Goal: Task Accomplishment & Management: Manage account settings

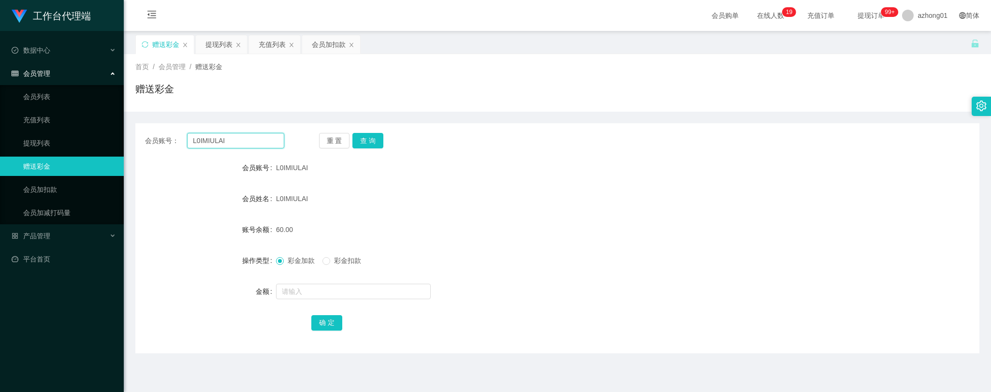
drag, startPoint x: 233, startPoint y: 139, endPoint x: 171, endPoint y: 143, distance: 62.5
click at [151, 134] on div "会员账号： L0IMIULAI" at bounding box center [214, 140] width 139 height 15
paste input "SamCamel"
type input "SamCamel"
click at [371, 142] on button "查 询" at bounding box center [367, 140] width 31 height 15
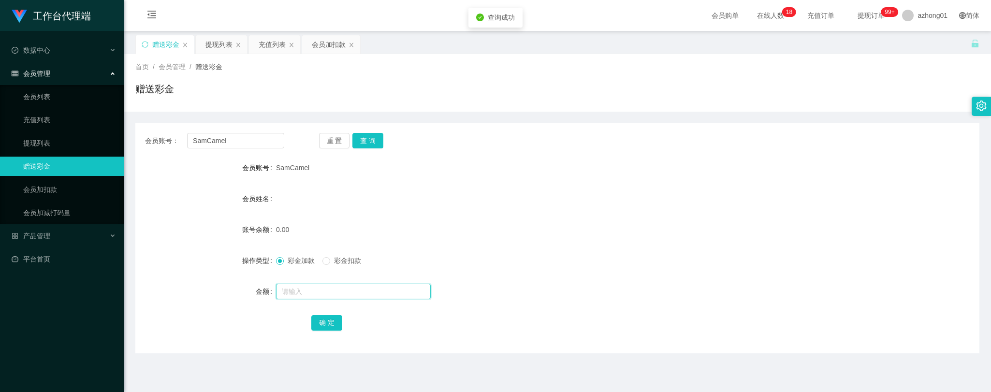
click at [338, 298] on input "text" at bounding box center [353, 291] width 155 height 15
type input "30"
click at [326, 326] on button "确 定" at bounding box center [326, 322] width 31 height 15
drag, startPoint x: 229, startPoint y: 138, endPoint x: 165, endPoint y: 138, distance: 64.3
click at [165, 138] on div "会员账号： SamCamel" at bounding box center [214, 140] width 139 height 15
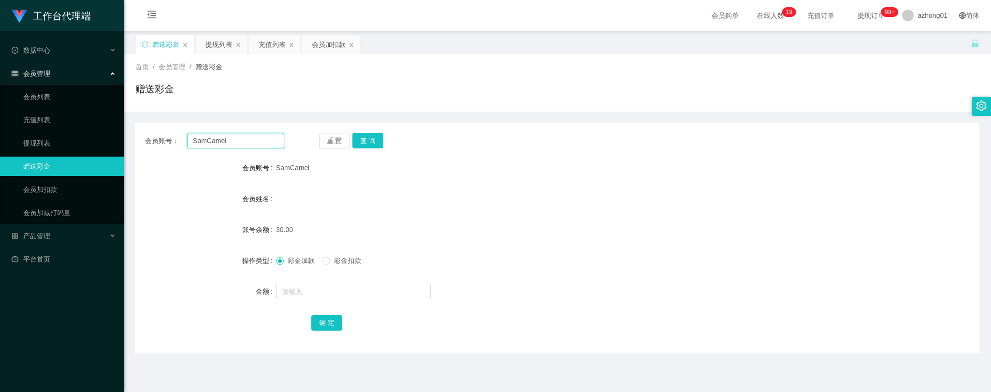
paste input "0163709269"
type input "0163709269"
click at [370, 144] on button "查 询" at bounding box center [367, 140] width 31 height 15
click at [360, 291] on input "text" at bounding box center [353, 291] width 155 height 15
type input "30"
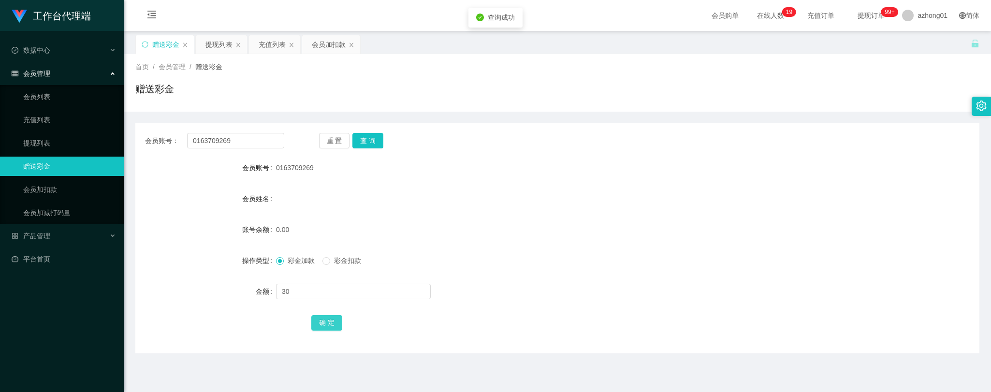
click at [327, 319] on button "确 定" at bounding box center [326, 322] width 31 height 15
drag, startPoint x: 242, startPoint y: 140, endPoint x: 156, endPoint y: 137, distance: 86.6
click at [156, 137] on div "会员账号： 0163709269" at bounding box center [214, 140] width 139 height 15
paste input "yiling"
type input "yiling"
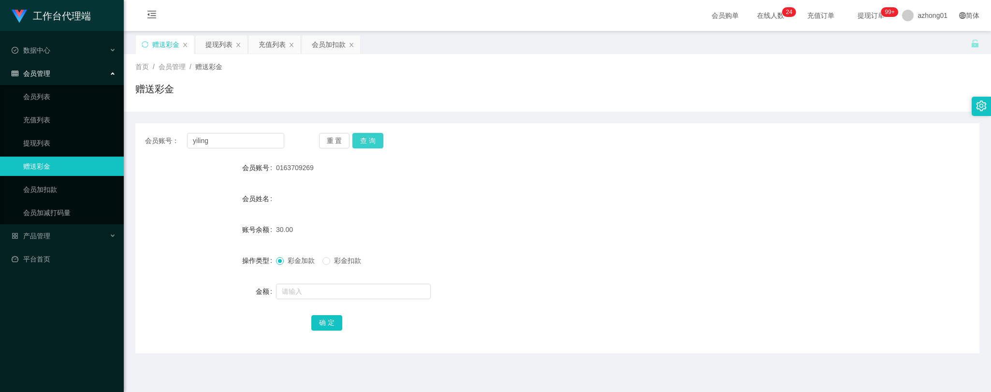
click at [370, 141] on button "查 询" at bounding box center [367, 140] width 31 height 15
click at [331, 294] on input "text" at bounding box center [353, 291] width 155 height 15
type input "30"
click at [329, 320] on button "确 定" at bounding box center [326, 322] width 31 height 15
drag, startPoint x: 215, startPoint y: 143, endPoint x: 155, endPoint y: 147, distance: 59.6
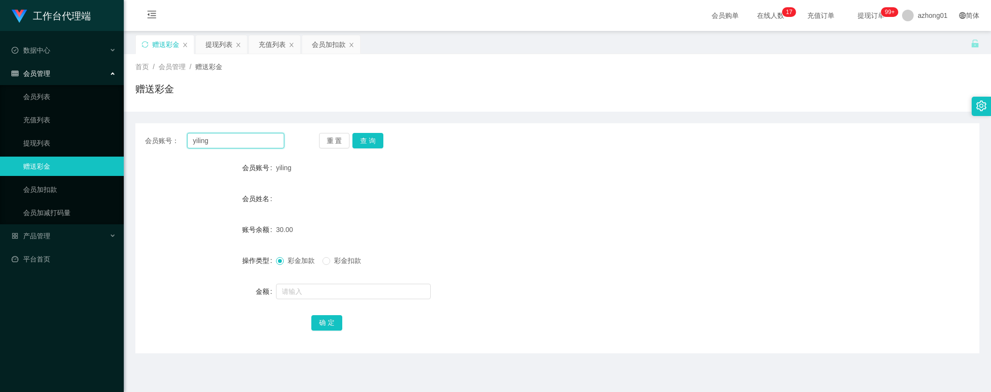
click at [155, 147] on div "会员账号： [PERSON_NAME]" at bounding box center [214, 140] width 139 height 15
paste input "Lyelye"
type input "Lyelye"
click at [366, 139] on button "查 询" at bounding box center [367, 140] width 31 height 15
click at [317, 290] on input "text" at bounding box center [353, 291] width 155 height 15
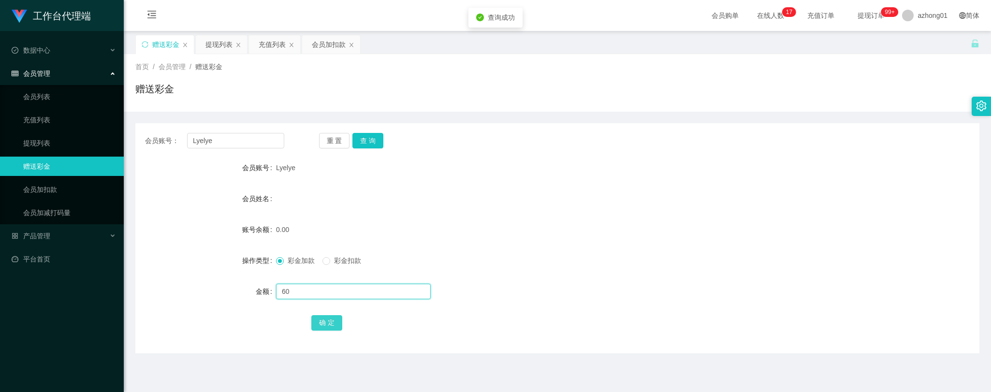
type input "60"
click at [326, 317] on button "确 定" at bounding box center [326, 322] width 31 height 15
drag, startPoint x: 243, startPoint y: 141, endPoint x: 142, endPoint y: 135, distance: 100.7
click at [142, 135] on div "会员账号： [PERSON_NAME] 重 置 查 询" at bounding box center [557, 140] width 844 height 15
paste input "lingjianhau"
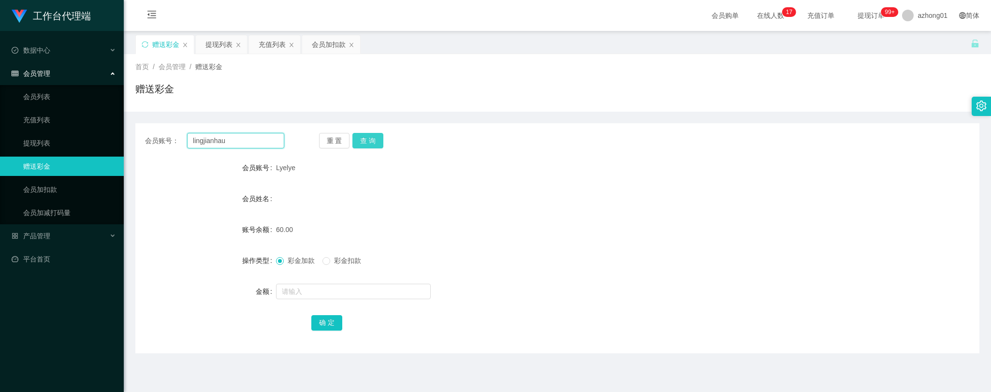
type input "lingjianhau"
click at [365, 139] on button "查 询" at bounding box center [367, 140] width 31 height 15
click at [329, 292] on input "text" at bounding box center [353, 291] width 155 height 15
type input "60"
click at [311, 319] on button "确 定" at bounding box center [326, 322] width 31 height 15
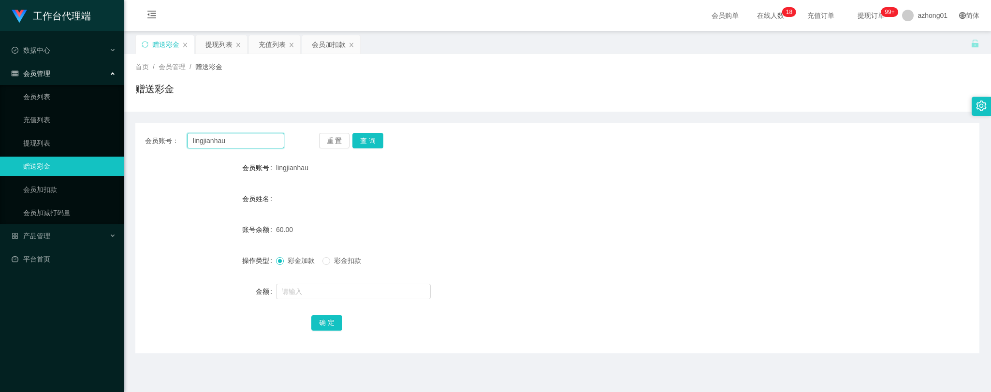
drag, startPoint x: 233, startPoint y: 143, endPoint x: 136, endPoint y: 127, distance: 98.4
click at [136, 127] on div "会员账号： lingjianhau 重 置 查 询 会员账号 lingjianhau 会员姓名 账号余额 60.00 操作类型 彩金加款 彩金扣款 金额 确 定" at bounding box center [557, 238] width 844 height 230
paste input "oripoplucky93"
type input "loripoplucky93"
click at [363, 142] on button "查 询" at bounding box center [367, 140] width 31 height 15
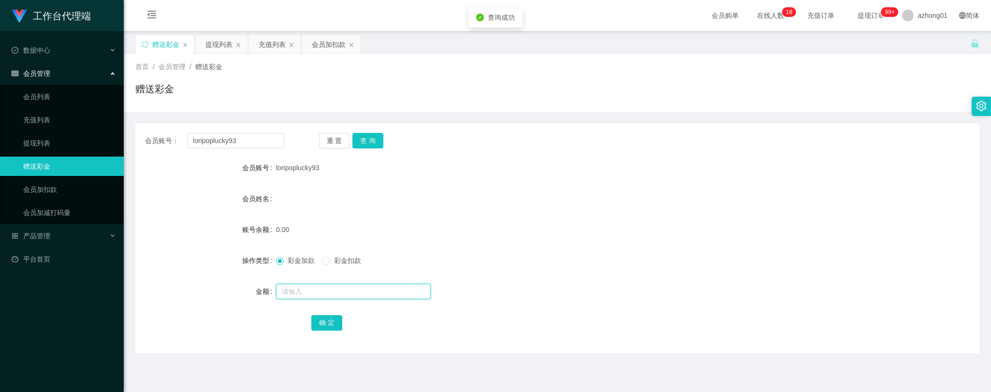
click at [338, 287] on input "text" at bounding box center [353, 291] width 155 height 15
type input "60"
click at [323, 330] on button "确 定" at bounding box center [326, 322] width 31 height 15
drag, startPoint x: 247, startPoint y: 141, endPoint x: 158, endPoint y: 127, distance: 90.5
click at [158, 127] on div "会员账号： loripoplucky93 重 置 查 询 会员账号 loripoplucky93 会员姓名 账号余额 60.00 操作类型 彩金加款 彩金扣款…" at bounding box center [557, 238] width 844 height 230
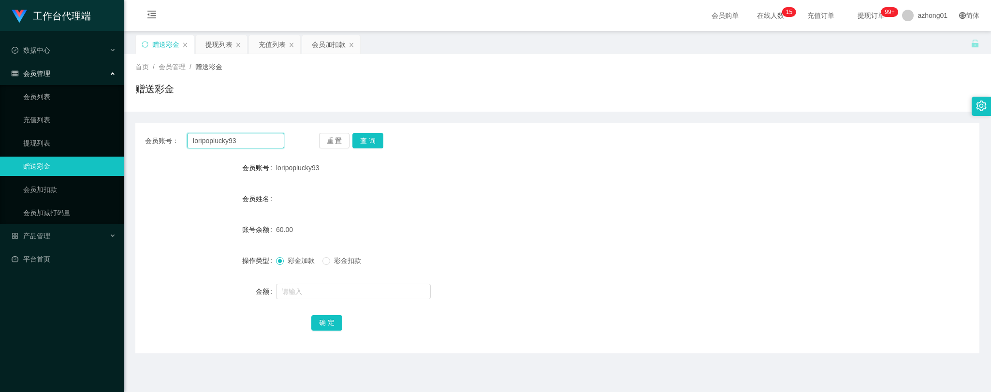
paste input "BryanChong"
type input "BryanChong"
drag, startPoint x: 367, startPoint y: 139, endPoint x: 371, endPoint y: 144, distance: 5.9
click at [367, 139] on button "查 询" at bounding box center [367, 140] width 31 height 15
click at [351, 290] on input "text" at bounding box center [353, 291] width 155 height 15
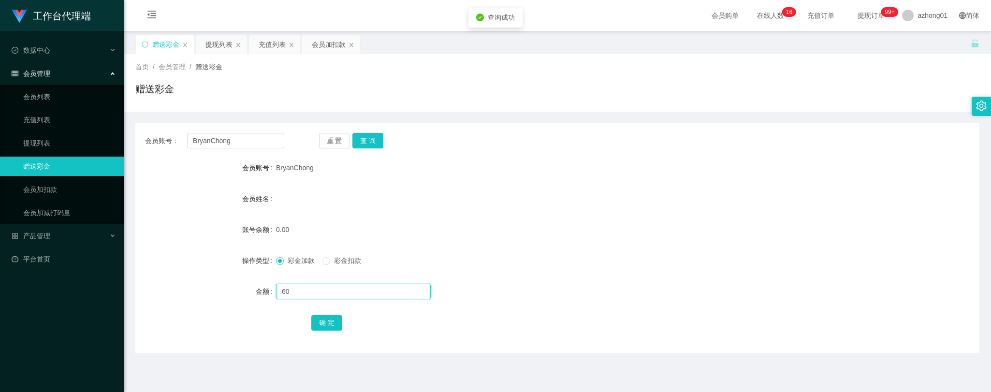
type input "60"
click at [333, 332] on div "会员账号： BryanChong 重 置 查 询 会员账号 BryanChong 会员姓名 账号余额 0.00 操作类型 彩金加款 彩金扣款 金额 60 确 定" at bounding box center [557, 238] width 844 height 230
click at [332, 317] on button "确 定" at bounding box center [326, 322] width 31 height 15
drag, startPoint x: 229, startPoint y: 137, endPoint x: 177, endPoint y: 136, distance: 51.7
click at [161, 132] on div "会员账号： [PERSON_NAME] 重 置 查 询 会员账号 BryanChong 会员姓名 账号余额 60.00 操作类型 彩金加款 彩金扣款 金额 确…" at bounding box center [557, 238] width 844 height 230
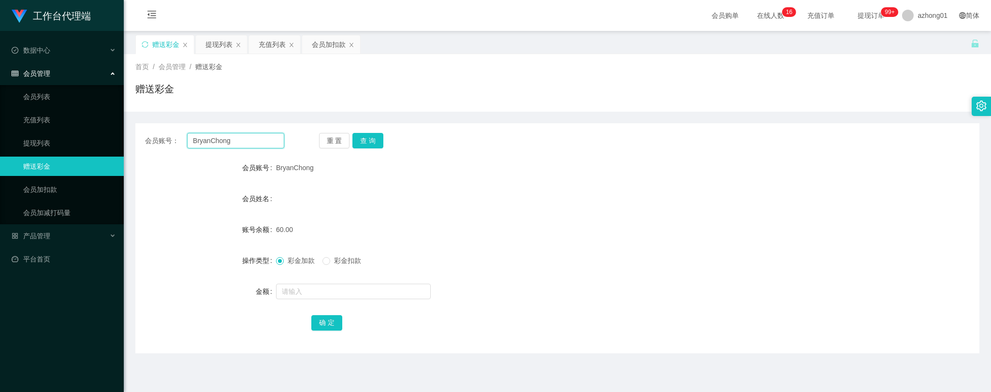
paste input "0164979123"
type input "0164979123"
click at [369, 141] on button "查 询" at bounding box center [367, 140] width 31 height 15
click at [339, 291] on input "text" at bounding box center [353, 291] width 155 height 15
type input "60"
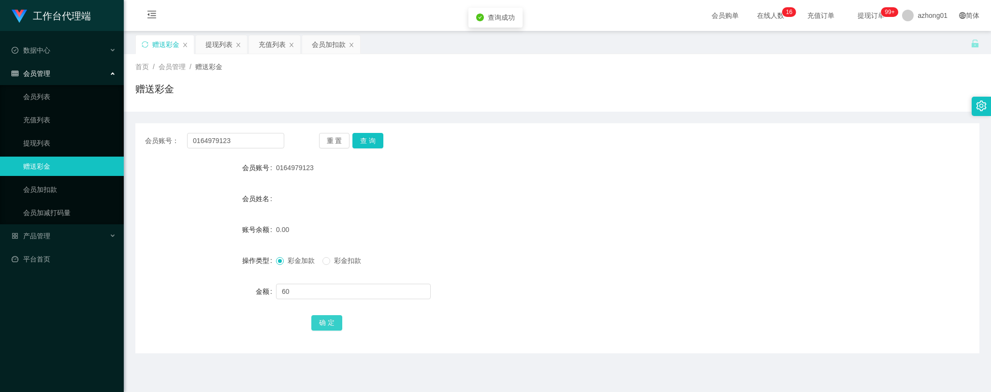
click at [315, 320] on button "确 定" at bounding box center [326, 322] width 31 height 15
drag, startPoint x: 240, startPoint y: 138, endPoint x: 155, endPoint y: 134, distance: 85.1
click at [155, 134] on div "会员账号： 0164979123" at bounding box center [214, 140] width 139 height 15
paste input "123459"
type input "123459"
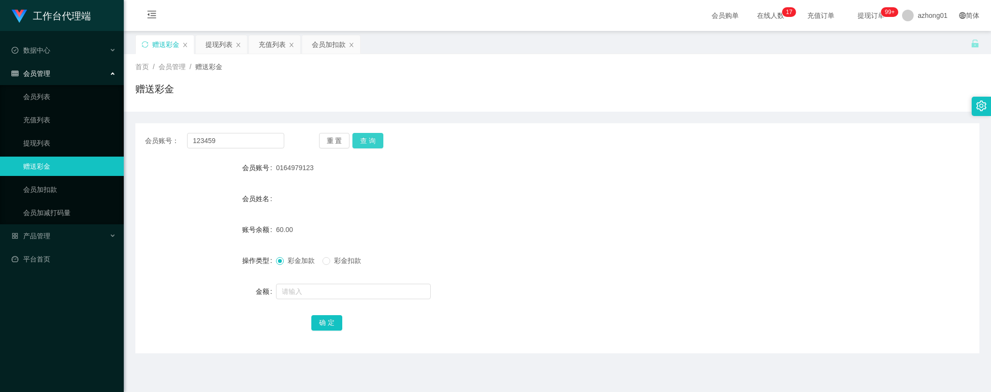
click at [369, 137] on button "查 询" at bounding box center [367, 140] width 31 height 15
click at [348, 290] on input "text" at bounding box center [353, 291] width 155 height 15
type input "30"
click at [332, 320] on button "确 定" at bounding box center [326, 322] width 31 height 15
drag, startPoint x: 228, startPoint y: 141, endPoint x: 147, endPoint y: 142, distance: 80.7
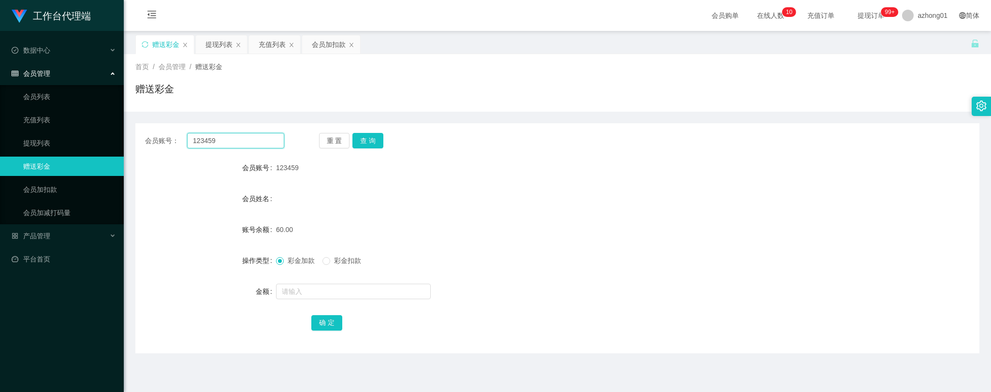
click at [146, 142] on div "会员账号： 123459" at bounding box center [214, 140] width 139 height 15
paste input "Dickson8717"
type input "Dickson8717"
click at [364, 138] on button "查 询" at bounding box center [367, 140] width 31 height 15
click at [334, 293] on input "text" at bounding box center [353, 291] width 155 height 15
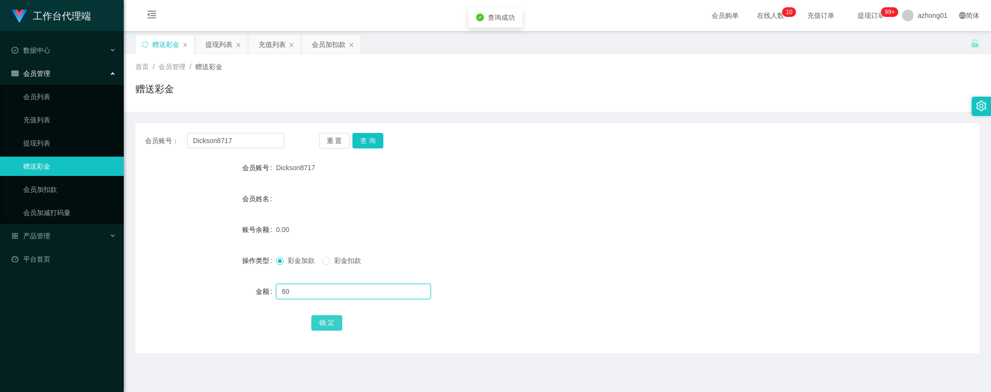
type input "60"
click at [320, 321] on button "确 定" at bounding box center [326, 322] width 31 height 15
drag, startPoint x: 247, startPoint y: 142, endPoint x: 112, endPoint y: 133, distance: 135.6
click at [112, 133] on section "工作台代理端 数据中心 会员管理 会员列表 充值列表 提现列表 赠送彩金 会员加扣款 会员加减打码量 产品管理 平台首页 保存配置 重置配置 整体风格设置 主…" at bounding box center [495, 245] width 991 height 491
paste input "[PERSON_NAME]"
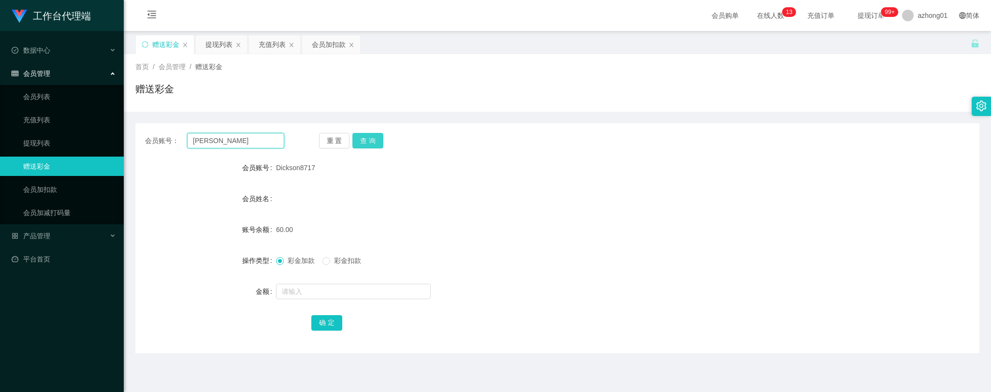
type input "[PERSON_NAME]"
click at [358, 141] on button "查 询" at bounding box center [367, 140] width 31 height 15
click at [356, 291] on input "text" at bounding box center [353, 291] width 155 height 15
type input "60"
click at [322, 320] on button "确 定" at bounding box center [326, 322] width 31 height 15
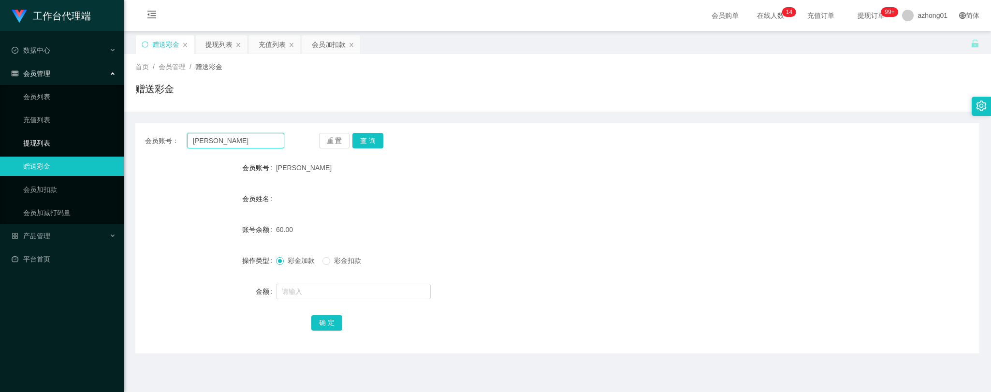
drag, startPoint x: 237, startPoint y: 139, endPoint x: 118, endPoint y: 136, distance: 119.4
click at [118, 136] on section "工作台代理端 数据中心 会员管理 会员列表 充值列表 提现列表 赠送彩金 会员加扣款 会员加减打码量 产品管理 平台首页 保存配置 重置配置 整体风格设置 主…" at bounding box center [495, 245] width 991 height 491
paste input "525600"
type input "525600"
click at [369, 137] on button "查 询" at bounding box center [367, 140] width 31 height 15
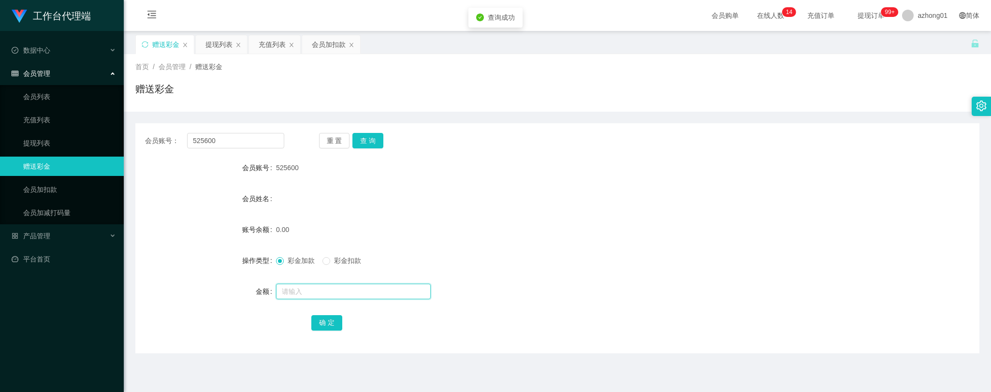
click at [331, 296] on input "text" at bounding box center [353, 291] width 155 height 15
type input "60"
click at [332, 312] on form "会员账号 525600 会员姓名 账号余额 0.00 操作类型 彩金加款 彩金扣款 金额 60 确 定" at bounding box center [557, 245] width 844 height 174
click at [332, 325] on button "确 定" at bounding box center [326, 322] width 31 height 15
drag, startPoint x: 226, startPoint y: 144, endPoint x: 173, endPoint y: 139, distance: 52.9
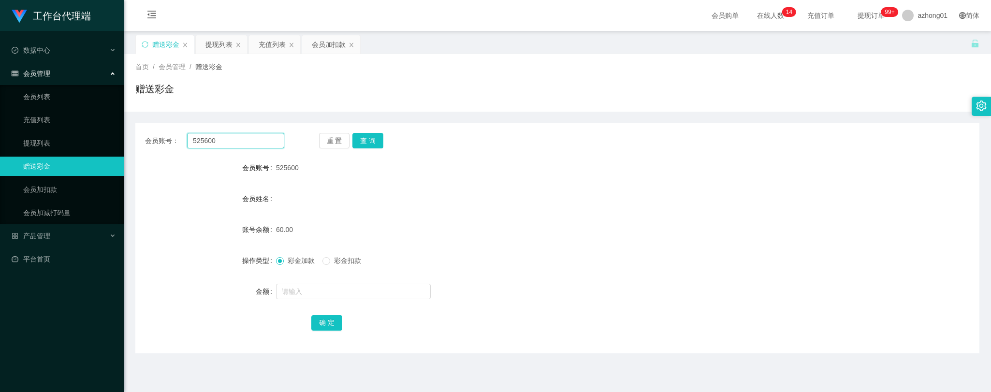
click at [173, 139] on div "会员账号： 525600" at bounding box center [214, 140] width 139 height 15
paste input "SamCamel"
type input "SamCamel"
click at [365, 136] on button "查 询" at bounding box center [367, 140] width 31 height 15
click at [335, 288] on input "text" at bounding box center [353, 291] width 155 height 15
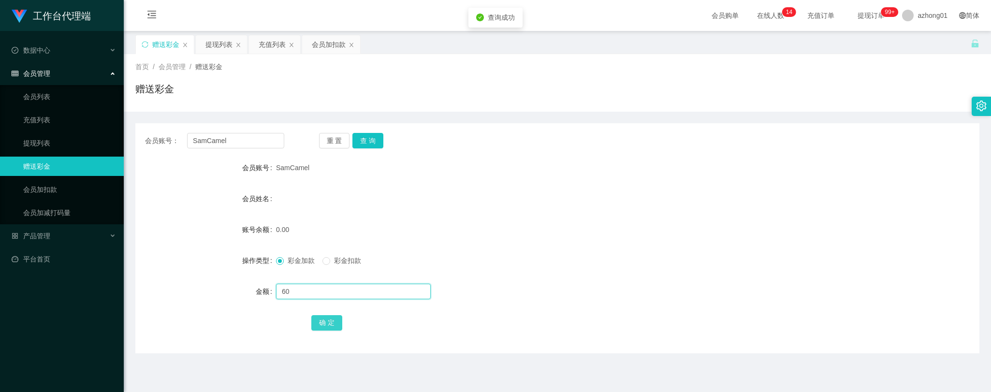
type input "60"
click at [329, 325] on button "确 定" at bounding box center [326, 322] width 31 height 15
drag, startPoint x: 200, startPoint y: 139, endPoint x: 160, endPoint y: 138, distance: 39.2
click at [160, 138] on div "会员账号： SamCamel" at bounding box center [214, 140] width 139 height 15
paste input "skychen"
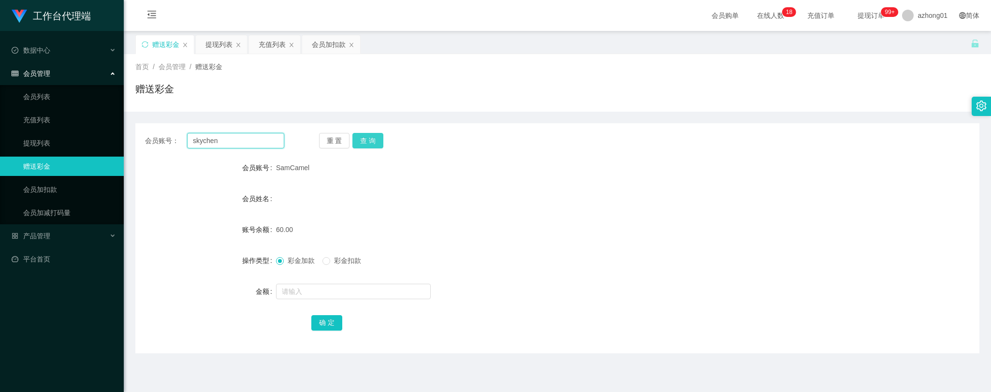
type input "skychen"
drag, startPoint x: 373, startPoint y: 138, endPoint x: 377, endPoint y: 211, distance: 73.1
click at [374, 139] on button "查 询" at bounding box center [367, 140] width 31 height 15
click at [339, 293] on input "text" at bounding box center [353, 291] width 155 height 15
type input "60"
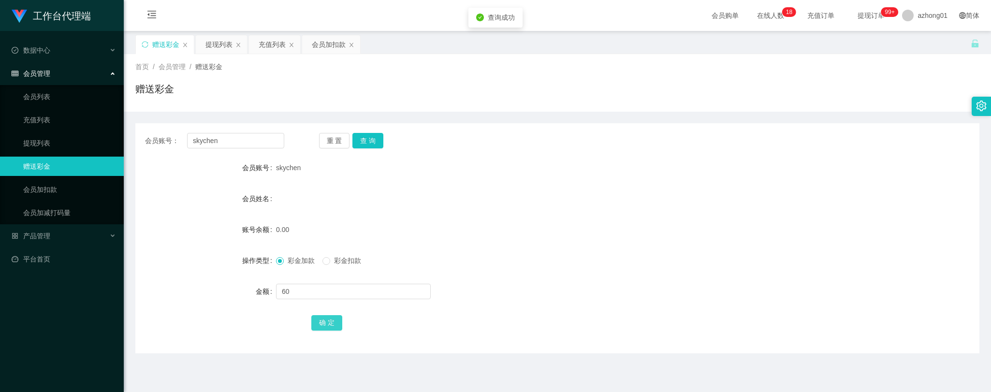
click at [332, 321] on button "确 定" at bounding box center [326, 322] width 31 height 15
drag, startPoint x: 208, startPoint y: 136, endPoint x: 116, endPoint y: 120, distance: 93.3
click at [116, 120] on section "工作台代理端 数据中心 会员管理 会员列表 充值列表 提现列表 赠送彩金 会员加扣款 会员加减打码量 产品管理 平台首页 保存配置 重置配置 整体风格设置 主…" at bounding box center [495, 245] width 991 height 491
click at [374, 141] on button "查 询" at bounding box center [367, 140] width 31 height 15
drag, startPoint x: 219, startPoint y: 139, endPoint x: 176, endPoint y: 138, distance: 43.0
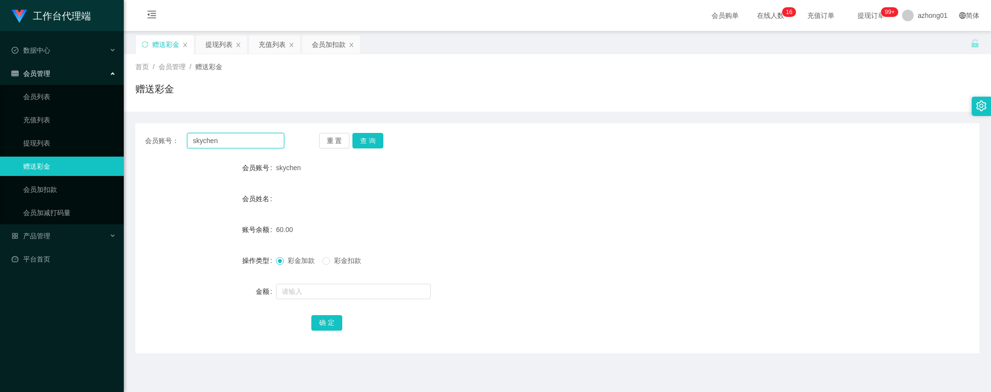
click at [165, 136] on div "会员账号： [PERSON_NAME]" at bounding box center [214, 140] width 139 height 15
paste input "WinniePooh"
type input "WinniePooh"
click at [368, 136] on button "查 询" at bounding box center [367, 140] width 31 height 15
click at [337, 291] on input "text" at bounding box center [353, 291] width 155 height 15
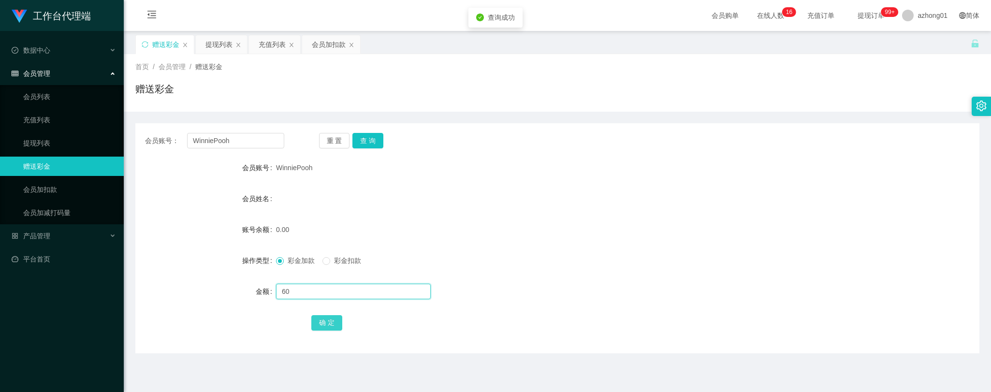
type input "60"
click at [332, 323] on button "确 定" at bounding box center [326, 322] width 31 height 15
drag, startPoint x: 246, startPoint y: 142, endPoint x: 131, endPoint y: 128, distance: 115.4
click at [131, 128] on main "关闭左侧 关闭右侧 关闭其它 刷新页面 赠送彩金 提现列表 充值列表 会员加扣款 首页 / 会员管理 / 赠送彩金 / 赠送彩金 会员账号： WinniePo…" at bounding box center [557, 238] width 867 height 415
paste input "0163693830"
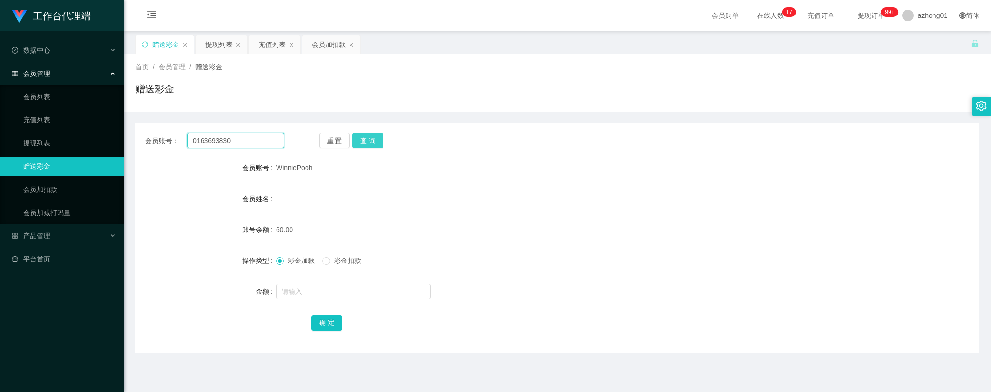
type input "0163693830"
click at [375, 140] on button "查 询" at bounding box center [367, 140] width 31 height 15
click at [314, 287] on input "text" at bounding box center [353, 291] width 155 height 15
type input "60"
drag, startPoint x: 317, startPoint y: 318, endPoint x: 321, endPoint y: 321, distance: 5.6
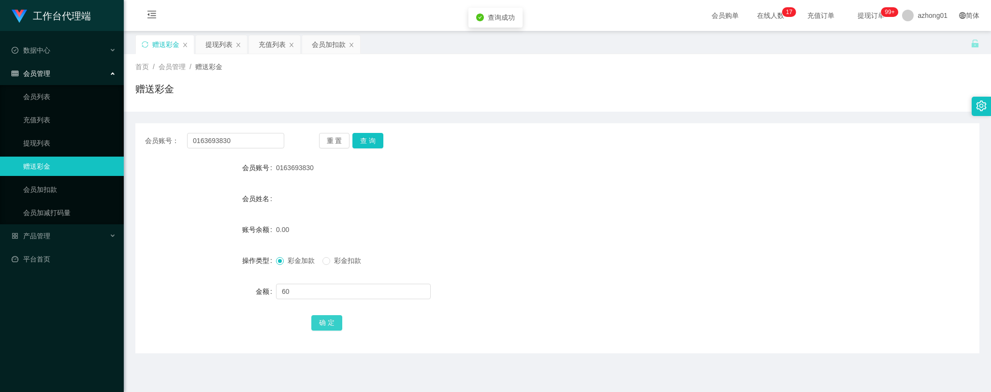
click at [321, 321] on button "确 定" at bounding box center [326, 322] width 31 height 15
drag, startPoint x: 246, startPoint y: 138, endPoint x: 133, endPoint y: 123, distance: 113.1
click at [133, 123] on main "关闭左侧 关闭右侧 关闭其它 刷新页面 赠送彩金 提现列表 充值列表 会员加扣款 首页 / 会员管理 / 赠送彩金 / 赠送彩金 会员账号： 01636938…" at bounding box center [557, 238] width 867 height 415
paste input "yiling"
type input "yiling"
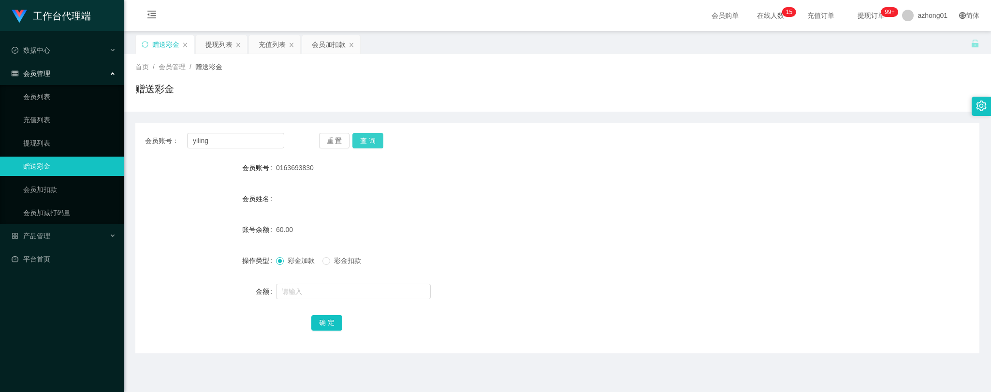
click at [377, 141] on button "查 询" at bounding box center [367, 140] width 31 height 15
click at [335, 291] on input "text" at bounding box center [353, 291] width 155 height 15
type input "60"
click at [330, 324] on button "确 定" at bounding box center [326, 322] width 31 height 15
drag, startPoint x: 229, startPoint y: 138, endPoint x: 164, endPoint y: 137, distance: 64.8
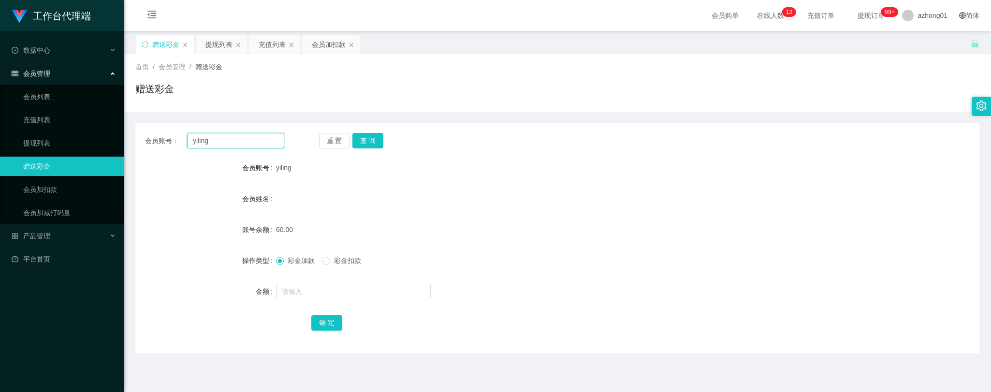
click at [164, 137] on div "会员账号： [PERSON_NAME]" at bounding box center [214, 140] width 139 height 15
paste input "0163709269"
type input "0163709269"
click at [364, 141] on button "查 询" at bounding box center [367, 140] width 31 height 15
click at [332, 295] on input "text" at bounding box center [353, 291] width 155 height 15
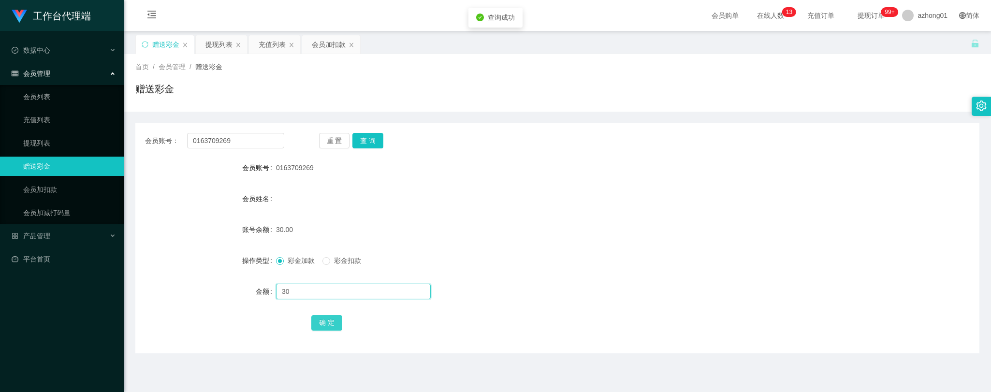
type input "30"
click at [334, 321] on button "确 定" at bounding box center [326, 322] width 31 height 15
drag, startPoint x: 238, startPoint y: 138, endPoint x: 146, endPoint y: 126, distance: 93.0
click at [146, 126] on div "会员账号： 0163709269 重 置 查 询 会员账号 0163709269 会员姓名 账号余额 60.00 操作类型 彩金加款 彩金扣款 金额 确 定" at bounding box center [557, 238] width 844 height 230
paste input "leefang0808"
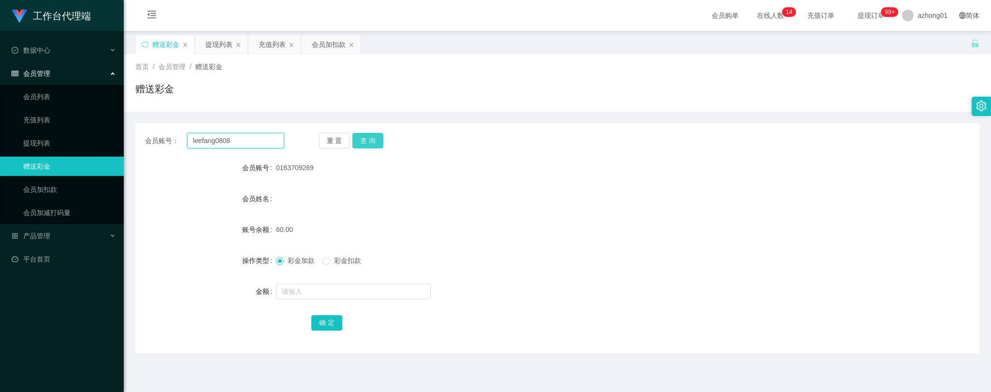
type input "leefang0808"
click at [368, 135] on button "查 询" at bounding box center [367, 140] width 31 height 15
click at [341, 295] on input "text" at bounding box center [353, 291] width 155 height 15
type input "60"
click at [331, 322] on button "确 定" at bounding box center [326, 322] width 31 height 15
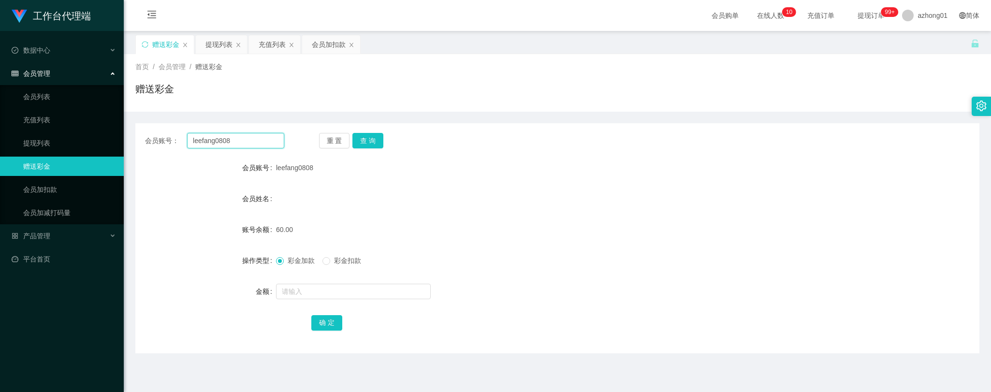
drag, startPoint x: 242, startPoint y: 138, endPoint x: 154, endPoint y: 126, distance: 89.3
click at [154, 126] on div "会员账号： leefang0808 重 置 查 询 会员账号 leefang0808 会员姓名 账号余额 60.00 操作类型 彩金加款 彩金扣款 金额 确 定" at bounding box center [557, 238] width 844 height 230
paste input "Nickyap6293"
type input "Nickyap6293"
click at [359, 140] on button "查 询" at bounding box center [367, 140] width 31 height 15
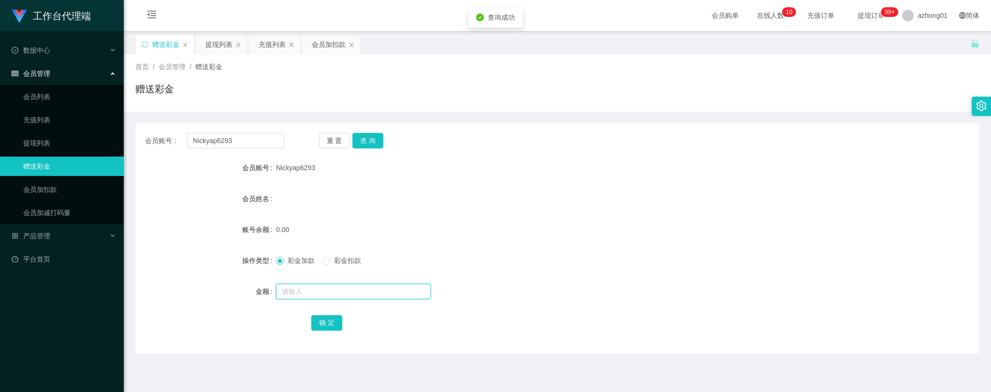
click at [326, 295] on input "text" at bounding box center [353, 291] width 155 height 15
type input "60"
click at [335, 324] on button "确 定" at bounding box center [326, 322] width 31 height 15
drag, startPoint x: 243, startPoint y: 139, endPoint x: 149, endPoint y: 125, distance: 95.3
click at [149, 125] on div "会员账号： Nickyap6293 重 置 查 询 会员账号 Nickyap6293 会员姓名 账号余额 60.00 操作类型 彩金加款 彩金扣款 金额 确 定" at bounding box center [557, 238] width 844 height 230
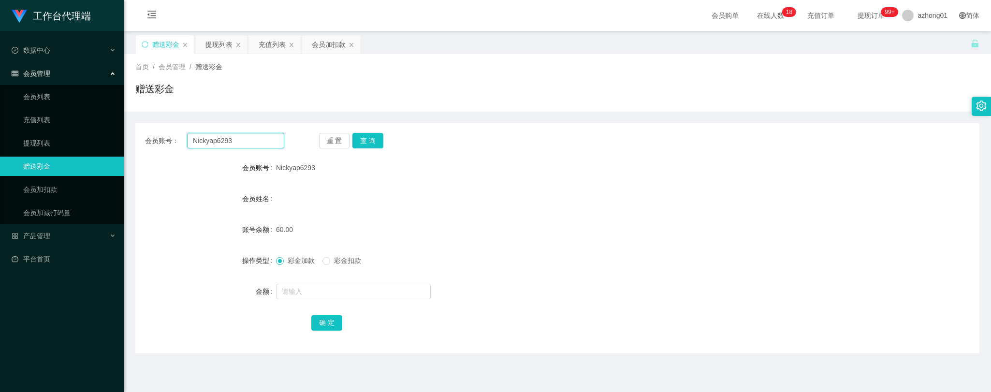
paste input "0163693830"
type input "0163693830"
click at [374, 133] on button "查 询" at bounding box center [367, 140] width 31 height 15
click at [374, 136] on button "查 询" at bounding box center [367, 140] width 31 height 15
click at [46, 142] on link "提现列表" at bounding box center [69, 142] width 93 height 19
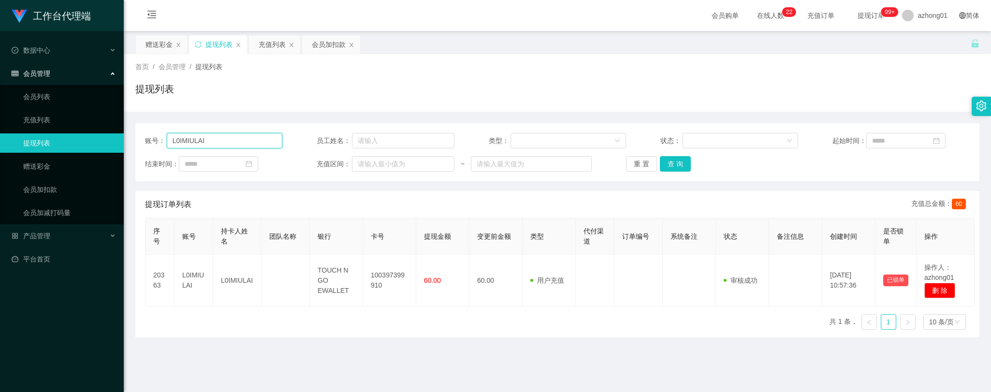
drag, startPoint x: 224, startPoint y: 142, endPoint x: 136, endPoint y: 142, distance: 88.0
click at [136, 142] on div "账号： L0IMIULAI 员工姓名： 类型： 状态： 起始时间： 结束时间： 充值区间： ~ 重 置 查 询" at bounding box center [557, 152] width 844 height 58
paste input "loripoplucky93"
click at [669, 165] on button "查 询" at bounding box center [675, 163] width 31 height 15
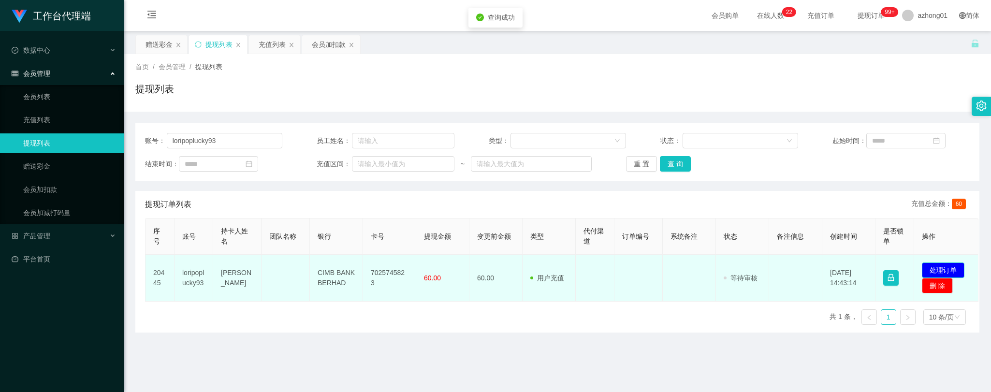
click at [953, 264] on button "处理订单" at bounding box center [943, 269] width 43 height 15
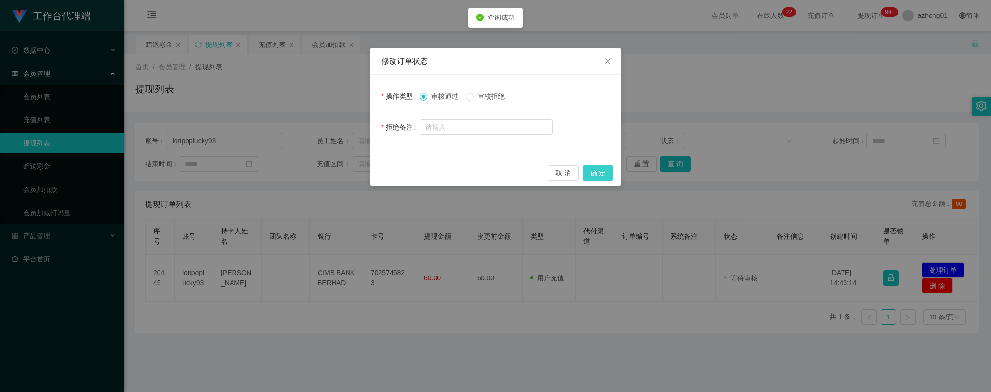
click at [596, 177] on button "确 定" at bounding box center [597, 172] width 31 height 15
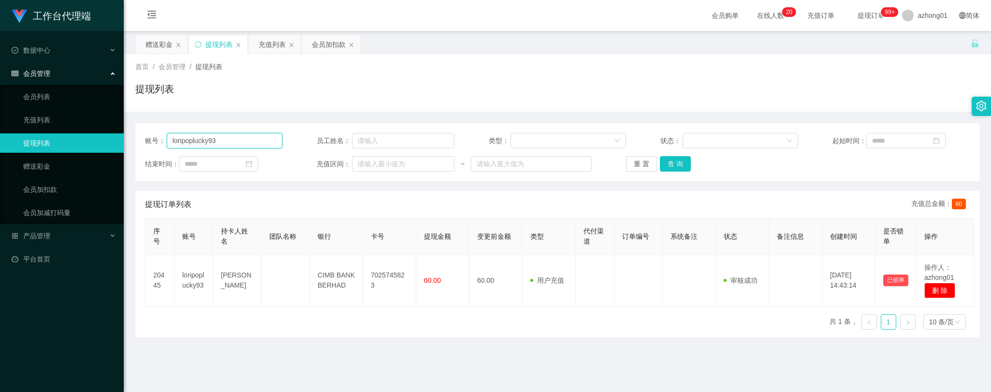
drag, startPoint x: 170, startPoint y: 142, endPoint x: 125, endPoint y: 134, distance: 45.6
click at [125, 134] on main "关闭左侧 关闭右侧 关闭其它 刷新页面 赠送彩金 提现列表 充值列表 会员加扣款 首页 / 会员管理 / 提现列表 / 提现列表 账号： loripopluc…" at bounding box center [557, 238] width 867 height 415
paste input "skychen"
click at [675, 161] on button "查 询" at bounding box center [675, 163] width 31 height 15
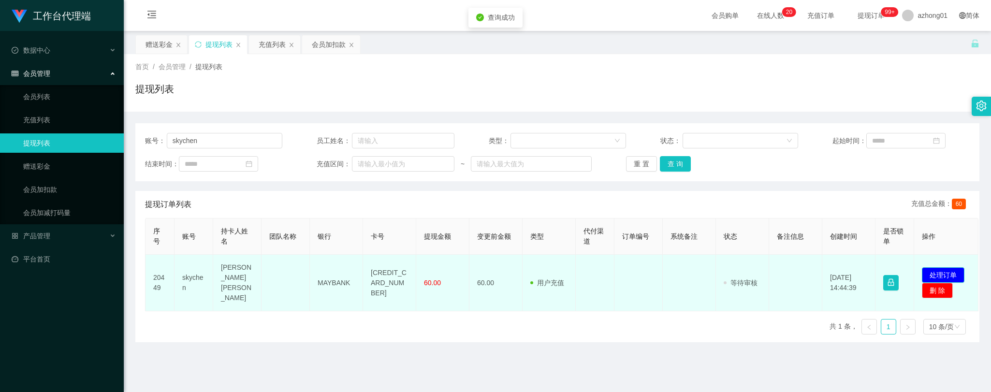
click at [944, 267] on button "处理订单" at bounding box center [943, 274] width 43 height 15
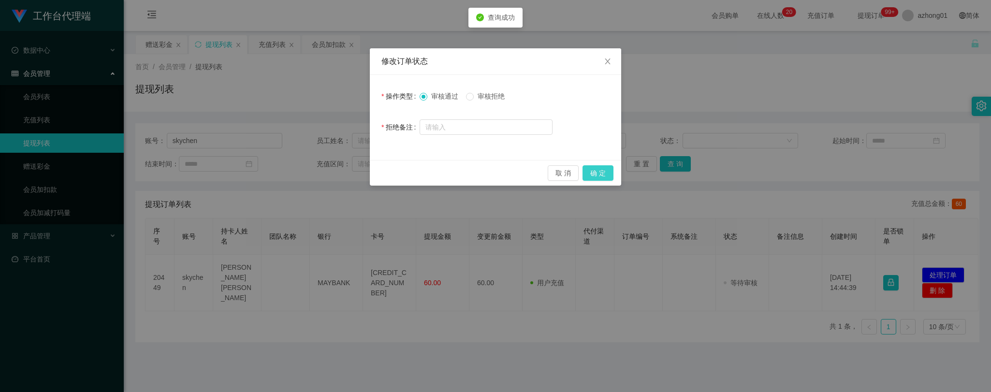
click at [609, 177] on button "确 定" at bounding box center [597, 172] width 31 height 15
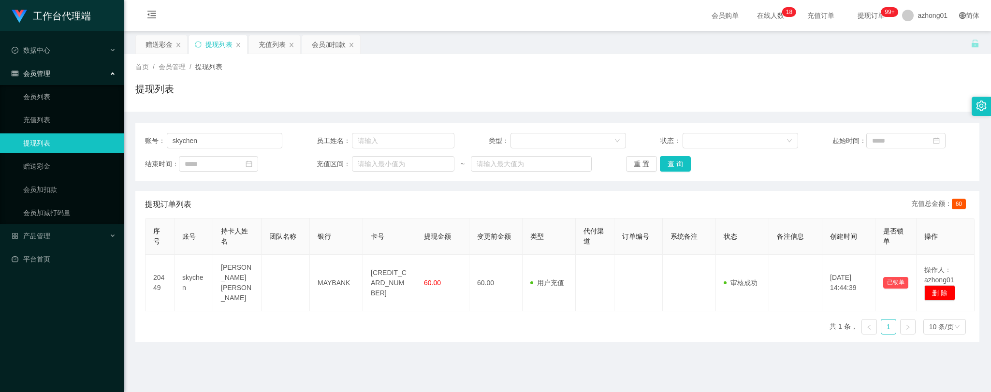
click at [368, 346] on main "关闭左侧 关闭右侧 关闭其它 刷新页面 赠送彩金 提现列表 充值列表 会员加扣款 首页 / 会员管理 / 提现列表 / 提现列表 账号： skychen 员工…" at bounding box center [557, 238] width 867 height 415
drag, startPoint x: 347, startPoint y: 338, endPoint x: 373, endPoint y: 315, distance: 34.9
click at [347, 338] on main "关闭左侧 关闭右侧 关闭其它 刷新页面 赠送彩金 提现列表 充值列表 会员加扣款 首页 / 会员管理 / 提现列表 / 提现列表 账号： skychen 员工…" at bounding box center [557, 238] width 867 height 415
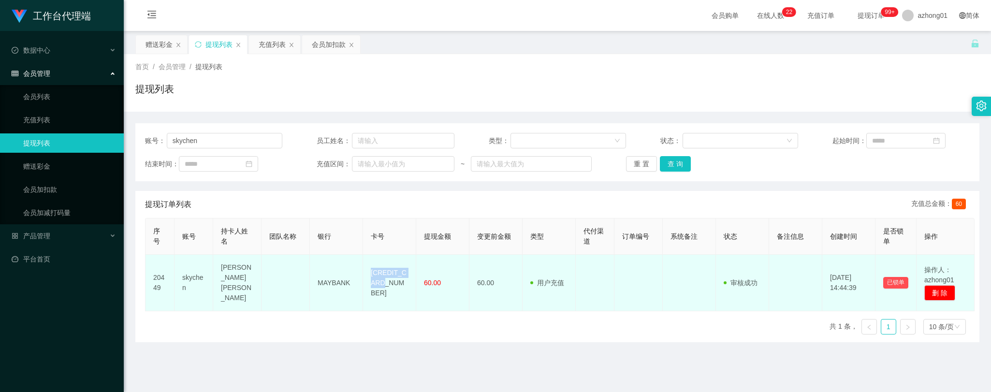
drag, startPoint x: 371, startPoint y: 275, endPoint x: 390, endPoint y: 288, distance: 22.7
click at [390, 288] on td "[CREDIT_CARD_NUMBER]" at bounding box center [389, 283] width 53 height 57
copy td "[CREDIT_CARD_NUMBER]"
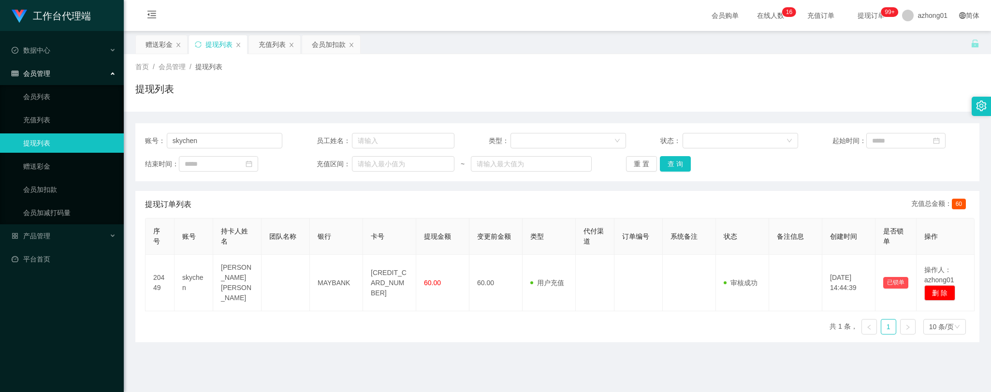
click at [365, 366] on main "关闭左侧 关闭右侧 关闭其它 刷新页面 赠送彩金 提现列表 充值列表 会员加扣款 首页 / 会员管理 / 提现列表 / 提现列表 账号： skychen 员工…" at bounding box center [557, 238] width 867 height 415
drag, startPoint x: 197, startPoint y: 137, endPoint x: 110, endPoint y: 122, distance: 88.4
click at [110, 122] on section "工作台代理端 数据中心 会员管理 会员列表 充值列表 提现列表 赠送彩金 会员加扣款 会员加减打码量 产品管理 平台首页 保存配置 重置配置 整体风格设置 主…" at bounding box center [495, 245] width 991 height 491
paste input "WinniePooh"
click at [671, 162] on button "查 询" at bounding box center [675, 163] width 31 height 15
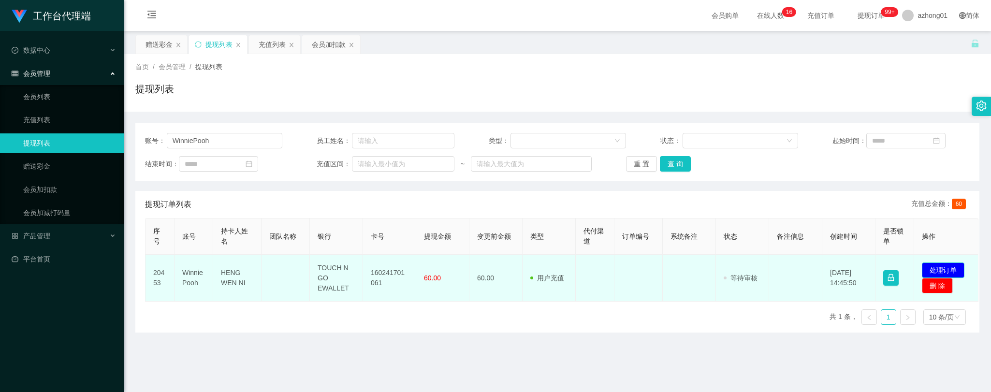
click at [955, 266] on button "处理订单" at bounding box center [943, 269] width 43 height 15
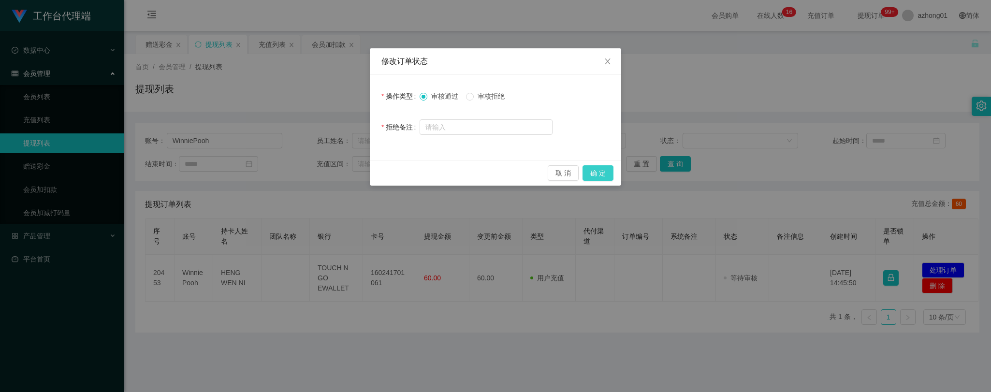
click at [598, 176] on button "确 定" at bounding box center [597, 172] width 31 height 15
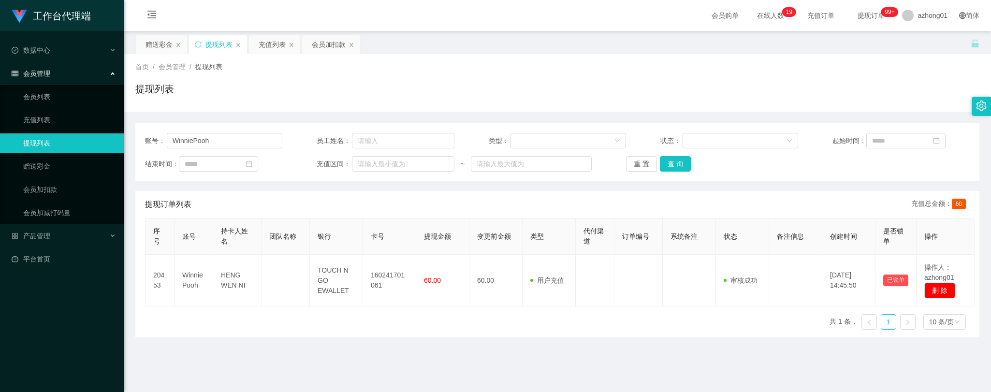
click at [422, 360] on main "关闭左侧 关闭右侧 关闭其它 刷新页面 赠送彩金 提现列表 充值列表 会员加扣款 首页 / 会员管理 / 提现列表 / 提现列表 账号： WinniePooh…" at bounding box center [557, 238] width 867 height 415
drag, startPoint x: 216, startPoint y: 142, endPoint x: 105, endPoint y: 114, distance: 114.5
click at [105, 114] on section "工作台代理端 数据中心 会员管理 会员列表 充值列表 提现列表 赠送彩金 会员加扣款 会员加减打码量 产品管理 平台首页 保存配置 重置配置 整体风格设置 主…" at bounding box center [495, 245] width 991 height 491
paste input "yiling"
click at [670, 160] on button "查 询" at bounding box center [675, 163] width 31 height 15
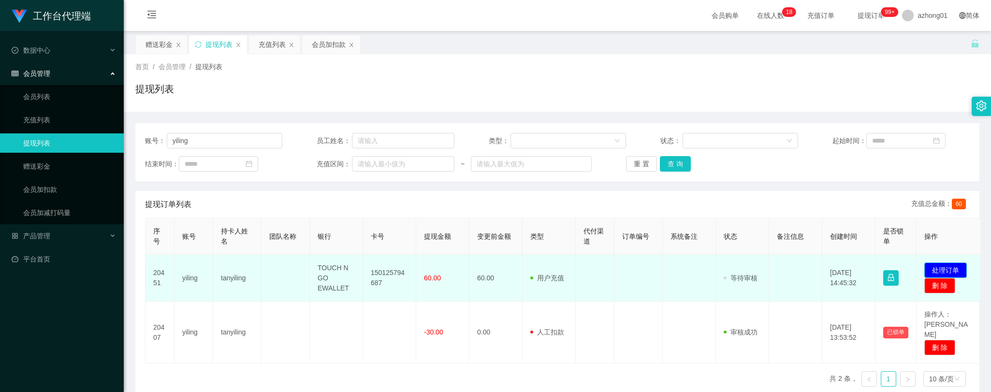
click at [949, 269] on button "处理订单" at bounding box center [945, 269] width 43 height 15
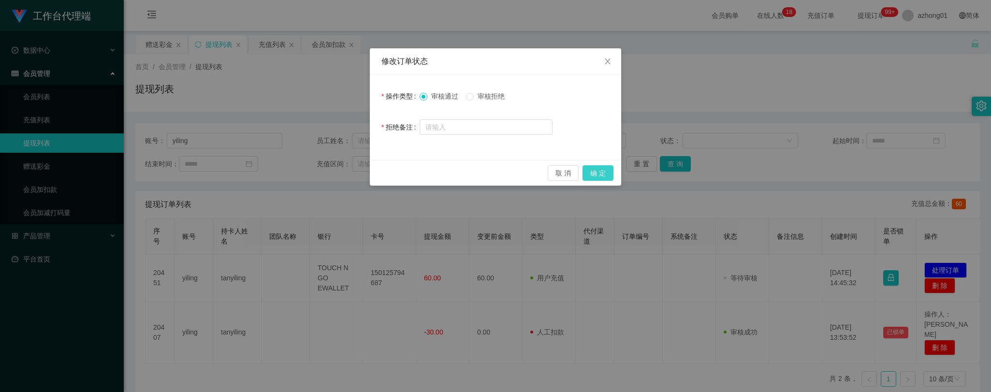
click at [605, 165] on button "确 定" at bounding box center [597, 172] width 31 height 15
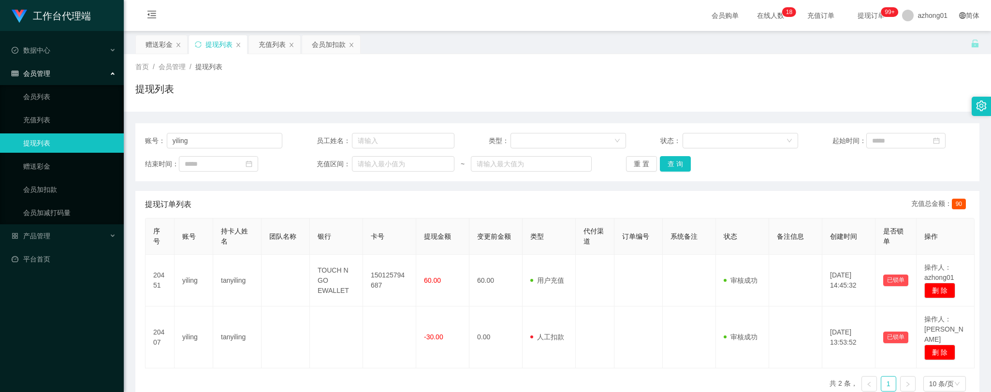
click at [328, 387] on div "序号 账号 持卡人姓名 团队名称 银行 卡号 提现金额 变更前金额 类型 代付渠道 订单编号 系统备注 状态 备注信息 创建时间 是否锁单 操作 20451 …" at bounding box center [557, 308] width 824 height 181
drag, startPoint x: 234, startPoint y: 142, endPoint x: 149, endPoint y: 141, distance: 85.1
click at [149, 141] on div "账号： [PERSON_NAME]" at bounding box center [213, 140] width 137 height 15
paste input "leefang0808"
click at [681, 160] on button "查 询" at bounding box center [675, 163] width 31 height 15
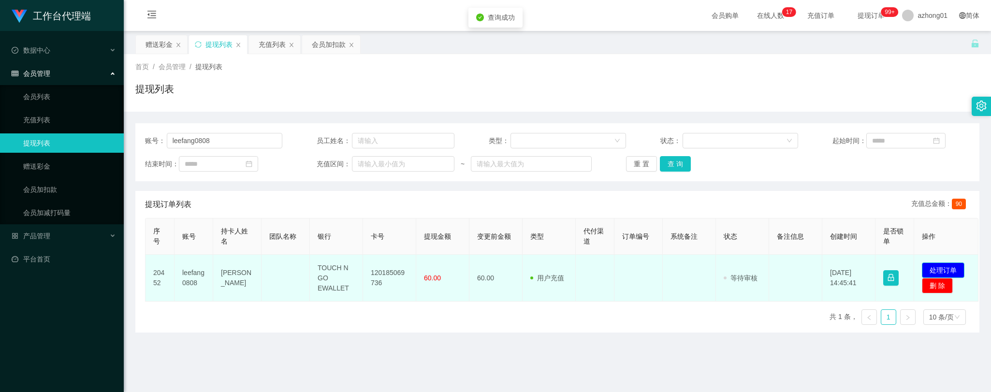
click at [940, 270] on button "处理订单" at bounding box center [943, 269] width 43 height 15
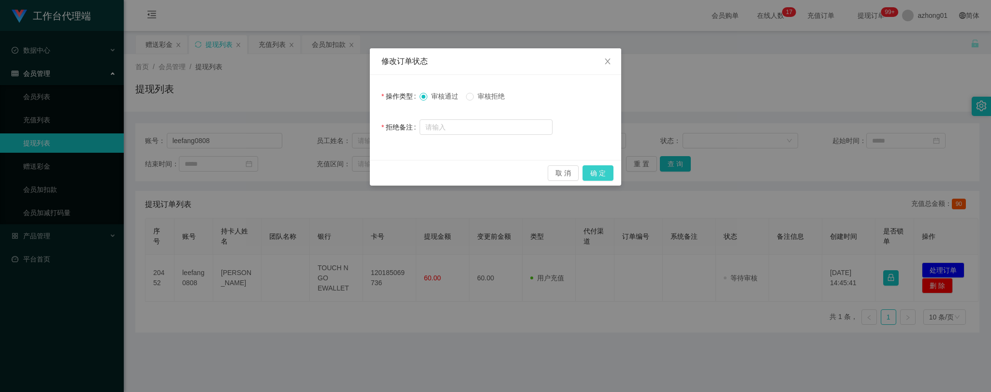
click at [605, 175] on button "确 定" at bounding box center [597, 172] width 31 height 15
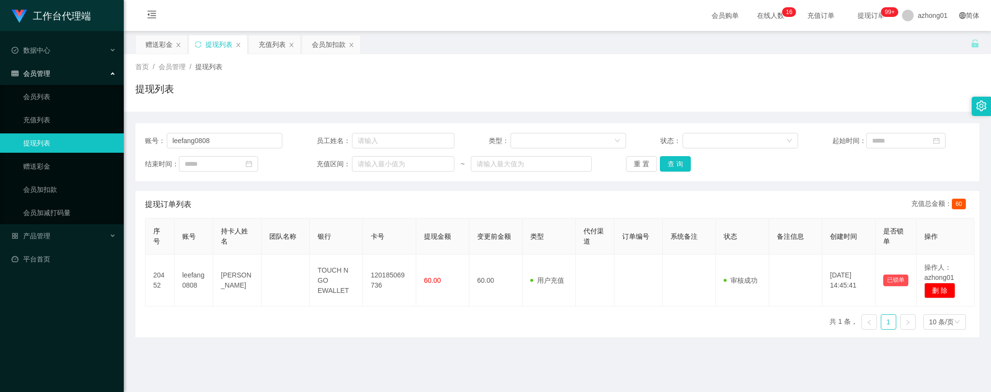
drag, startPoint x: 314, startPoint y: 366, endPoint x: 325, endPoint y: 373, distance: 12.3
click at [314, 366] on main "关闭左侧 关闭右侧 关闭其它 刷新页面 赠送彩金 提现列表 充值列表 会员加扣款 首页 / 会员管理 / 提现列表 / 提现列表 账号： leefang080…" at bounding box center [557, 238] width 867 height 415
drag, startPoint x: 227, startPoint y: 137, endPoint x: 127, endPoint y: 142, distance: 100.6
click at [127, 142] on main "关闭左侧 关闭右侧 关闭其它 刷新页面 赠送彩金 提现列表 充值列表 会员加扣款 首页 / 会员管理 / 提现列表 / 提现列表 账号： leefang080…" at bounding box center [557, 238] width 867 height 415
paste input "yiling"
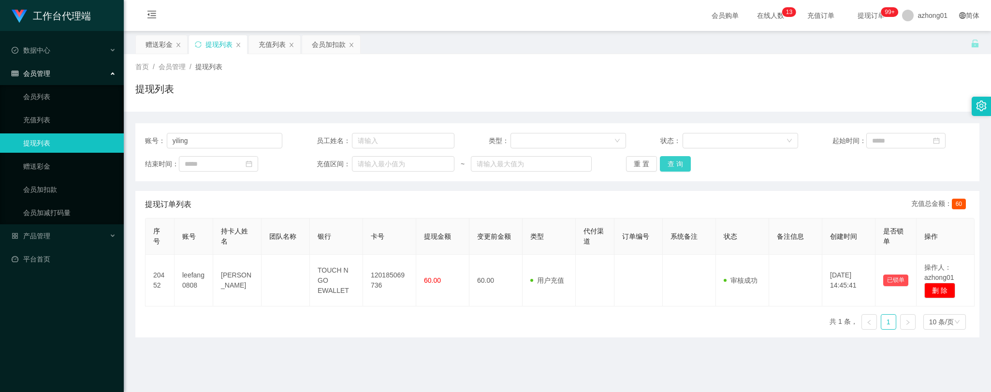
click at [673, 161] on button "查 询" at bounding box center [675, 163] width 31 height 15
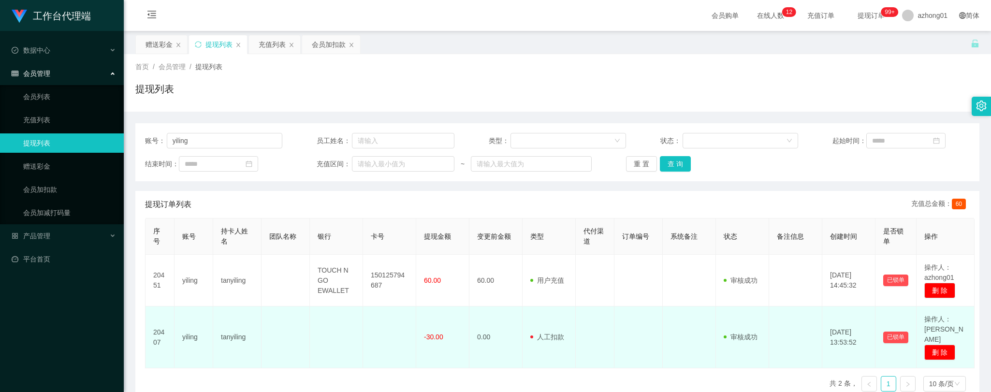
drag, startPoint x: 253, startPoint y: 377, endPoint x: 215, endPoint y: 330, distance: 61.2
click at [251, 376] on div "序号 账号 持卡人姓名 团队名称 银行 卡号 提现金额 变更前金额 类型 代付渠道 订单编号 系统备注 状态 备注信息 创建时间 是否锁单 操作 20451 …" at bounding box center [557, 308] width 824 height 181
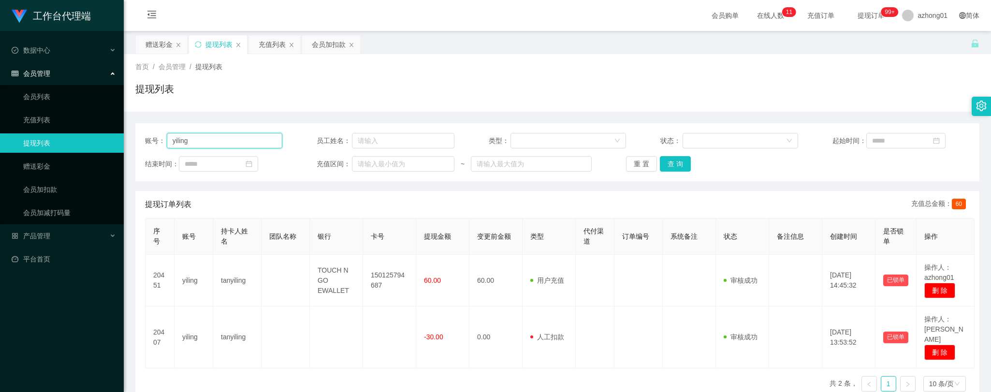
drag, startPoint x: 203, startPoint y: 143, endPoint x: 150, endPoint y: 138, distance: 53.3
click at [135, 134] on div "账号： yiling 员工姓名： 类型： 状态： 起始时间： 结束时间： 充值区间： ~ 重 置 查 询" at bounding box center [557, 152] width 844 height 58
paste input "Nickyap6293"
click at [674, 160] on button "查 询" at bounding box center [675, 163] width 31 height 15
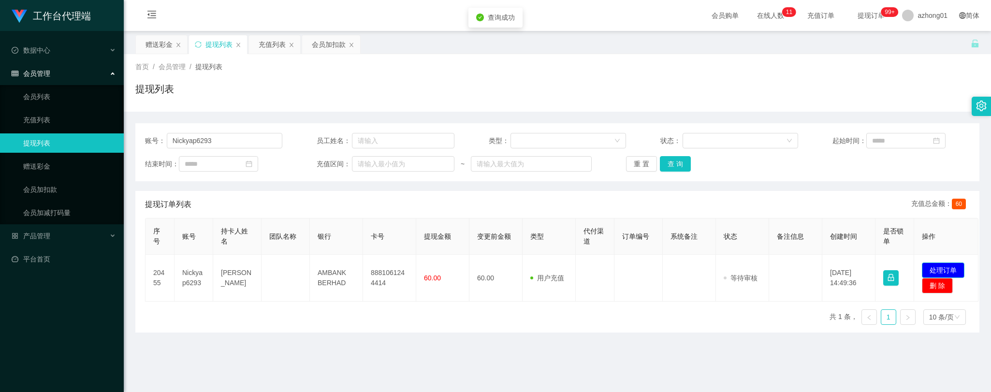
click at [931, 268] on button "处理订单" at bounding box center [943, 269] width 43 height 15
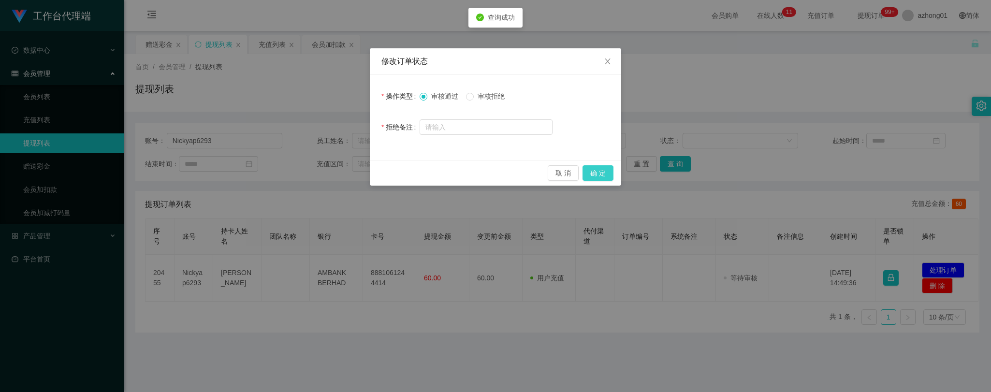
click at [592, 170] on button "确 定" at bounding box center [597, 172] width 31 height 15
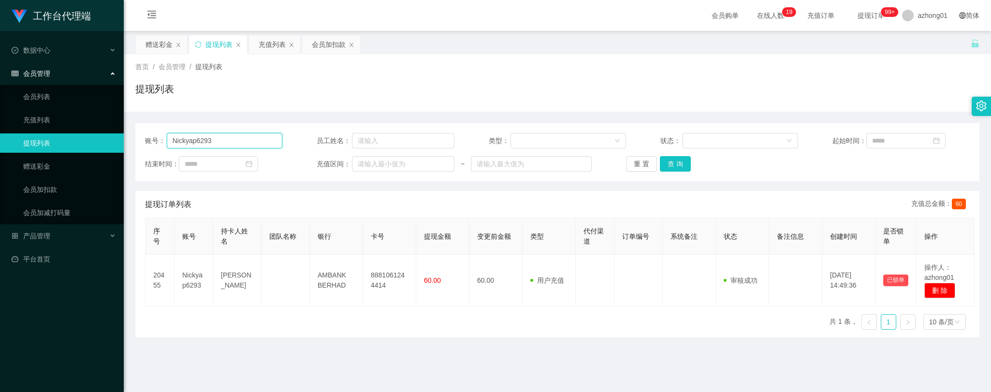
drag, startPoint x: 235, startPoint y: 144, endPoint x: 97, endPoint y: 141, distance: 138.3
click at [97, 141] on section "工作台代理端 数据中心 会员管理 会员列表 充值列表 提现列表 赠送彩金 会员加扣款 会员加减打码量 产品管理 平台首页 保存配置 重置配置 整体风格设置 主…" at bounding box center [495, 245] width 991 height 491
paste input "0163709269"
click at [672, 162] on button "查 询" at bounding box center [675, 163] width 31 height 15
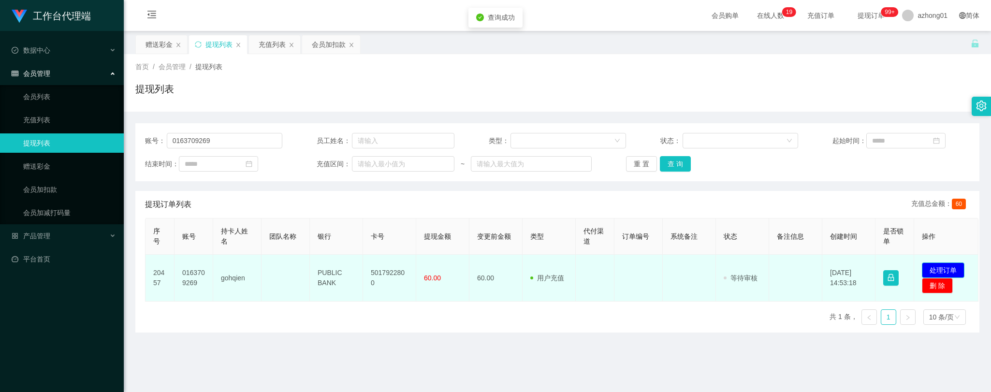
click at [956, 270] on button "处理订单" at bounding box center [943, 269] width 43 height 15
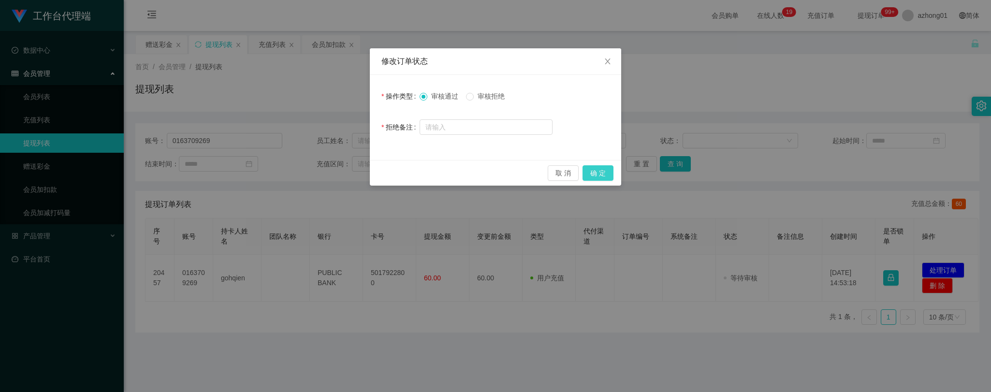
click at [595, 172] on button "确 定" at bounding box center [597, 172] width 31 height 15
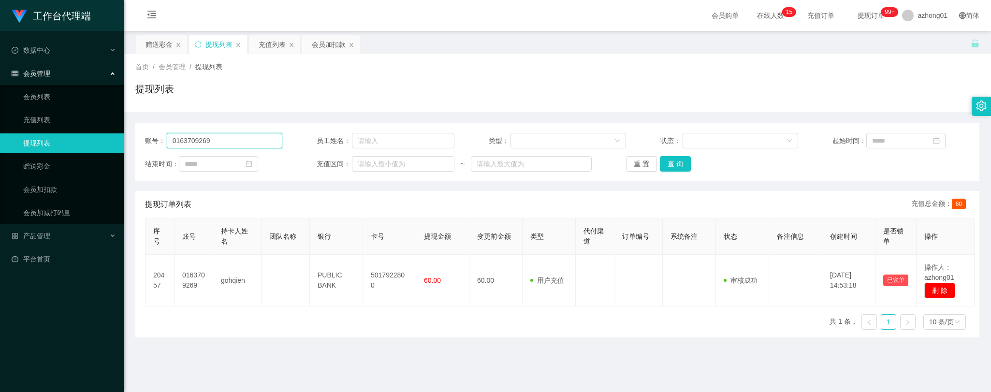
drag, startPoint x: 196, startPoint y: 138, endPoint x: 97, endPoint y: 133, distance: 99.2
click at [97, 133] on section "工作台代理端 数据中心 会员管理 会员列表 充值列表 提现列表 赠送彩金 会员加扣款 会员加减打码量 产品管理 平台首页 保存配置 重置配置 整体风格设置 主…" at bounding box center [495, 245] width 991 height 491
paste input "BryanChong"
click at [673, 163] on button "查 询" at bounding box center [675, 163] width 31 height 15
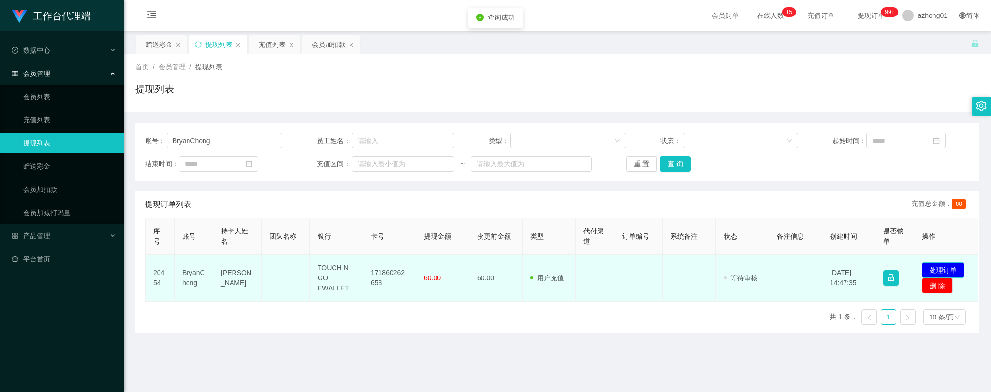
click at [941, 266] on button "处理订单" at bounding box center [943, 269] width 43 height 15
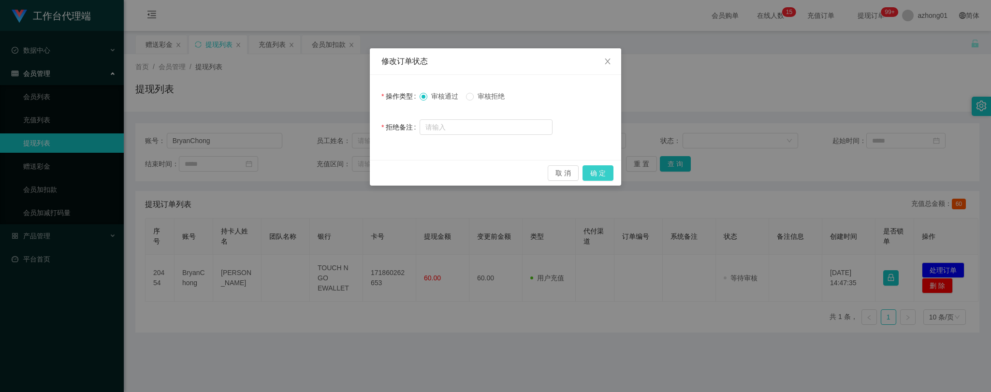
click at [600, 177] on button "确 定" at bounding box center [597, 172] width 31 height 15
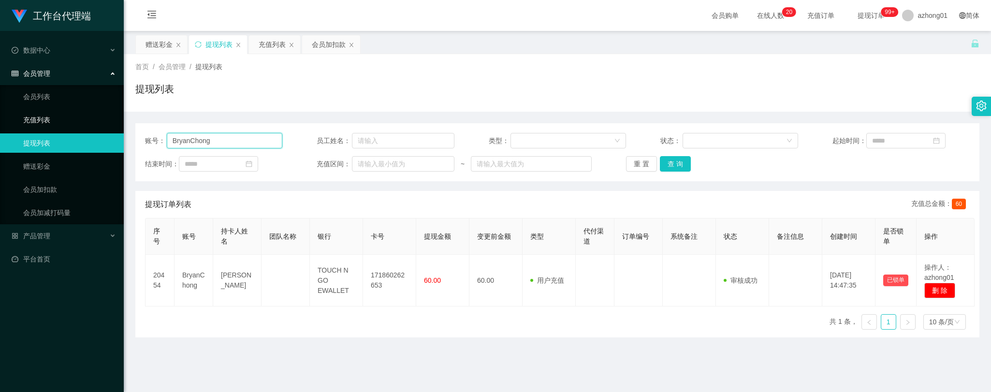
drag, startPoint x: 218, startPoint y: 138, endPoint x: 130, endPoint y: 127, distance: 89.6
click at [120, 124] on section "工作台代理端 数据中心 会员管理 会员列表 充值列表 提现列表 赠送彩金 会员加扣款 会员加减打码量 产品管理 平台首页 保存配置 重置配置 整体风格设置 主…" at bounding box center [495, 245] width 991 height 491
paste input "0164979123"
click at [670, 163] on button "查 询" at bounding box center [675, 163] width 31 height 15
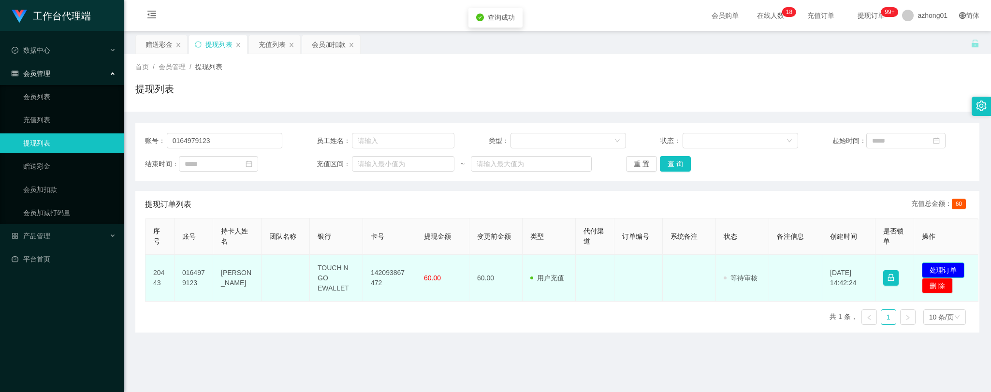
click at [936, 266] on button "处理订单" at bounding box center [943, 269] width 43 height 15
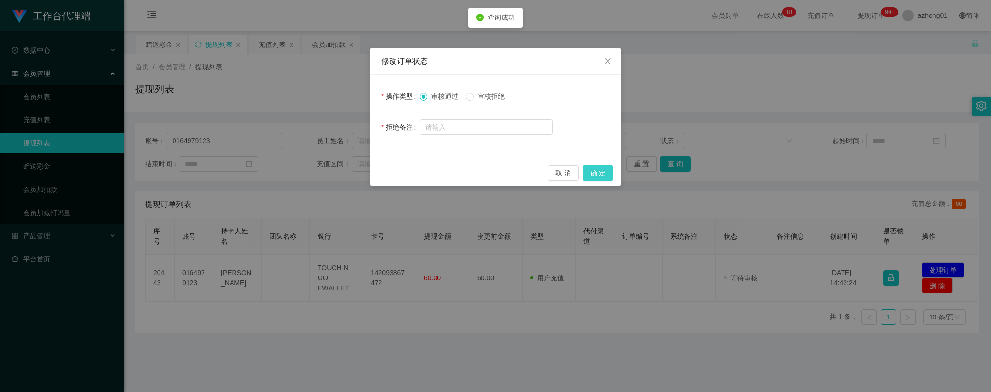
click at [603, 171] on button "确 定" at bounding box center [597, 172] width 31 height 15
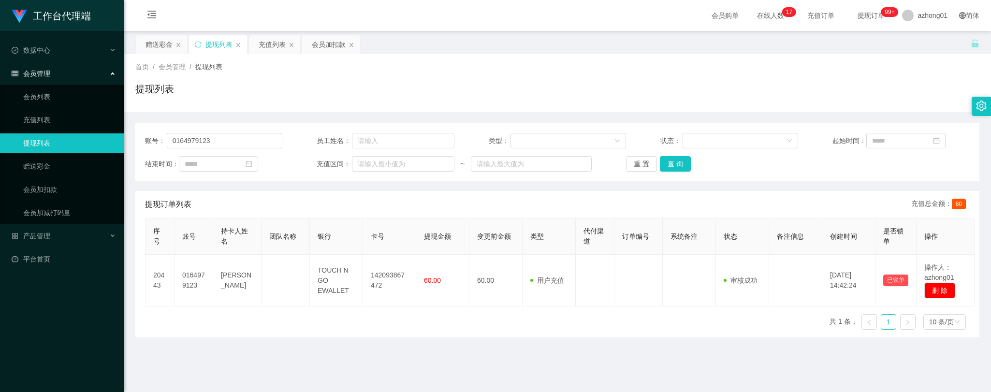
click at [292, 348] on main "关闭左侧 关闭右侧 关闭其它 刷新页面 赠送彩金 提现列表 充值列表 会员加扣款 首页 / 会员管理 / 提现列表 / 提现列表 账号： 0164979123…" at bounding box center [557, 238] width 867 height 415
drag, startPoint x: 196, startPoint y: 141, endPoint x: 95, endPoint y: 129, distance: 102.2
click at [95, 129] on section "工作台代理端 数据中心 会员管理 会员列表 充值列表 提现列表 赠送彩金 会员加扣款 会员加减打码量 产品管理 平台首页 保存配置 重置配置 整体风格设置 主…" at bounding box center [495, 245] width 991 height 491
paste input "3693830"
click at [669, 163] on button "查 询" at bounding box center [675, 163] width 31 height 15
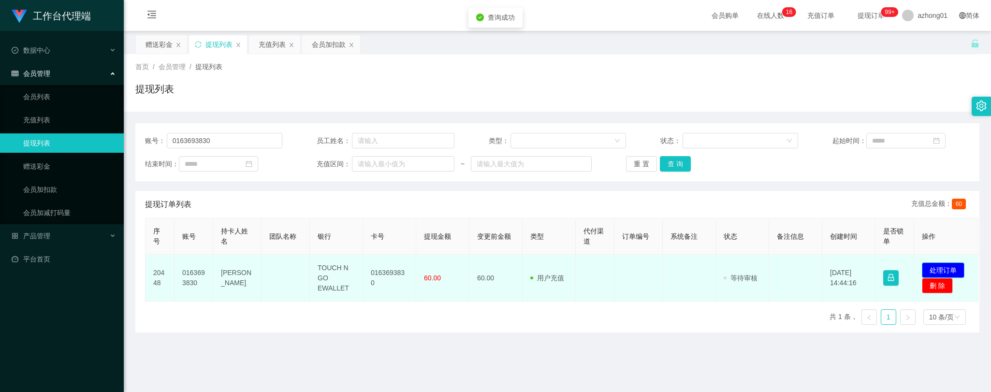
click at [938, 267] on button "处理订单" at bounding box center [943, 269] width 43 height 15
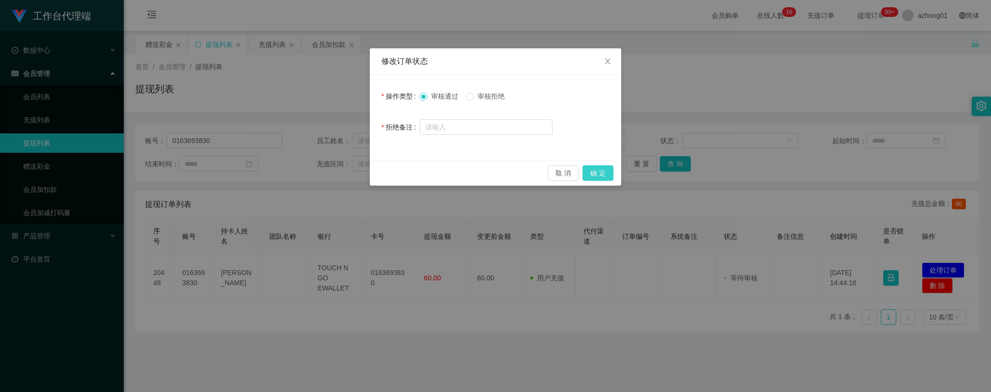
click at [594, 174] on button "确 定" at bounding box center [597, 172] width 31 height 15
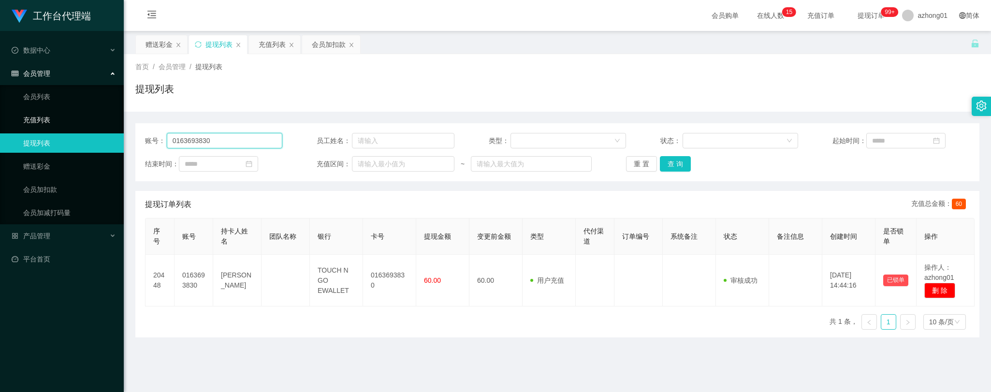
drag, startPoint x: 224, startPoint y: 137, endPoint x: 74, endPoint y: 129, distance: 150.5
click at [72, 128] on section "工作台代理端 数据中心 会员管理 会员列表 充值列表 提现列表 赠送彩金 会员加扣款 会员加减打码量 产品管理 平台首页 保存配置 重置配置 整体风格设置 主…" at bounding box center [495, 245] width 991 height 491
paste input "Dickson8717"
click at [674, 165] on button "查 询" at bounding box center [675, 163] width 31 height 15
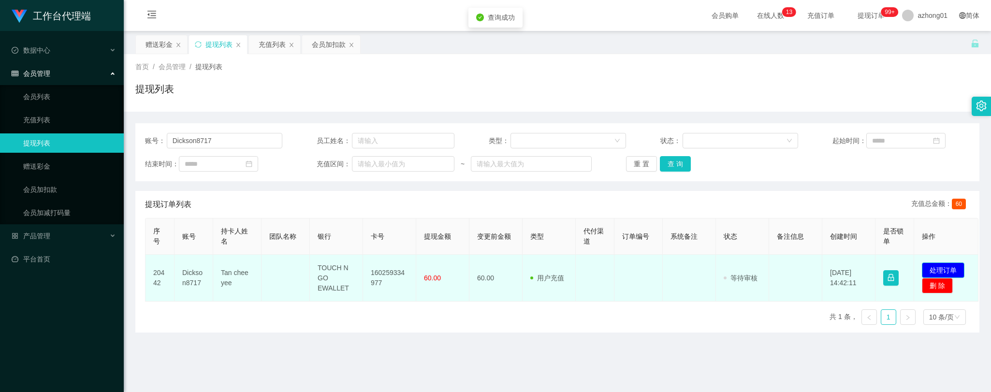
click at [944, 267] on button "处理订单" at bounding box center [943, 269] width 43 height 15
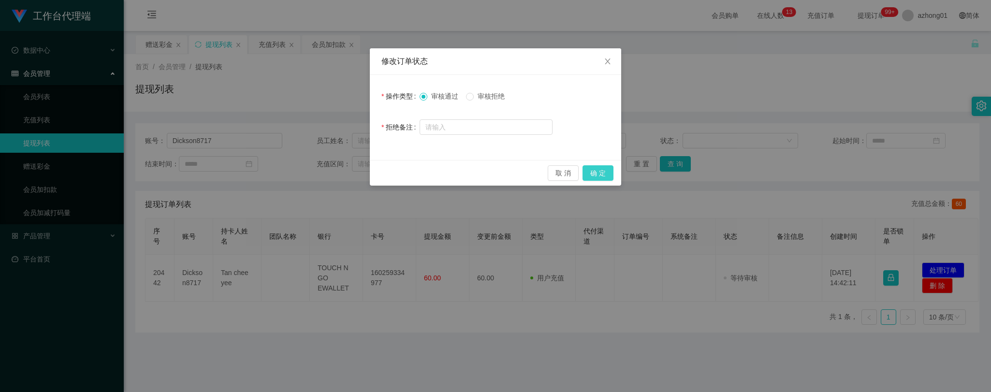
drag, startPoint x: 598, startPoint y: 174, endPoint x: 597, endPoint y: 186, distance: 11.2
click at [598, 174] on button "确 定" at bounding box center [597, 172] width 31 height 15
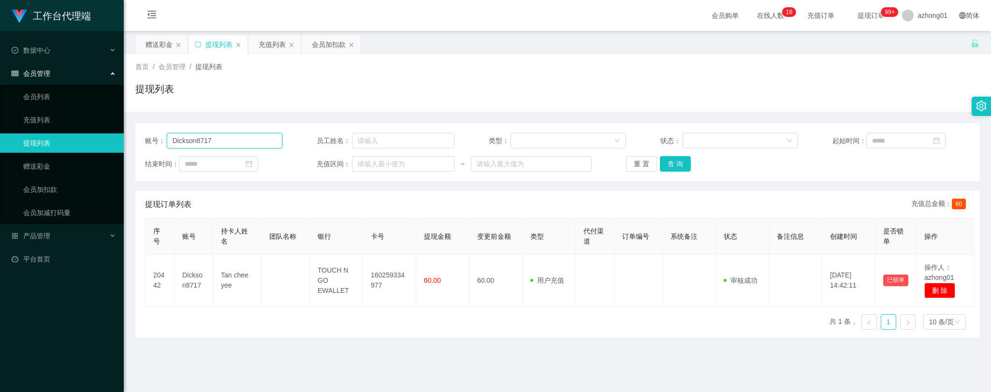
drag, startPoint x: 219, startPoint y: 139, endPoint x: 105, endPoint y: 147, distance: 114.8
click at [104, 146] on section "工作台代理端 数据中心 会员管理 会员列表 充值列表 提现列表 赠送彩金 会员加扣款 会员加减打码量 产品管理 平台首页 保存配置 重置配置 整体风格设置 主…" at bounding box center [495, 245] width 991 height 491
paste input "[PERSON_NAME]"
click at [673, 160] on button "查 询" at bounding box center [675, 163] width 31 height 15
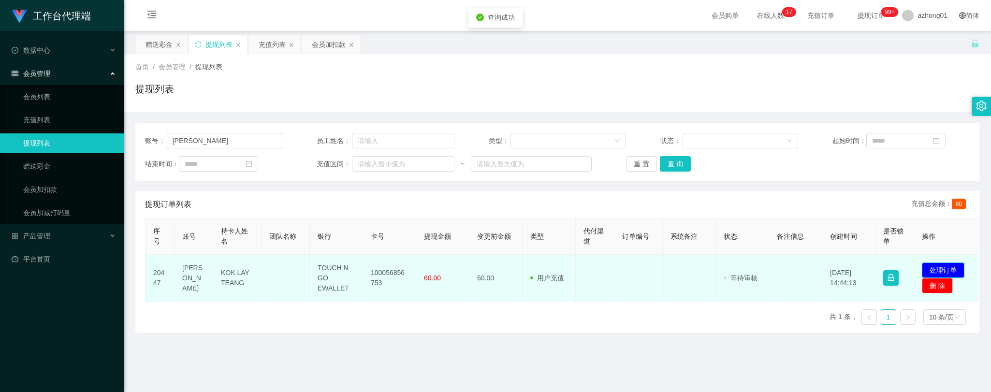
click at [947, 264] on button "处理订单" at bounding box center [943, 269] width 43 height 15
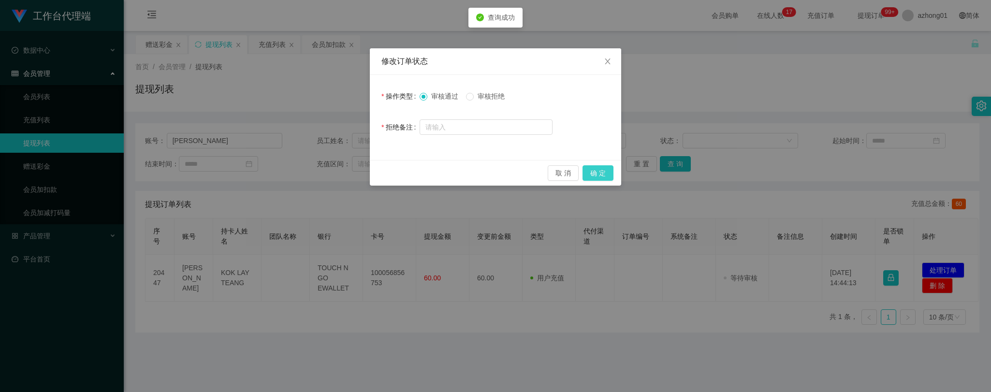
click at [605, 174] on button "确 定" at bounding box center [597, 172] width 31 height 15
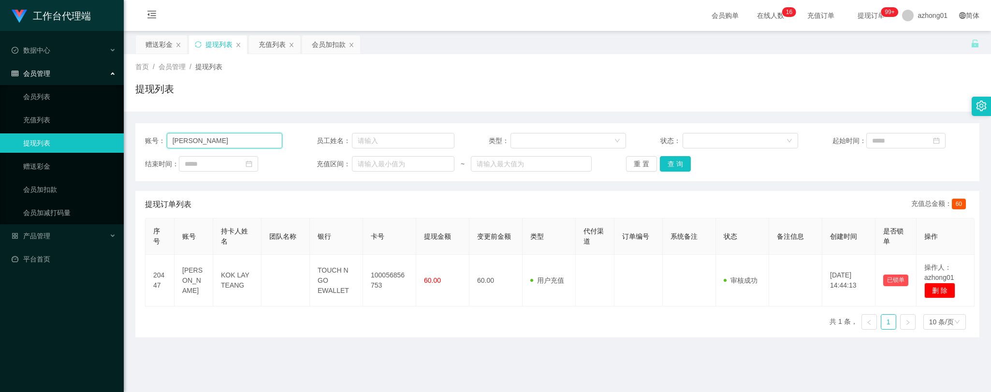
drag, startPoint x: 215, startPoint y: 140, endPoint x: 151, endPoint y: 132, distance: 64.8
click at [144, 127] on div "账号： [PERSON_NAME] 员工姓名： 类型： 状态： 起始时间： 结束时间： 充值区间： ~ 重 置 查 询" at bounding box center [557, 152] width 844 height 58
paste input "525600"
click at [671, 156] on button "查 询" at bounding box center [675, 163] width 31 height 15
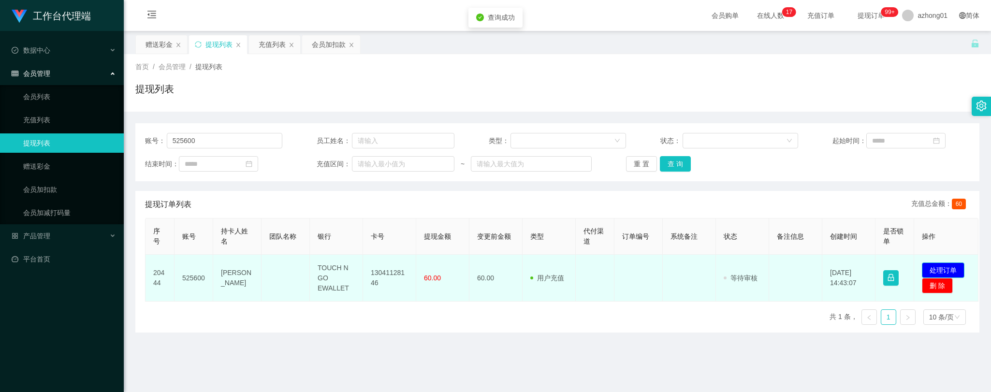
click at [944, 269] on button "处理订单" at bounding box center [943, 269] width 43 height 15
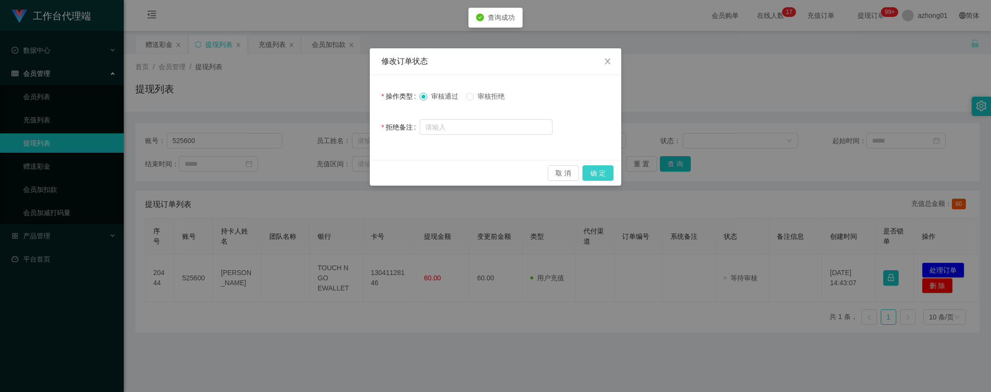
click at [599, 174] on button "确 定" at bounding box center [597, 172] width 31 height 15
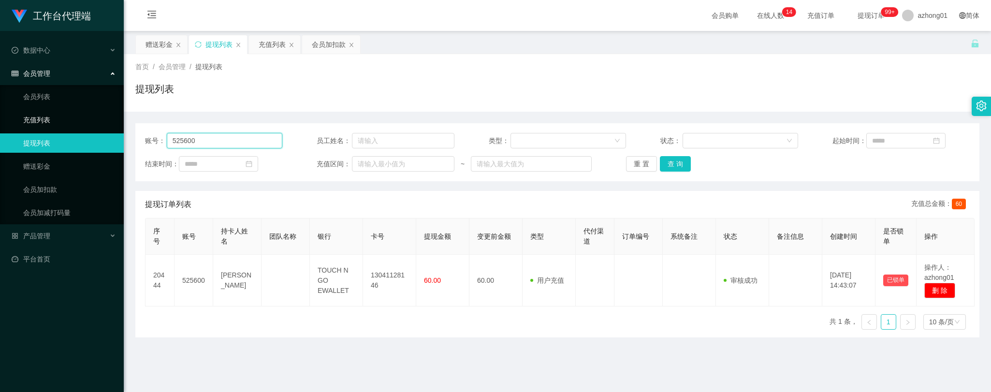
drag, startPoint x: 206, startPoint y: 142, endPoint x: 122, endPoint y: 124, distance: 86.4
click at [122, 124] on section "工作台代理端 数据中心 会员管理 会员列表 充值列表 提现列表 赠送彩金 会员加扣款 会员加减打码量 产品管理 平台首页 保存配置 重置配置 整体风格设置 主…" at bounding box center [495, 245] width 991 height 491
paste input "SamCamel"
type input "SamCamel"
click at [676, 161] on button "查 询" at bounding box center [675, 163] width 31 height 15
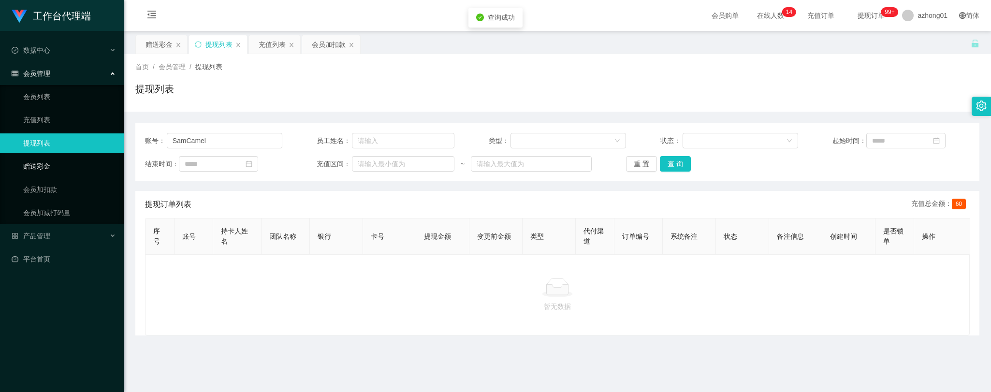
click at [49, 159] on link "赠送彩金" at bounding box center [69, 166] width 93 height 19
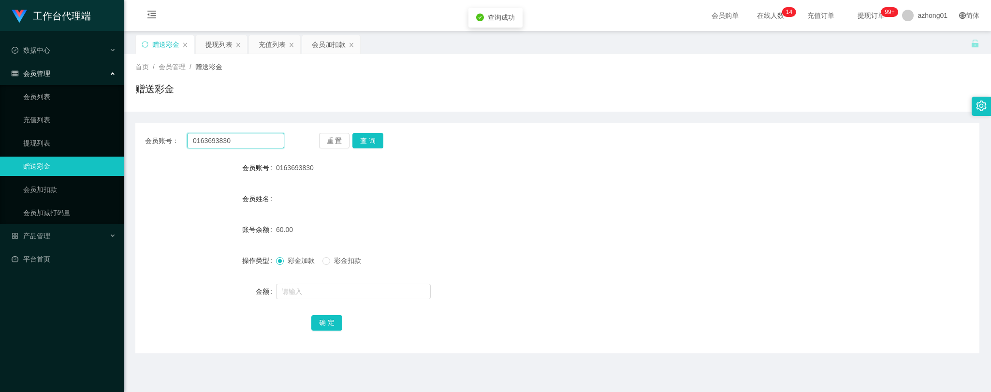
drag, startPoint x: 237, startPoint y: 139, endPoint x: 150, endPoint y: 152, distance: 87.9
click at [130, 145] on main "关闭左侧 关闭右侧 关闭其它 刷新页面 赠送彩金 提现列表 充值列表 会员加扣款 首页 / 会员管理 / 赠送彩金 / 赠送彩金 会员账号： 01636938…" at bounding box center [557, 238] width 867 height 415
paste input "SamCamel"
click at [379, 131] on div "会员账号： SamCamel 重 置 查 询 会员账号 0163693830 会员姓名 账号余额 60.00 操作类型 彩金加款 彩金扣款 金额 确 定" at bounding box center [557, 238] width 844 height 230
click at [376, 138] on button "查 询" at bounding box center [367, 140] width 31 height 15
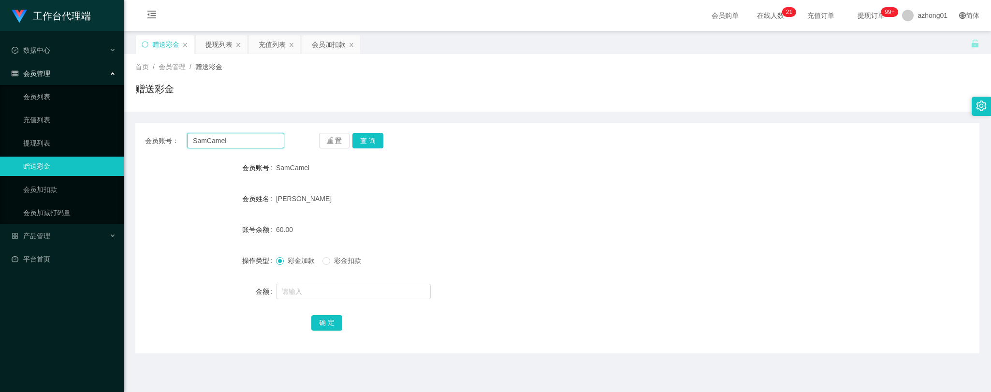
drag, startPoint x: 229, startPoint y: 141, endPoint x: 133, endPoint y: 139, distance: 95.2
click at [133, 139] on main "关闭左侧 关闭右侧 关闭其它 刷新页面 赠送彩金 提现列表 充值列表 会员加扣款 首页 / 会员管理 / 赠送彩金 / 赠送彩金 会员账号： SamCamel…" at bounding box center [557, 238] width 867 height 415
paste input "123459"
type input "123459"
click at [366, 139] on button "查 询" at bounding box center [367, 140] width 31 height 15
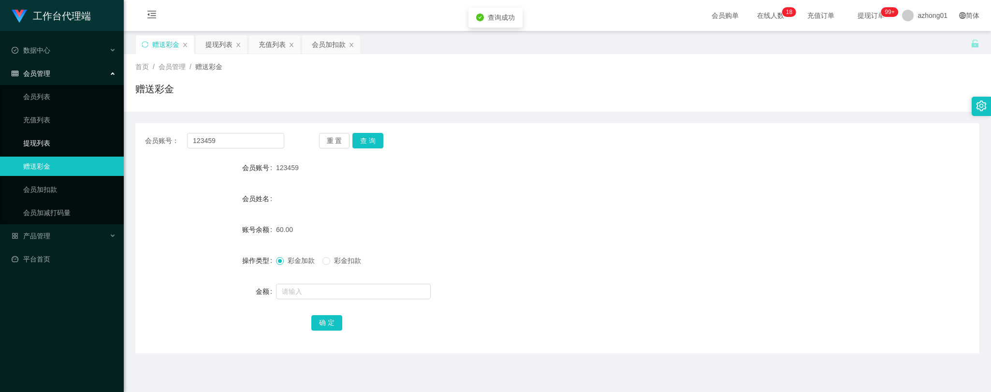
click at [42, 140] on link "提现列表" at bounding box center [69, 142] width 93 height 19
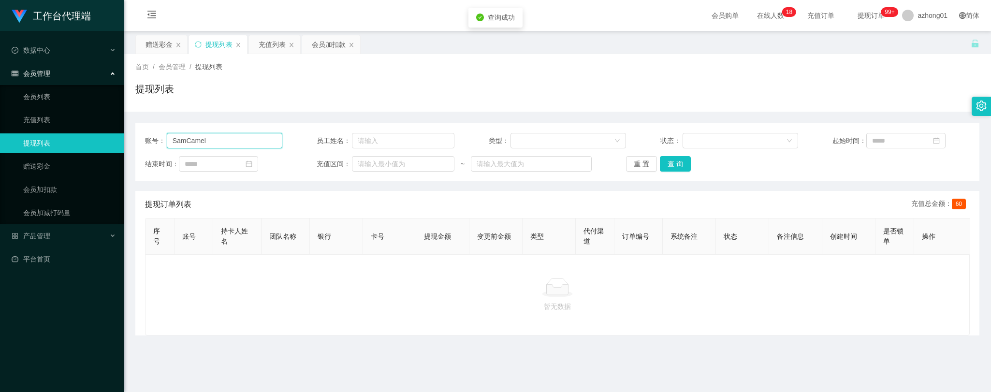
drag, startPoint x: 209, startPoint y: 142, endPoint x: 109, endPoint y: 144, distance: 100.5
click at [97, 139] on section "工作台代理端 数据中心 会员管理 会员列表 充值列表 提现列表 赠送彩金 会员加扣款 会员加减打码量 产品管理 平台首页 保存配置 重置配置 整体风格设置 主…" at bounding box center [495, 245] width 991 height 491
paste input "123459"
click at [673, 161] on button "查 询" at bounding box center [675, 163] width 31 height 15
drag, startPoint x: 215, startPoint y: 142, endPoint x: 141, endPoint y: 138, distance: 74.0
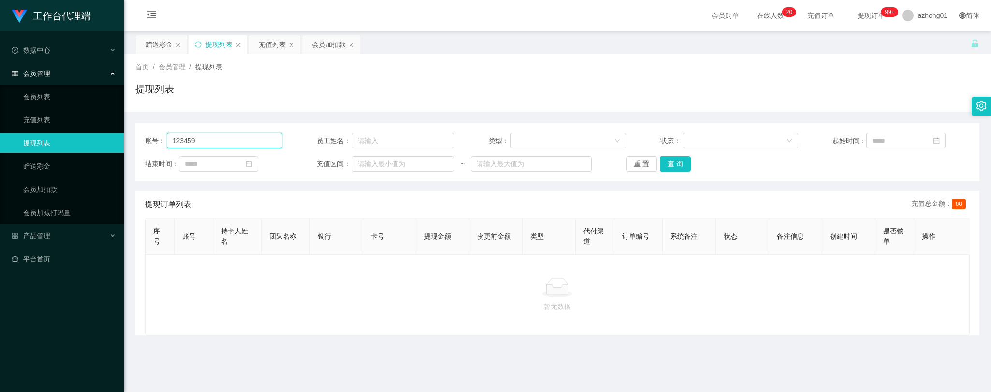
click at [141, 138] on div "账号： 123459 员工姓名： 类型： 状态： 起始时间： 结束时间： 充值区间： ~ 重 置 查 询" at bounding box center [557, 152] width 844 height 58
paste input "SamCamel"
type input "SamCamel"
click at [677, 163] on button "查 询" at bounding box center [675, 163] width 31 height 15
drag, startPoint x: 669, startPoint y: 158, endPoint x: 675, endPoint y: 165, distance: 9.3
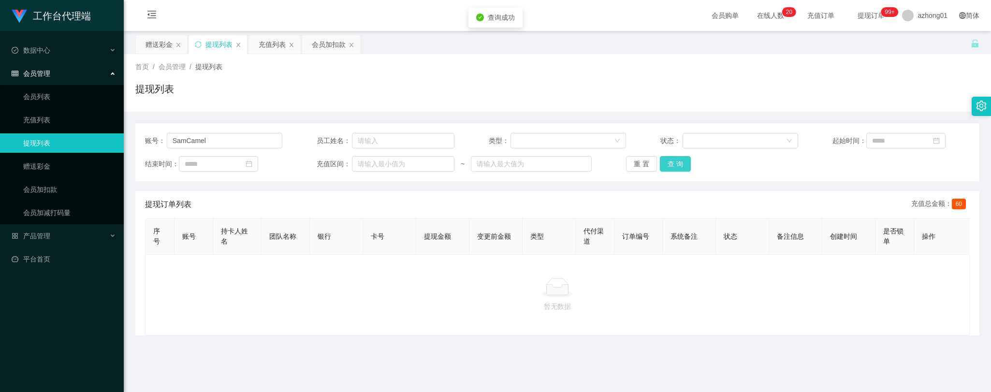
click at [670, 158] on button "查 询" at bounding box center [675, 163] width 31 height 15
click at [36, 166] on link "赠送彩金" at bounding box center [69, 166] width 93 height 19
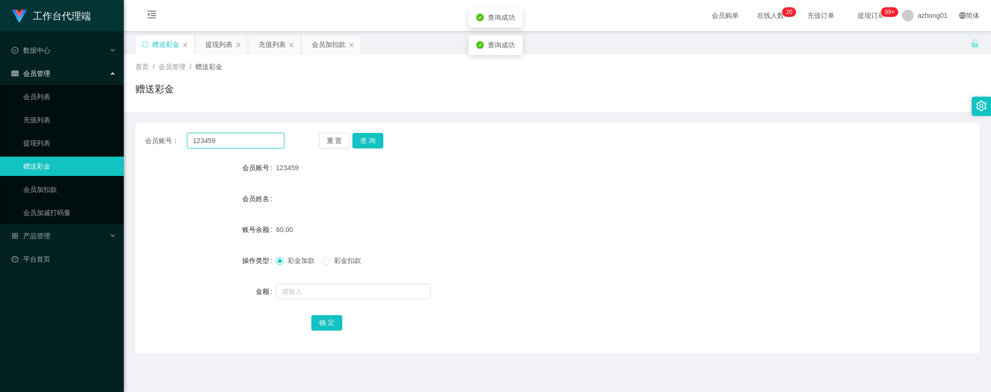
drag, startPoint x: 236, startPoint y: 139, endPoint x: 159, endPoint y: 139, distance: 76.4
click at [160, 139] on div "会员账号： 123459" at bounding box center [214, 140] width 139 height 15
paste input "SamCamel"
type input "SamCamel"
click at [365, 147] on button "查 询" at bounding box center [367, 140] width 31 height 15
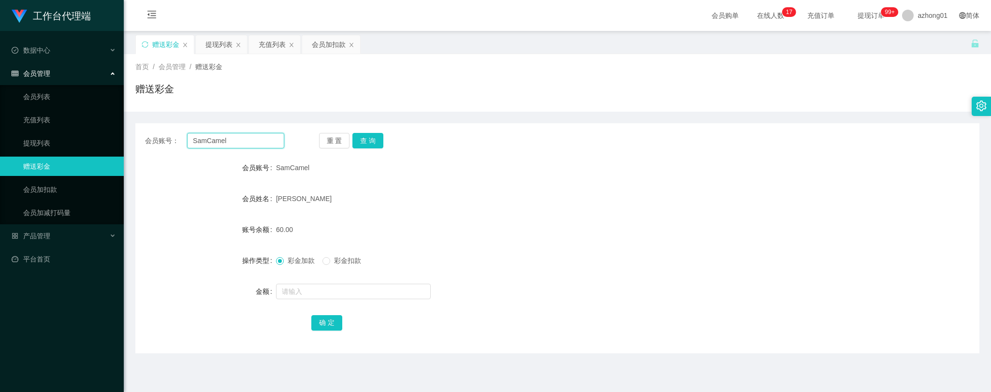
drag, startPoint x: 244, startPoint y: 138, endPoint x: 159, endPoint y: 139, distance: 85.5
click at [159, 139] on div "会员账号： SamCamel" at bounding box center [214, 140] width 139 height 15
click at [34, 145] on link "提现列表" at bounding box center [69, 142] width 93 height 19
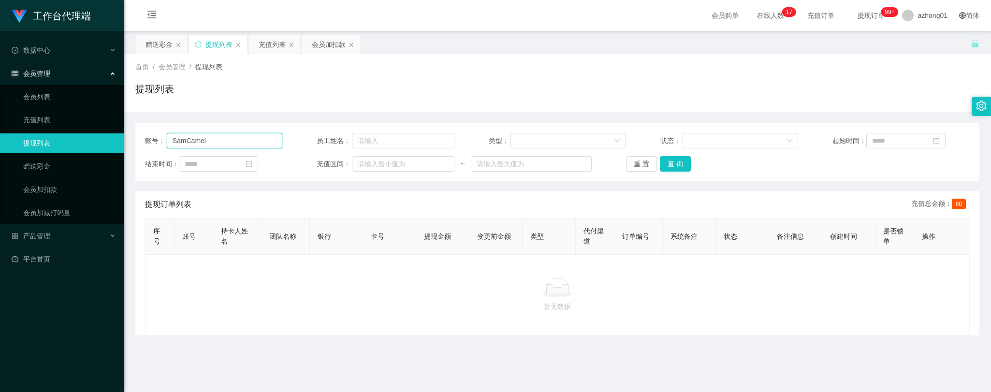
drag, startPoint x: 217, startPoint y: 145, endPoint x: 84, endPoint y: 139, distance: 134.0
click at [86, 138] on section "工作台代理端 数据中心 会员管理 会员列表 充值列表 提现列表 赠送彩金 会员加扣款 会员加减打码量 产品管理 平台首页 保存配置 重置配置 整体风格设置 主…" at bounding box center [495, 245] width 991 height 491
paste input "text"
click at [673, 163] on button "查 询" at bounding box center [675, 163] width 31 height 15
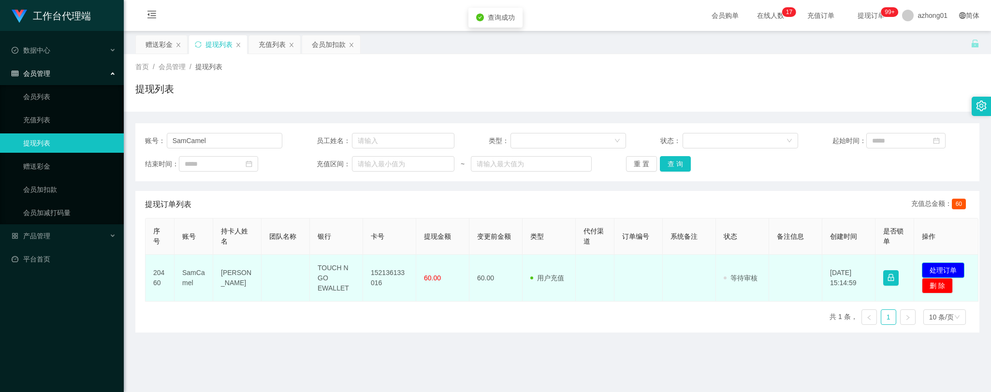
click at [951, 266] on button "处理订单" at bounding box center [943, 269] width 43 height 15
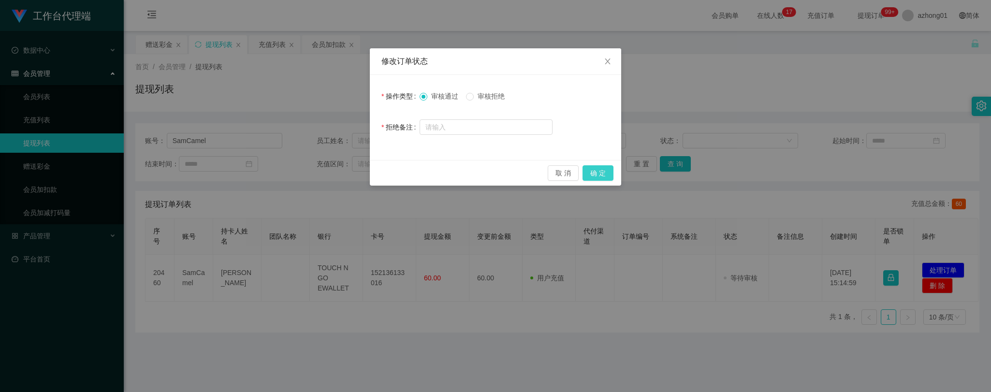
click at [596, 173] on button "确 定" at bounding box center [597, 172] width 31 height 15
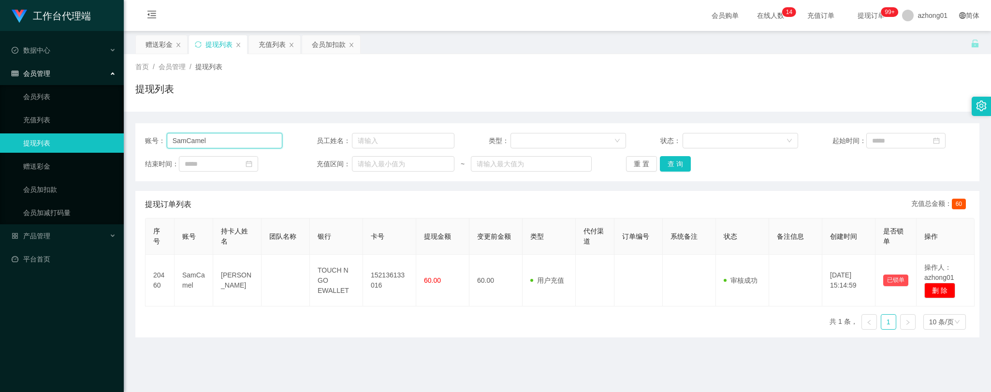
drag, startPoint x: 226, startPoint y: 144, endPoint x: 104, endPoint y: 138, distance: 122.4
click at [104, 138] on section "工作台代理端 数据中心 会员管理 会员列表 充值列表 提现列表 赠送彩金 会员加扣款 会员加减打码量 产品管理 平台首页 保存配置 重置配置 整体风格设置 主…" at bounding box center [495, 245] width 991 height 491
paste input "lingjianhau"
click at [677, 161] on button "查 询" at bounding box center [675, 163] width 31 height 15
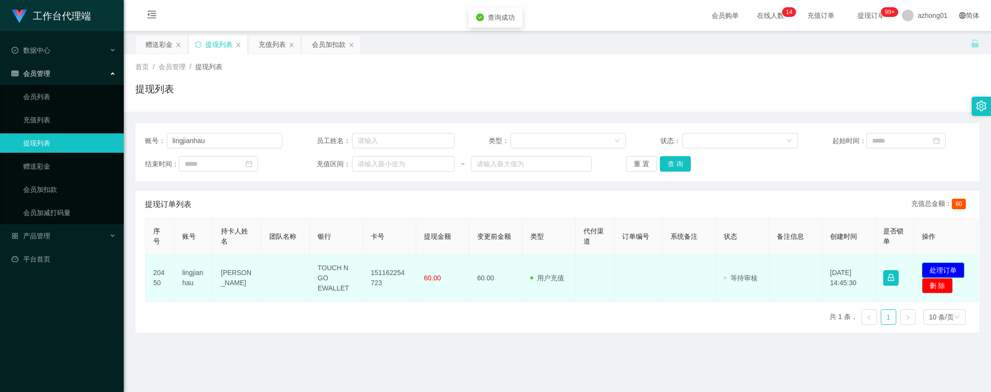
click at [953, 266] on button "处理订单" at bounding box center [943, 269] width 43 height 15
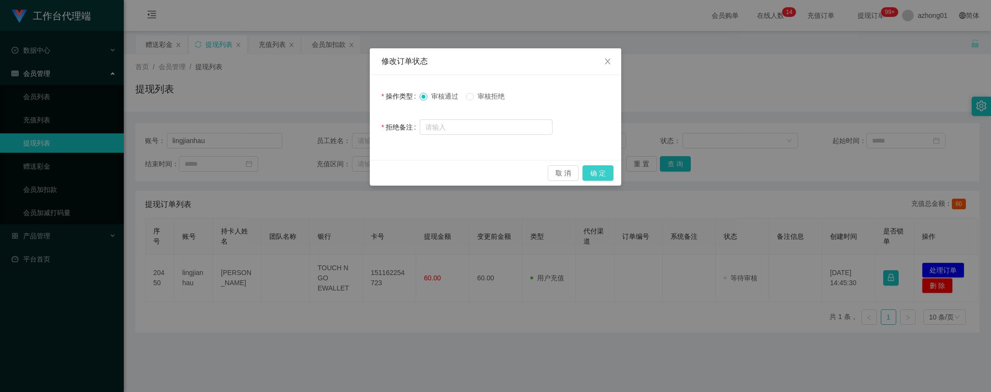
click at [597, 174] on button "确 定" at bounding box center [597, 172] width 31 height 15
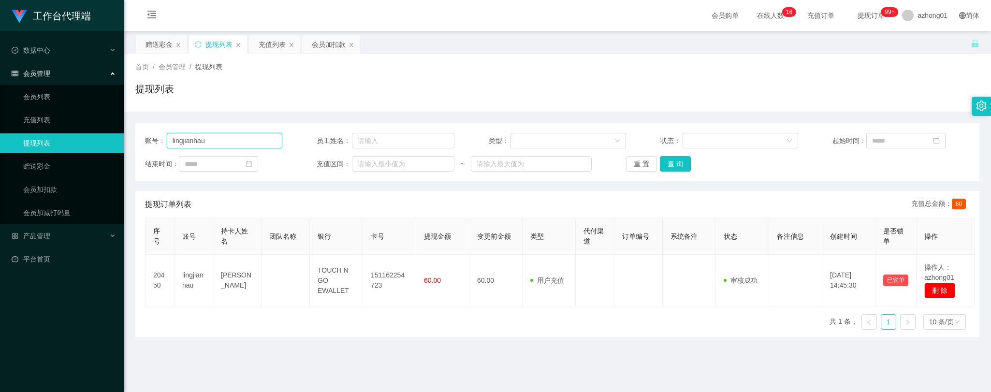
drag, startPoint x: 229, startPoint y: 138, endPoint x: 148, endPoint y: 145, distance: 80.5
click at [150, 145] on div "账号： lingjianhau" at bounding box center [213, 140] width 137 height 15
paste input "[GEOGRAPHIC_DATA]"
type input "[GEOGRAPHIC_DATA]"
click at [668, 165] on button "查 询" at bounding box center [675, 163] width 31 height 15
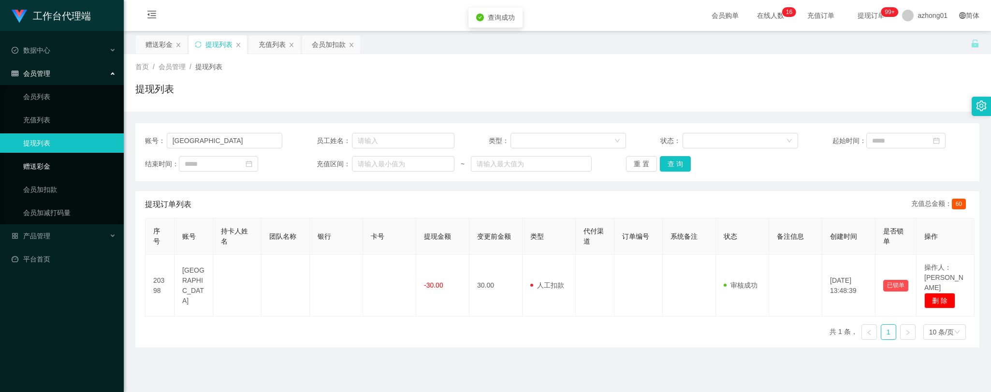
click at [34, 163] on link "赠送彩金" at bounding box center [69, 166] width 93 height 19
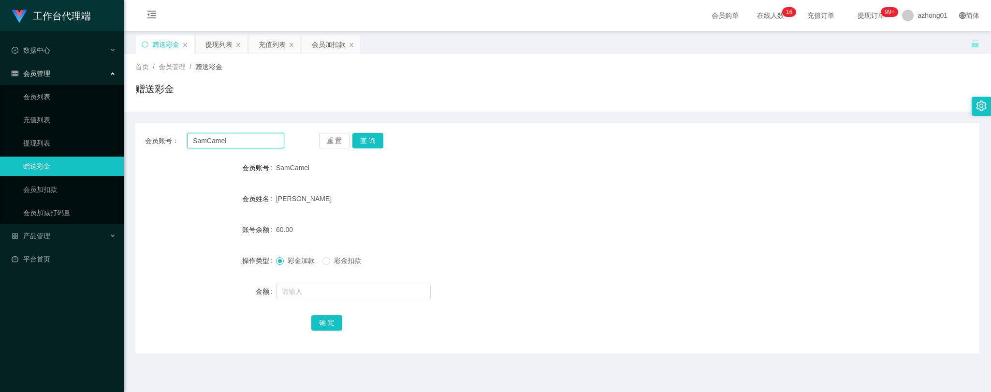
drag, startPoint x: 239, startPoint y: 137, endPoint x: 143, endPoint y: 137, distance: 95.7
click at [143, 137] on div "会员账号： SamCamel 重 置 查 询" at bounding box center [557, 140] width 844 height 15
paste input "[GEOGRAPHIC_DATA]"
type input "[GEOGRAPHIC_DATA]"
click at [364, 142] on button "查 询" at bounding box center [367, 140] width 31 height 15
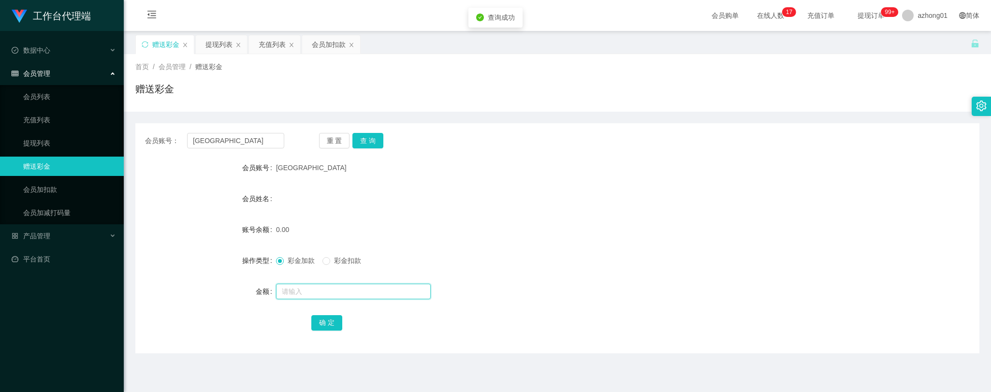
click at [343, 295] on input "text" at bounding box center [353, 291] width 155 height 15
type input "30"
click at [325, 320] on button "确 定" at bounding box center [326, 322] width 31 height 15
drag, startPoint x: 229, startPoint y: 140, endPoint x: 151, endPoint y: 143, distance: 77.9
click at [151, 143] on div "会员账号： Lyechiachang" at bounding box center [214, 140] width 139 height 15
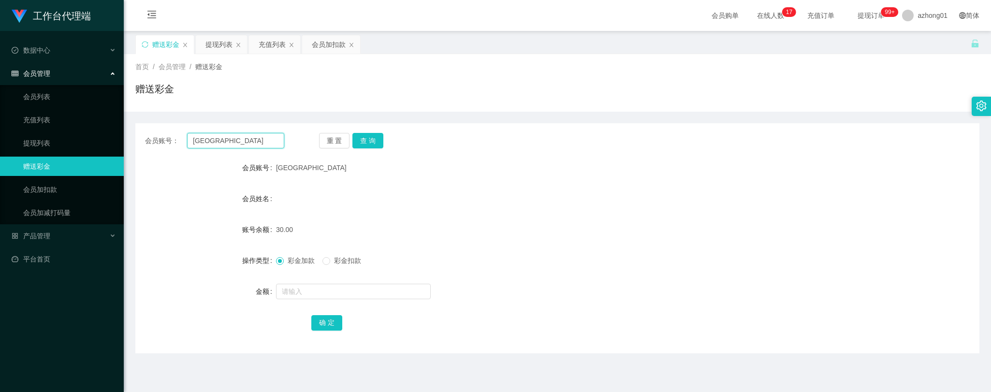
paste input "123459"
type input "123459"
click at [370, 141] on button "查 询" at bounding box center [367, 140] width 31 height 15
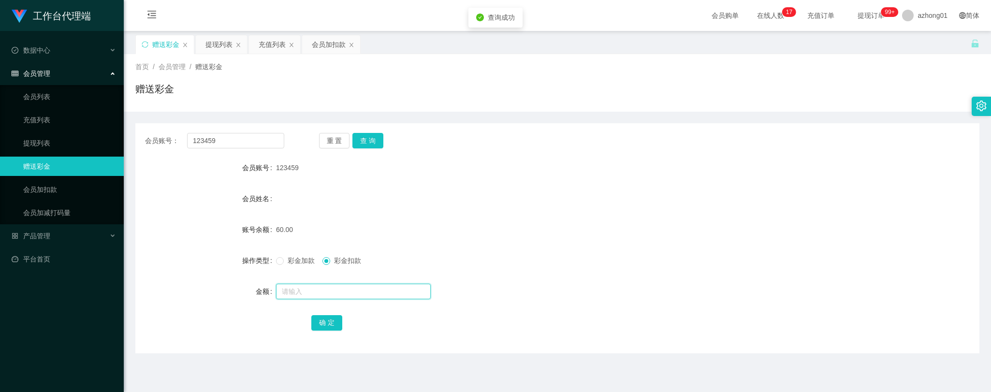
click at [321, 290] on input "text" at bounding box center [353, 291] width 155 height 15
type input "30"
click at [324, 322] on button "确 定" at bounding box center [326, 322] width 31 height 15
drag, startPoint x: 229, startPoint y: 142, endPoint x: 119, endPoint y: 144, distance: 109.2
click at [115, 142] on section "工作台代理端 数据中心 会员管理 会员列表 充值列表 提现列表 赠送彩金 会员加扣款 会员加减打码量 产品管理 平台首页 保存配置 重置配置 整体风格设置 主…" at bounding box center [495, 245] width 991 height 491
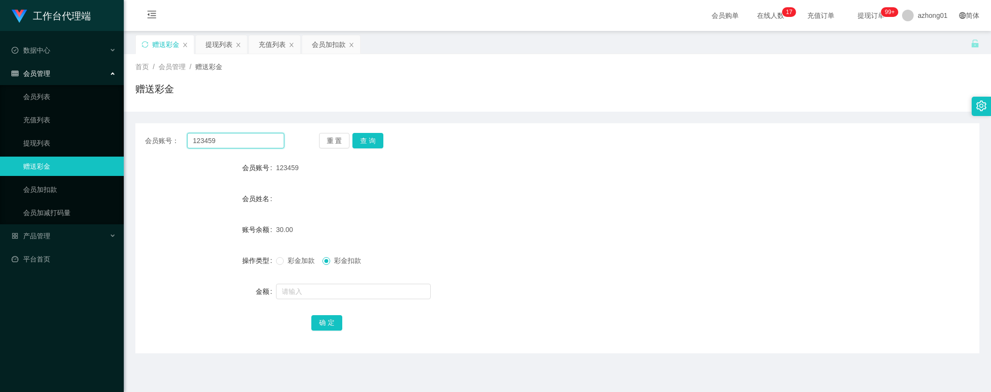
paste input "text"
type input "123459"
drag, startPoint x: 368, startPoint y: 137, endPoint x: 370, endPoint y: 142, distance: 5.7
click at [369, 137] on button "查 询" at bounding box center [367, 140] width 31 height 15
drag, startPoint x: 335, startPoint y: 291, endPoint x: 345, endPoint y: 295, distance: 10.4
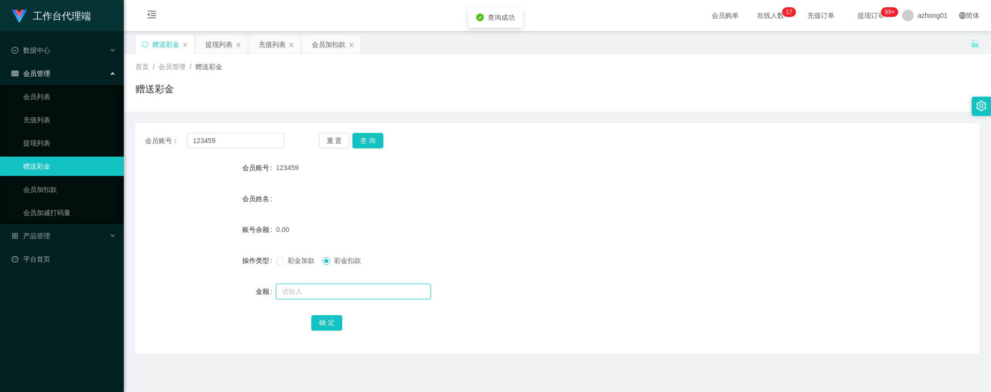
click at [336, 291] on input "text" at bounding box center [353, 291] width 155 height 15
type input "60"
click at [329, 324] on button "确 定" at bounding box center [326, 322] width 31 height 15
click at [322, 290] on input "text" at bounding box center [353, 291] width 155 height 15
type input "60"
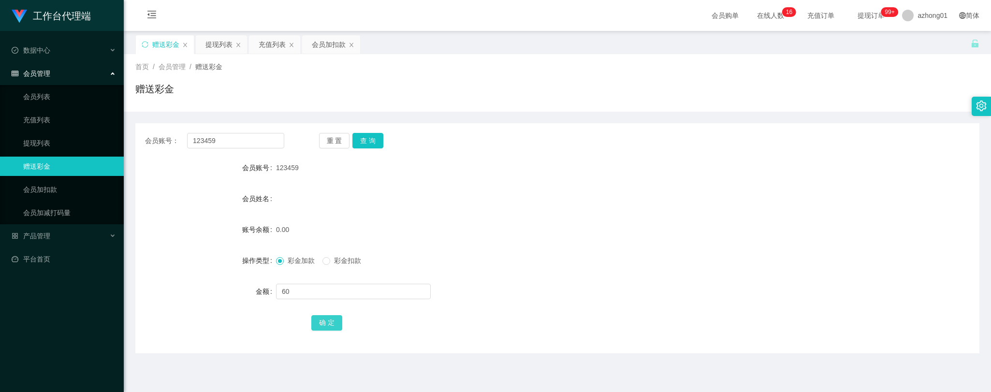
click at [329, 320] on button "确 定" at bounding box center [326, 322] width 31 height 15
click at [43, 140] on link "提现列表" at bounding box center [69, 142] width 93 height 19
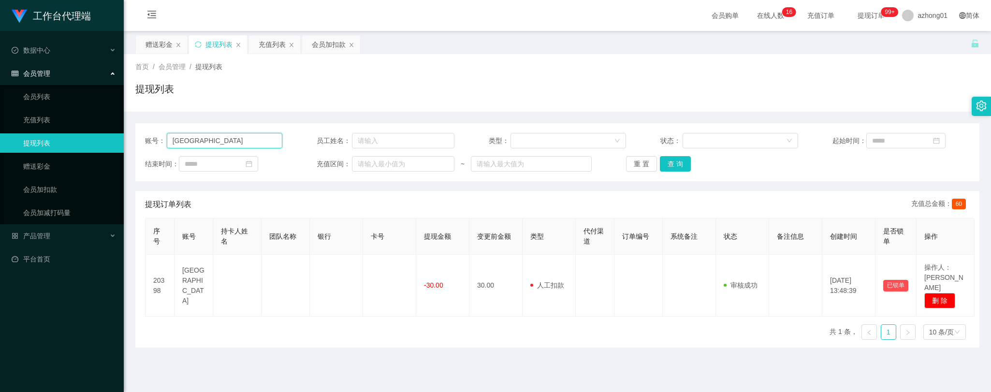
drag, startPoint x: 243, startPoint y: 139, endPoint x: 104, endPoint y: 144, distance: 139.3
click at [115, 144] on section "工作台代理端 数据中心 会员管理 会员列表 充值列表 提现列表 赠送彩金 会员加扣款 会员加减打码量 产品管理 平台首页 保存配置 重置配置 整体风格设置 主…" at bounding box center [495, 245] width 991 height 491
paste input "123459"
type input "123459"
click at [670, 163] on button "查 询" at bounding box center [675, 163] width 31 height 15
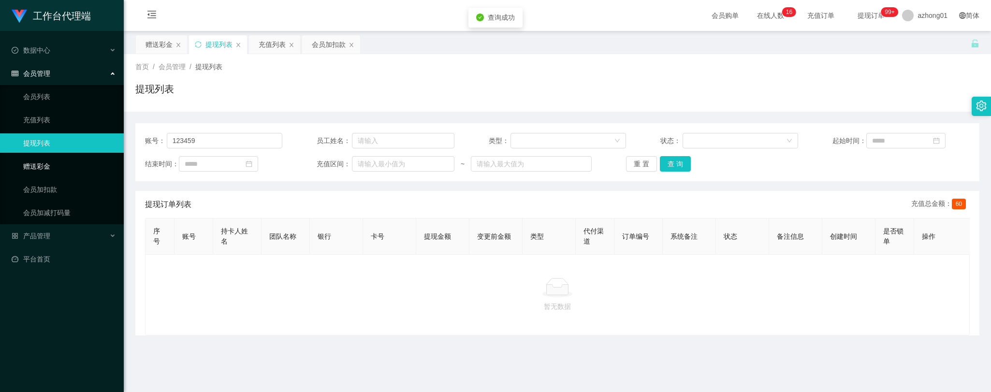
click at [35, 166] on link "赠送彩金" at bounding box center [69, 166] width 93 height 19
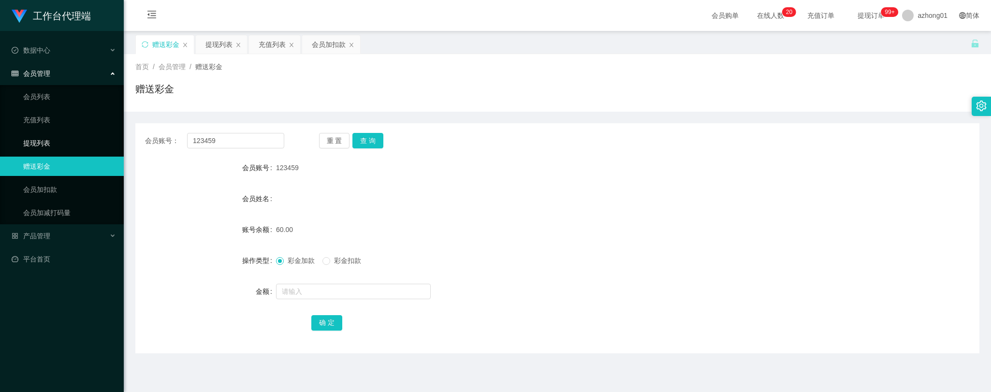
click at [41, 144] on link "提现列表" at bounding box center [69, 142] width 93 height 19
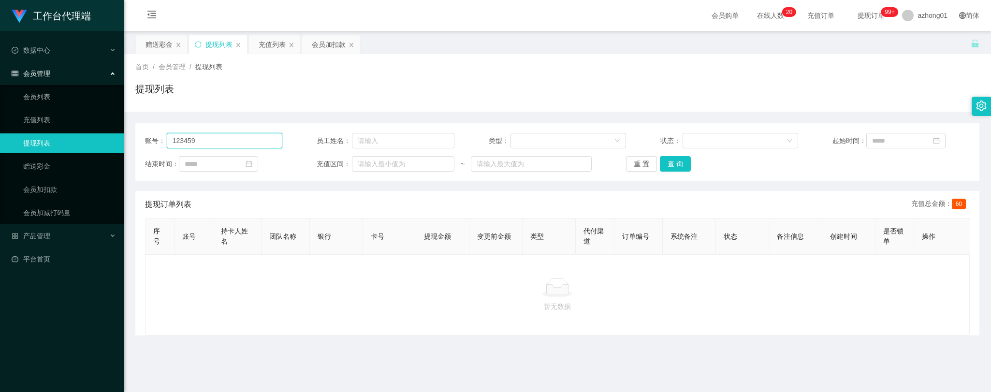
drag, startPoint x: 206, startPoint y: 141, endPoint x: 138, endPoint y: 136, distance: 67.8
click at [138, 136] on div "账号： 123459 员工姓名： 类型： 状态： 起始时间： 结束时间： 充值区间： ~ 重 置 查 询" at bounding box center [557, 152] width 844 height 58
paste input "text"
click at [667, 161] on button "查 询" at bounding box center [675, 163] width 31 height 15
type input "123459"
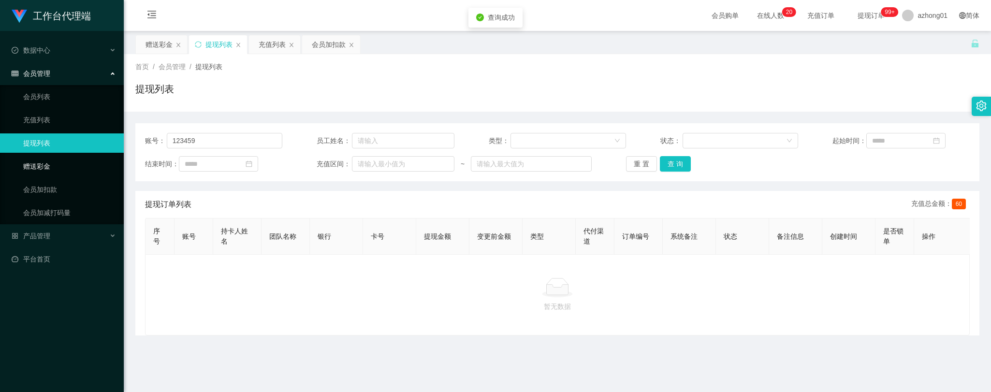
click at [43, 164] on link "赠送彩金" at bounding box center [69, 166] width 93 height 19
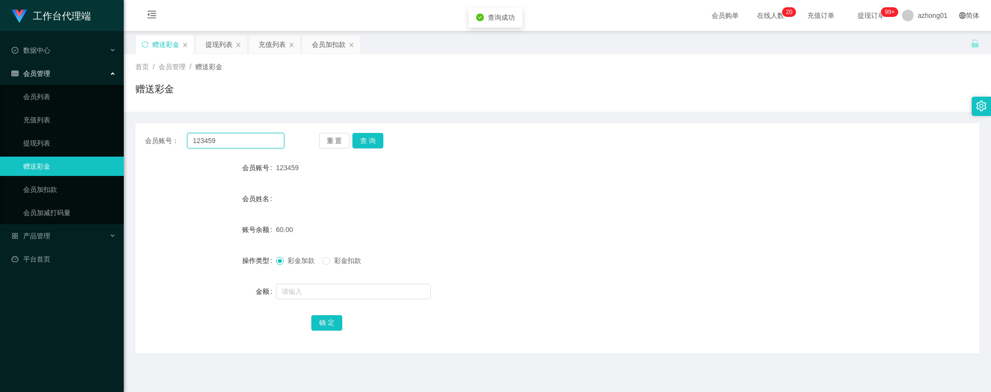
drag, startPoint x: 222, startPoint y: 142, endPoint x: 145, endPoint y: 133, distance: 77.9
click at [145, 133] on div "会员账号： 123459" at bounding box center [214, 140] width 139 height 15
click at [372, 138] on button "查 询" at bounding box center [367, 140] width 31 height 15
drag, startPoint x: 238, startPoint y: 136, endPoint x: 147, endPoint y: 135, distance: 90.9
click at [147, 135] on div "会员账号： 123459" at bounding box center [214, 140] width 139 height 15
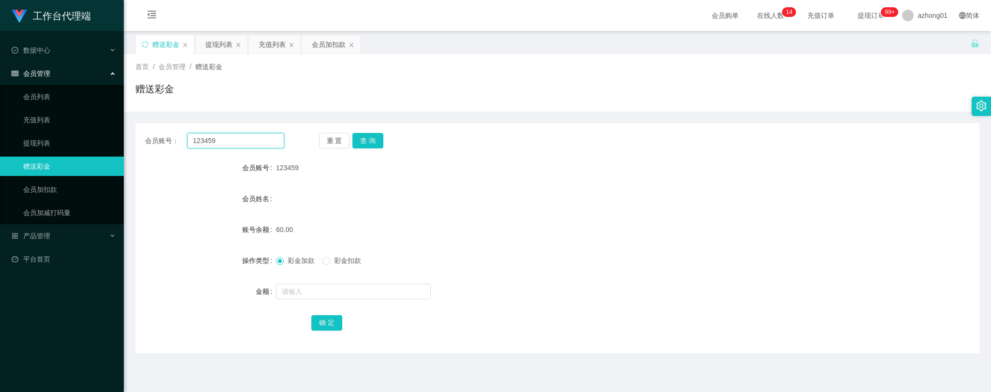
paste input "text"
type input "123459"
click at [372, 145] on button "查 询" at bounding box center [367, 140] width 31 height 15
click at [54, 143] on link "提现列表" at bounding box center [69, 142] width 93 height 19
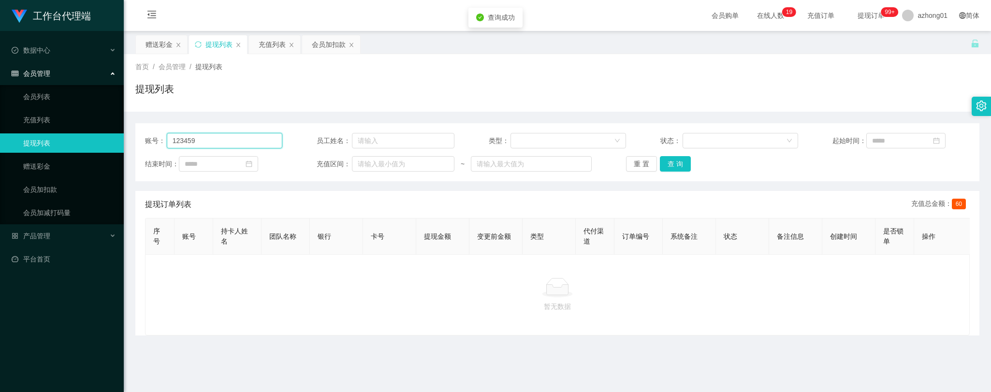
drag, startPoint x: 186, startPoint y: 137, endPoint x: 131, endPoint y: 133, distance: 55.3
click at [130, 133] on main "关闭左侧 关闭右侧 关闭其它 刷新页面 赠送彩金 提现列表 充值列表 会员加扣款 首页 / 会员管理 / 提现列表 / 提现列表 账号： 123459 员工姓…" at bounding box center [557, 238] width 867 height 415
click at [675, 164] on button "查 询" at bounding box center [675, 163] width 31 height 15
drag, startPoint x: 197, startPoint y: 139, endPoint x: 143, endPoint y: 143, distance: 54.3
click at [143, 143] on div "账号： 123459 员工姓名： 类型： 状态： 起始时间： 结束时间： 充值区间： ~ 重 置 查 询" at bounding box center [557, 152] width 844 height 58
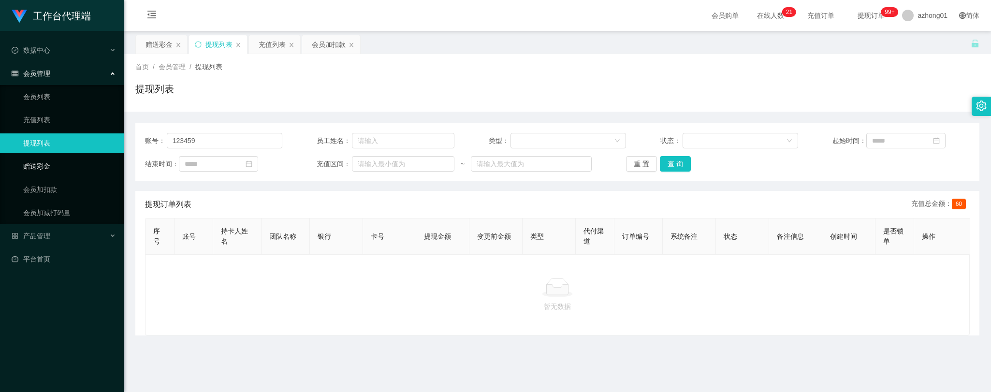
click at [36, 167] on link "赠送彩金" at bounding box center [69, 166] width 93 height 19
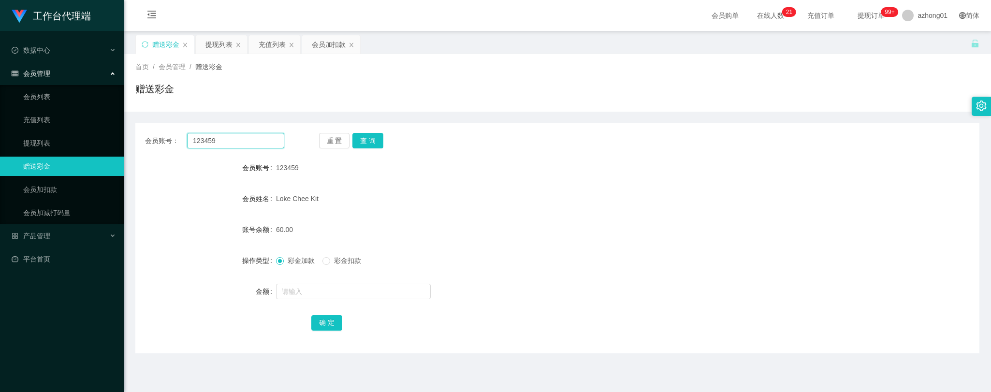
drag, startPoint x: 184, startPoint y: 142, endPoint x: 155, endPoint y: 141, distance: 29.0
click at [155, 141] on div "会员账号： 123459" at bounding box center [214, 140] width 139 height 15
paste input "39373833"
type input "39373833"
drag, startPoint x: 378, startPoint y: 138, endPoint x: 380, endPoint y: 147, distance: 9.9
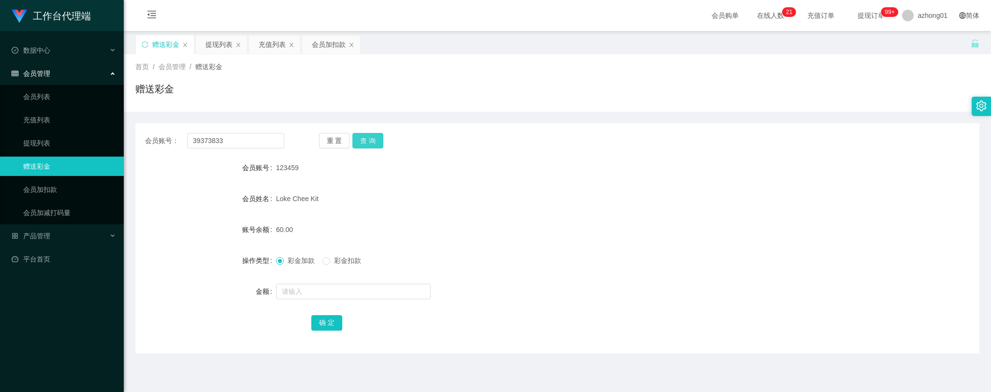
click at [378, 138] on button "查 询" at bounding box center [367, 140] width 31 height 15
click at [331, 287] on input "text" at bounding box center [353, 291] width 155 height 15
type input "60"
click at [327, 321] on button "确 定" at bounding box center [326, 322] width 31 height 15
drag, startPoint x: 228, startPoint y: 139, endPoint x: 147, endPoint y: 137, distance: 81.2
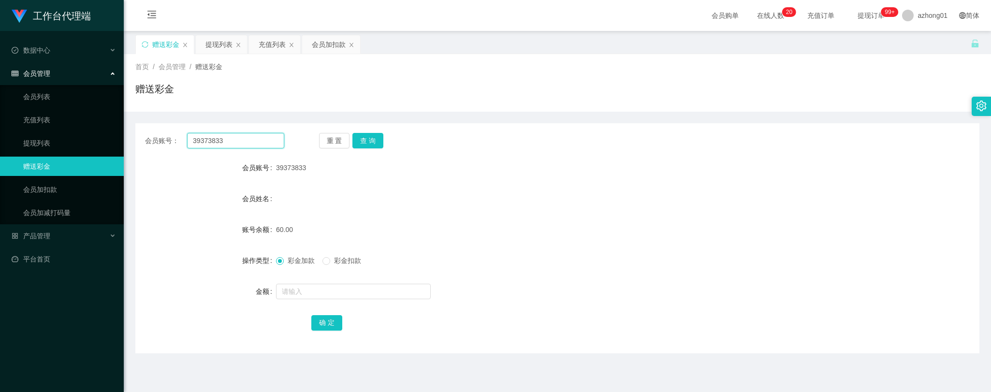
click at [147, 137] on div "会员账号： 39373833" at bounding box center [214, 140] width 139 height 15
drag, startPoint x: 204, startPoint y: 140, endPoint x: 174, endPoint y: 138, distance: 30.5
click at [174, 138] on div "会员账号： v" at bounding box center [214, 140] width 139 height 15
paste input "rourou123"
type input "rourou123"
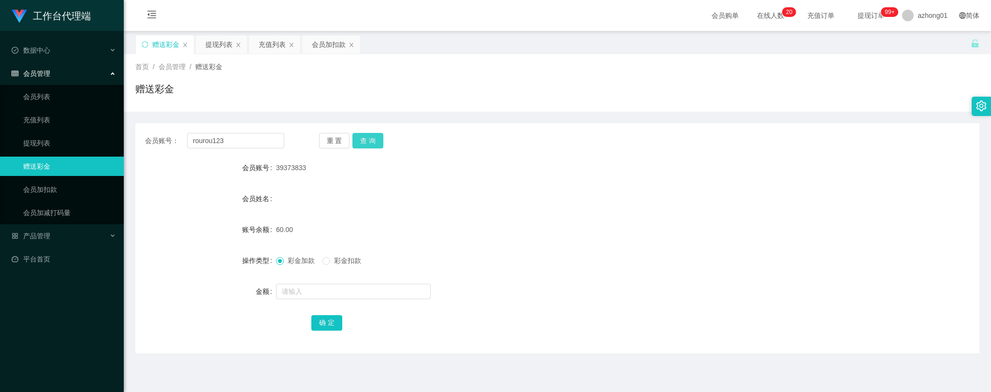
click at [365, 142] on button "查 询" at bounding box center [367, 140] width 31 height 15
click at [339, 292] on input "text" at bounding box center [353, 291] width 155 height 15
type input "30"
click at [330, 323] on button "确 定" at bounding box center [326, 322] width 31 height 15
drag, startPoint x: 237, startPoint y: 137, endPoint x: 146, endPoint y: 136, distance: 90.9
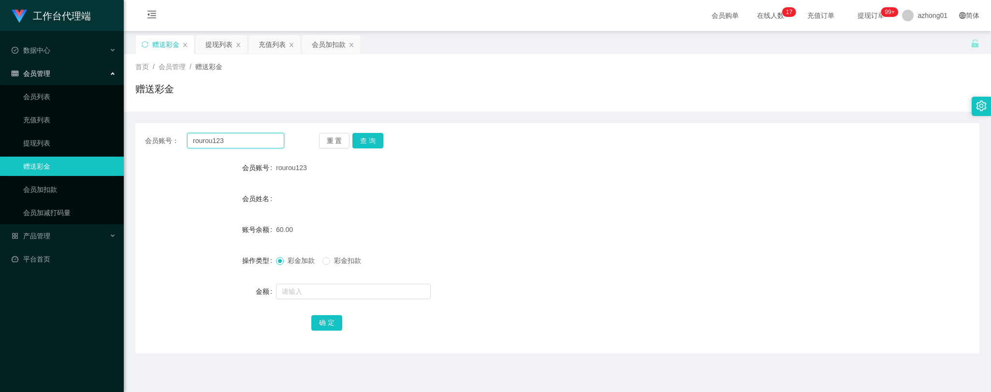
click at [146, 136] on div "会员账号： rourou123" at bounding box center [214, 140] width 139 height 15
paste input "Tzer0817"
type input "Tzer0817"
click at [359, 139] on button "查 询" at bounding box center [367, 140] width 31 height 15
click at [331, 289] on input "text" at bounding box center [353, 291] width 155 height 15
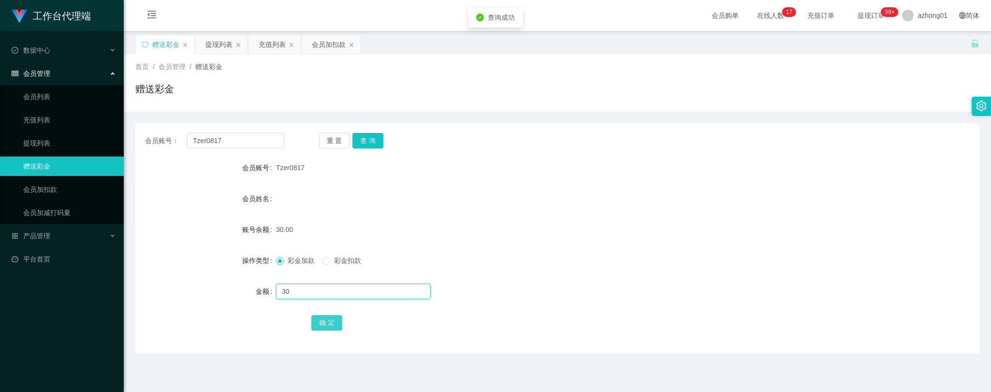
type input "30"
drag, startPoint x: 330, startPoint y: 330, endPoint x: 331, endPoint y: 323, distance: 6.8
click at [330, 330] on button "确 定" at bounding box center [326, 322] width 31 height 15
click at [42, 135] on link "提现列表" at bounding box center [69, 142] width 93 height 19
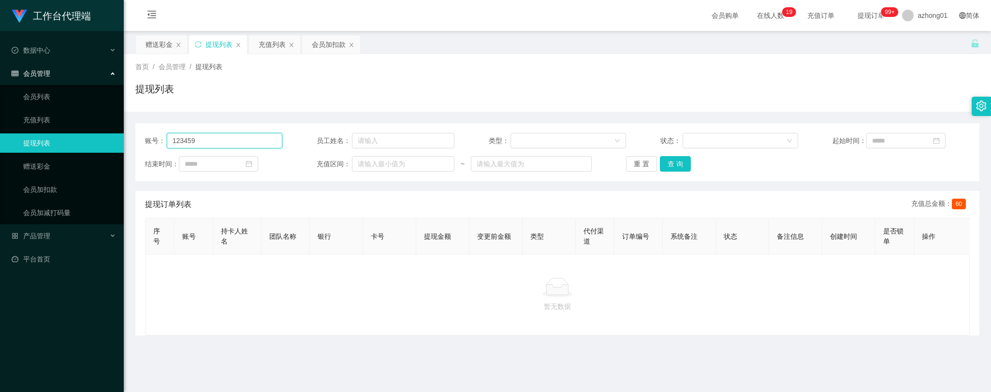
drag, startPoint x: 213, startPoint y: 143, endPoint x: 130, endPoint y: 136, distance: 82.4
click at [130, 136] on main "关闭左侧 关闭右侧 关闭其它 刷新页面 赠送彩金 提现列表 充值列表 会员加扣款 首页 / 会员管理 / 提现列表 / 提现列表 账号： 123459 员工姓…" at bounding box center [557, 238] width 867 height 415
click at [669, 166] on button "查 询" at bounding box center [675, 163] width 31 height 15
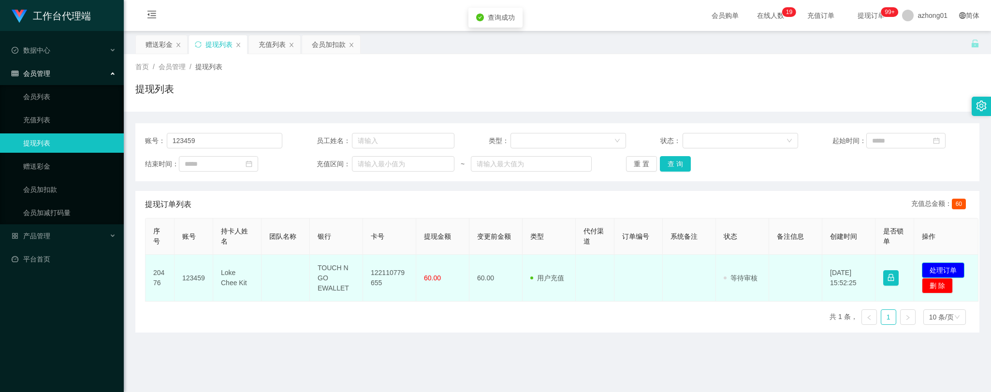
click at [945, 267] on button "处理订单" at bounding box center [943, 269] width 43 height 15
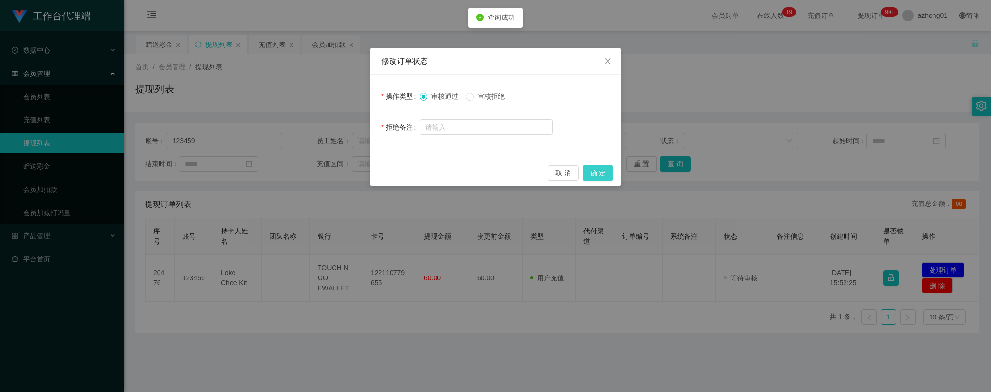
click at [602, 174] on button "确 定" at bounding box center [597, 172] width 31 height 15
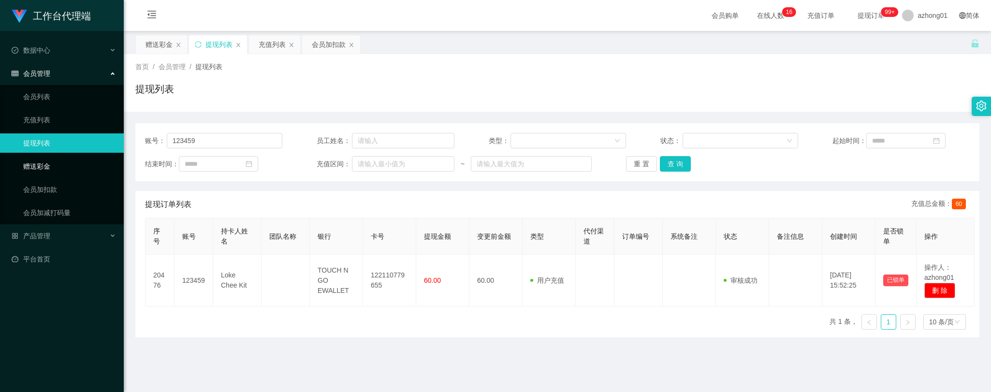
click at [31, 168] on link "赠送彩金" at bounding box center [69, 166] width 93 height 19
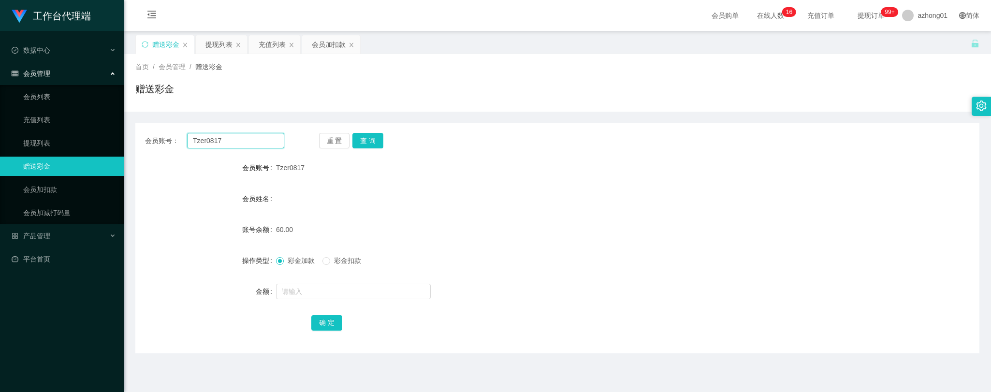
drag, startPoint x: 229, startPoint y: 138, endPoint x: 148, endPoint y: 124, distance: 81.9
click at [143, 122] on div "会员账号： Tzer0817 重 置 查 询 会员账号 Tzer0817 会员姓名 账号余额 60.00 操作类型 彩金加款 彩金扣款 金额 确 定" at bounding box center [557, 233] width 844 height 242
paste input "[GEOGRAPHIC_DATA]"
type input "[GEOGRAPHIC_DATA]"
click at [369, 142] on button "查 询" at bounding box center [367, 140] width 31 height 15
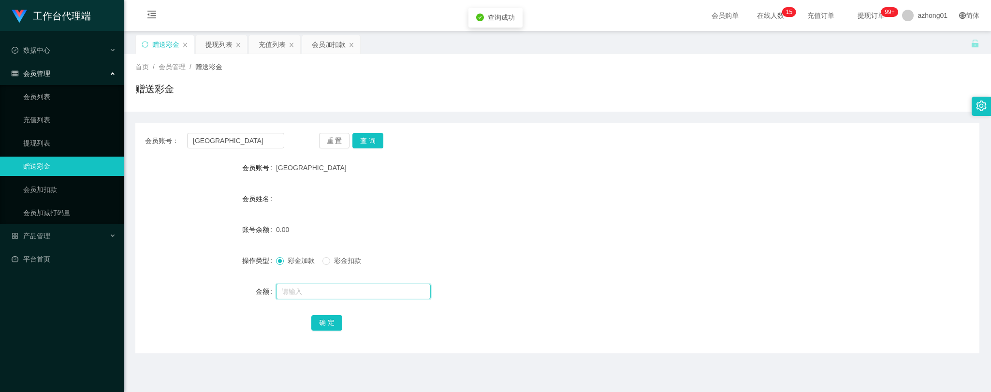
click at [325, 293] on input "text" at bounding box center [353, 291] width 155 height 15
type input "60"
click at [340, 324] on button "确 定" at bounding box center [326, 322] width 31 height 15
drag, startPoint x: 192, startPoint y: 342, endPoint x: 176, endPoint y: 311, distance: 34.8
click at [192, 342] on div "会员账号： Lyechiachang 重 置 查 询 会员账号 Lyechiachang 会员姓名 账号余额 60.00 操作类型 彩金加款 彩金扣款 金额 …" at bounding box center [557, 238] width 844 height 230
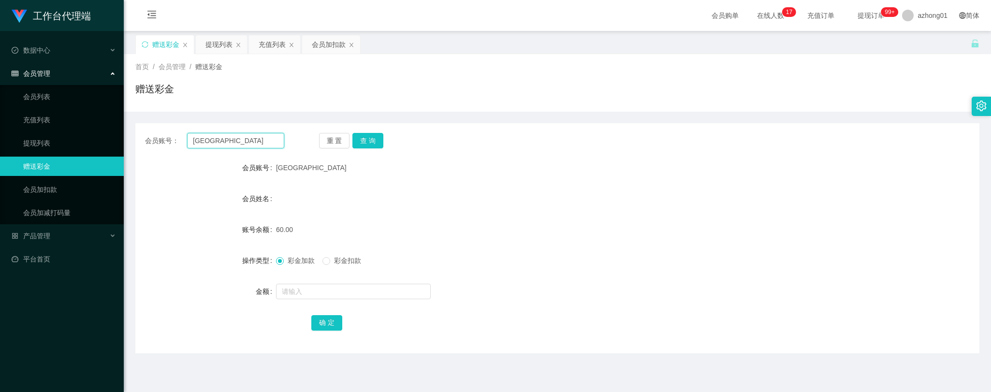
drag, startPoint x: 242, startPoint y: 140, endPoint x: 129, endPoint y: 133, distance: 113.3
click at [129, 133] on main "关闭左侧 关闭右侧 关闭其它 刷新页面 赠送彩金 提现列表 充值列表 会员加扣款 首页 / 会员管理 / 赠送彩金 / 赠送彩金 会员账号： Lyechiac…" at bounding box center [557, 238] width 867 height 415
paste input "VY"
click at [368, 139] on button "查 询" at bounding box center [367, 140] width 31 height 15
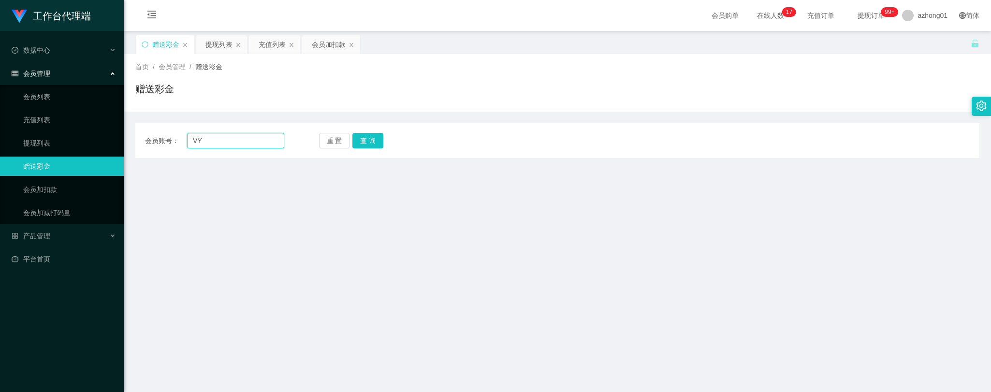
drag, startPoint x: 225, startPoint y: 139, endPoint x: 177, endPoint y: 141, distance: 47.9
click at [167, 138] on div "会员账号： [PERSON_NAME]" at bounding box center [214, 140] width 139 height 15
paste input "39373833"
type input "39373833"
click at [369, 139] on button "查 询" at bounding box center [367, 140] width 31 height 15
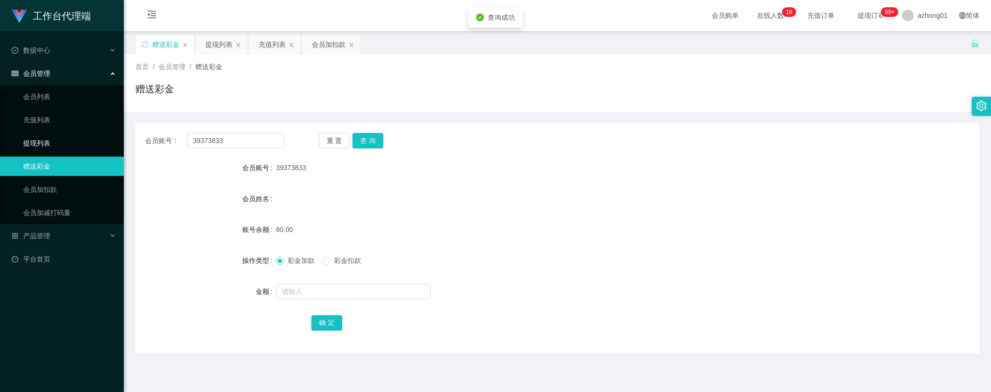
click at [49, 142] on link "提现列表" at bounding box center [69, 142] width 93 height 19
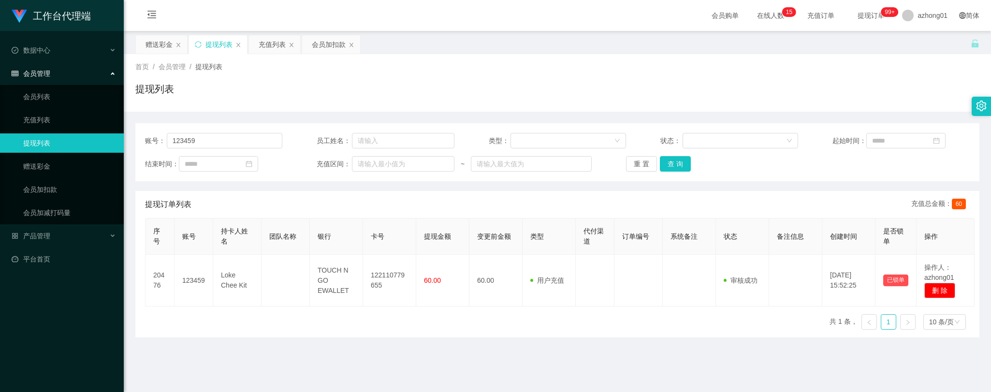
click at [137, 373] on main "关闭左侧 关闭右侧 关闭其它 刷新页面 赠送彩金 提现列表 充值列表 会员加扣款 首页 / 会员管理 / 提现列表 / 提现列表 账号： 123459 员工姓…" at bounding box center [557, 238] width 867 height 415
drag, startPoint x: 203, startPoint y: 141, endPoint x: 124, endPoint y: 129, distance: 80.7
click at [124, 129] on main "关闭左侧 关闭右侧 关闭其它 刷新页面 赠送彩金 提现列表 充值列表 会员加扣款 首页 / 会员管理 / 提现列表 / 提现列表 账号： 123459 员工姓…" at bounding box center [557, 238] width 867 height 415
paste input "rourou123"
type input "rourou123"
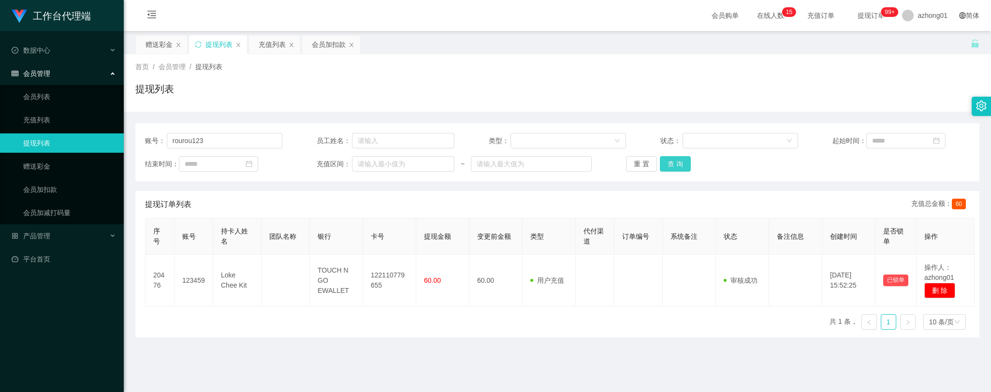
click at [669, 163] on button "查 询" at bounding box center [675, 163] width 31 height 15
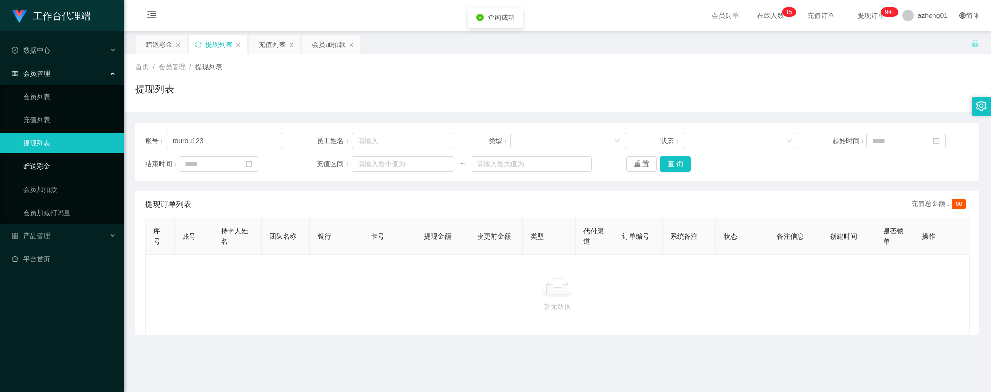
click at [42, 160] on link "赠送彩金" at bounding box center [69, 166] width 93 height 19
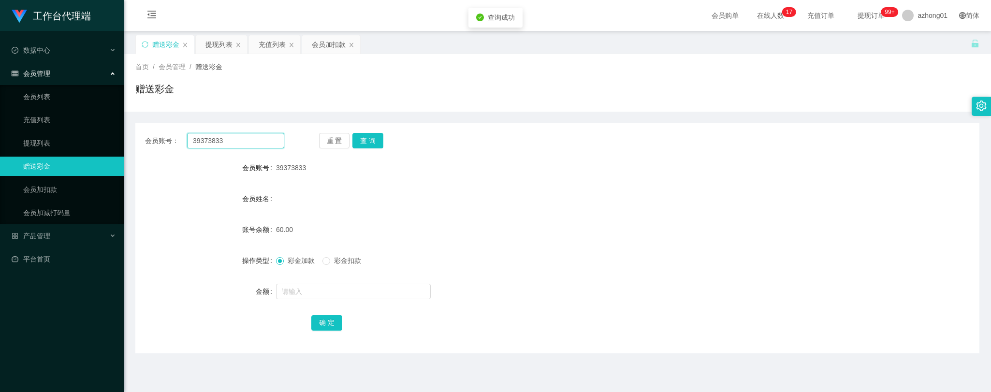
drag, startPoint x: 245, startPoint y: 142, endPoint x: 150, endPoint y: 130, distance: 95.4
click at [150, 130] on div "会员账号： 39373833 重 置 查 询 会员账号 39373833 会员姓名 账号余额 60.00 操作类型 彩金加款 彩金扣款 金额 确 定" at bounding box center [557, 238] width 844 height 230
paste input "rourou123"
click at [368, 139] on button "查 询" at bounding box center [367, 140] width 31 height 15
drag, startPoint x: 246, startPoint y: 144, endPoint x: 157, endPoint y: 133, distance: 89.1
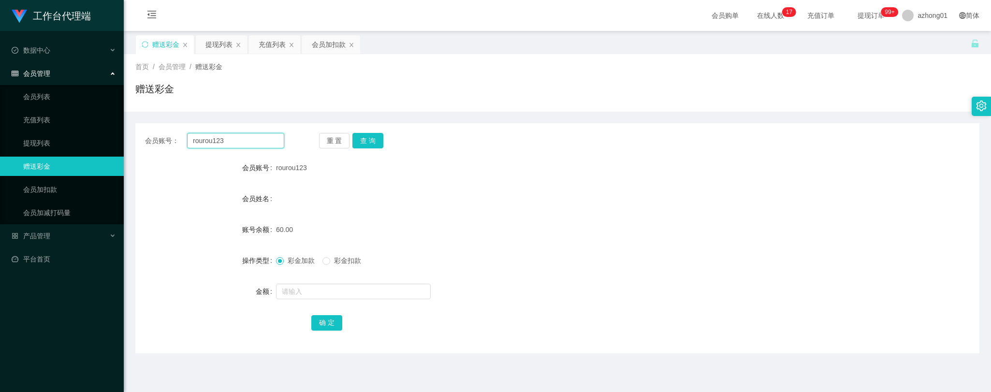
click at [157, 133] on div "会员账号： rourou123" at bounding box center [214, 140] width 139 height 15
paste input "Tzer0817"
type input "Tzer0817"
click at [359, 137] on button "查 询" at bounding box center [367, 140] width 31 height 15
click at [198, 374] on main "关闭左侧 关闭右侧 关闭其它 刷新页面 赠送彩金 提现列表 充值列表 会员加扣款 首页 / 会员管理 / 赠送彩金 / 赠送彩金 会员账号： Tzer0817…" at bounding box center [557, 238] width 867 height 415
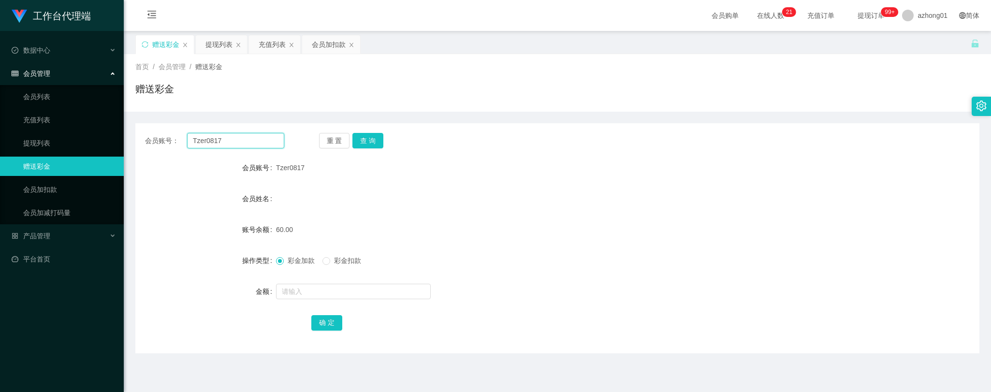
drag, startPoint x: 228, startPoint y: 137, endPoint x: 159, endPoint y: 136, distance: 69.1
click at [160, 136] on div "会员账号： Tzer0817" at bounding box center [214, 140] width 139 height 15
click at [363, 143] on button "查 询" at bounding box center [367, 140] width 31 height 15
click at [332, 291] on input "text" at bounding box center [353, 291] width 155 height 15
type input "30"
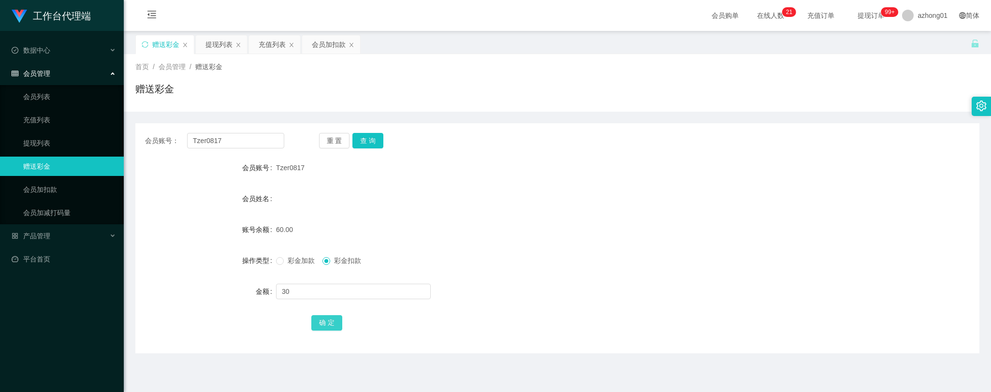
click at [328, 325] on button "确 定" at bounding box center [326, 322] width 31 height 15
drag, startPoint x: 39, startPoint y: 138, endPoint x: 47, endPoint y: 143, distance: 9.5
click at [39, 138] on link "提现列表" at bounding box center [69, 142] width 93 height 19
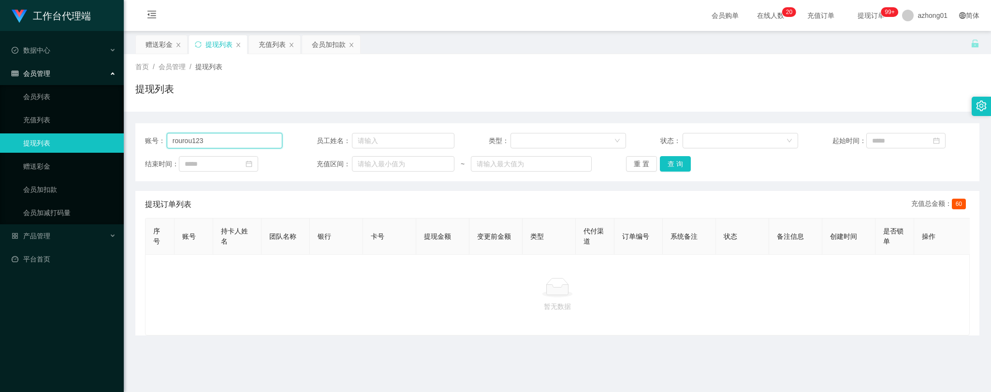
drag, startPoint x: 215, startPoint y: 136, endPoint x: 134, endPoint y: 129, distance: 81.5
click at [134, 129] on main "关闭左侧 关闭右侧 关闭其它 刷新页面 赠送彩金 提现列表 充值列表 会员加扣款 首页 / 会员管理 / 提现列表 / 提现列表 账号： rourou123 …" at bounding box center [557, 238] width 867 height 415
click at [678, 159] on button "查 询" at bounding box center [675, 163] width 31 height 15
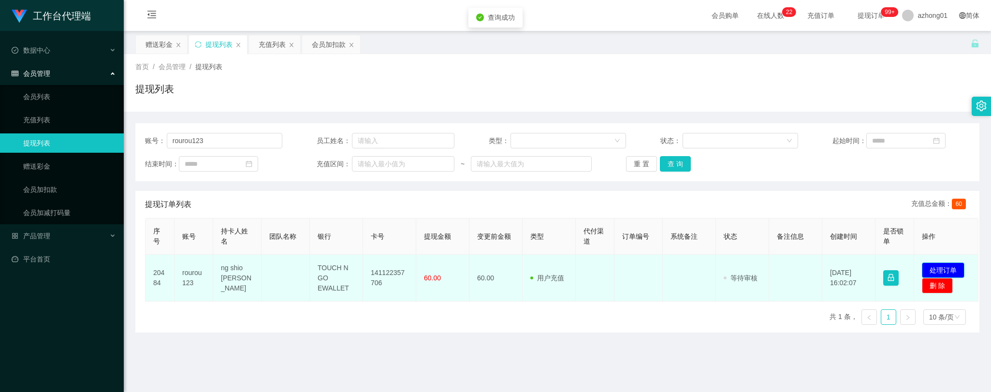
click at [943, 266] on button "处理订单" at bounding box center [943, 269] width 43 height 15
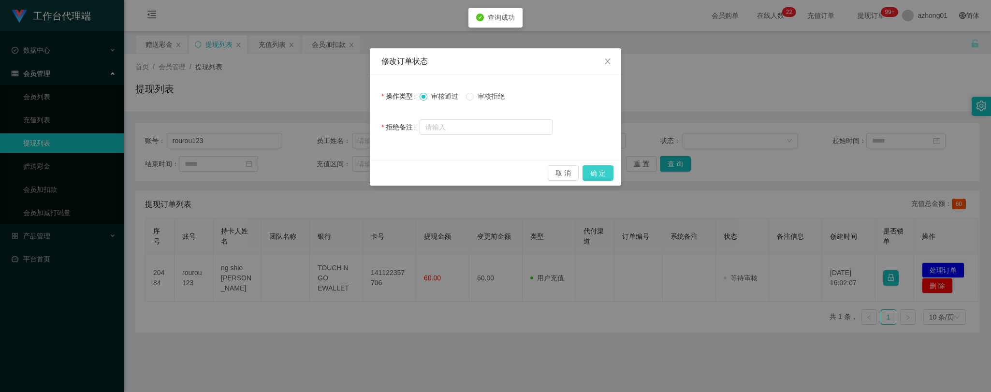
drag, startPoint x: 599, startPoint y: 171, endPoint x: 598, endPoint y: 199, distance: 28.5
click at [599, 171] on button "确 定" at bounding box center [597, 172] width 31 height 15
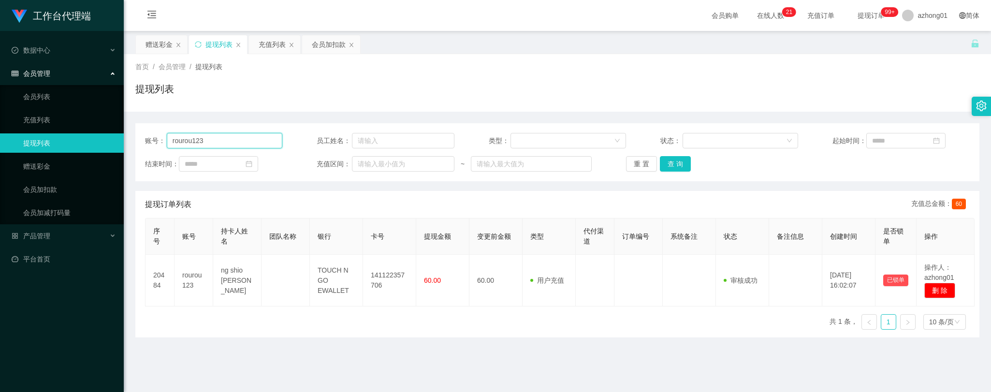
drag, startPoint x: 217, startPoint y: 143, endPoint x: 89, endPoint y: 143, distance: 127.1
click at [89, 143] on section "工作台代理端 数据中心 会员管理 会员列表 充值列表 提现列表 赠送彩金 会员加扣款 会员加减打码量 产品管理 平台首页 保存配置 重置配置 整体风格设置 主…" at bounding box center [495, 245] width 991 height 491
paste input "[GEOGRAPHIC_DATA]"
type input "[GEOGRAPHIC_DATA]"
click at [672, 166] on button "查 询" at bounding box center [675, 163] width 31 height 15
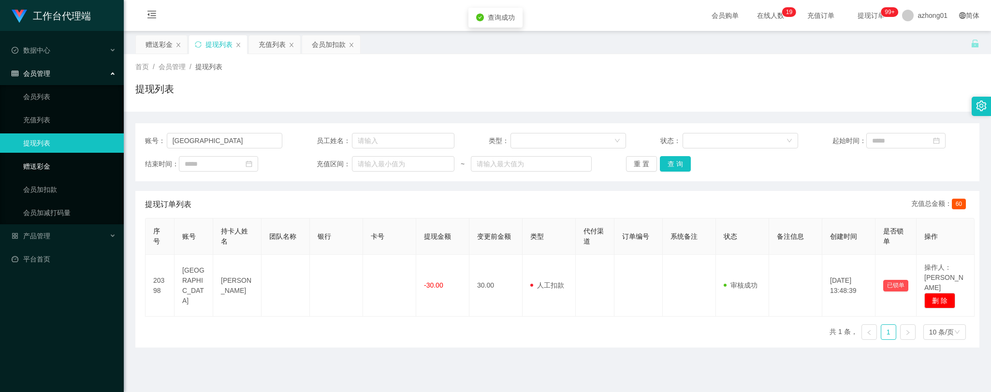
click at [33, 163] on link "赠送彩金" at bounding box center [69, 166] width 93 height 19
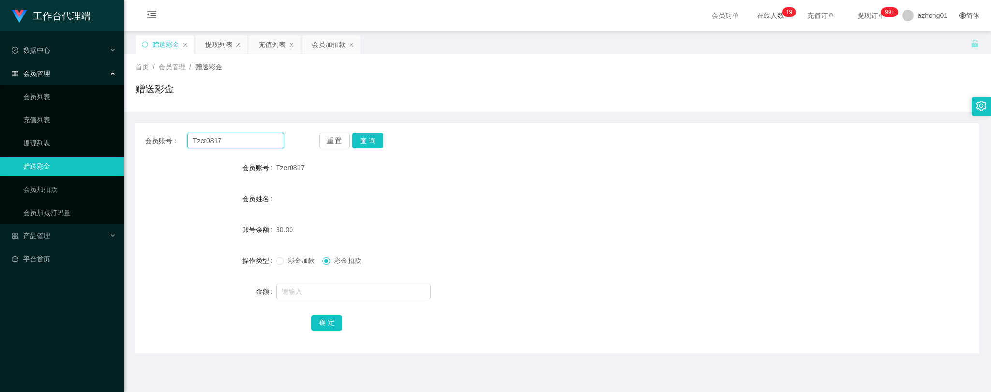
drag, startPoint x: 234, startPoint y: 143, endPoint x: 134, endPoint y: 137, distance: 99.7
click at [135, 137] on div "会员账号： Tzer0817 重 置 查 询" at bounding box center [557, 140] width 844 height 15
paste input "[GEOGRAPHIC_DATA]"
drag, startPoint x: 364, startPoint y: 141, endPoint x: 369, endPoint y: 144, distance: 5.6
click at [364, 141] on button "查 询" at bounding box center [367, 140] width 31 height 15
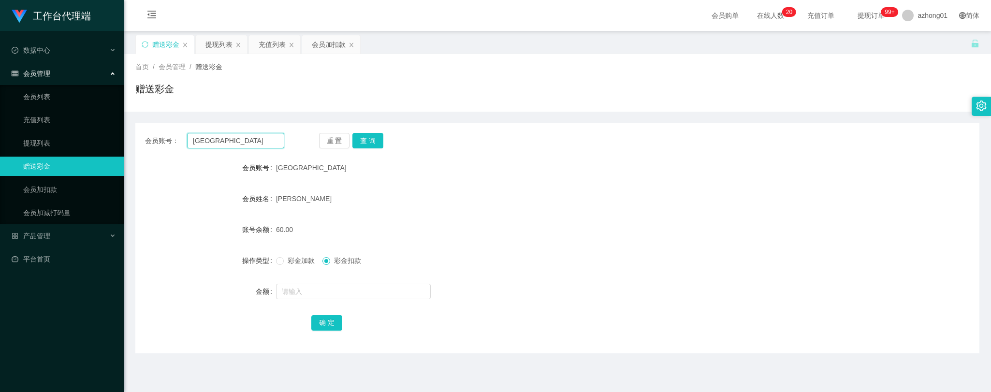
drag, startPoint x: 246, startPoint y: 142, endPoint x: 150, endPoint y: 132, distance: 95.7
click at [150, 132] on div "会员账号： Lyechiachang 重 置 查 询 会员账号 Lyechiachang 会员姓名 [PERSON_NAME] 账号余额 60.00 操作类型…" at bounding box center [557, 238] width 844 height 230
paste input "39373833"
type input "39373833"
click at [368, 139] on button "查 询" at bounding box center [367, 140] width 31 height 15
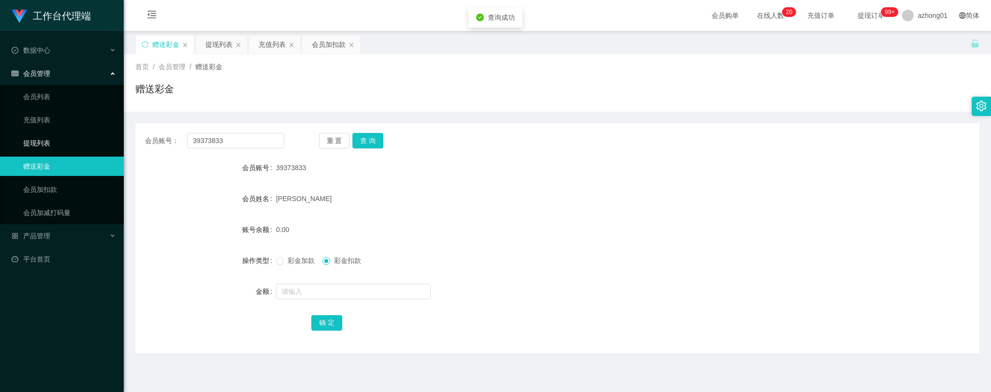
click at [23, 139] on link "提现列表" at bounding box center [69, 142] width 93 height 19
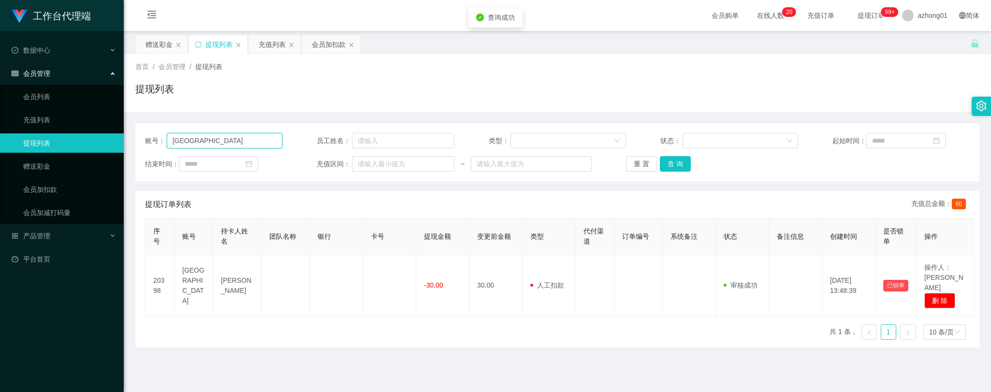
drag, startPoint x: 220, startPoint y: 139, endPoint x: 84, endPoint y: 139, distance: 136.8
click at [84, 139] on section "工作台代理端 数据中心 会员管理 会员列表 充值列表 提现列表 赠送彩金 会员加扣款 会员加减打码量 产品管理 平台首页 保存配置 重置配置 整体风格设置 主…" at bounding box center [495, 245] width 991 height 491
paste input "39373833"
click at [676, 161] on button "查 询" at bounding box center [675, 163] width 31 height 15
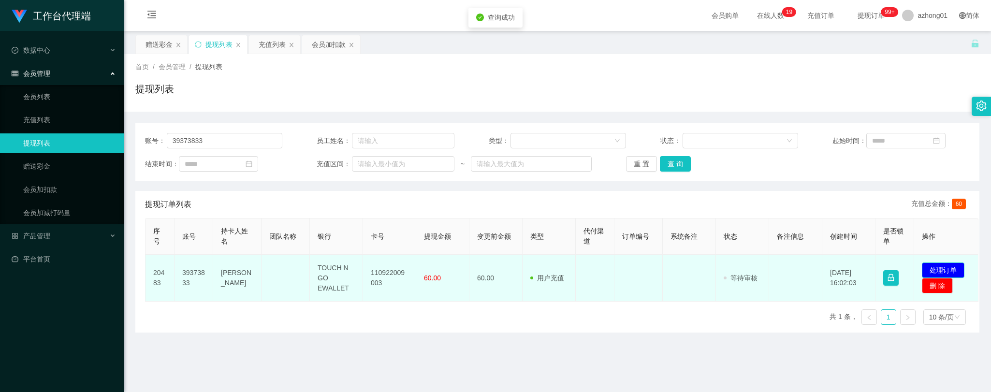
click at [943, 268] on button "处理订单" at bounding box center [943, 269] width 43 height 15
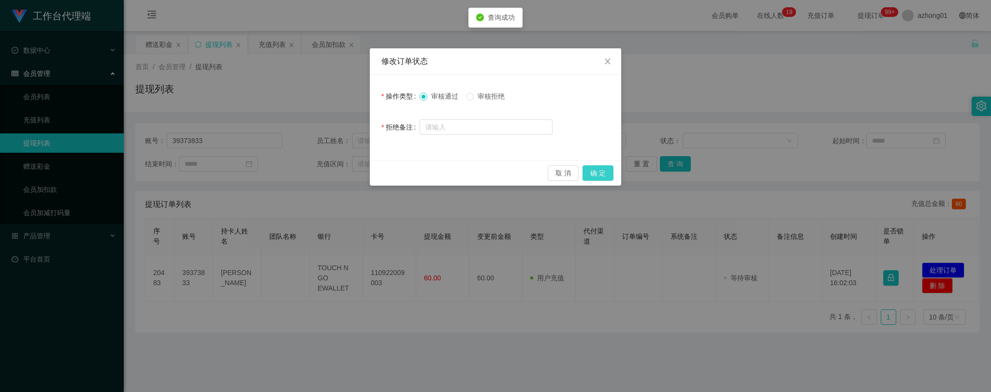
click at [605, 168] on button "确 定" at bounding box center [597, 172] width 31 height 15
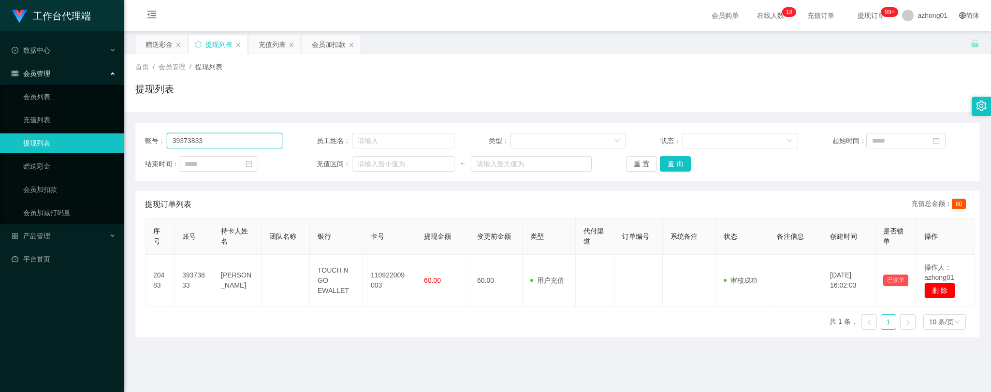
drag, startPoint x: 199, startPoint y: 141, endPoint x: 88, endPoint y: 136, distance: 111.3
click at [84, 134] on section "工作台代理端 数据中心 会员管理 会员列表 充值列表 提现列表 赠送彩金 会员加扣款 会员加减打码量 产品管理 平台首页 保存配置 重置配置 整体风格设置 主…" at bounding box center [495, 245] width 991 height 491
paste input "[GEOGRAPHIC_DATA]"
drag, startPoint x: 219, startPoint y: 138, endPoint x: 36, endPoint y: 135, distance: 183.7
click at [20, 129] on section "工作台代理端 数据中心 会员管理 会员列表 充值列表 提现列表 赠送彩金 会员加扣款 会员加减打码量 产品管理 平台首页 保存配置 重置配置 整体风格设置 主…" at bounding box center [495, 245] width 991 height 491
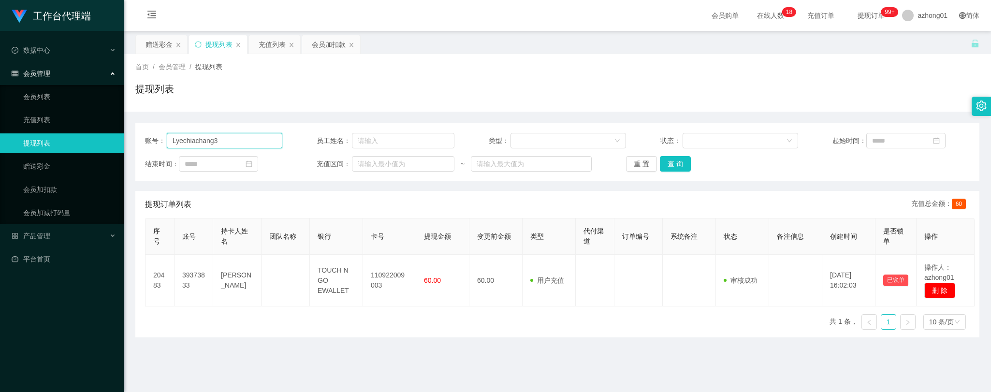
paste input "text"
type input "[GEOGRAPHIC_DATA]"
click at [671, 163] on button "查 询" at bounding box center [675, 163] width 31 height 15
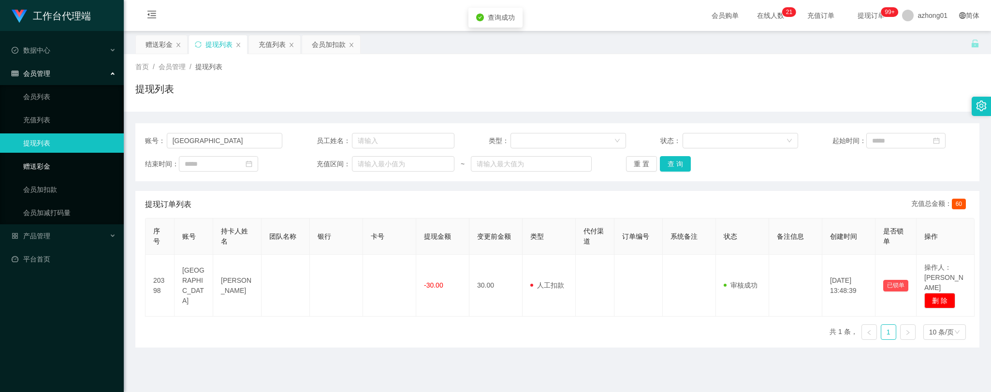
click at [31, 163] on link "赠送彩金" at bounding box center [69, 166] width 93 height 19
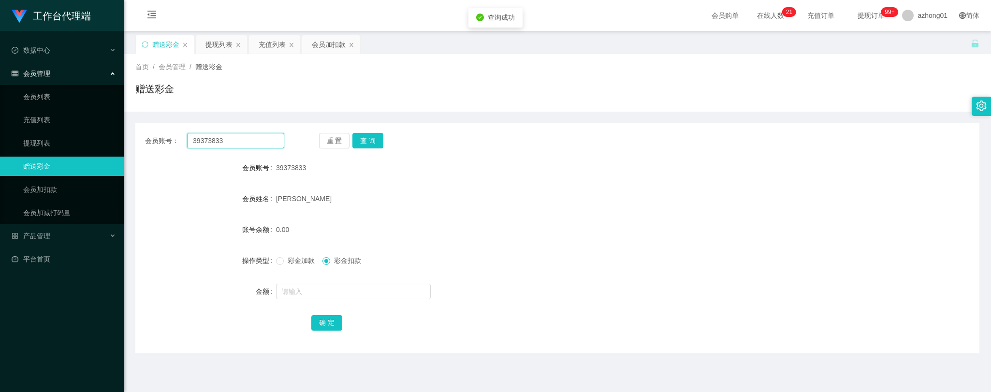
drag, startPoint x: 228, startPoint y: 141, endPoint x: 135, endPoint y: 143, distance: 92.3
click at [119, 137] on section "工作台代理端 数据中心 会员管理 会员列表 充值列表 提现列表 赠送彩金 会员加扣款 会员加减打码量 产品管理 平台首页 保存配置 重置配置 整体风格设置 主…" at bounding box center [495, 245] width 991 height 491
paste input "[GEOGRAPHIC_DATA]"
click at [389, 137] on div "重 置 查 询" at bounding box center [388, 140] width 139 height 15
click at [370, 138] on button "查 询" at bounding box center [367, 140] width 31 height 15
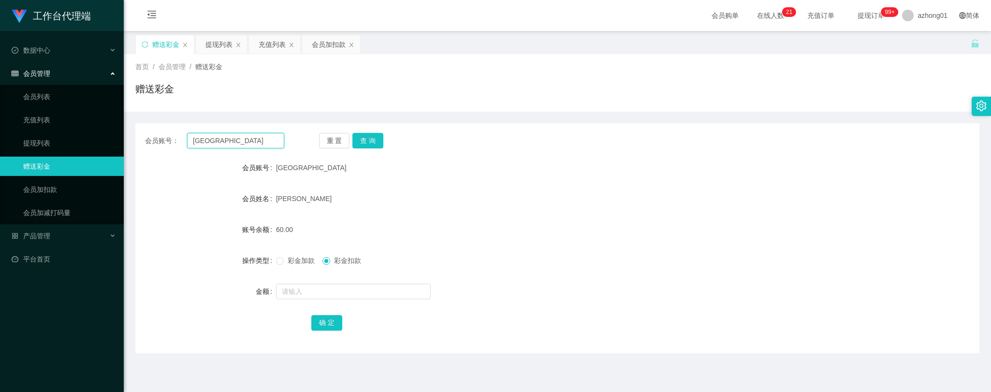
drag, startPoint x: 240, startPoint y: 142, endPoint x: 139, endPoint y: 139, distance: 101.5
click at [139, 139] on div "会员账号： Lyechiachang 重 置 查 询" at bounding box center [557, 140] width 844 height 15
paste input "0164969898"
type input "0164969898"
click at [374, 139] on button "查 询" at bounding box center [367, 140] width 31 height 15
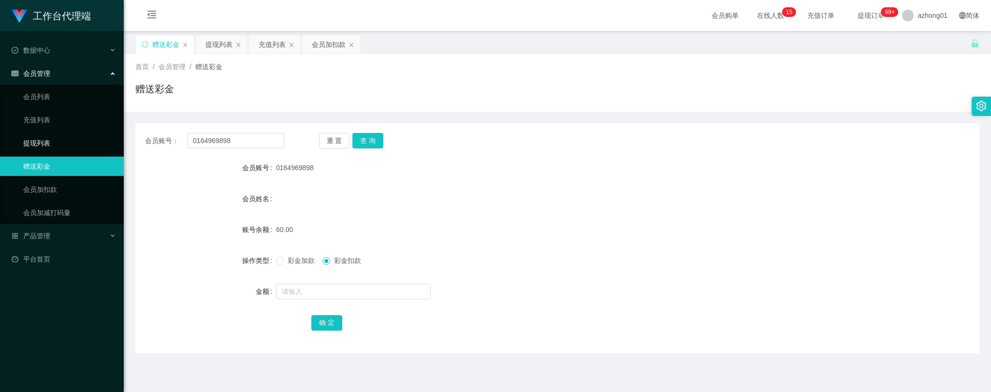
click at [36, 137] on link "提现列表" at bounding box center [69, 142] width 93 height 19
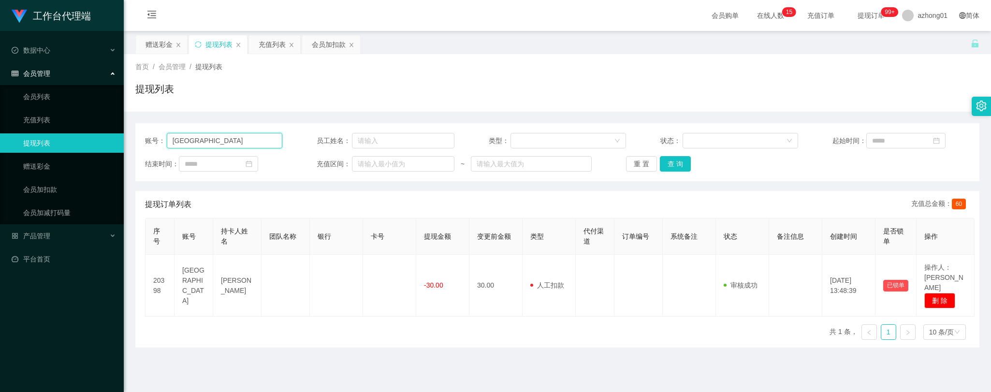
drag, startPoint x: 215, startPoint y: 139, endPoint x: 90, endPoint y: 142, distance: 124.7
click at [86, 141] on section "工作台代理端 数据中心 会员管理 会员列表 充值列表 提现列表 赠送彩金 会员加扣款 会员加减打码量 产品管理 平台首页 保存配置 重置配置 整体风格设置 主…" at bounding box center [495, 245] width 991 height 491
paste input "0164969898"
click at [678, 159] on button "查 询" at bounding box center [675, 163] width 31 height 15
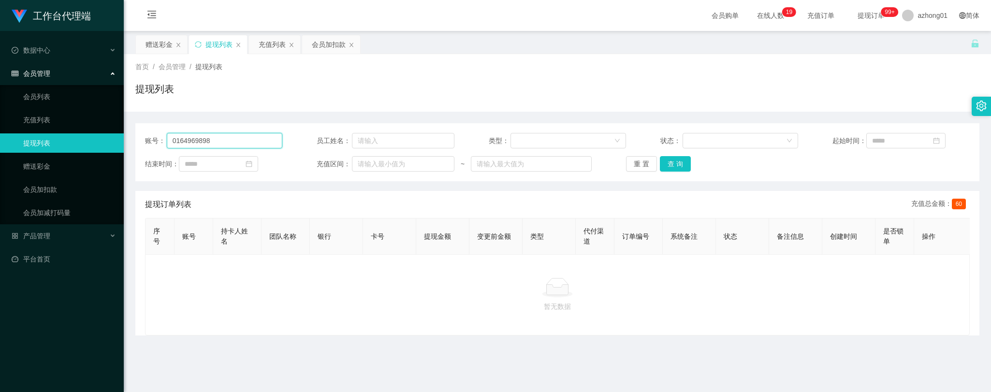
drag, startPoint x: 200, startPoint y: 137, endPoint x: 106, endPoint y: 134, distance: 93.3
click at [106, 134] on section "工作台代理端 数据中心 会员管理 会员列表 充值列表 提现列表 赠送彩金 会员加扣款 会员加减打码量 产品管理 平台首页 保存配置 重置配置 整体风格设置 主…" at bounding box center [495, 245] width 991 height 491
paste input "ok"
type input "ok"
click at [675, 162] on button "查 询" at bounding box center [675, 163] width 31 height 15
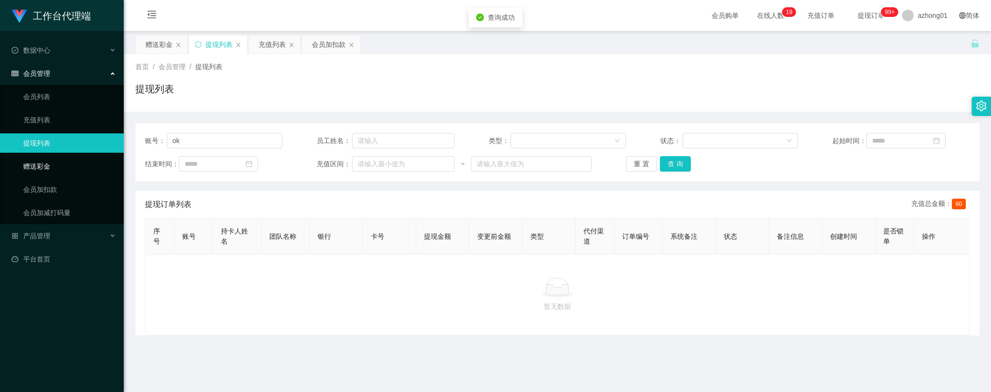
click at [37, 166] on link "赠送彩金" at bounding box center [69, 166] width 93 height 19
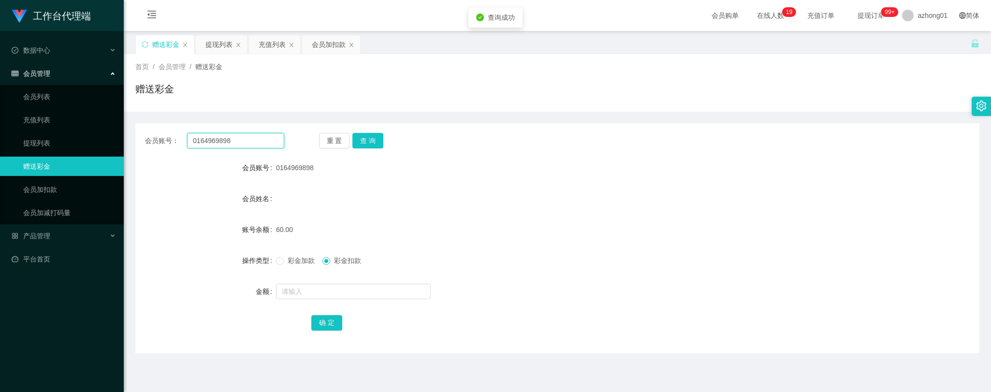
drag, startPoint x: 192, startPoint y: 138, endPoint x: 126, endPoint y: 140, distance: 66.2
click at [126, 140] on main "关闭左侧 关闭右侧 关闭其它 刷新页面 赠送彩金 提现列表 充值列表 会员加扣款 首页 / 会员管理 / 赠送彩金 / 赠送彩金 会员账号： 01649698…" at bounding box center [557, 238] width 867 height 415
paste input "ok"
type input "ok"
click at [373, 141] on button "查 询" at bounding box center [367, 140] width 31 height 15
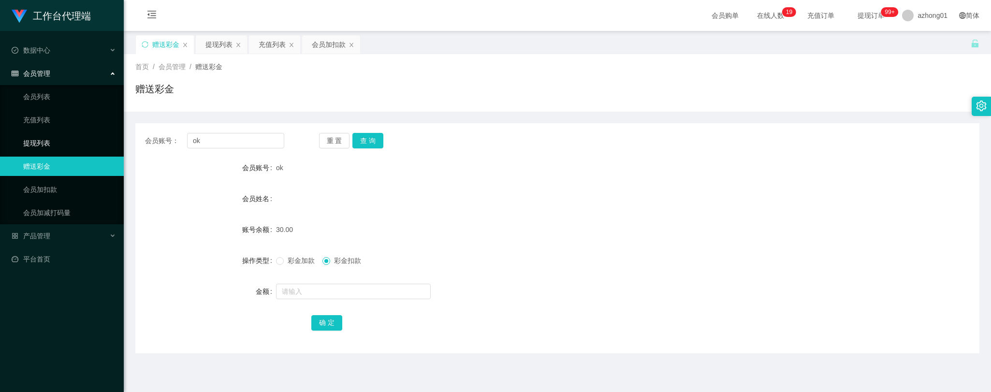
click at [35, 136] on link "提现列表" at bounding box center [69, 142] width 93 height 19
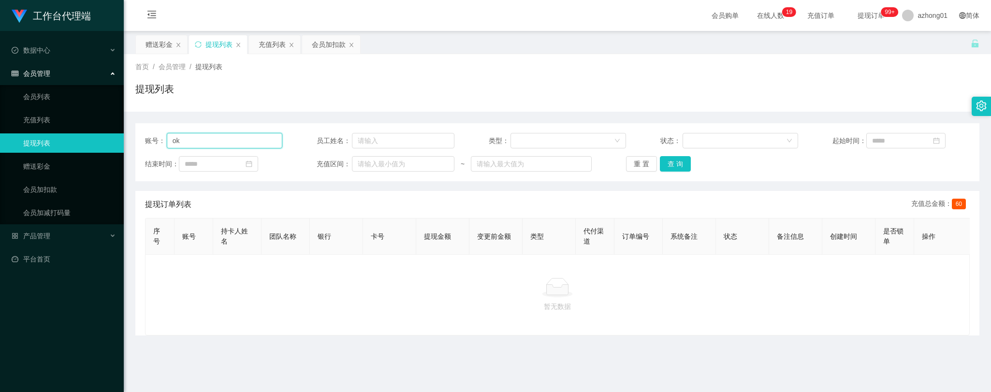
drag, startPoint x: 186, startPoint y: 141, endPoint x: 122, endPoint y: 135, distance: 64.5
click at [122, 135] on section "工作台代理端 数据中心 会员管理 会员列表 充值列表 提现列表 赠送彩金 会员加扣款 会员加减打码量 产品管理 平台首页 保存配置 重置配置 整体风格设置 主…" at bounding box center [495, 245] width 991 height 491
paste input "0164969898"
click at [667, 161] on button "查 询" at bounding box center [675, 163] width 31 height 15
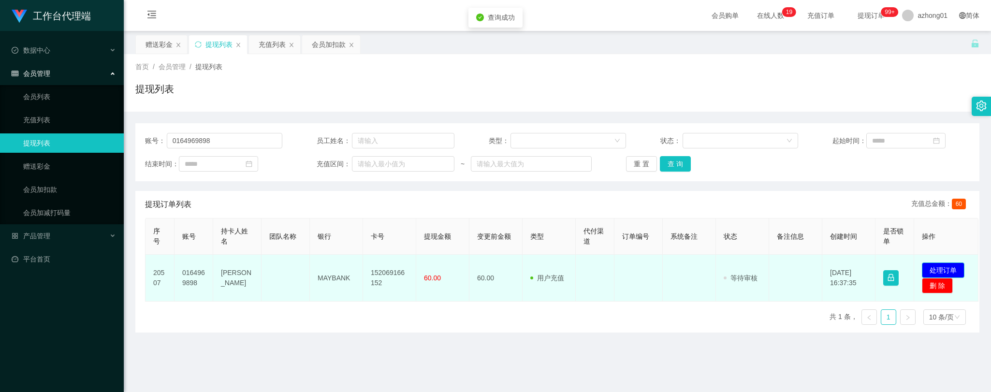
click at [941, 266] on button "处理订单" at bounding box center [943, 269] width 43 height 15
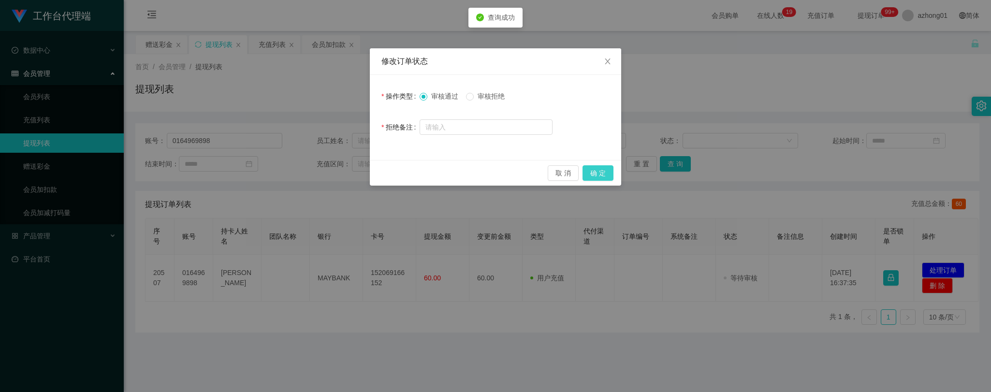
click at [588, 173] on button "确 定" at bounding box center [597, 172] width 31 height 15
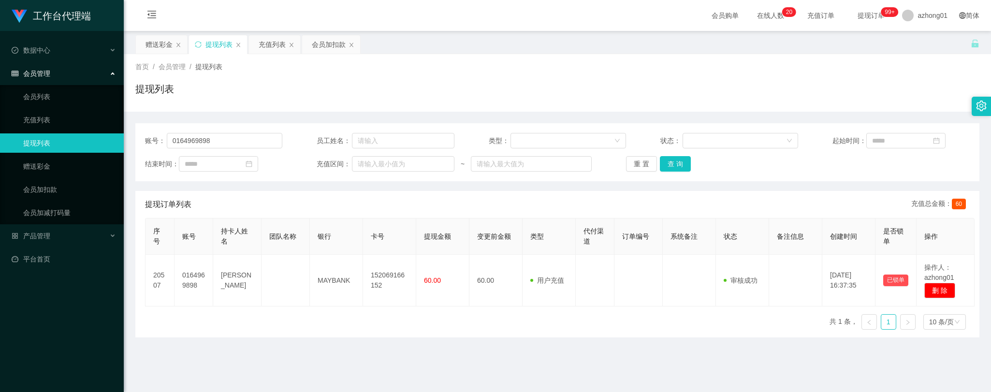
click at [419, 351] on main "关闭左侧 关闭右侧 关闭其它 刷新页面 赠送彩金 提现列表 充值列表 会员加扣款 首页 / 会员管理 / 提现列表 / 提现列表 账号： 0164969898…" at bounding box center [557, 238] width 867 height 415
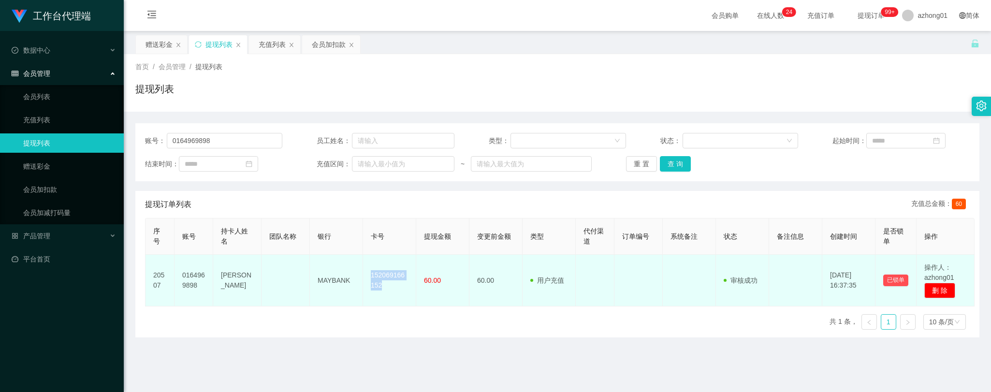
drag, startPoint x: 371, startPoint y: 276, endPoint x: 384, endPoint y: 287, distance: 17.2
click at [384, 287] on td "152069166152" at bounding box center [389, 281] width 53 height 52
copy td "152069166152"
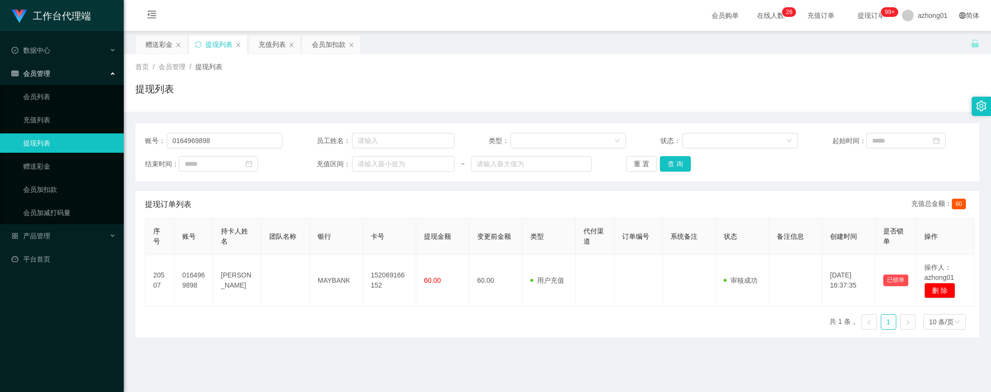
click at [509, 353] on main "关闭左侧 关闭右侧 关闭其它 刷新页面 赠送彩金 提现列表 充值列表 会员加扣款 首页 / 会员管理 / 提现列表 / 提现列表 账号： 0164969898…" at bounding box center [557, 238] width 867 height 415
drag, startPoint x: 227, startPoint y: 140, endPoint x: 113, endPoint y: 129, distance: 115.1
click at [112, 129] on section "工作台代理端 数据中心 会员管理 会员列表 充值列表 提现列表 赠送彩金 会员加扣款 会员加减打码量 产品管理 平台首页 保存配置 重置配置 整体风格设置 主…" at bounding box center [495, 245] width 991 height 491
paste input "ok"
type input "ok"
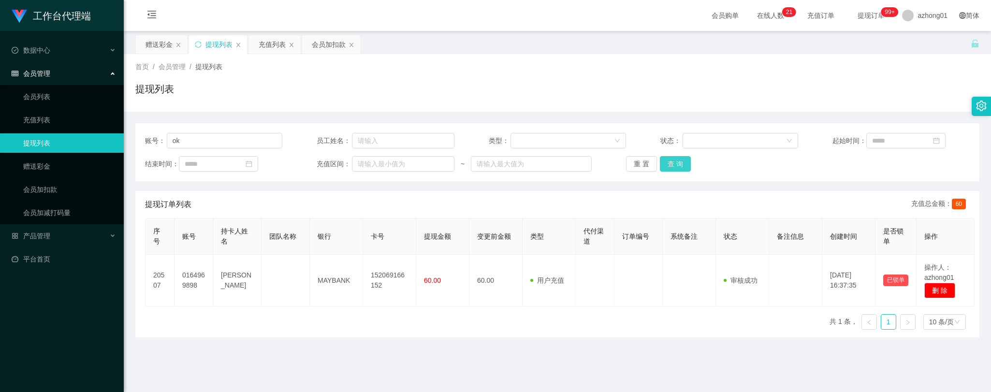
click at [678, 163] on button "查 询" at bounding box center [675, 163] width 31 height 15
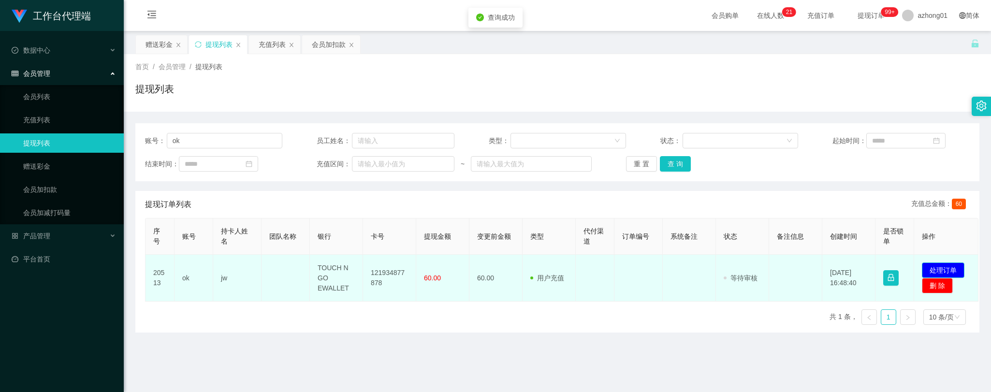
click at [944, 267] on button "处理订单" at bounding box center [943, 269] width 43 height 15
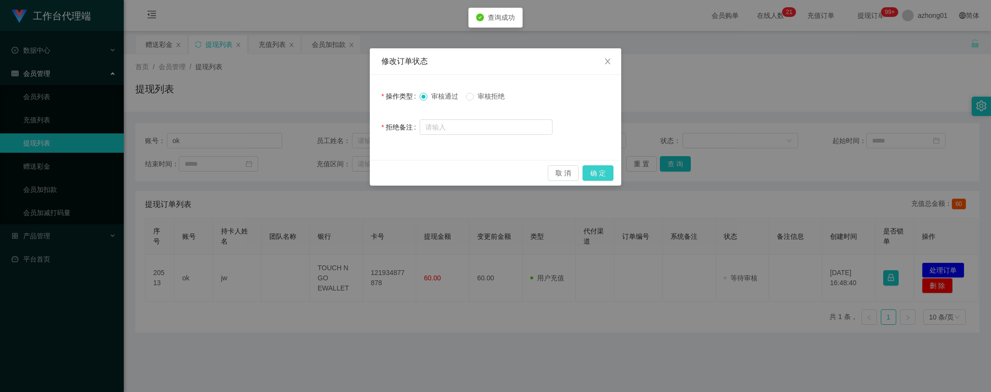
drag, startPoint x: 593, startPoint y: 173, endPoint x: 595, endPoint y: 186, distance: 12.6
click at [593, 173] on button "确 定" at bounding box center [597, 172] width 31 height 15
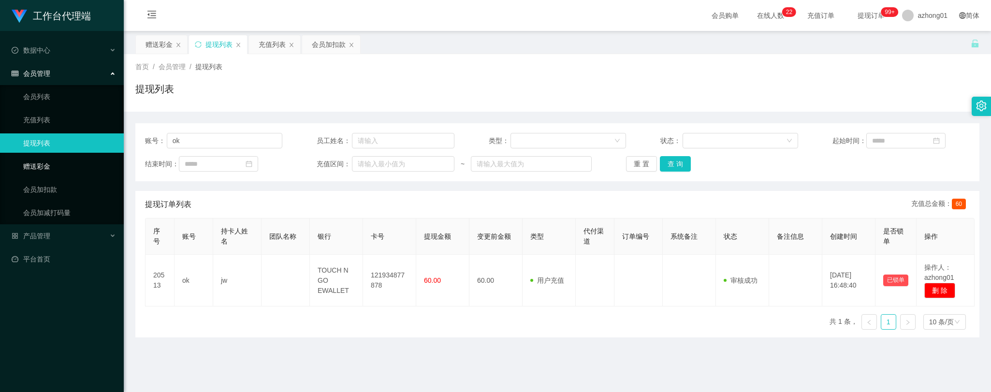
click at [47, 166] on link "赠送彩金" at bounding box center [69, 166] width 93 height 19
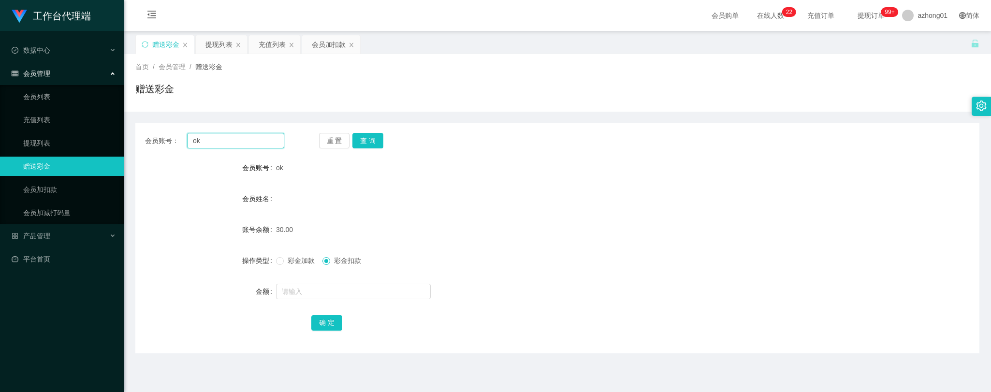
drag, startPoint x: 203, startPoint y: 141, endPoint x: 161, endPoint y: 134, distance: 42.6
click at [161, 134] on div "会员账号： ok" at bounding box center [214, 140] width 139 height 15
paste input "[GEOGRAPHIC_DATA]"
type input "[GEOGRAPHIC_DATA]"
click at [376, 134] on button "查 询" at bounding box center [367, 140] width 31 height 15
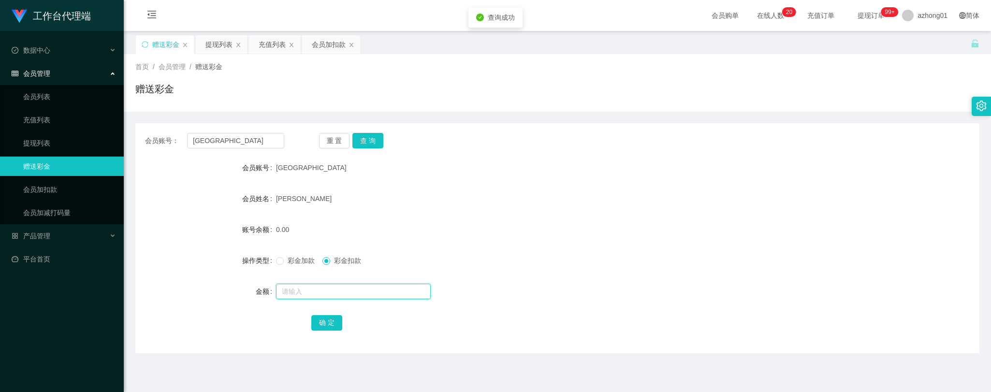
click at [321, 293] on input "text" at bounding box center [353, 291] width 155 height 15
click at [282, 262] on span at bounding box center [280, 261] width 8 height 8
click at [318, 291] on input "text" at bounding box center [353, 291] width 155 height 15
type input "100"
click at [324, 322] on button "确 定" at bounding box center [326, 322] width 31 height 15
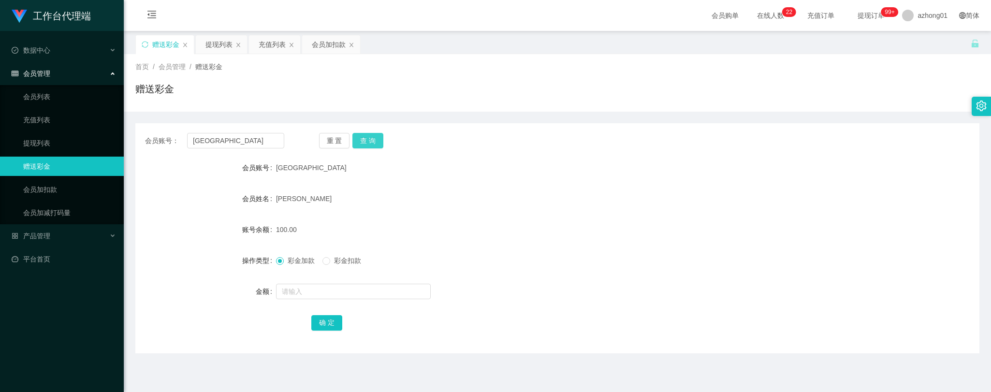
click at [366, 141] on button "查 询" at bounding box center [367, 140] width 31 height 15
click at [320, 290] on input "text" at bounding box center [353, 291] width 155 height 15
drag, startPoint x: 235, startPoint y: 141, endPoint x: 168, endPoint y: 134, distance: 67.0
click at [168, 134] on div "会员账号： Lyechiachang" at bounding box center [214, 140] width 139 height 15
drag, startPoint x: 16, startPoint y: 139, endPoint x: 65, endPoint y: 153, distance: 50.5
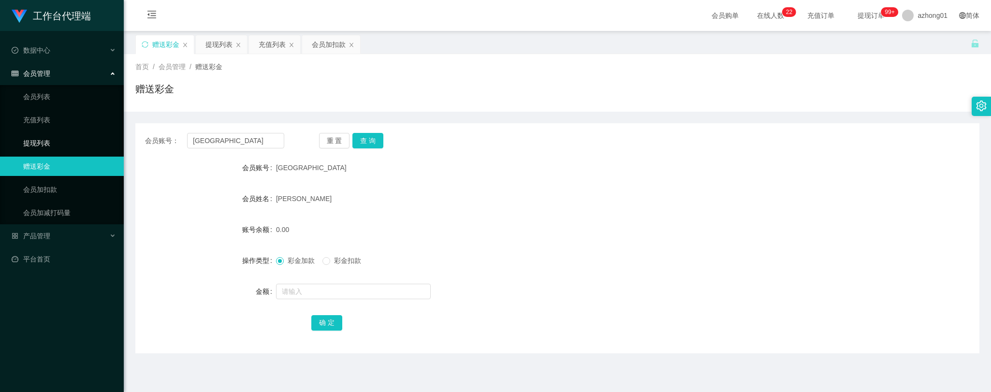
click at [23, 139] on link "提现列表" at bounding box center [69, 142] width 93 height 19
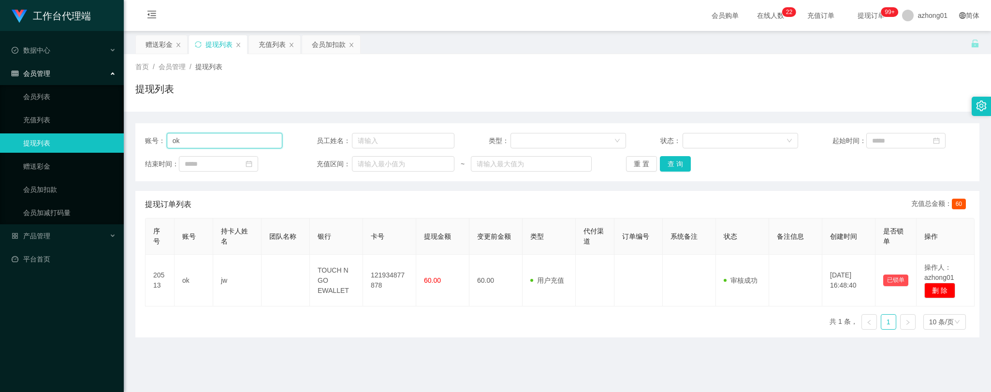
drag, startPoint x: 221, startPoint y: 143, endPoint x: 116, endPoint y: 140, distance: 104.9
click at [116, 140] on section "工作台代理端 数据中心 会员管理 会员列表 充值列表 提现列表 赠送彩金 会员加扣款 会员加减打码量 产品管理 平台首页 保存配置 重置配置 整体风格设置 主…" at bounding box center [495, 245] width 991 height 491
paste input "[GEOGRAPHIC_DATA]"
type input "[GEOGRAPHIC_DATA]"
click at [669, 165] on button "查 询" at bounding box center [675, 163] width 31 height 15
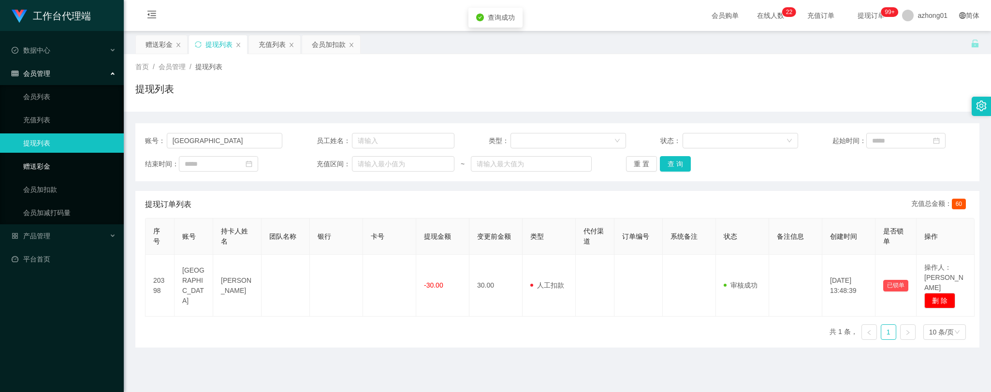
click at [36, 163] on link "赠送彩金" at bounding box center [69, 166] width 93 height 19
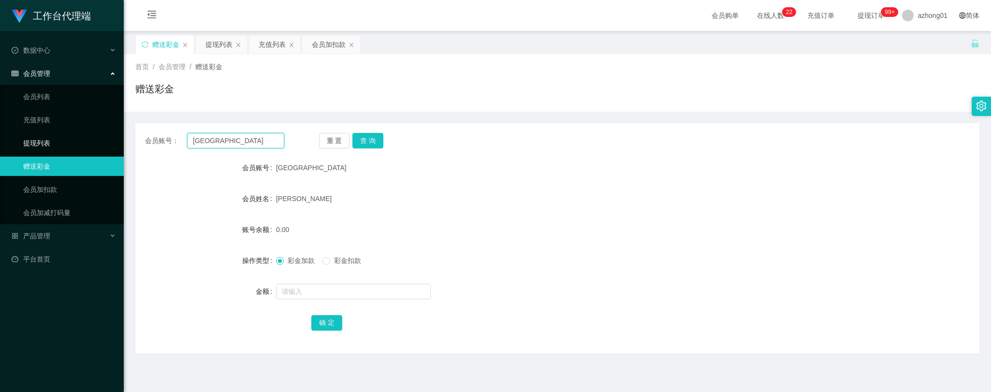
drag, startPoint x: 243, startPoint y: 141, endPoint x: 110, endPoint y: 136, distance: 133.5
click at [109, 136] on section "工作台代理端 数据中心 会员管理 会员列表 充值列表 提现列表 赠送彩金 会员加扣款 会员加减打码量 产品管理 平台首页 保存配置 重置配置 整体风格设置 主…" at bounding box center [495, 245] width 991 height 491
drag, startPoint x: 370, startPoint y: 139, endPoint x: 361, endPoint y: 203, distance: 64.8
click at [370, 139] on button "查 询" at bounding box center [367, 140] width 31 height 15
click at [322, 290] on input "text" at bounding box center [353, 291] width 155 height 15
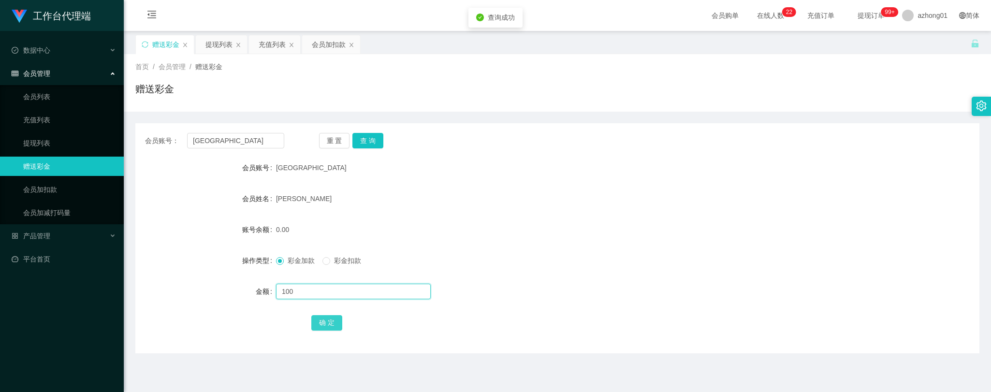
type input "100"
click at [329, 321] on button "确 定" at bounding box center [326, 322] width 31 height 15
click at [238, 366] on main "关闭左侧 关闭右侧 关闭其它 刷新页面 赠送彩金 提现列表 充值列表 会员加扣款 首页 / 会员管理 / 赠送彩金 / 赠送彩金 会员账号： Lyechiac…" at bounding box center [557, 238] width 867 height 415
drag, startPoint x: 238, startPoint y: 142, endPoint x: 154, endPoint y: 133, distance: 85.1
click at [154, 133] on div "会员账号： Lyechiachang" at bounding box center [214, 140] width 139 height 15
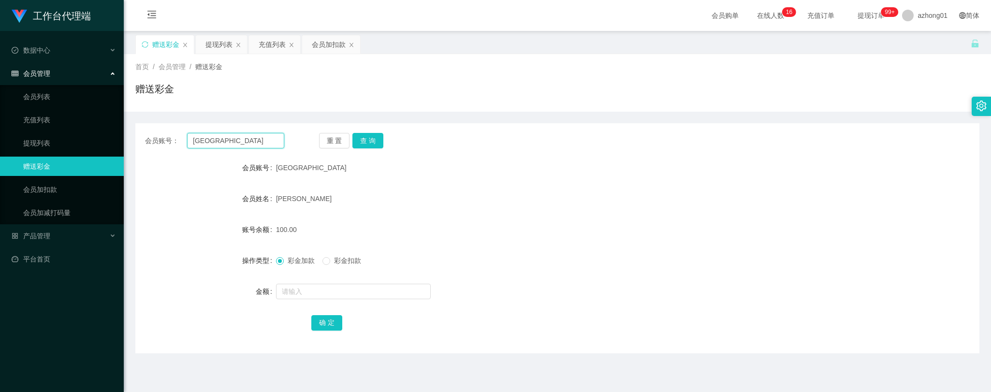
paste input "0163709269"
type input "0163709269"
click at [371, 142] on button "查 询" at bounding box center [367, 140] width 31 height 15
click at [50, 142] on link "提现列表" at bounding box center [69, 142] width 93 height 19
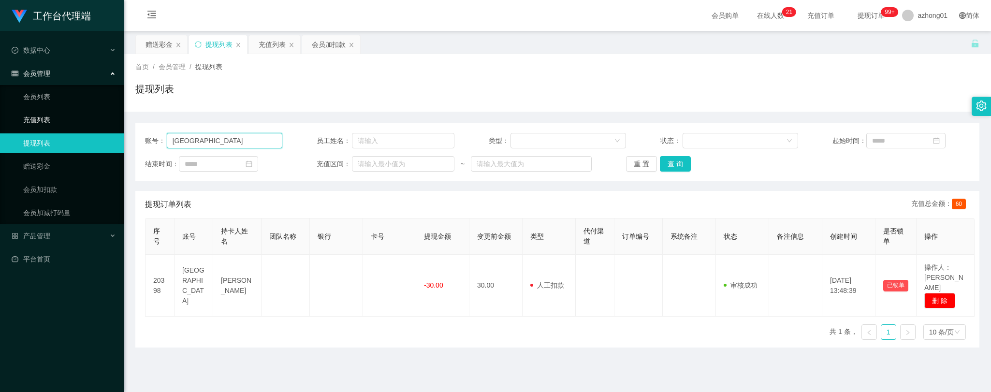
drag, startPoint x: 227, startPoint y: 142, endPoint x: 97, endPoint y: 127, distance: 131.3
click at [97, 127] on section "工作台代理端 数据中心 会员管理 会员列表 充值列表 提现列表 赠送彩金 会员加扣款 会员加减打码量 产品管理 平台首页 保存配置 重置配置 整体风格设置 主…" at bounding box center [495, 245] width 991 height 491
paste input "Nickyap6293"
type input "Nickyap6293"
click at [668, 158] on button "查 询" at bounding box center [675, 163] width 31 height 15
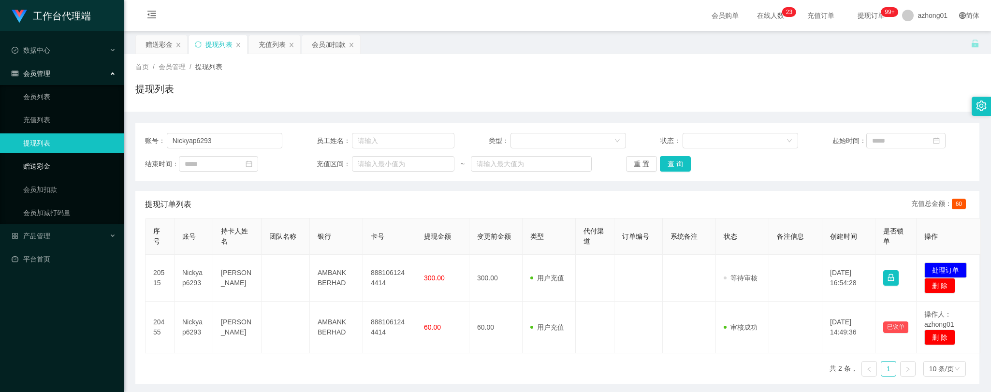
click at [51, 166] on link "赠送彩金" at bounding box center [69, 166] width 93 height 19
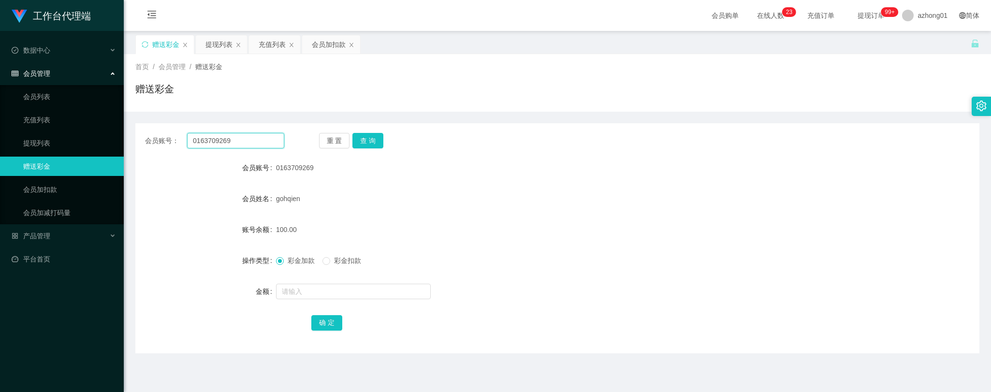
drag, startPoint x: 242, startPoint y: 134, endPoint x: 150, endPoint y: 136, distance: 92.3
click at [150, 136] on div "会员账号： 0163709269" at bounding box center [214, 140] width 139 height 15
paste input "Nickyap6293"
type input "Nickyap6293"
click at [375, 143] on button "查 询" at bounding box center [367, 140] width 31 height 15
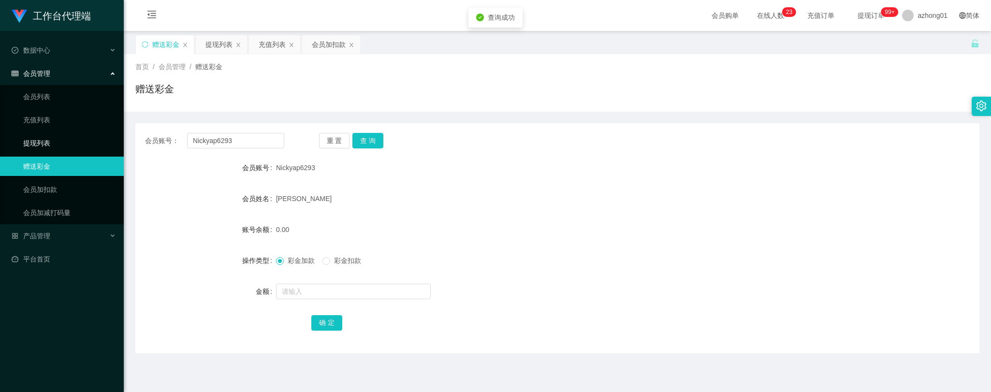
click at [42, 137] on link "提现列表" at bounding box center [69, 142] width 93 height 19
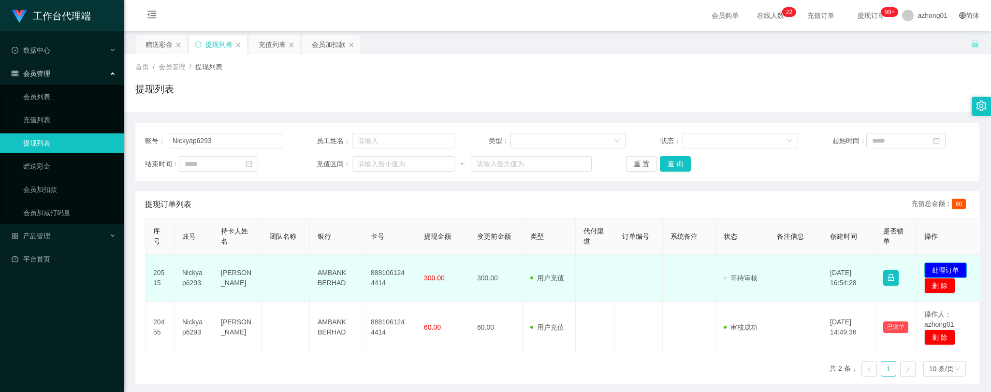
click at [950, 272] on button "处理订单" at bounding box center [945, 269] width 43 height 15
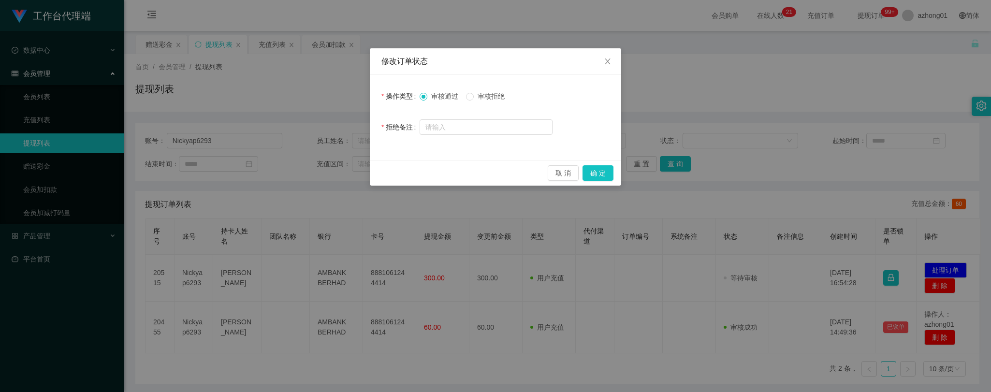
click at [487, 98] on span "审核拒绝" at bounding box center [491, 96] width 35 height 8
click at [518, 129] on input "text" at bounding box center [485, 126] width 133 height 15
type input "q"
type input "取消"
click at [562, 172] on button "取 消" at bounding box center [563, 172] width 31 height 15
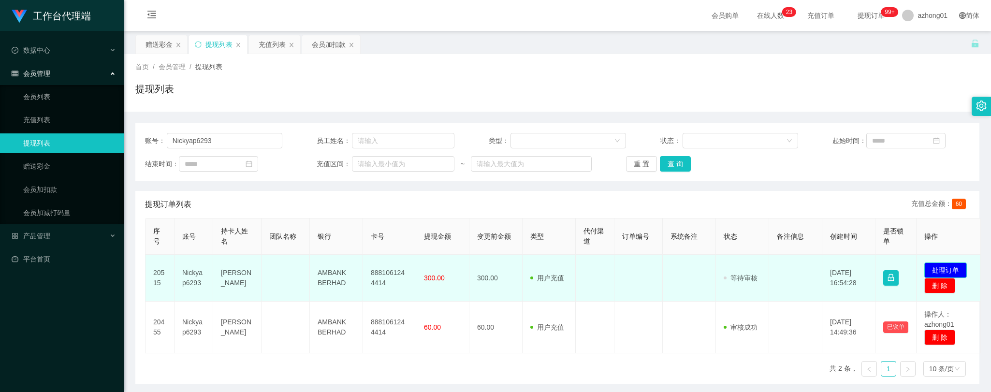
click at [957, 266] on button "处理订单" at bounding box center [945, 269] width 43 height 15
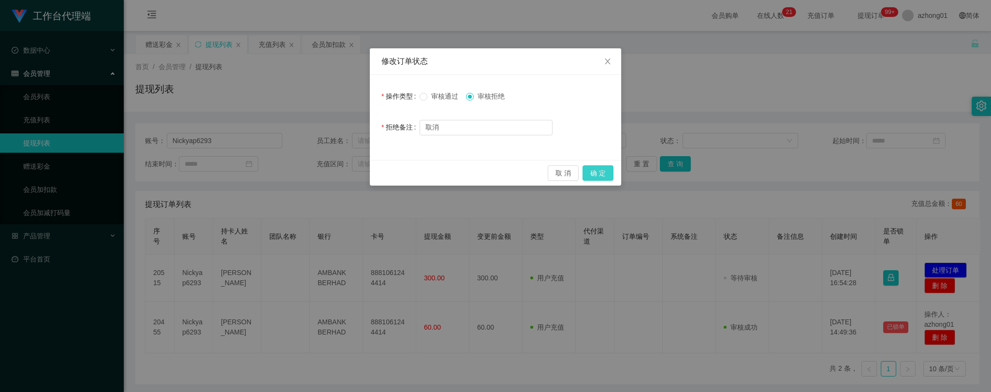
click at [600, 175] on button "确 定" at bounding box center [597, 172] width 31 height 15
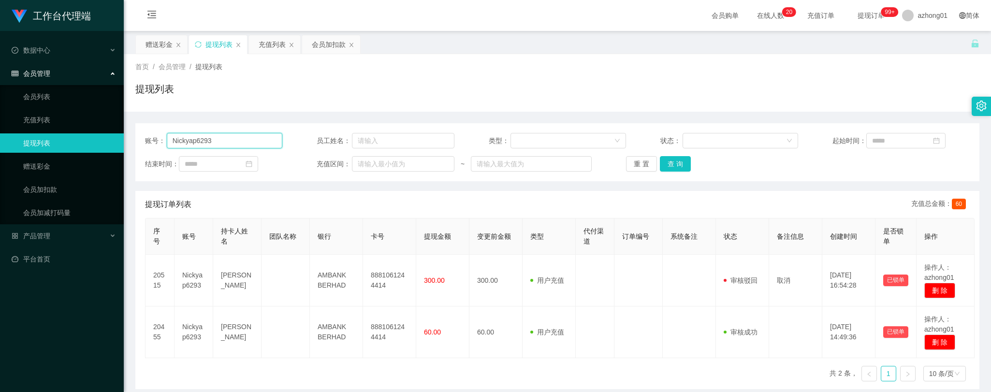
drag, startPoint x: 226, startPoint y: 141, endPoint x: 128, endPoint y: 127, distance: 98.6
click at [128, 127] on main "关闭左侧 关闭右侧 关闭其它 刷新页面 赠送彩金 提现列表 充值列表 会员加扣款 首页 / 会员管理 / 提现列表 / 提现列表 账号： Nickyap629…" at bounding box center [557, 238] width 867 height 415
paste input "WinniePooh"
type input "WinniePooh"
click at [670, 161] on button "查 询" at bounding box center [675, 163] width 31 height 15
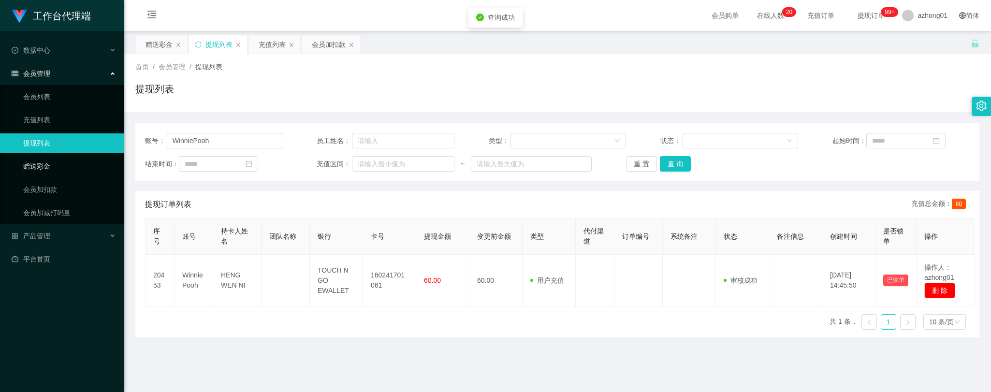
click at [23, 159] on link "赠送彩金" at bounding box center [69, 166] width 93 height 19
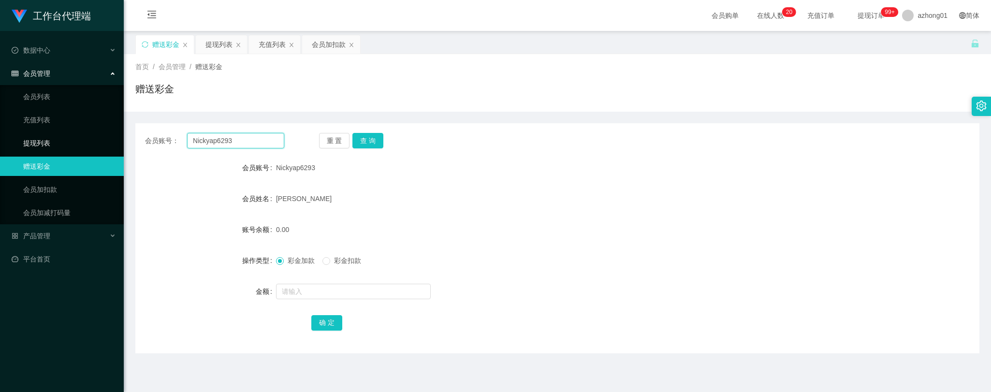
drag, startPoint x: 242, startPoint y: 137, endPoint x: 120, endPoint y: 135, distance: 121.8
click at [108, 131] on section "工作台代理端 数据中心 会员管理 会员列表 充值列表 提现列表 赠送彩金 会员加扣款 会员加减打码量 产品管理 平台首页 保存配置 重置配置 整体风格设置 主…" at bounding box center [495, 245] width 991 height 491
paste input "WinniePooh"
type input "WinniePooh"
click at [369, 137] on button "查 询" at bounding box center [367, 140] width 31 height 15
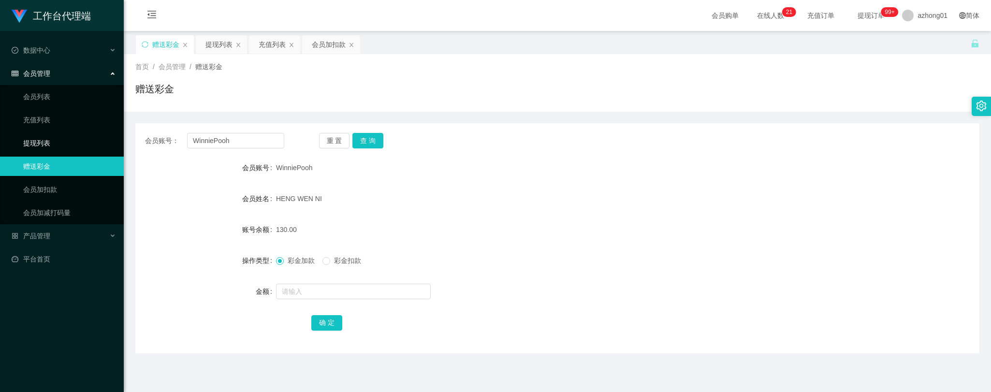
click at [38, 143] on link "提现列表" at bounding box center [69, 142] width 93 height 19
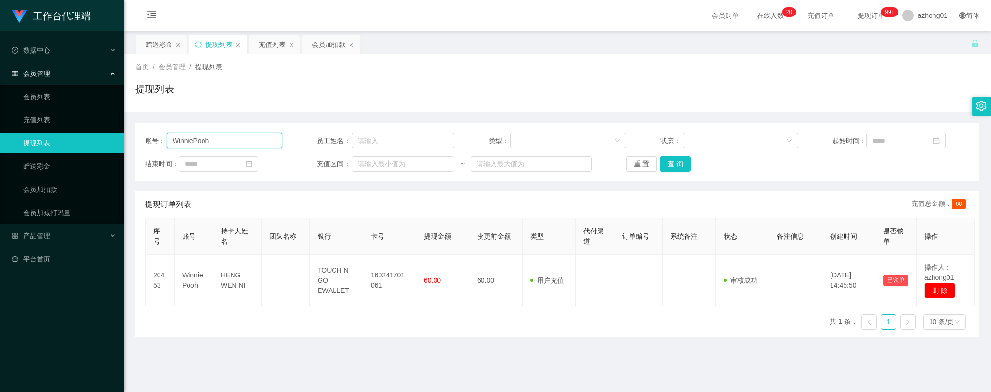
drag, startPoint x: 222, startPoint y: 146, endPoint x: 107, endPoint y: 148, distance: 115.0
click at [107, 148] on section "工作台代理端 数据中心 会员管理 会员列表 充值列表 提现列表 赠送彩金 会员加扣款 会员加减打码量 产品管理 平台首页 保存配置 重置配置 整体风格设置 主…" at bounding box center [495, 245] width 991 height 491
paste input "text"
click at [673, 162] on button "查 询" at bounding box center [675, 163] width 31 height 15
click at [677, 162] on button "查 询" at bounding box center [675, 163] width 31 height 15
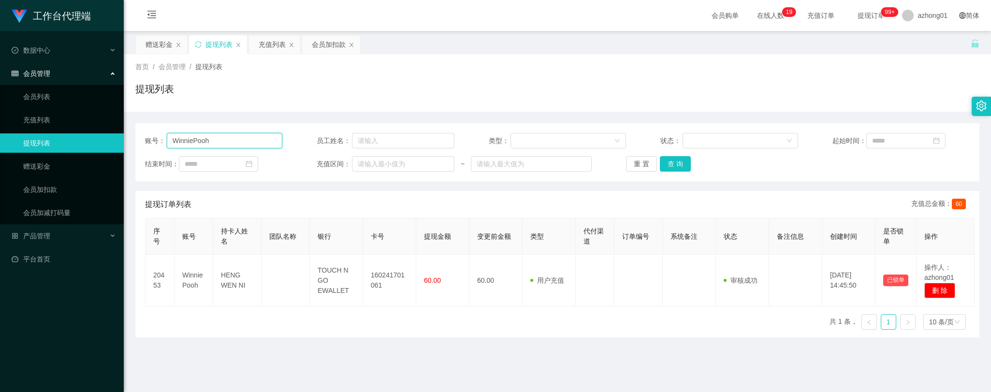
drag, startPoint x: 225, startPoint y: 141, endPoint x: 133, endPoint y: 137, distance: 92.4
click at [133, 137] on main "关闭左侧 关闭右侧 关闭其它 刷新页面 赠送彩金 提现列表 充值列表 会员加扣款 首页 / 会员管理 / 提现列表 / 提现列表 账号： WinniePooh…" at bounding box center [557, 238] width 867 height 415
paste input "123459"
click at [672, 163] on button "查 询" at bounding box center [675, 163] width 31 height 15
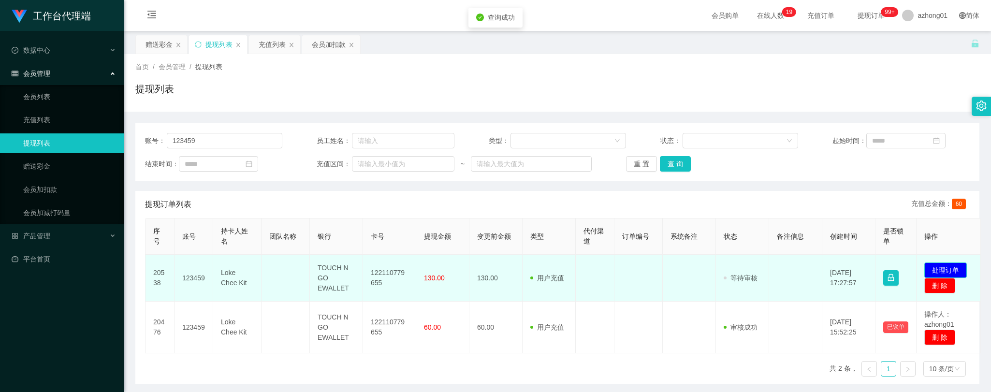
click at [950, 266] on button "处理订单" at bounding box center [945, 269] width 43 height 15
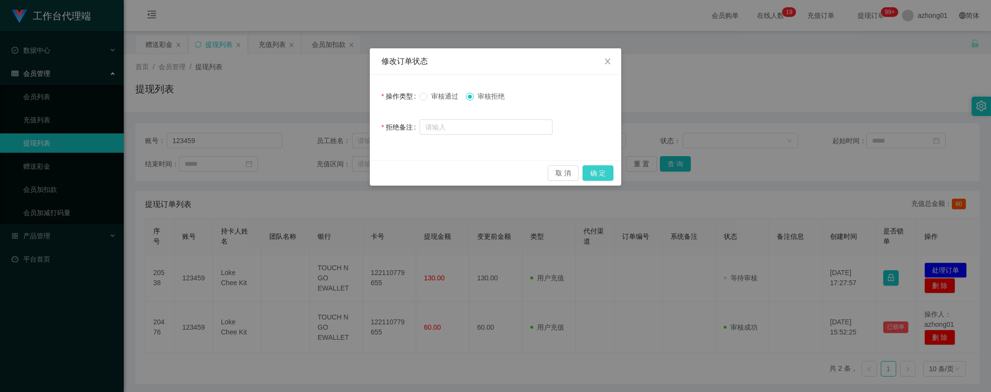
click at [605, 175] on button "确 定" at bounding box center [597, 172] width 31 height 15
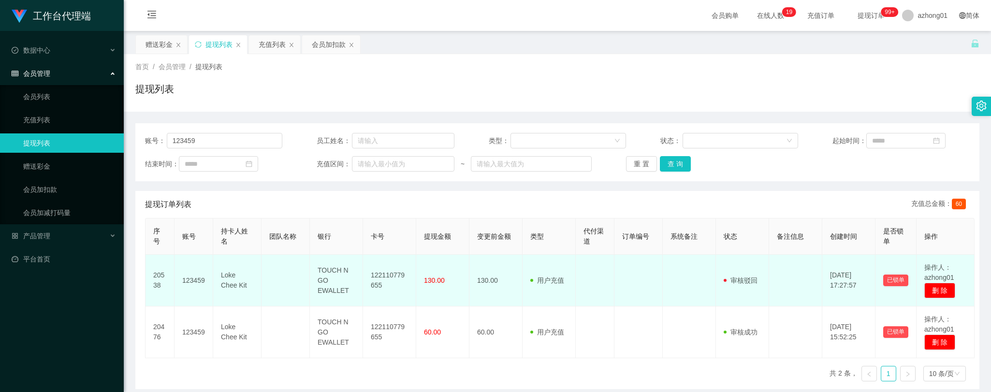
click at [726, 282] on span at bounding box center [726, 280] width 7 height 10
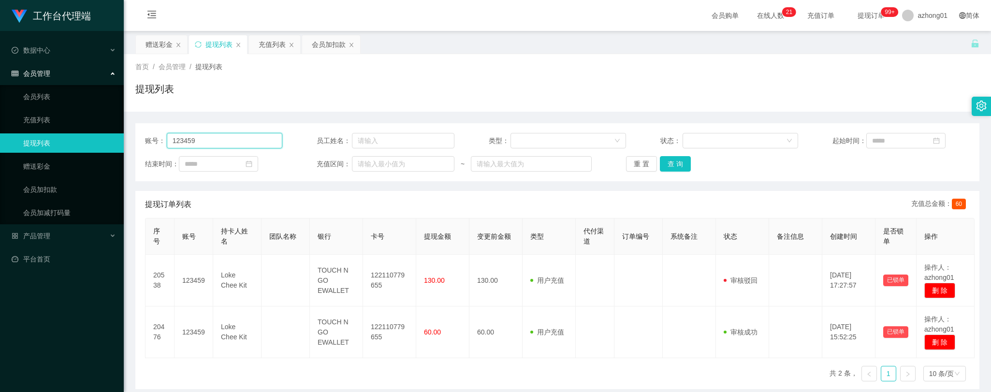
drag, startPoint x: 215, startPoint y: 145, endPoint x: 151, endPoint y: 141, distance: 64.4
click at [142, 139] on div "账号： 123459 员工姓名： 类型： 状态： 起始时间： 结束时间： 充值区间： ~ 重 置 查 询" at bounding box center [557, 152] width 844 height 58
paste input "leefang0808"
type input "leefang0808"
click at [671, 160] on button "查 询" at bounding box center [675, 163] width 31 height 15
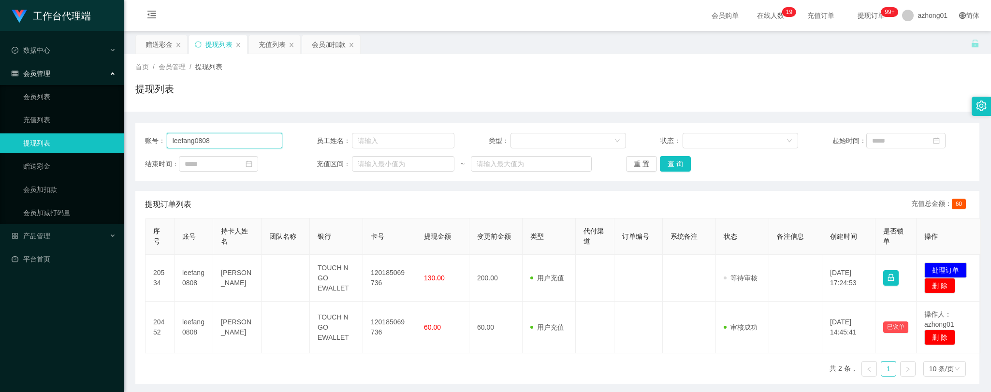
drag, startPoint x: 215, startPoint y: 142, endPoint x: 148, endPoint y: 140, distance: 66.7
click at [148, 140] on div "账号： leefang0808" at bounding box center [213, 140] width 137 height 15
click at [38, 166] on link "赠送彩金" at bounding box center [69, 166] width 93 height 19
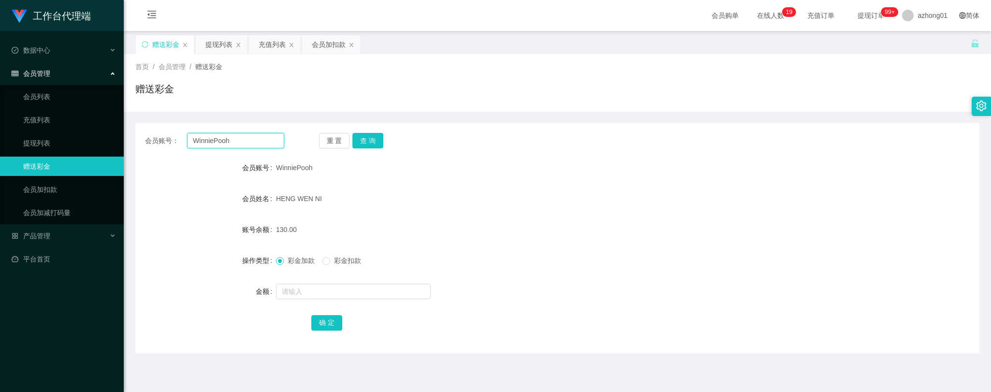
drag, startPoint x: 243, startPoint y: 138, endPoint x: 118, endPoint y: 131, distance: 124.8
click at [112, 131] on section "工作台代理端 数据中心 会员管理 会员列表 充值列表 提现列表 赠送彩金 会员加扣款 会员加减打码量 产品管理 平台首页 保存配置 重置配置 整体风格设置 主…" at bounding box center [495, 245] width 991 height 491
paste input "leefang0808"
type input "leefang0808"
click at [378, 138] on button "查 询" at bounding box center [367, 140] width 31 height 15
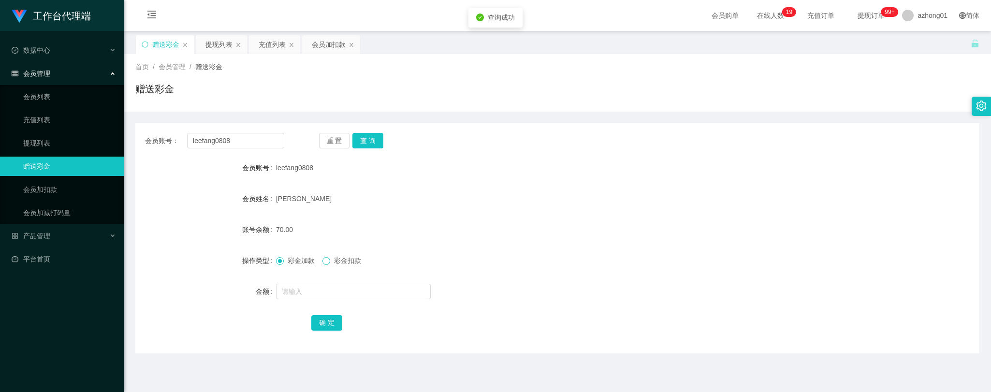
click at [330, 259] on span at bounding box center [326, 261] width 8 height 8
click at [343, 287] on input "text" at bounding box center [353, 291] width 155 height 15
type input "70"
click at [329, 328] on button "确 定" at bounding box center [326, 322] width 31 height 15
click at [53, 145] on link "提现列表" at bounding box center [69, 142] width 93 height 19
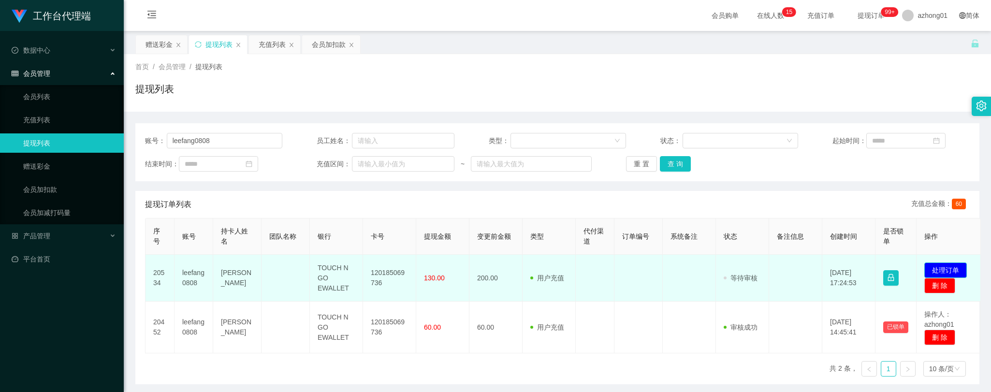
click at [949, 264] on button "处理订单" at bounding box center [945, 269] width 43 height 15
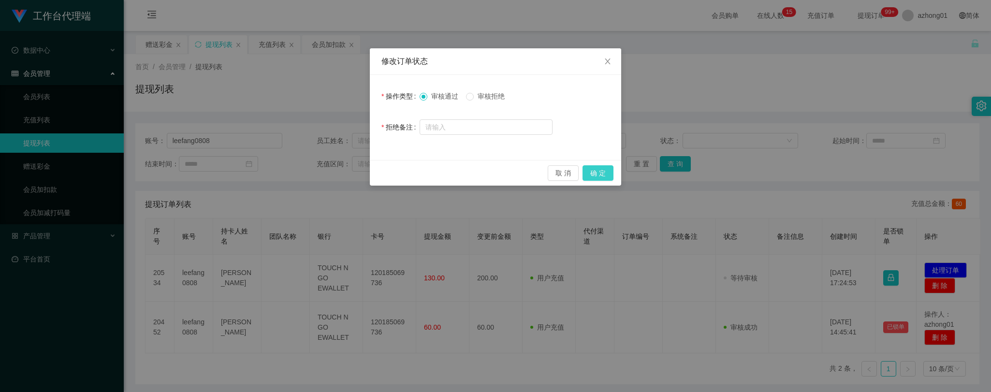
click at [592, 169] on button "确 定" at bounding box center [597, 172] width 31 height 15
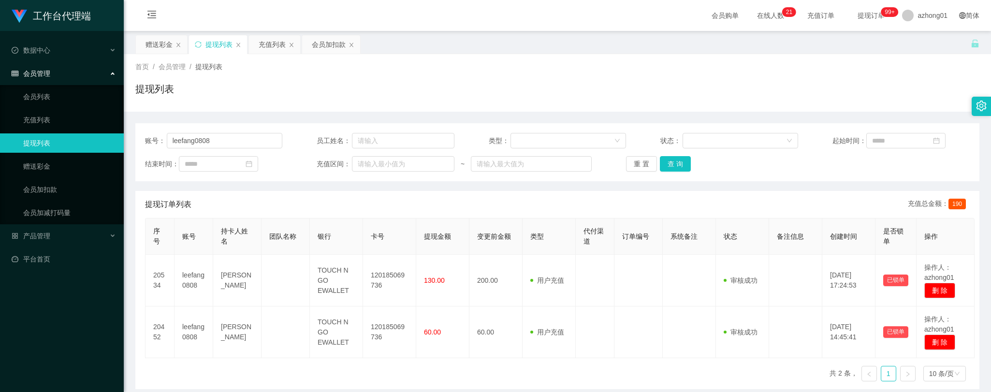
click at [315, 377] on div "序号 账号 持卡人姓名 团队名称 银行 卡号 提现金额 变更前金额 类型 代付渠道 订单编号 系统备注 状态 备注信息 创建时间 是否锁单 操作 20534 …" at bounding box center [557, 303] width 824 height 171
drag, startPoint x: 222, startPoint y: 138, endPoint x: 97, endPoint y: 136, distance: 125.7
click at [97, 136] on section "工作台代理端 数据中心 会员管理 会员列表 充值列表 提现列表 赠送彩金 会员加扣款 会员加减打码量 产品管理 平台首页 保存配置 重置配置 整体风格设置 主…" at bounding box center [495, 245] width 991 height 491
paste input "123459"
drag, startPoint x: 664, startPoint y: 166, endPoint x: 664, endPoint y: 171, distance: 5.3
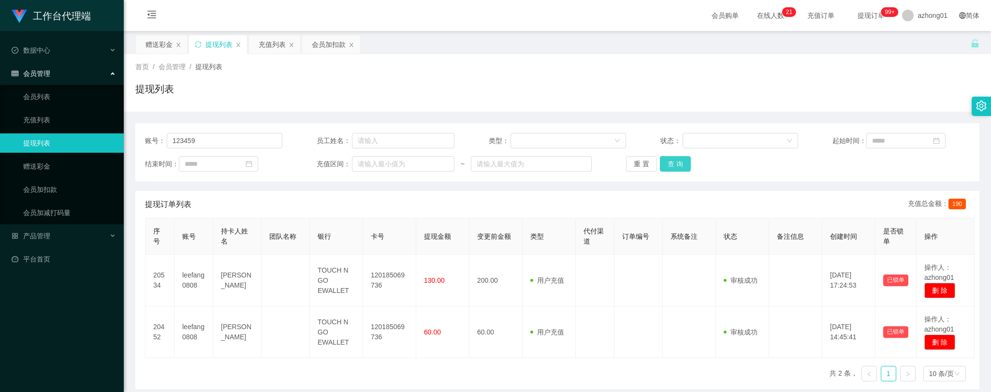
click at [664, 166] on button "查 询" at bounding box center [675, 163] width 31 height 15
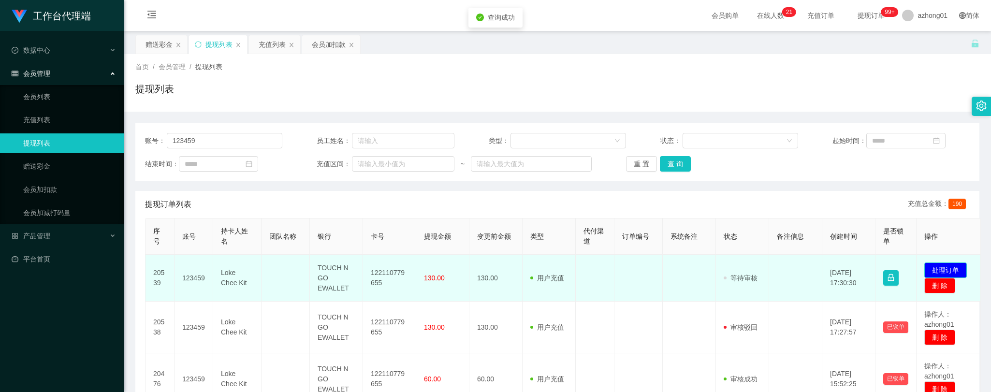
click at [944, 269] on button "处理订单" at bounding box center [945, 269] width 43 height 15
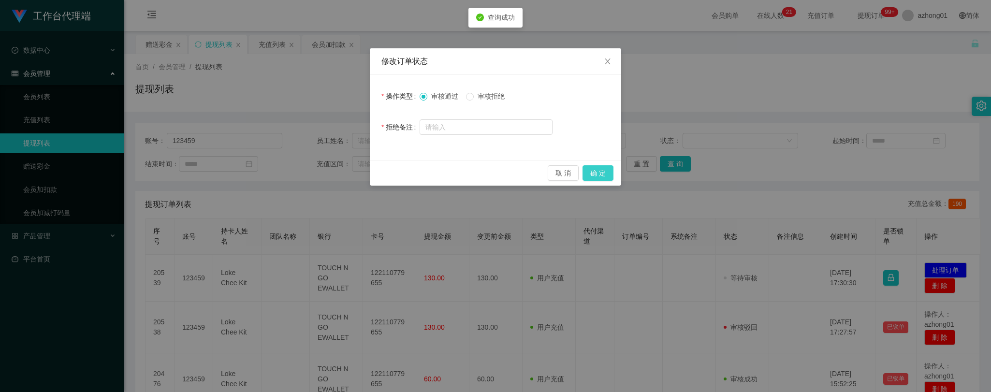
click at [597, 173] on button "确 定" at bounding box center [597, 172] width 31 height 15
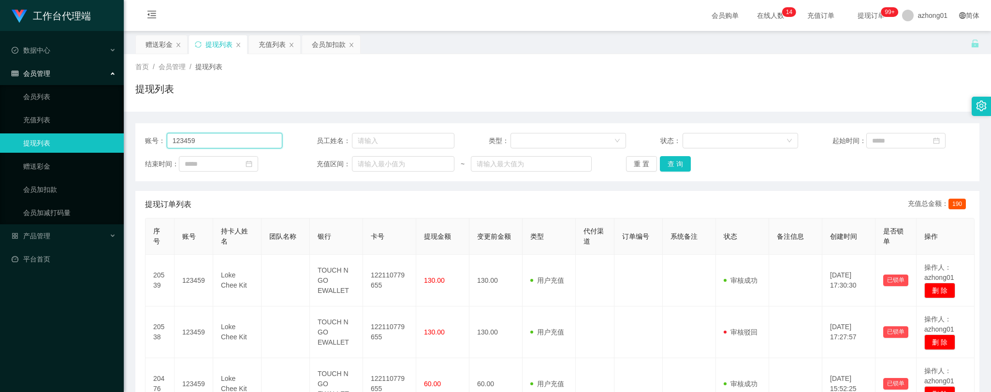
drag, startPoint x: 206, startPoint y: 138, endPoint x: 125, endPoint y: 146, distance: 81.6
click at [117, 143] on section "工作台代理端 数据中心 会员管理 会员列表 充值列表 提现列表 赠送彩金 会员加扣款 会员加减打码量 产品管理 平台首页 保存配置 重置配置 整体风格设置 主…" at bounding box center [495, 245] width 991 height 491
paste input "WinniePooh"
click at [668, 161] on button "查 询" at bounding box center [675, 163] width 31 height 15
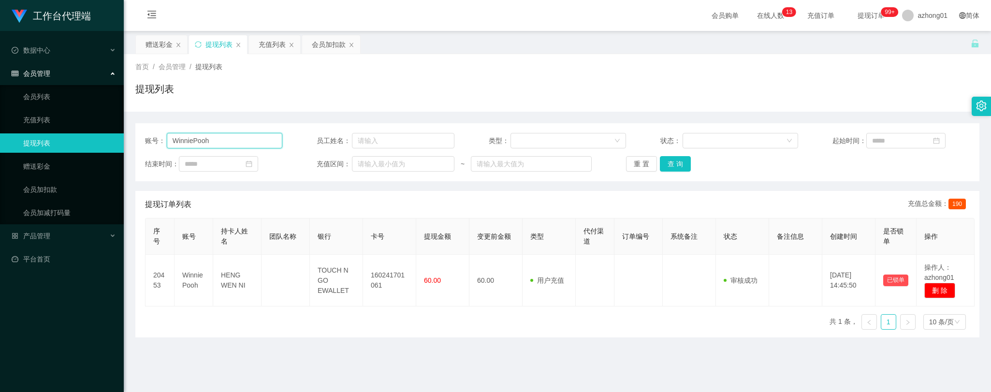
drag, startPoint x: 222, startPoint y: 139, endPoint x: 101, endPoint y: 133, distance: 121.9
click at [99, 132] on section "工作台代理端 数据中心 会员管理 会员列表 充值列表 提现列表 赠送彩金 会员加扣款 会员加减打码量 产品管理 平台首页 保存配置 重置配置 整体风格设置 主…" at bounding box center [495, 245] width 991 height 491
paste input "[GEOGRAPHIC_DATA]"
type input "[GEOGRAPHIC_DATA]"
click at [670, 165] on button "查 询" at bounding box center [675, 163] width 31 height 15
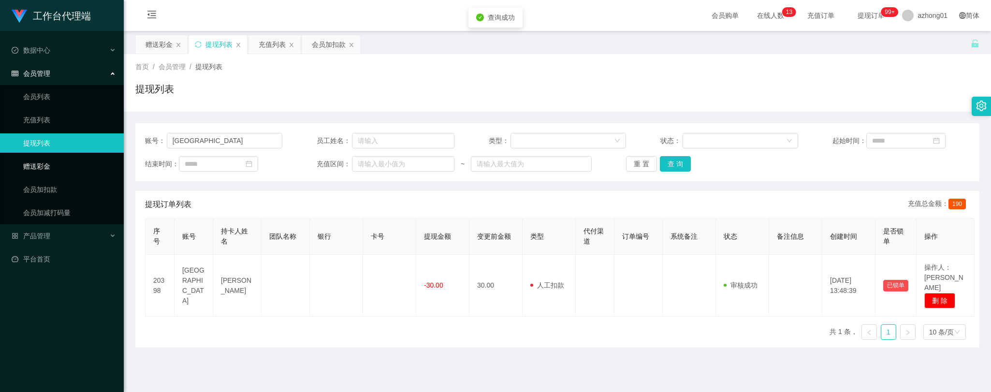
click at [42, 161] on link "赠送彩金" at bounding box center [69, 166] width 93 height 19
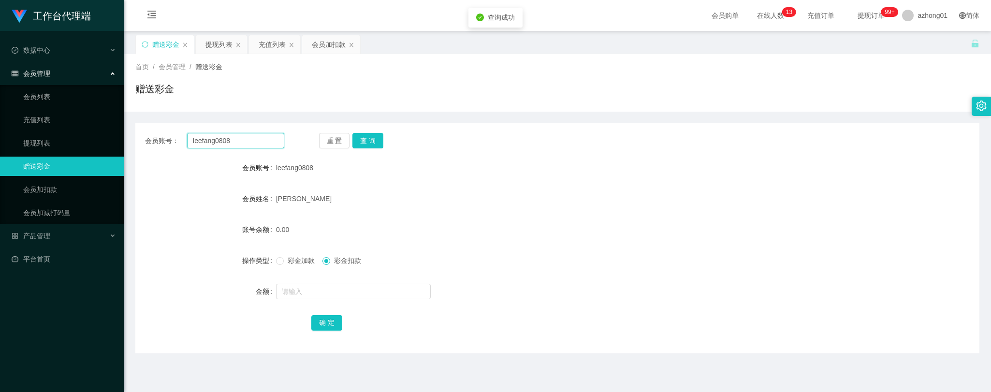
drag, startPoint x: 246, startPoint y: 136, endPoint x: 127, endPoint y: 137, distance: 118.4
click at [119, 135] on section "工作台代理端 数据中心 会员管理 会员列表 充值列表 提现列表 赠送彩金 会员加扣款 会员加减打码量 产品管理 平台首页 保存配置 重置配置 整体风格设置 主…" at bounding box center [495, 245] width 991 height 491
paste input "[GEOGRAPHIC_DATA]"
type input "[GEOGRAPHIC_DATA]"
click at [368, 136] on button "查 询" at bounding box center [367, 140] width 31 height 15
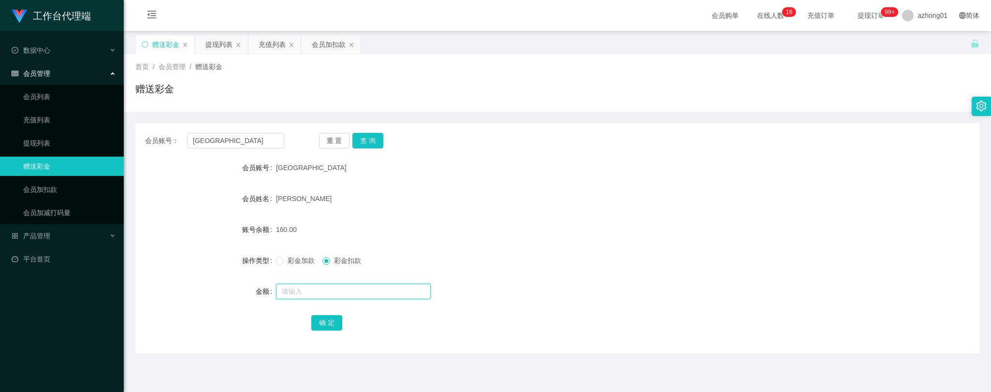
click at [326, 290] on input "text" at bounding box center [353, 291] width 155 height 15
type input "30"
click at [320, 320] on button "确 定" at bounding box center [326, 322] width 31 height 15
drag, startPoint x: 757, startPoint y: 225, endPoint x: 730, endPoint y: 217, distance: 28.9
click at [738, 217] on form "会员账号 Lyechiachang 会员姓名 [PERSON_NAME] 账号余额 130.00 操作类型 彩金加款 彩金扣款 金额 确 定" at bounding box center [557, 245] width 844 height 174
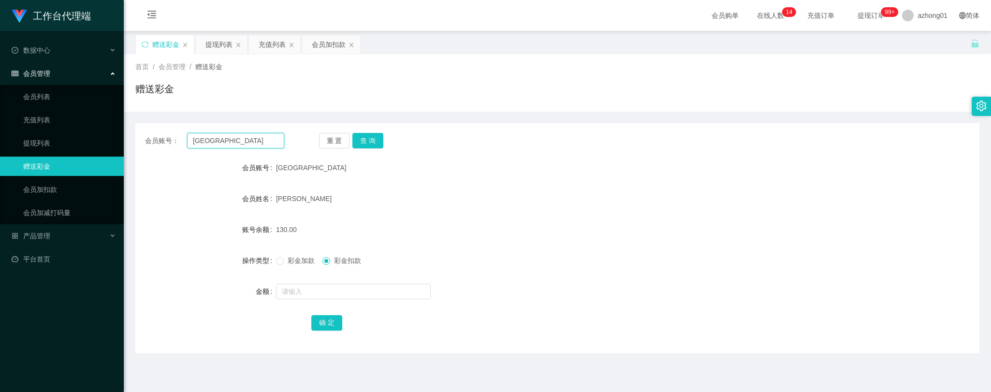
drag, startPoint x: 242, startPoint y: 142, endPoint x: 147, endPoint y: 136, distance: 95.4
click at [144, 136] on div "会员账号： Lyechiachang 重 置 查 询" at bounding box center [557, 140] width 844 height 15
paste input "525600"
type input "525600"
click at [363, 137] on button "查 询" at bounding box center [367, 140] width 31 height 15
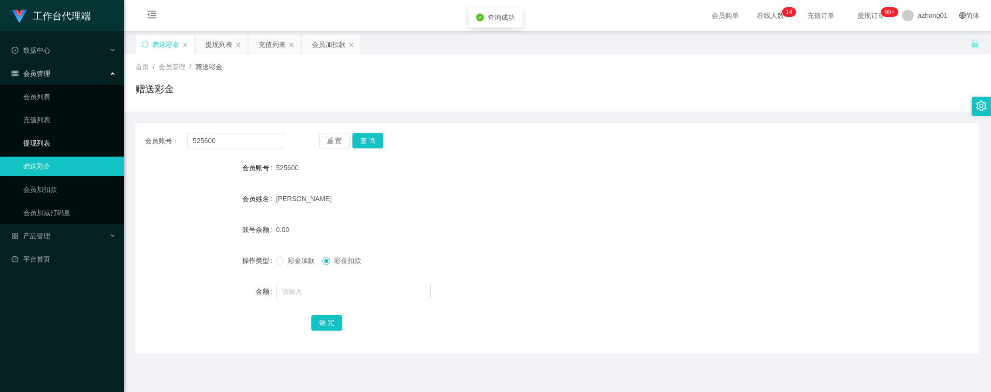
drag, startPoint x: 56, startPoint y: 137, endPoint x: 105, endPoint y: 150, distance: 51.5
click at [55, 137] on link "提现列表" at bounding box center [69, 142] width 93 height 19
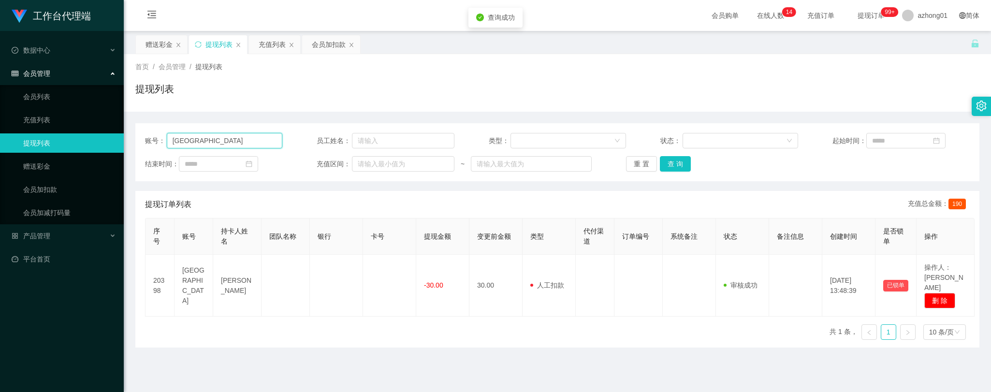
drag, startPoint x: 230, startPoint y: 138, endPoint x: 79, endPoint y: 131, distance: 151.4
click at [79, 131] on section "工作台代理端 数据中心 会员管理 会员列表 充值列表 提现列表 赠送彩金 会员加扣款 会员加减打码量 产品管理 平台首页 保存配置 重置配置 整体风格设置 主…" at bounding box center [495, 245] width 991 height 491
paste input "525600"
type input "525600"
click at [674, 163] on button "查 询" at bounding box center [675, 163] width 31 height 15
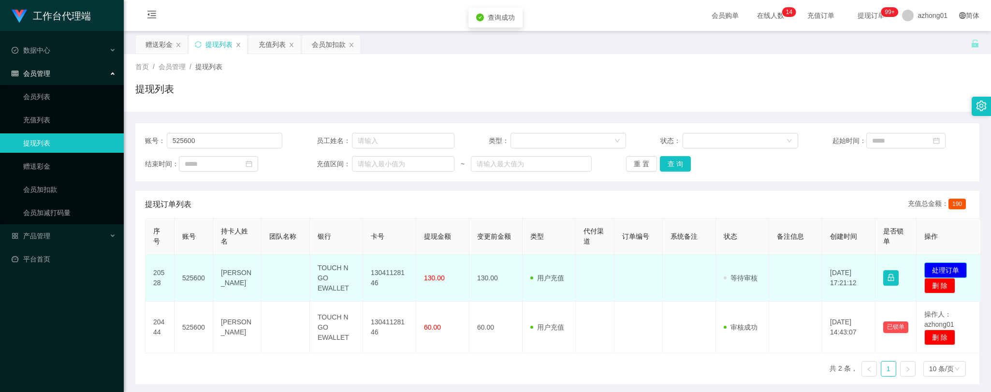
click at [950, 265] on button "处理订单" at bounding box center [945, 269] width 43 height 15
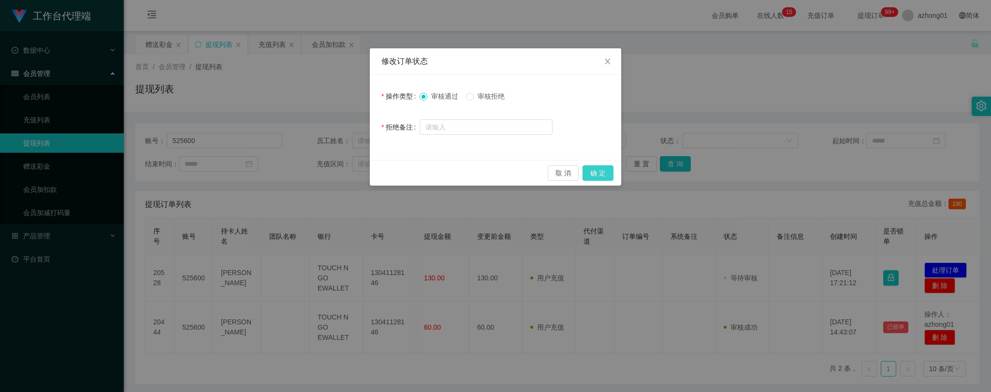
click at [598, 170] on button "确 定" at bounding box center [597, 172] width 31 height 15
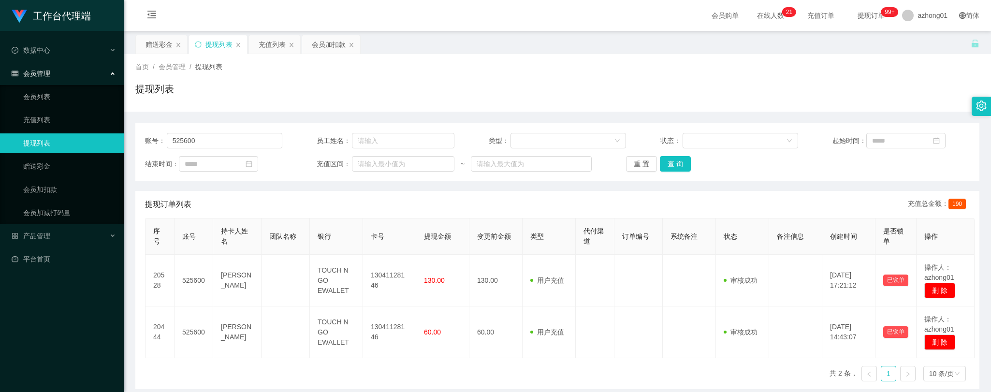
drag, startPoint x: 95, startPoint y: 374, endPoint x: 104, endPoint y: 374, distance: 8.7
click at [95, 374] on div "工作台代理端 数据中心 会员管理 会员列表 充值列表 提现列表 赠送彩金 会员加扣款 会员加减打码量 产品管理 平台首页" at bounding box center [62, 196] width 124 height 392
click at [33, 169] on link "赠送彩金" at bounding box center [69, 166] width 93 height 19
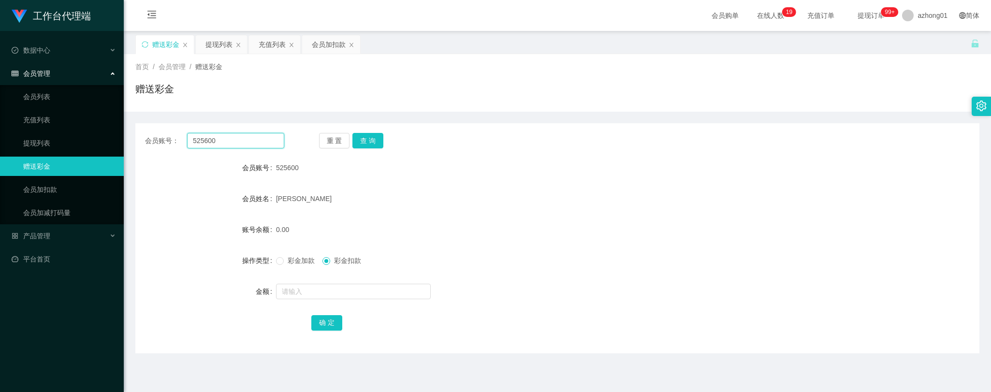
drag, startPoint x: 223, startPoint y: 141, endPoint x: 144, endPoint y: 138, distance: 79.3
click at [143, 137] on div "会员账号： 525600 重 置 查 询" at bounding box center [557, 140] width 844 height 15
paste input "[GEOGRAPHIC_DATA]"
type input "[GEOGRAPHIC_DATA]"
click at [367, 141] on button "查 询" at bounding box center [367, 140] width 31 height 15
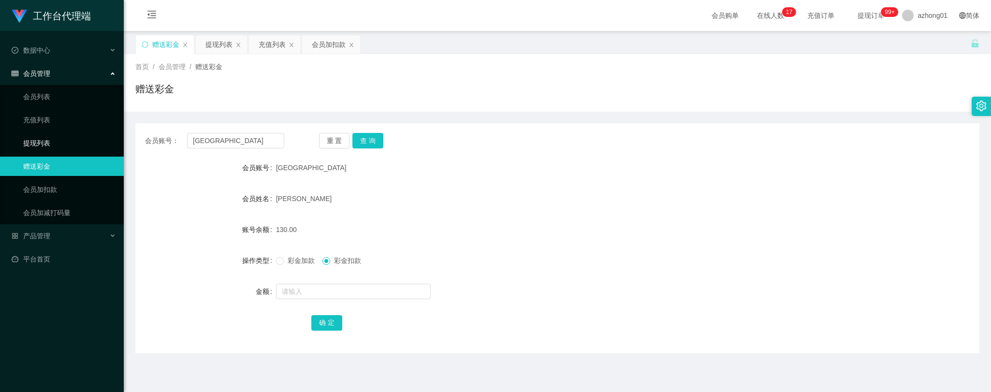
click at [35, 139] on link "提现列表" at bounding box center [69, 142] width 93 height 19
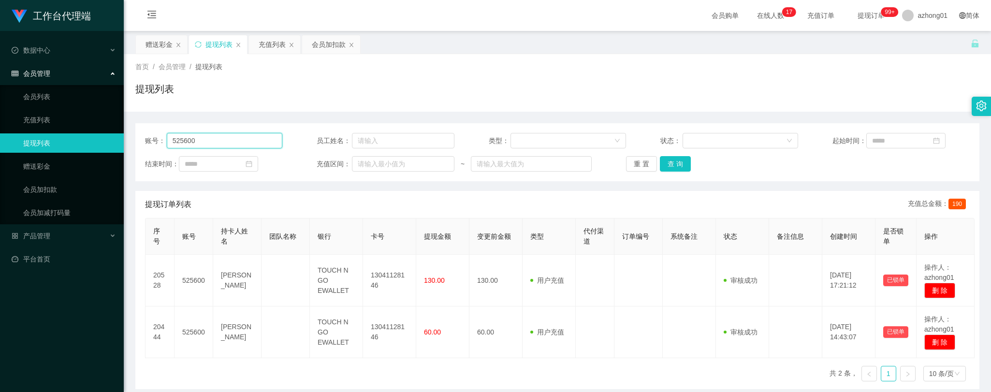
drag, startPoint x: 217, startPoint y: 141, endPoint x: 124, endPoint y: 138, distance: 93.3
click at [118, 134] on section "工作台代理端 数据中心 会员管理 会员列表 充值列表 提现列表 赠送彩金 会员加扣款 会员加减打码量 产品管理 平台首页 保存配置 重置配置 整体风格设置 主…" at bounding box center [495, 245] width 991 height 491
paste input "[GEOGRAPHIC_DATA]"
click at [676, 162] on button "查 询" at bounding box center [675, 163] width 31 height 15
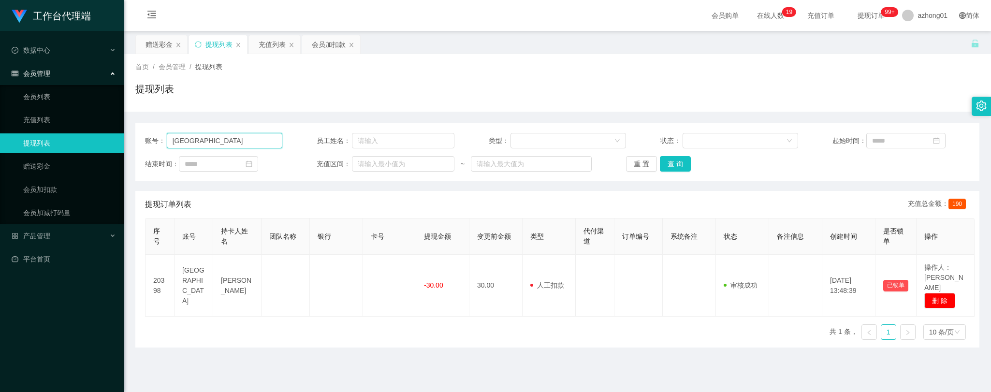
drag, startPoint x: 233, startPoint y: 142, endPoint x: 249, endPoint y: 173, distance: 34.1
click at [123, 134] on section "工作台代理端 数据中心 会员管理 会员列表 充值列表 提现列表 赠送彩金 会员加扣款 会员加减打码量 产品管理 平台首页 保存配置 重置配置 整体风格设置 主…" at bounding box center [495, 245] width 991 height 491
paste input "WinniePooh"
drag, startPoint x: 674, startPoint y: 164, endPoint x: 680, endPoint y: 165, distance: 6.3
click at [674, 164] on button "查 询" at bounding box center [675, 163] width 31 height 15
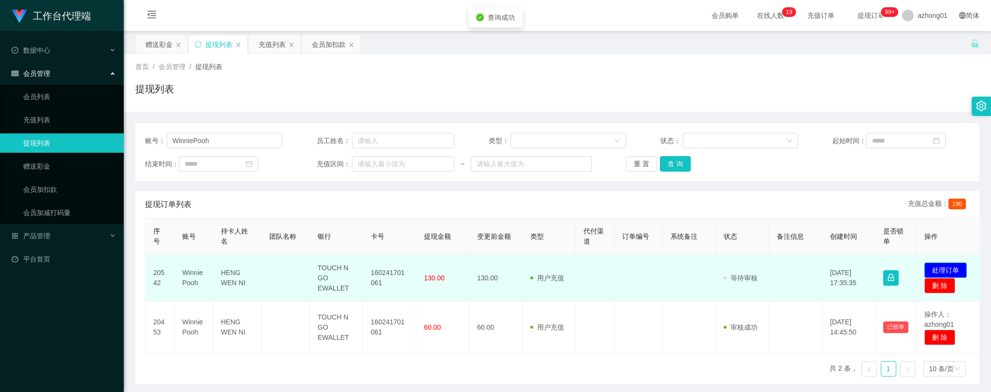
click at [939, 267] on button "处理订单" at bounding box center [945, 269] width 43 height 15
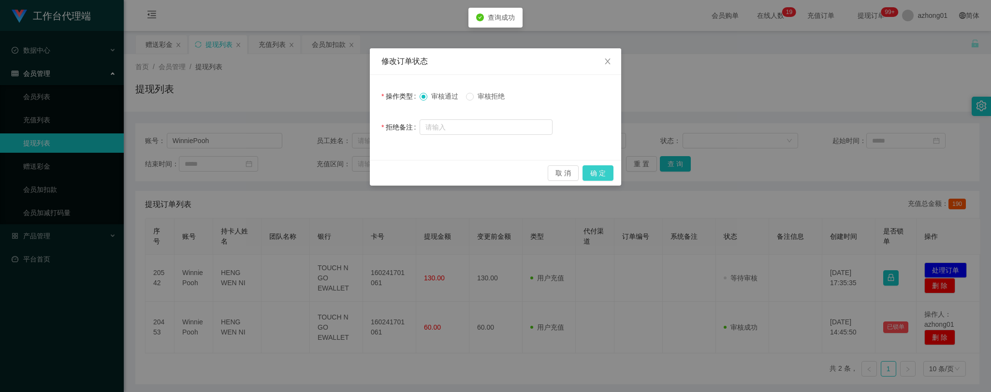
click at [601, 173] on button "确 定" at bounding box center [597, 172] width 31 height 15
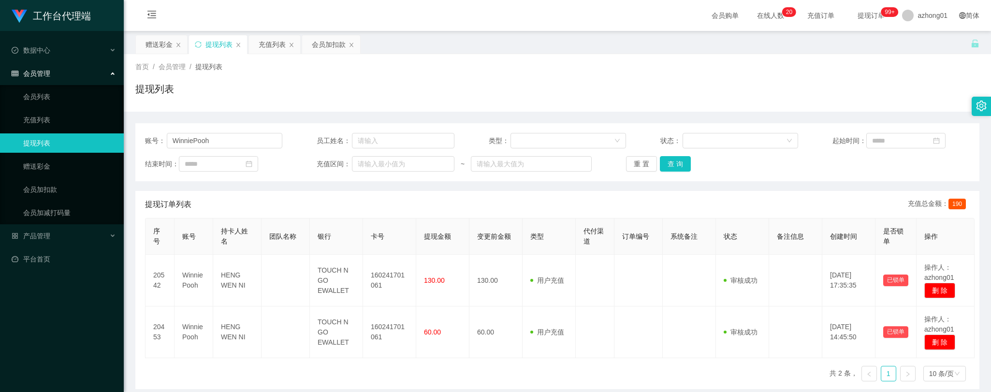
drag, startPoint x: 73, startPoint y: 366, endPoint x: 104, endPoint y: 355, distance: 32.4
click at [74, 366] on div "工作台代理端 数据中心 会员管理 会员列表 充值列表 提现列表 赠送彩金 会员加扣款 会员加减打码量 产品管理 平台首页" at bounding box center [62, 196] width 124 height 392
drag, startPoint x: 189, startPoint y: 139, endPoint x: 98, endPoint y: 133, distance: 91.6
click at [98, 133] on section "工作台代理端 数据中心 会员管理 会员列表 充值列表 提现列表 赠送彩金 会员加扣款 会员加减打码量 产品管理 平台首页 保存配置 重置配置 整体风格设置 主…" at bounding box center [495, 245] width 991 height 491
click at [672, 161] on button "查 询" at bounding box center [675, 163] width 31 height 15
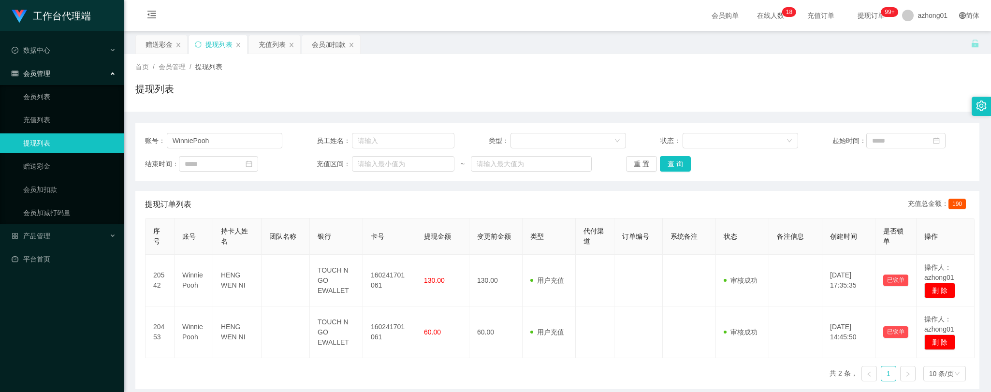
drag, startPoint x: 201, startPoint y: 373, endPoint x: 195, endPoint y: 368, distance: 7.9
click at [201, 373] on div "序号 账号 持卡人姓名 团队名称 银行 卡号 提现金额 变更前金额 类型 代付渠道 订单编号 系统备注 状态 备注信息 创建时间 是否锁单 操作 20542 …" at bounding box center [557, 303] width 824 height 171
drag, startPoint x: 225, startPoint y: 142, endPoint x: 127, endPoint y: 138, distance: 98.2
click at [113, 133] on section "工作台代理端 数据中心 会员管理 会员列表 充值列表 提现列表 赠送彩金 会员加扣款 会员加减打码量 产品管理 平台首页 保存配置 重置配置 整体风格设置 主…" at bounding box center [495, 245] width 991 height 491
paste input "Dickson8717"
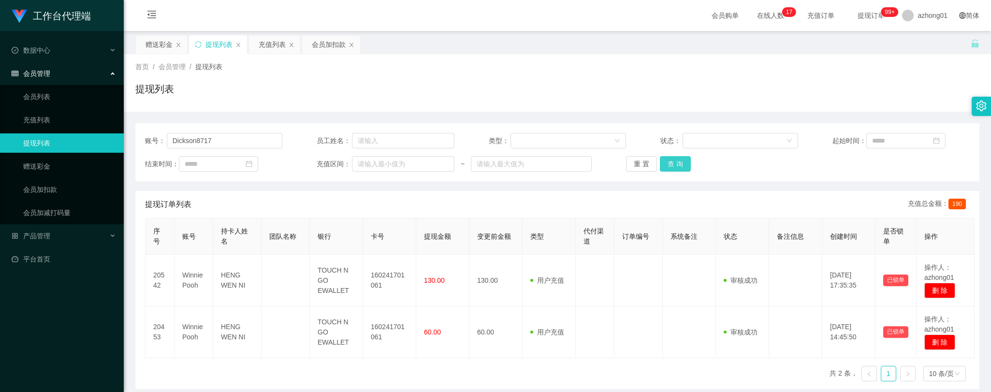
click at [669, 166] on button "查 询" at bounding box center [675, 163] width 31 height 15
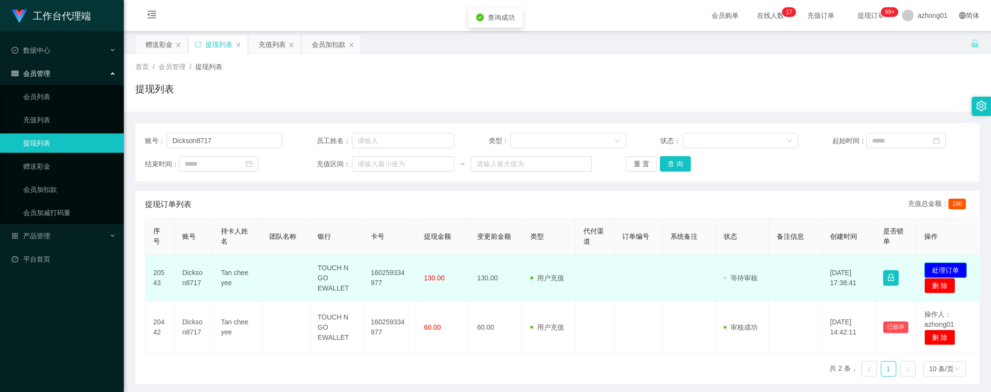
click at [945, 268] on button "处理订单" at bounding box center [945, 269] width 43 height 15
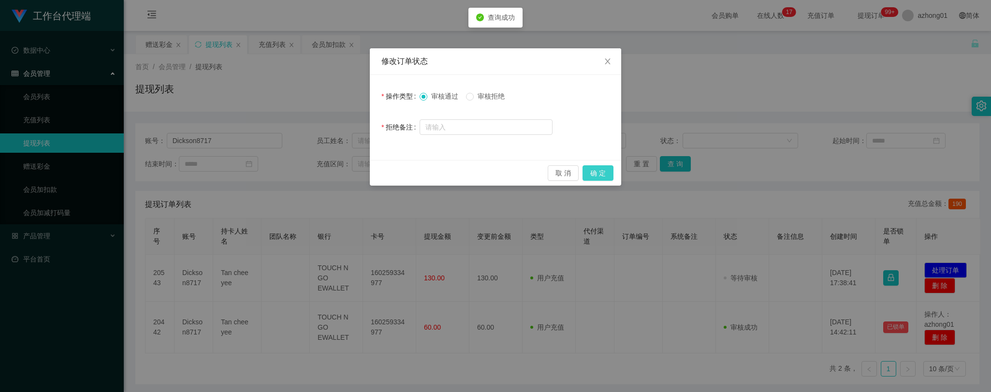
click at [601, 173] on button "确 定" at bounding box center [597, 172] width 31 height 15
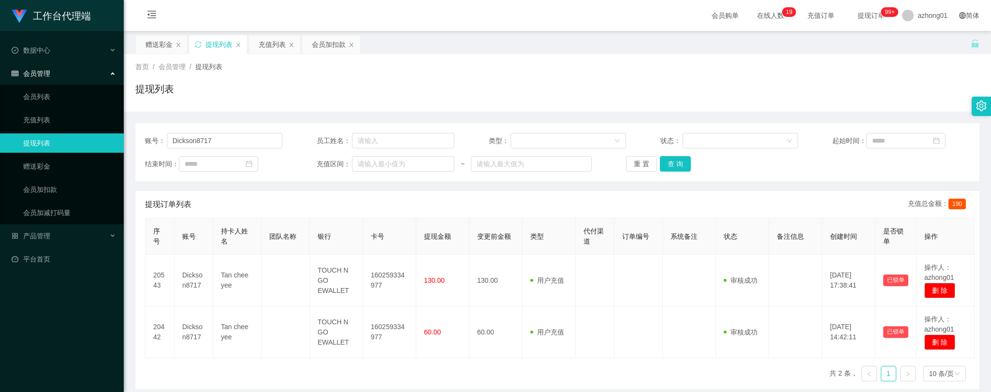
click at [184, 376] on div "序号 账号 持卡人姓名 团队名称 银行 卡号 提现金额 变更前金额 类型 代付渠道 订单编号 系统备注 状态 备注信息 创建时间 是否锁单 操作 20543 …" at bounding box center [557, 303] width 824 height 171
drag, startPoint x: 219, startPoint y: 142, endPoint x: 102, endPoint y: 139, distance: 117.5
click at [101, 139] on section "工作台代理端 数据中心 会员管理 会员列表 充值列表 提现列表 赠送彩金 会员加扣款 会员加减打码量 产品管理 平台首页 保存配置 重置配置 整体风格设置 主…" at bounding box center [495, 245] width 991 height 491
paste input "0163709269"
type input "0163709269"
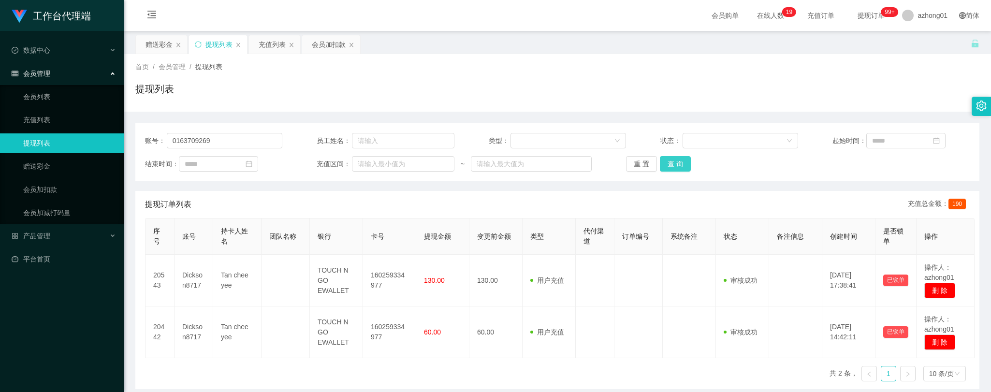
click at [670, 162] on button "查 询" at bounding box center [675, 163] width 31 height 15
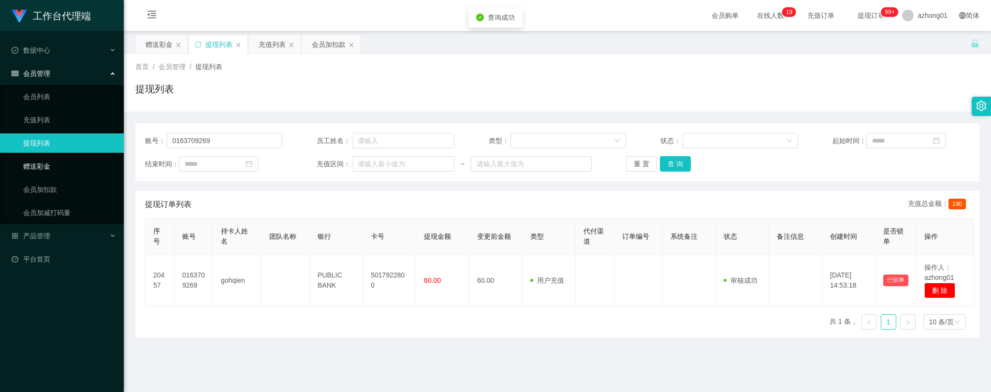
click at [39, 166] on link "赠送彩金" at bounding box center [69, 166] width 93 height 19
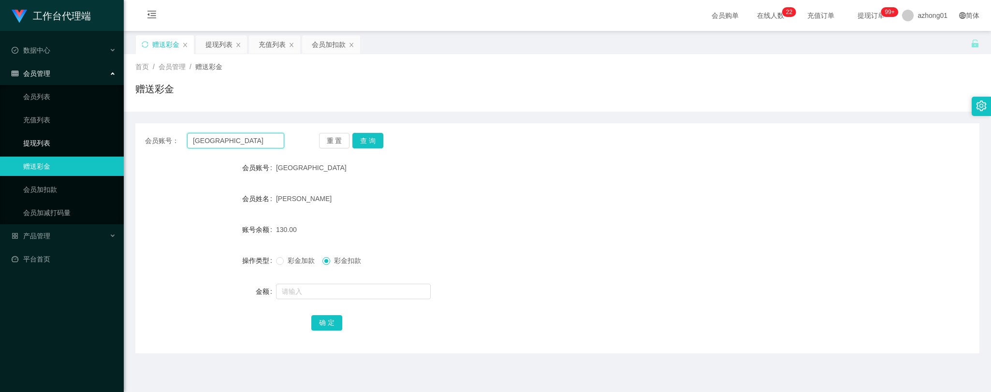
drag, startPoint x: 242, startPoint y: 141, endPoint x: 96, endPoint y: 142, distance: 146.4
click at [96, 142] on section "工作台代理端 数据中心 会员管理 会员列表 充值列表 提现列表 赠送彩金 会员加扣款 会员加减打码量 产品管理 平台首页 保存配置 重置配置 整体风格设置 主…" at bounding box center [495, 245] width 991 height 491
paste input "0163709269"
type input "0163709269"
click at [370, 138] on button "查 询" at bounding box center [367, 140] width 31 height 15
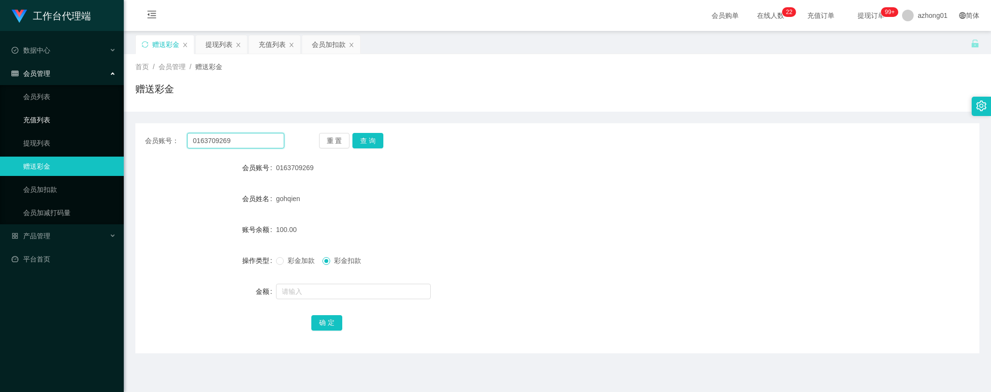
drag, startPoint x: 239, startPoint y: 138, endPoint x: 106, endPoint y: 123, distance: 133.7
click at [106, 123] on section "工作台代理端 数据中心 会员管理 会员列表 充值列表 提现列表 赠送彩金 会员加扣款 会员加减打码量 产品管理 平台首页 保存配置 重置配置 整体风格设置 主…" at bounding box center [495, 245] width 991 height 491
drag, startPoint x: 28, startPoint y: 136, endPoint x: 36, endPoint y: 138, distance: 8.8
click at [28, 136] on link "提现列表" at bounding box center [69, 142] width 93 height 19
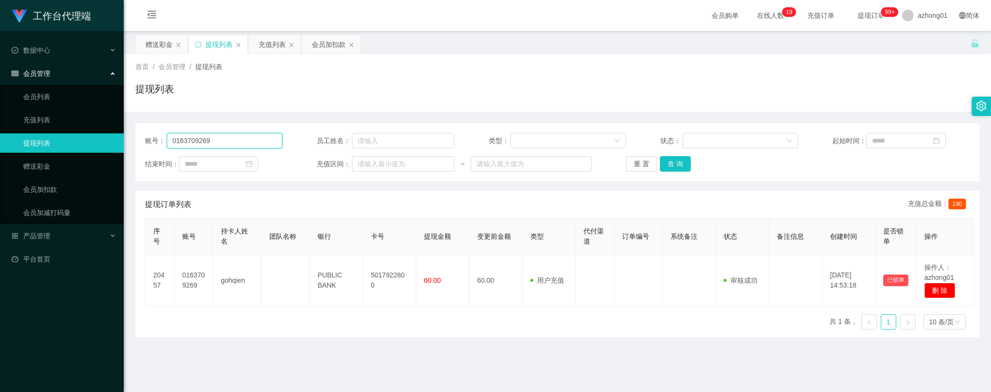
drag, startPoint x: 213, startPoint y: 142, endPoint x: 58, endPoint y: 132, distance: 155.4
click at [58, 132] on section "工作台代理端 数据中心 会员管理 会员列表 充值列表 提现列表 赠送彩金 会员加扣款 会员加减打码量 产品管理 平台首页 保存配置 重置配置 整体风格设置 主…" at bounding box center [495, 245] width 991 height 491
click at [668, 165] on button "查 询" at bounding box center [675, 163] width 31 height 15
click at [180, 376] on main "关闭左侧 关闭右侧 关闭其它 刷新页面 赠送彩金 提现列表 充值列表 会员加扣款 首页 / 会员管理 / 提现列表 / 提现列表 账号： 0163709269…" at bounding box center [557, 238] width 867 height 415
drag, startPoint x: 220, startPoint y: 137, endPoint x: 95, endPoint y: 136, distance: 125.2
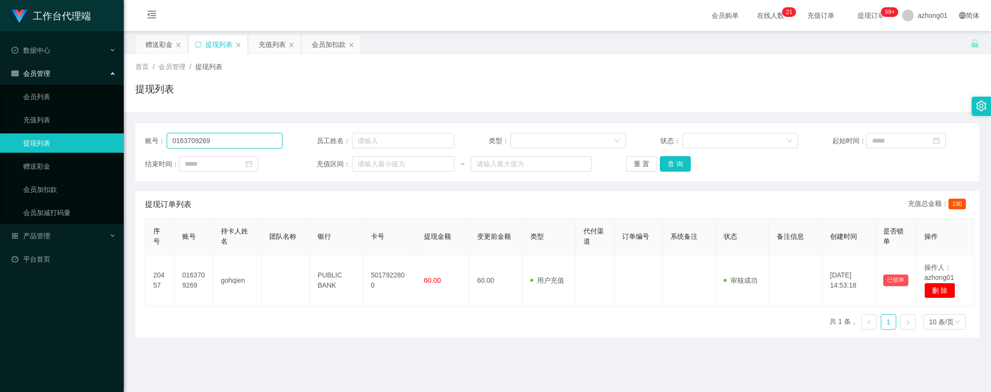
click at [89, 134] on section "工作台代理端 数据中心 会员管理 会员列表 充值列表 提现列表 赠送彩金 会员加扣款 会员加减打码量 产品管理 平台首页 保存配置 重置配置 整体风格设置 主…" at bounding box center [495, 245] width 991 height 491
paste input "SamCamel"
click at [667, 163] on button "查 询" at bounding box center [675, 163] width 31 height 15
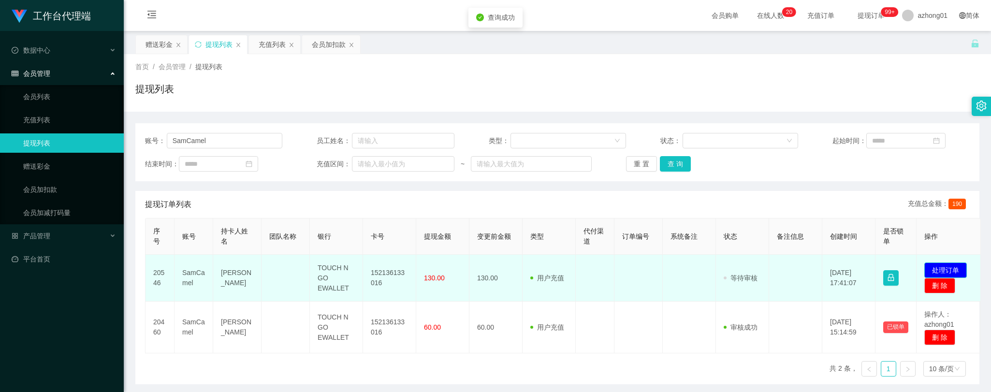
click at [945, 268] on button "处理订单" at bounding box center [945, 269] width 43 height 15
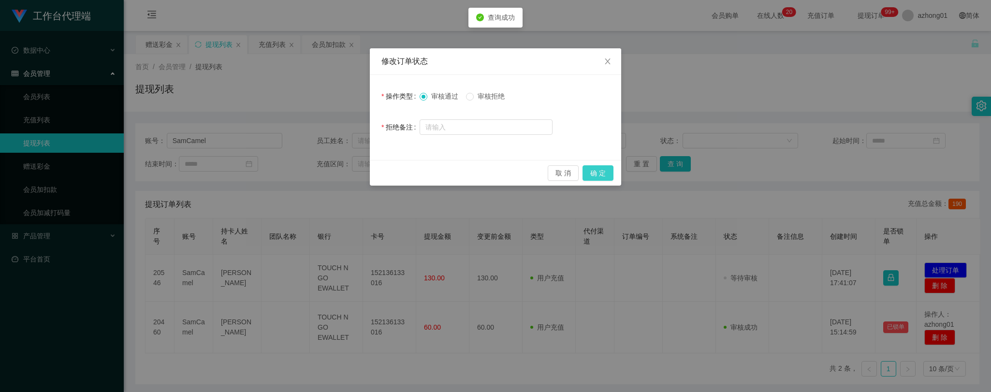
click at [598, 171] on button "确 定" at bounding box center [597, 172] width 31 height 15
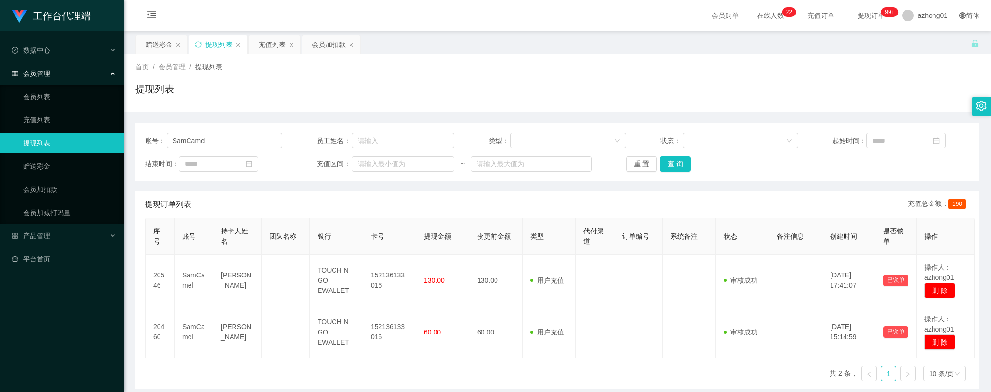
click at [289, 367] on div "序号 账号 持卡人姓名 团队名称 银行 卡号 提现金额 变更前金额 类型 代付渠道 订单编号 系统备注 状态 备注信息 创建时间 是否锁单 操作 20546 …" at bounding box center [557, 303] width 824 height 171
drag, startPoint x: 226, startPoint y: 142, endPoint x: 117, endPoint y: 144, distance: 108.8
click at [117, 144] on section "工作台代理端 数据中心 会员管理 会员列表 充值列表 提现列表 赠送彩金 会员加扣款 会员加减打码量 产品管理 平台首页 保存配置 重置配置 整体风格设置 主…" at bounding box center [495, 245] width 991 height 491
paste input "[PERSON_NAME]"
click at [678, 163] on button "查 询" at bounding box center [675, 163] width 31 height 15
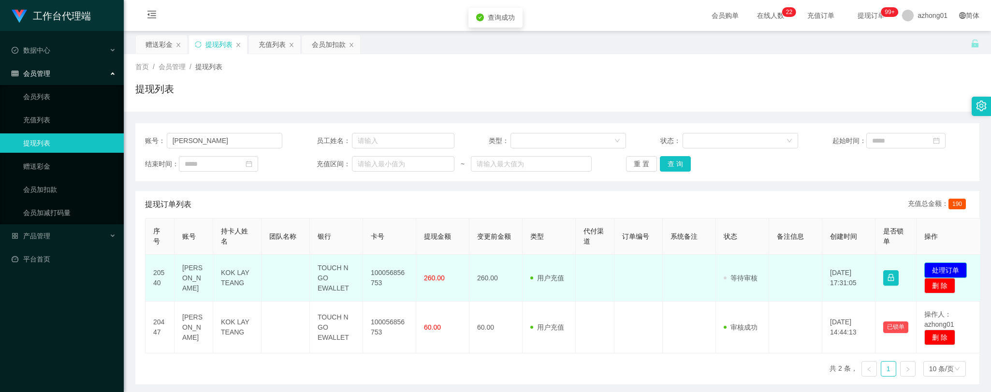
click at [939, 268] on button "处理订单" at bounding box center [945, 269] width 43 height 15
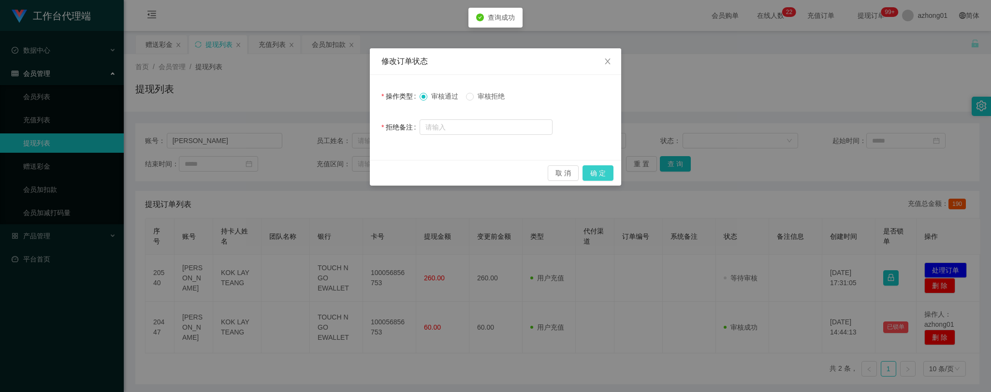
click at [607, 172] on button "确 定" at bounding box center [597, 172] width 31 height 15
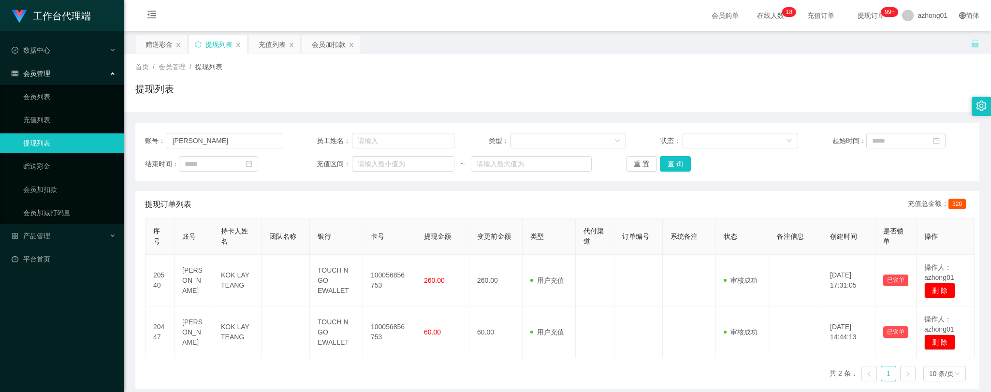
click at [320, 376] on div "序号 账号 持卡人姓名 团队名称 银行 卡号 提现金额 变更前金额 类型 代付渠道 订单编号 系统备注 状态 备注信息 创建时间 是否锁单 操作 20540 …" at bounding box center [557, 303] width 824 height 171
drag, startPoint x: 211, startPoint y: 136, endPoint x: 96, endPoint y: 132, distance: 115.1
click at [96, 132] on section "工作台代理端 数据中心 会员管理 会员列表 充值列表 提现列表 赠送彩金 会员加扣款 会员加减打码量 产品管理 平台首页 保存配置 重置配置 整体风格设置 主…" at bounding box center [495, 245] width 991 height 491
paste input "skychen"
click at [682, 160] on button "查 询" at bounding box center [675, 163] width 31 height 15
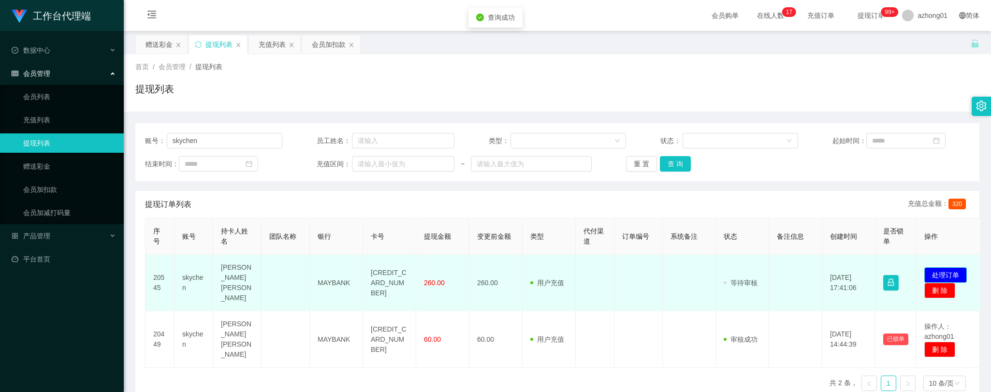
click at [955, 267] on button "处理订单" at bounding box center [945, 274] width 43 height 15
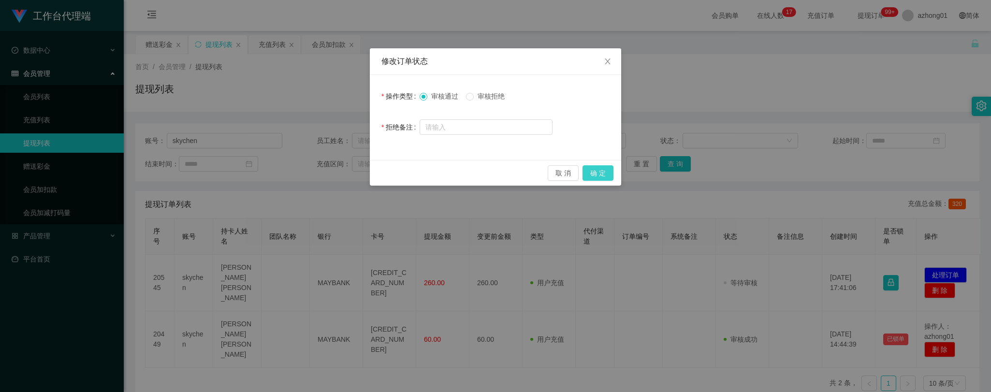
drag, startPoint x: 598, startPoint y: 171, endPoint x: 594, endPoint y: 177, distance: 7.0
click at [598, 171] on button "确 定" at bounding box center [597, 172] width 31 height 15
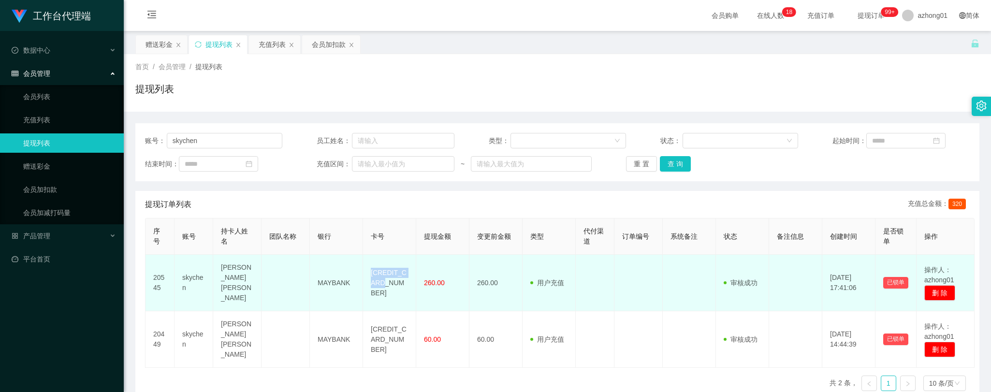
drag, startPoint x: 370, startPoint y: 270, endPoint x: 389, endPoint y: 289, distance: 26.7
click at [389, 289] on td "[CREDIT_CARD_NUMBER]" at bounding box center [389, 283] width 53 height 57
copy td "[CREDIT_CARD_NUMBER]"
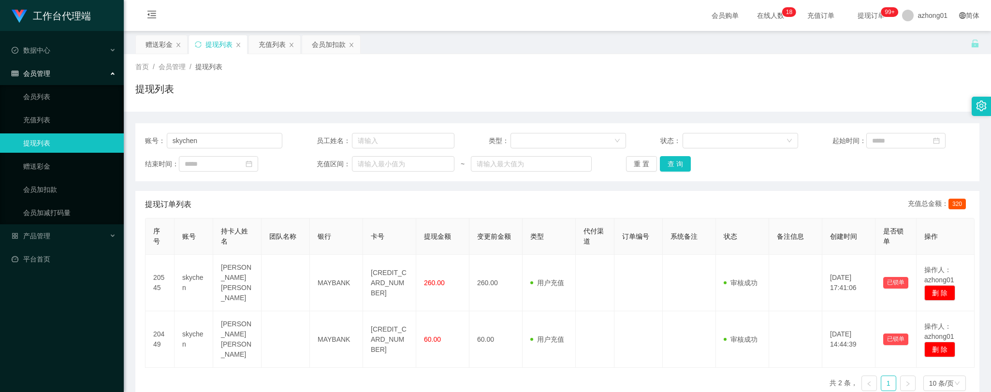
click at [466, 377] on div "序号 账号 持卡人姓名 团队名称 银行 卡号 提现金额 变更前金额 类型 代付渠道 订单编号 系统备注 状态 备注信息 创建时间 是否锁单 操作 20545 …" at bounding box center [557, 308] width 824 height 181
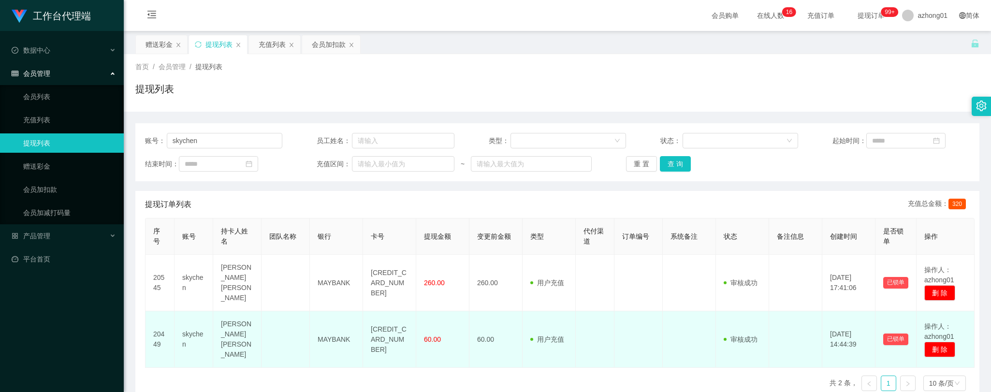
drag, startPoint x: 296, startPoint y: 370, endPoint x: 217, endPoint y: 308, distance: 100.5
click at [296, 370] on div "序号 账号 持卡人姓名 团队名称 银行 卡号 提现金额 变更前金额 类型 代付渠道 订单编号 系统备注 状态 备注信息 创建时间 是否锁单 操作 20545 …" at bounding box center [557, 308] width 824 height 181
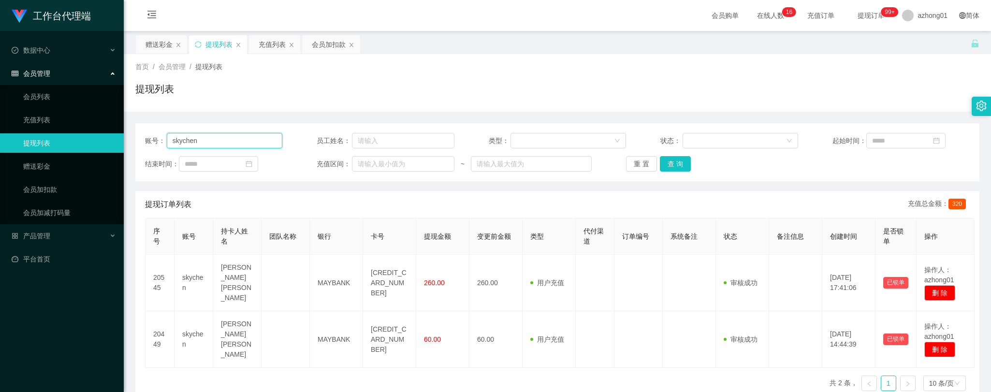
drag, startPoint x: 199, startPoint y: 142, endPoint x: 147, endPoint y: 132, distance: 52.7
click at [141, 131] on div "账号： skychen 员工姓名： 类型： 状态： 起始时间： 结束时间： 充值区间： ~ 重 置 查 询" at bounding box center [557, 152] width 844 height 58
paste input "lingjianhau"
type input "lingjianhau"
click at [681, 162] on button "查 询" at bounding box center [675, 163] width 31 height 15
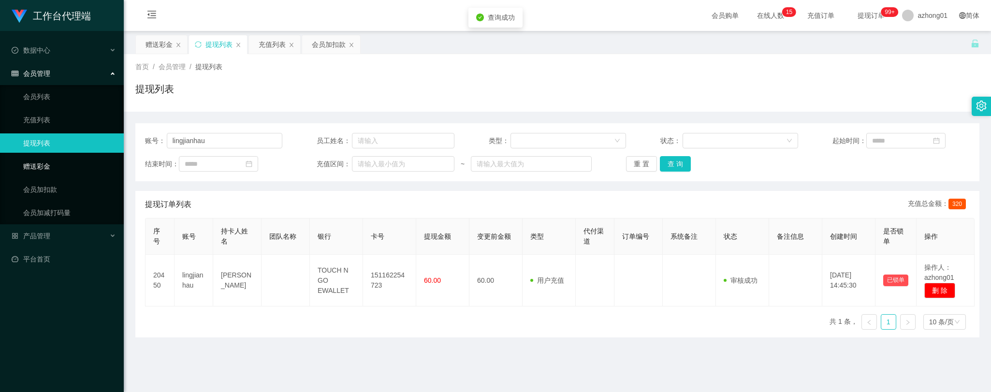
click at [40, 169] on link "赠送彩金" at bounding box center [69, 166] width 93 height 19
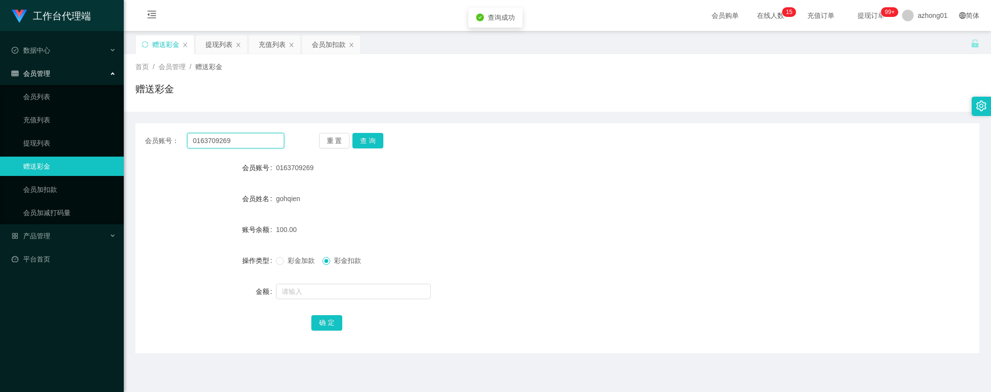
drag, startPoint x: 235, startPoint y: 144, endPoint x: 136, endPoint y: 144, distance: 98.6
click at [103, 141] on section "工作台代理端 数据中心 会员管理 会员列表 充值列表 提现列表 赠送彩金 会员加扣款 会员加减打码量 产品管理 平台首页 保存配置 重置配置 整体风格设置 主…" at bounding box center [495, 245] width 991 height 491
paste input "lingjianhau"
click at [359, 139] on button "查 询" at bounding box center [367, 140] width 31 height 15
drag, startPoint x: 184, startPoint y: 368, endPoint x: 185, endPoint y: 346, distance: 22.3
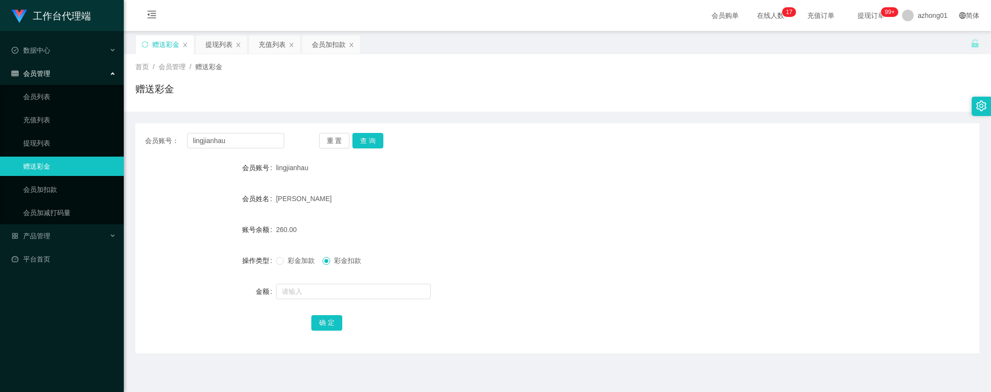
click at [182, 365] on main "关闭左侧 关闭右侧 关闭其它 刷新页面 赠送彩金 提现列表 充值列表 会员加扣款 首页 / 会员管理 / 赠送彩金 / 赠送彩金 会员账号： lingjian…" at bounding box center [557, 238] width 867 height 415
drag, startPoint x: 239, startPoint y: 143, endPoint x: 143, endPoint y: 141, distance: 96.2
click at [143, 141] on div "会员账号： [PERSON_NAME] 重 置 查 询" at bounding box center [557, 140] width 844 height 15
paste
type input "[GEOGRAPHIC_DATA]"
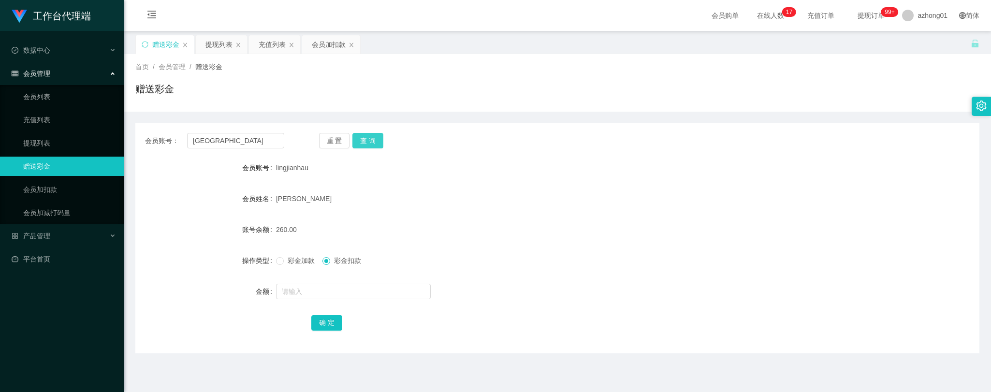
drag, startPoint x: 370, startPoint y: 141, endPoint x: 360, endPoint y: 153, distance: 16.5
click at [370, 140] on button "查 询" at bounding box center [367, 140] width 31 height 15
drag, startPoint x: 46, startPoint y: 139, endPoint x: 71, endPoint y: 138, distance: 24.2
click at [46, 139] on link "提现列表" at bounding box center [69, 142] width 93 height 19
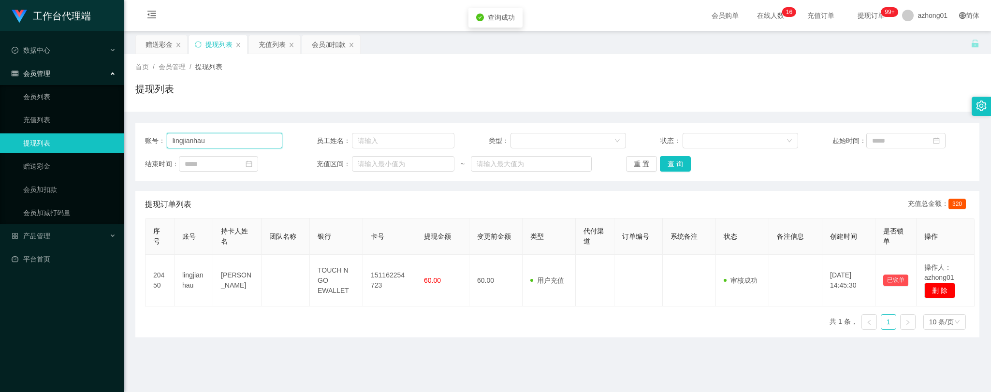
drag, startPoint x: 192, startPoint y: 142, endPoint x: 84, endPoint y: 137, distance: 108.4
click at [84, 137] on section "工作台代理端 数据中心 会员管理 会员列表 充值列表 提现列表 赠送彩金 会员加扣款 会员加减打码量 产品管理 平台首页 保存配置 重置配置 整体风格设置 主…" at bounding box center [495, 245] width 991 height 491
click at [672, 161] on button "查 询" at bounding box center [675, 163] width 31 height 15
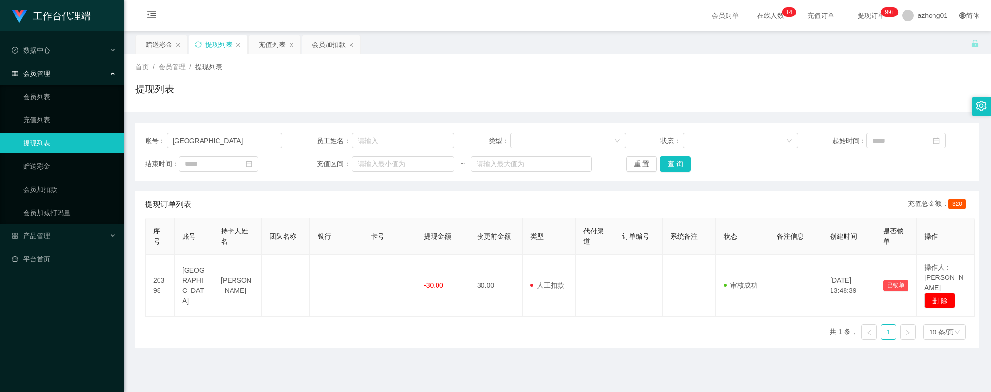
drag, startPoint x: 179, startPoint y: 374, endPoint x: 183, endPoint y: 349, distance: 25.4
click at [179, 374] on main "关闭左侧 关闭右侧 关闭其它 刷新页面 赠送彩金 提现列表 充值列表 会员加扣款 首页 / 会员管理 / 提现列表 / 提现列表 账号： Lyechiacha…" at bounding box center [557, 238] width 867 height 415
drag, startPoint x: 223, startPoint y: 145, endPoint x: 112, endPoint y: 140, distance: 111.3
click at [112, 140] on section "工作台代理端 数据中心 会员管理 会员列表 充值列表 提现列表 赠送彩金 会员加扣款 会员加减打码量 产品管理 平台首页 保存配置 重置配置 整体风格设置 主…" at bounding box center [495, 245] width 991 height 491
click at [663, 163] on button "查 询" at bounding box center [675, 163] width 31 height 15
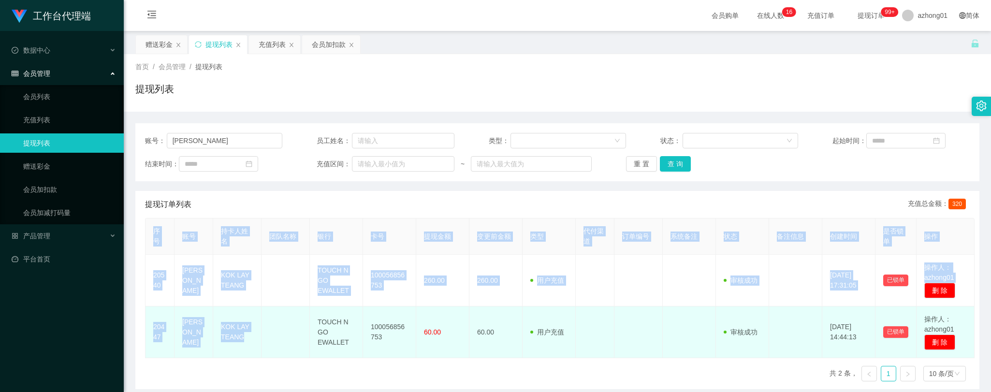
drag, startPoint x: 249, startPoint y: 365, endPoint x: 246, endPoint y: 357, distance: 9.0
click at [244, 358] on div "序号 账号 持卡人姓名 团队名称 银行 卡号 提现金额 变更前金额 类型 代付渠道 订单编号 系统备注 状态 备注信息 创建时间 是否锁单 操作 20540 …" at bounding box center [557, 303] width 824 height 171
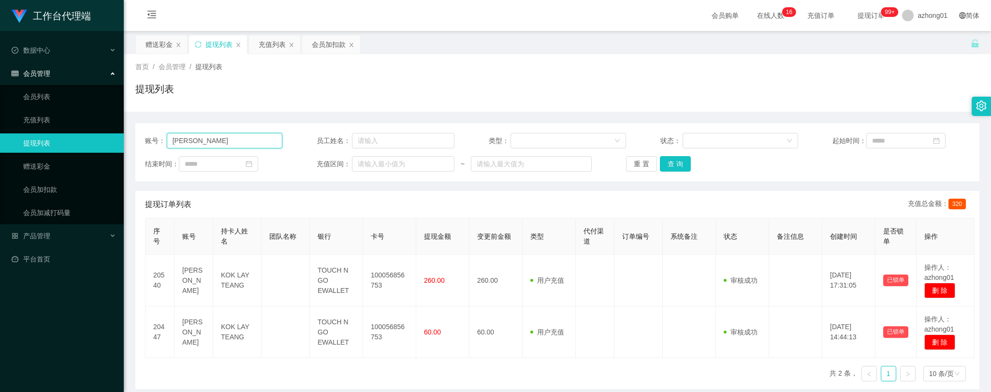
drag, startPoint x: 204, startPoint y: 138, endPoint x: 141, endPoint y: 136, distance: 62.9
click at [129, 134] on main "关闭左侧 关闭右侧 关闭其它 刷新页面 赠送彩金 提现列表 充值列表 会员加扣款 首页 / 会员管理 / 提现列表 / 提现列表 账号： [PERSON_NA…" at bounding box center [557, 238] width 867 height 415
click at [673, 162] on button "查 询" at bounding box center [675, 163] width 31 height 15
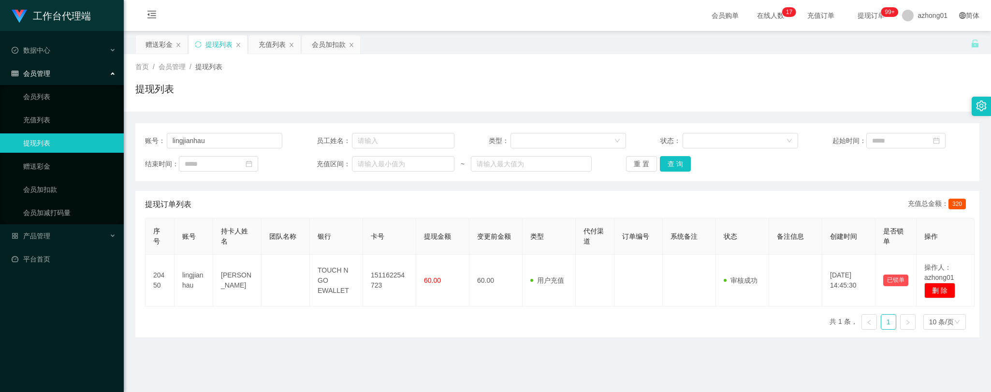
click at [209, 358] on main "关闭左侧 关闭右侧 关闭其它 刷新页面 赠送彩金 提现列表 充值列表 会员加扣款 首页 / 会员管理 / 提现列表 / 提现列表 账号： lingjianha…" at bounding box center [557, 238] width 867 height 415
drag, startPoint x: 213, startPoint y: 144, endPoint x: 124, endPoint y: 144, distance: 88.4
click at [124, 144] on main "关闭左侧 关闭右侧 关闭其它 刷新页面 赠送彩金 提现列表 充值列表 会员加扣款 首页 / 会员管理 / 提现列表 / 提现列表 账号： lingjianha…" at bounding box center [557, 238] width 867 height 415
click at [670, 162] on button "查 询" at bounding box center [675, 163] width 31 height 15
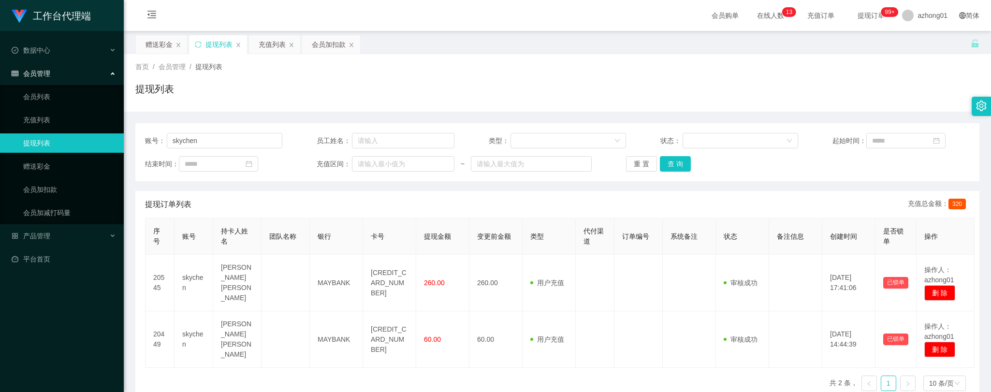
click at [511, 369] on div "序号 账号 持卡人姓名 团队名称 银行 卡号 提现金额 变更前金额 类型 代付渠道 订单编号 系统备注 状态 备注信息 创建时间 是否锁单 操作 20545 …" at bounding box center [557, 308] width 824 height 181
drag, startPoint x: 232, startPoint y: 137, endPoint x: 150, endPoint y: 131, distance: 81.8
click at [150, 131] on div "账号： skychen 员工姓名： 类型： 状态： 起始时间： 结束时间： 充值区间： ~ 重 置 查 询" at bounding box center [557, 152] width 844 height 58
click at [671, 168] on button "查 询" at bounding box center [675, 163] width 31 height 15
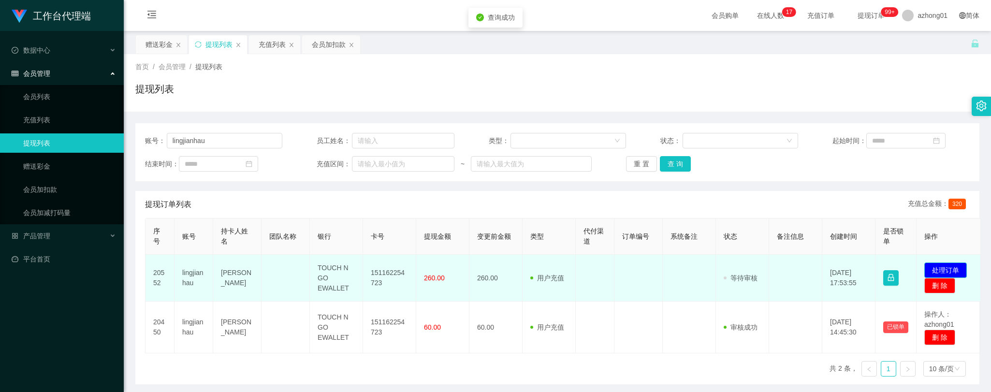
click at [955, 265] on button "处理订单" at bounding box center [945, 269] width 43 height 15
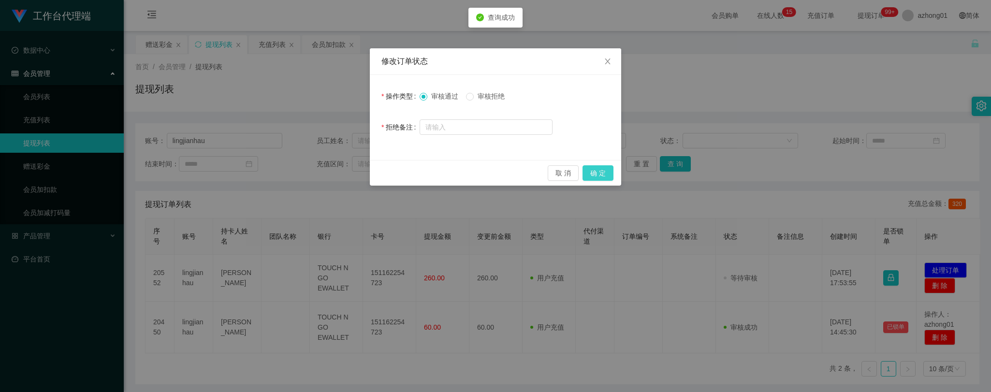
click at [600, 176] on button "确 定" at bounding box center [597, 172] width 31 height 15
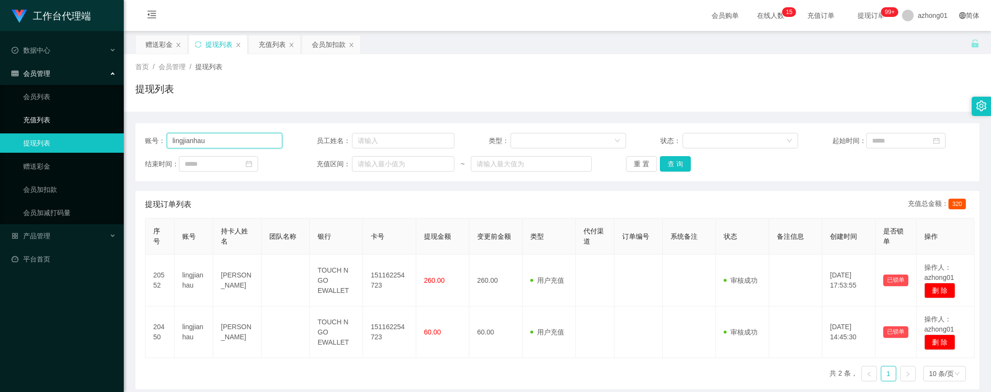
drag, startPoint x: 223, startPoint y: 140, endPoint x: 81, endPoint y: 120, distance: 143.5
click at [82, 120] on section "工作台代理端 数据中心 会员管理 会员列表 充值列表 提现列表 赠送彩金 会员加扣款 会员加减打码量 产品管理 平台首页 保存配置 重置配置 整体风格设置 主…" at bounding box center [495, 245] width 991 height 491
type input "0163709269"
click at [679, 159] on button "查 询" at bounding box center [675, 163] width 31 height 15
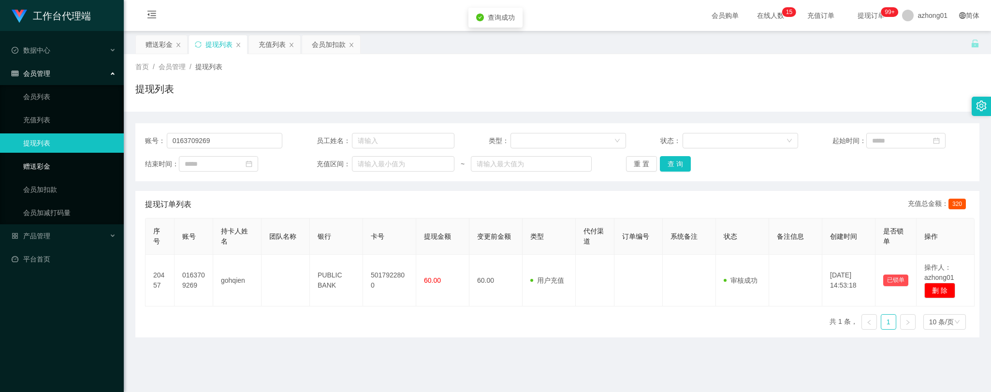
click at [29, 168] on link "赠送彩金" at bounding box center [69, 166] width 93 height 19
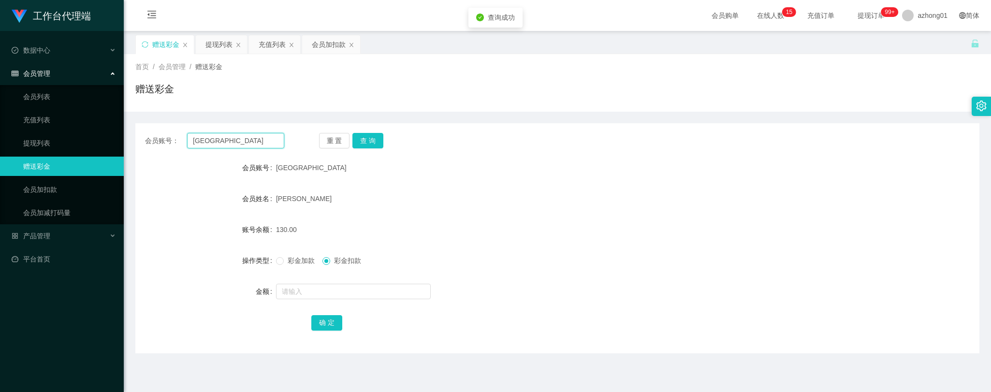
drag, startPoint x: 242, startPoint y: 144, endPoint x: 134, endPoint y: 139, distance: 108.3
click at [131, 138] on main "关闭左侧 关闭右侧 关闭其它 刷新页面 赠送彩金 提现列表 充值列表 会员加扣款 首页 / 会员管理 / 赠送彩金 / 赠送彩金 会员账号： Lyechiac…" at bounding box center [557, 238] width 867 height 415
type input "0163709269"
click at [363, 139] on button "查 询" at bounding box center [367, 140] width 31 height 15
click at [50, 140] on link "提现列表" at bounding box center [69, 142] width 93 height 19
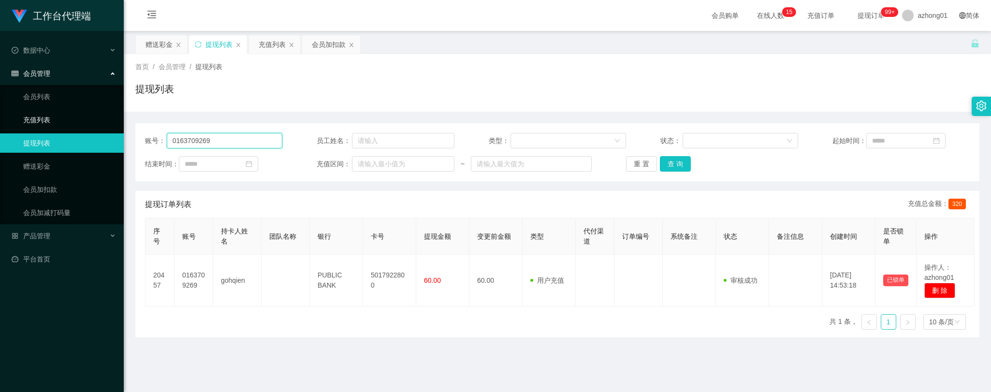
drag, startPoint x: 223, startPoint y: 139, endPoint x: 114, endPoint y: 123, distance: 109.9
click at [116, 124] on section "工作台代理端 数据中心 会员管理 会员列表 充值列表 提现列表 赠送彩金 会员加扣款 会员加减打码量 产品管理 平台首页 保存配置 重置配置 整体风格设置 主…" at bounding box center [495, 245] width 991 height 491
click at [673, 166] on button "查 询" at bounding box center [675, 163] width 31 height 15
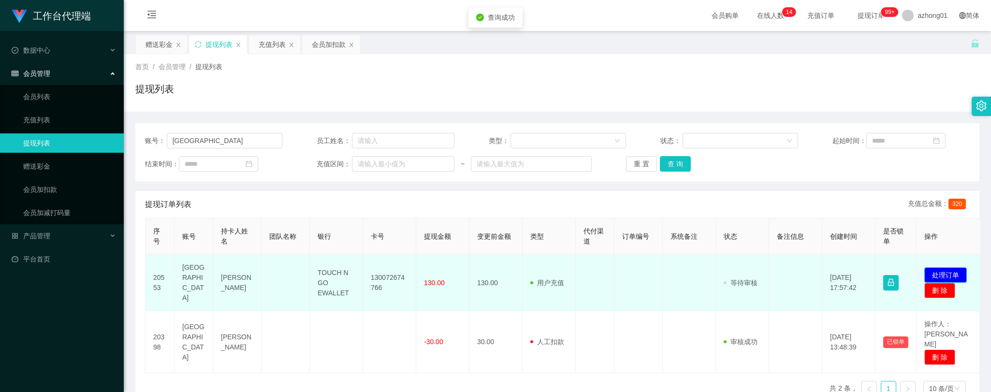
click at [953, 267] on button "处理订单" at bounding box center [945, 274] width 43 height 15
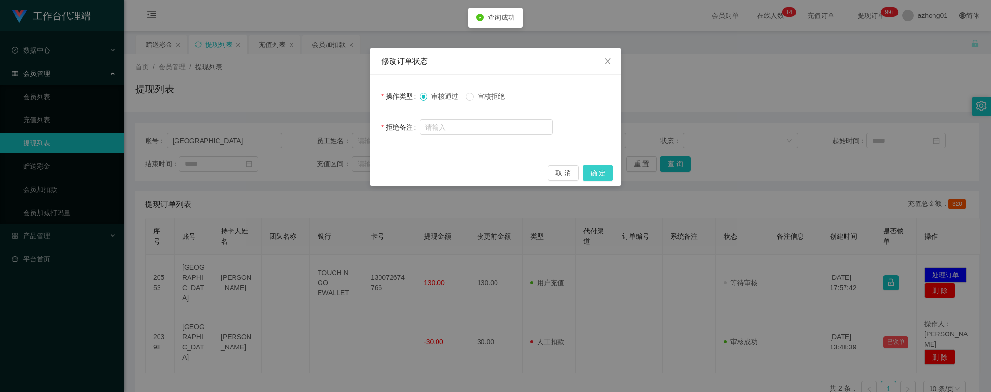
click at [608, 177] on button "确 定" at bounding box center [597, 172] width 31 height 15
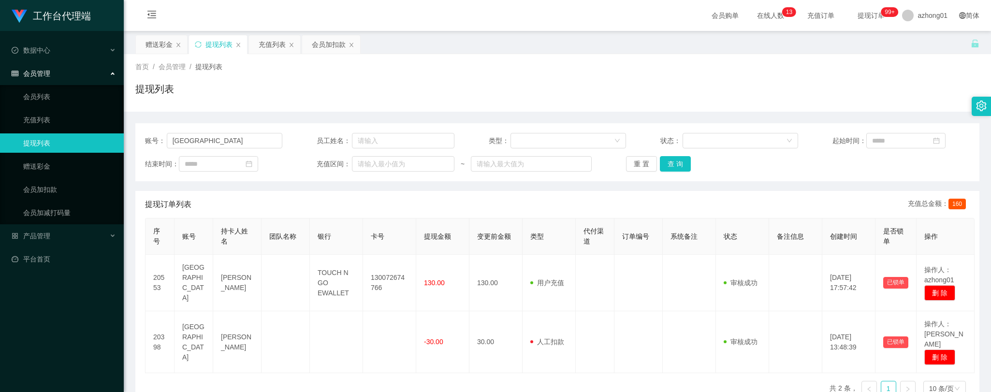
drag, startPoint x: 218, startPoint y: 374, endPoint x: 218, endPoint y: 368, distance: 5.8
click at [218, 374] on div "序号 账号 持卡人姓名 团队名称 银行 卡号 提现金额 变更前金额 类型 代付渠道 订单编号 系统备注 状态 备注信息 创建时间 是否锁单 操作 20553 …" at bounding box center [557, 311] width 824 height 186
drag, startPoint x: 232, startPoint y: 143, endPoint x: 112, endPoint y: 131, distance: 120.4
click at [112, 131] on section "工作台代理端 数据中心 会员管理 会员列表 充值列表 提现列表 赠送彩金 会员加扣款 会员加减打码量 产品管理 平台首页 保存配置 重置配置 整体风格设置 主…" at bounding box center [495, 245] width 991 height 491
click at [678, 163] on button "查 询" at bounding box center [675, 163] width 31 height 15
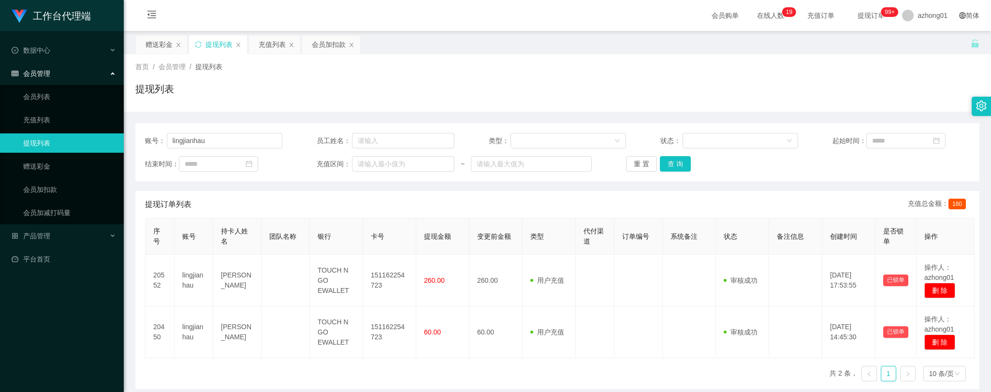
click at [274, 382] on div "序号 账号 持卡人姓名 团队名称 银行 卡号 提现金额 变更前金额 类型 代付渠道 订单编号 系统备注 状态 备注信息 创建时间 是否锁单 操作 20552 …" at bounding box center [557, 303] width 824 height 171
drag, startPoint x: 213, startPoint y: 144, endPoint x: 112, endPoint y: 132, distance: 101.7
click at [110, 132] on section "工作台代理端 数据中心 会员管理 会员列表 充值列表 提现列表 赠送彩金 会员加扣款 会员加减打码量 产品管理 平台首页 保存配置 重置配置 整体风格设置 主…" at bounding box center [495, 245] width 991 height 491
click at [664, 161] on button "查 询" at bounding box center [675, 163] width 31 height 15
drag, startPoint x: 258, startPoint y: 379, endPoint x: 234, endPoint y: 360, distance: 30.6
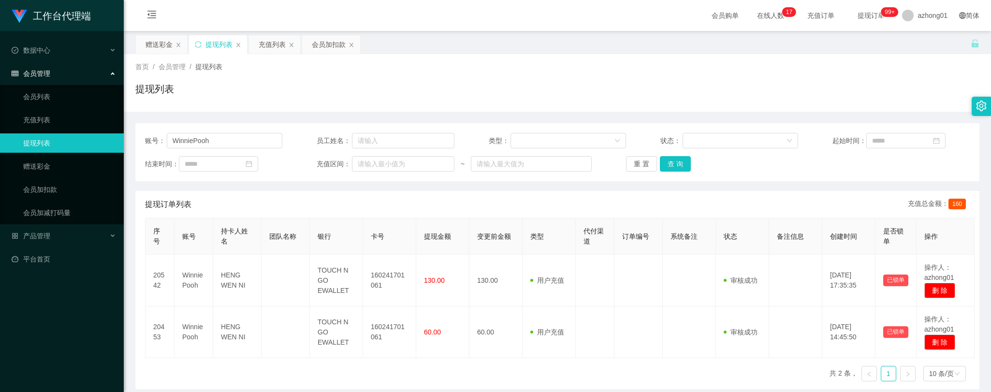
click at [255, 379] on div "序号 账号 持卡人姓名 团队名称 银行 卡号 提现金额 变更前金额 类型 代付渠道 订单编号 系统备注 状态 备注信息 创建时间 是否锁单 操作 20542 …" at bounding box center [557, 303] width 824 height 171
drag, startPoint x: 226, startPoint y: 144, endPoint x: 120, endPoint y: 125, distance: 108.0
click at [122, 126] on section "工作台代理端 数据中心 会员管理 会员列表 充值列表 提现列表 赠送彩金 会员加扣款 会员加减打码量 产品管理 平台首页 保存配置 重置配置 整体风格设置 主…" at bounding box center [495, 245] width 991 height 491
click at [667, 162] on button "查 询" at bounding box center [675, 163] width 31 height 15
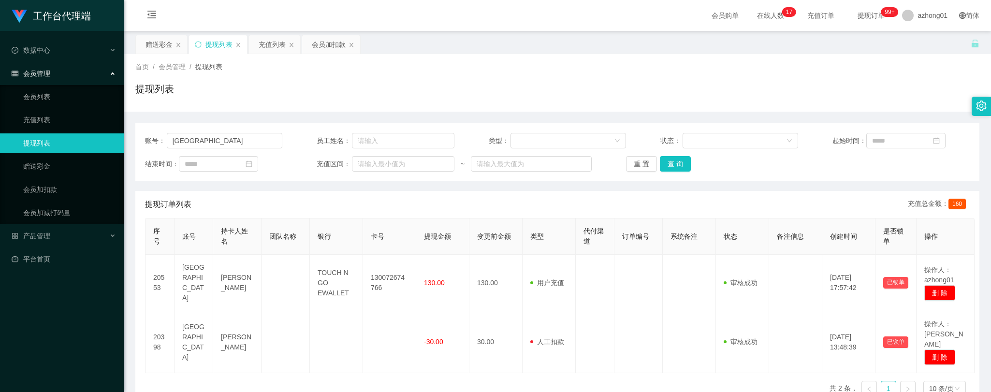
drag, startPoint x: 266, startPoint y: 377, endPoint x: 258, endPoint y: 374, distance: 8.3
click at [264, 378] on div "序号 账号 持卡人姓名 团队名称 银行 卡号 提现金额 变更前金额 类型 代付渠道 订单编号 系统备注 状态 备注信息 创建时间 是否锁单 操作 20553 …" at bounding box center [557, 311] width 824 height 186
drag, startPoint x: 216, startPoint y: 141, endPoint x: 165, endPoint y: 147, distance: 51.1
click at [114, 137] on section "工作台代理端 数据中心 会员管理 会员列表 充值列表 提现列表 赠送彩金 会员加扣款 会员加减打码量 产品管理 平台首页 保存配置 重置配置 整体风格设置 主…" at bounding box center [495, 245] width 991 height 491
click at [668, 165] on button "查 询" at bounding box center [675, 163] width 31 height 15
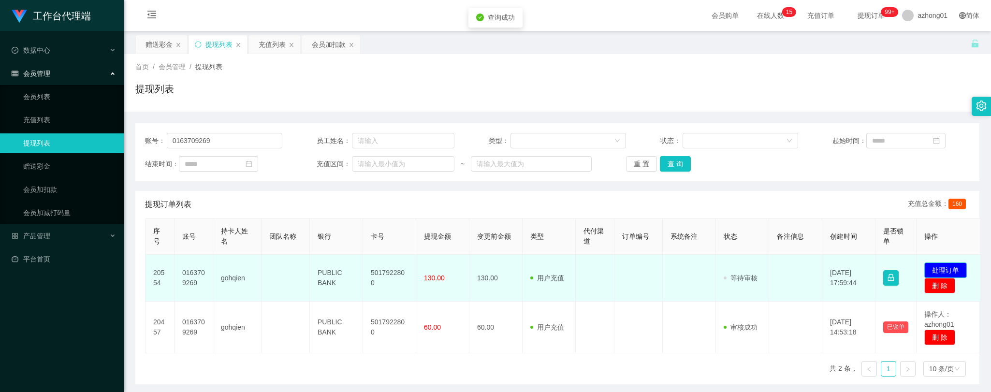
click at [947, 267] on button "处理订单" at bounding box center [945, 269] width 43 height 15
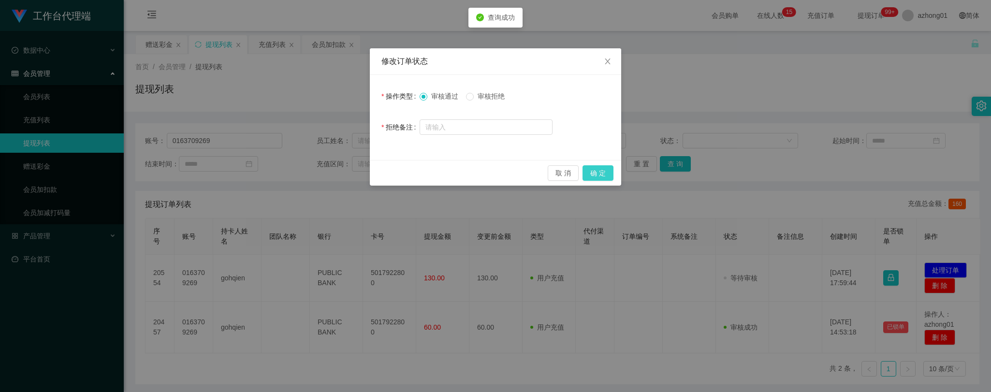
click at [602, 168] on button "确 定" at bounding box center [597, 172] width 31 height 15
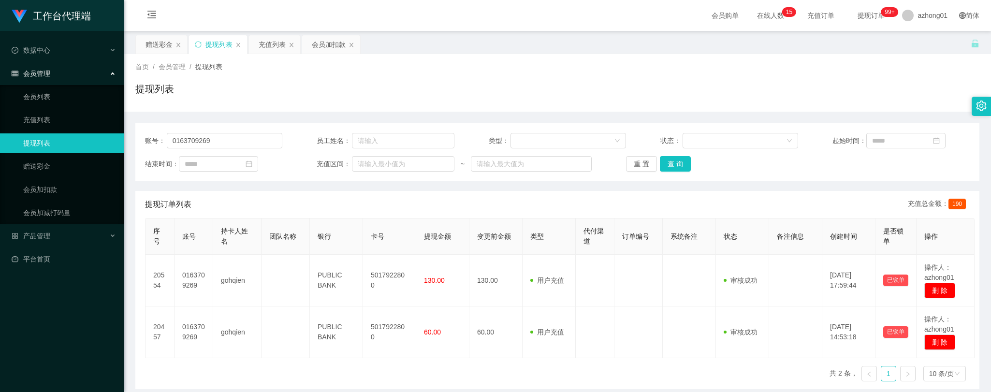
click at [233, 384] on div "序号 账号 持卡人姓名 团队名称 银行 卡号 提现金额 变更前金额 类型 代付渠道 订单编号 系统备注 状态 备注信息 创建时间 是否锁单 操作 20554 …" at bounding box center [557, 303] width 824 height 171
drag, startPoint x: 231, startPoint y: 147, endPoint x: 129, endPoint y: 138, distance: 102.8
click at [131, 139] on main "关闭左侧 关闭右侧 关闭其它 刷新页面 赠送彩金 提现列表 充值列表 会员加扣款 首页 / 会员管理 / 提现列表 / 提现列表 账号： 0163709269…" at bounding box center [557, 238] width 867 height 415
type input "[GEOGRAPHIC_DATA]"
click at [671, 163] on button "查 询" at bounding box center [675, 163] width 31 height 15
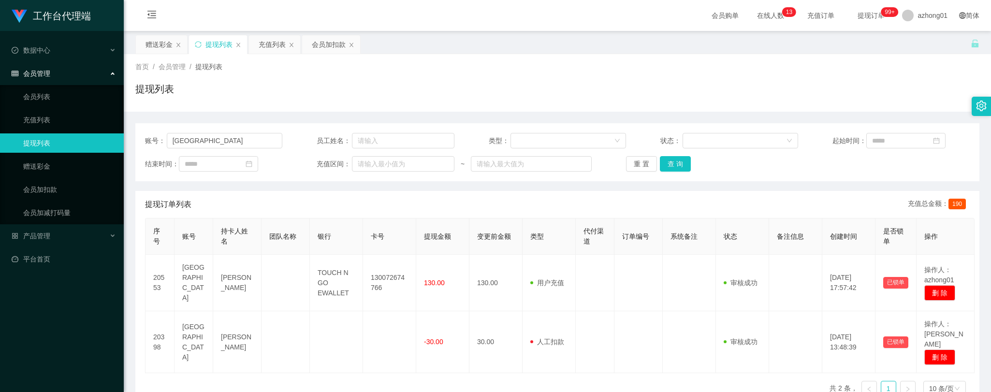
click at [64, 342] on div "工作台代理端 数据中心 会员管理 会员列表 充值列表 提现列表 赠送彩金 会员加扣款 会员加减打码量 产品管理 平台首页" at bounding box center [62, 196] width 124 height 392
click at [47, 165] on link "赠送彩金" at bounding box center [69, 166] width 93 height 19
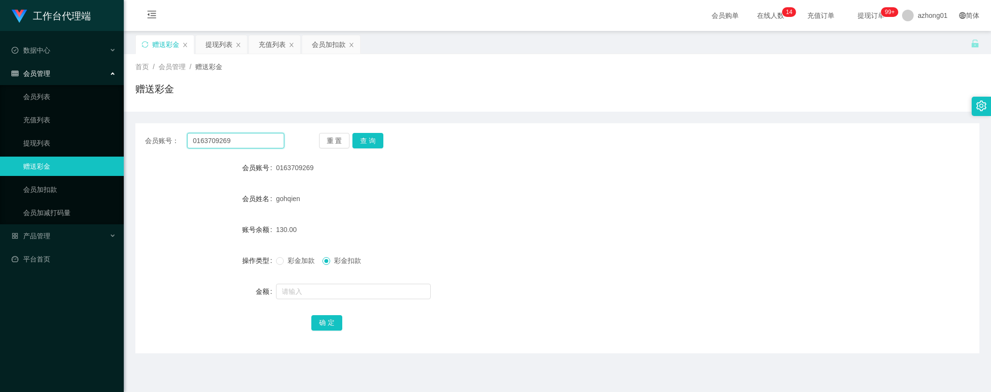
drag, startPoint x: 239, startPoint y: 141, endPoint x: 111, endPoint y: 132, distance: 128.4
click at [112, 132] on section "工作台代理端 数据中心 会员管理 会员列表 充值列表 提现列表 赠送彩金 会员加扣款 会员加减打码量 产品管理 平台首页 保存配置 重置配置 整体风格设置 主…" at bounding box center [495, 245] width 991 height 491
click at [368, 147] on button "查 询" at bounding box center [367, 140] width 31 height 15
drag, startPoint x: 0, startPoint y: 335, endPoint x: 22, endPoint y: 272, distance: 66.5
click at [0, 333] on div "工作台代理端 数据中心 会员管理 会员列表 充值列表 提现列表 赠送彩金 会员加扣款 会员加减打码量 产品管理 平台首页" at bounding box center [62, 196] width 124 height 392
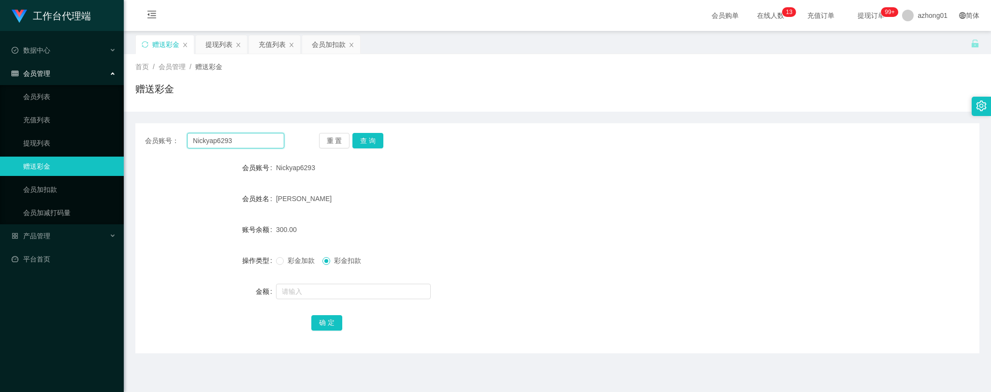
drag, startPoint x: 238, startPoint y: 144, endPoint x: 137, endPoint y: 148, distance: 101.1
click at [137, 148] on div "会员账号： Nickyap6293 重 置 查 询 会员账号 Nickyap6293 会员姓名 [PERSON_NAME] 账号余额 300.00 操作类型 …" at bounding box center [557, 238] width 844 height 230
click at [365, 142] on button "查 询" at bounding box center [367, 140] width 31 height 15
drag, startPoint x: 31, startPoint y: 321, endPoint x: 51, endPoint y: 292, distance: 34.4
click at [31, 321] on div "工作台代理端 数据中心 会员管理 会员列表 充值列表 提现列表 赠送彩金 会员加扣款 会员加减打码量 产品管理 平台首页" at bounding box center [62, 196] width 124 height 392
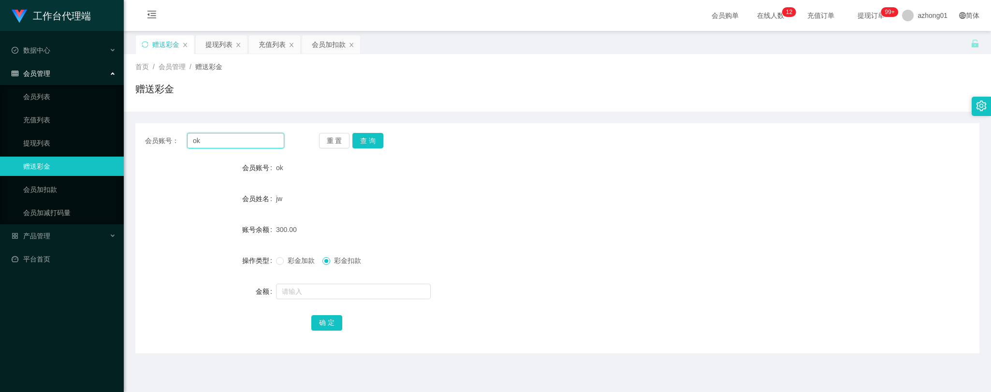
drag, startPoint x: 218, startPoint y: 138, endPoint x: 161, endPoint y: 130, distance: 57.5
click at [161, 130] on div "会员账号： ok 重 置 查 询 会员账号 ok 会员姓名 jw 账号余额 300.00 操作类型 彩金加款 彩金扣款 金额 确 定" at bounding box center [557, 238] width 844 height 230
type input "BryanChong"
click at [373, 140] on button "查 询" at bounding box center [367, 140] width 31 height 15
click at [38, 141] on link "提现列表" at bounding box center [69, 142] width 93 height 19
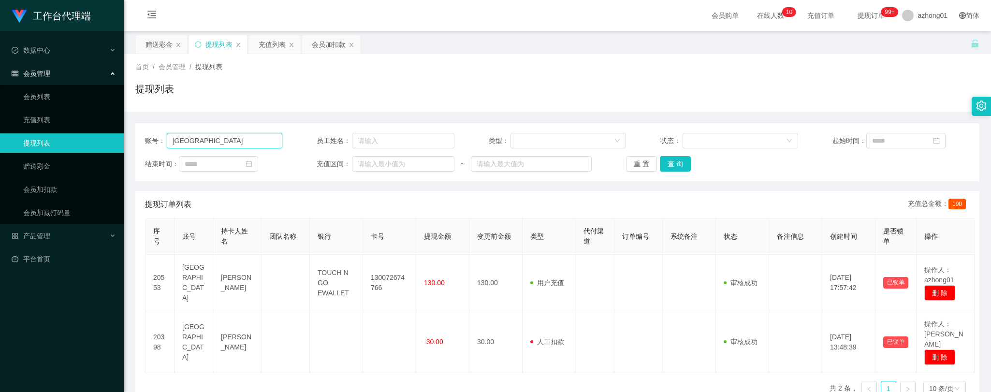
drag, startPoint x: 219, startPoint y: 141, endPoint x: 87, endPoint y: 135, distance: 132.0
click at [87, 134] on section "工作台代理端 数据中心 会员管理 会员列表 充值列表 提现列表 赠送彩金 会员加扣款 会员加减打码量 产品管理 平台首页 保存配置 重置配置 整体风格设置 主…" at bounding box center [495, 245] width 991 height 491
click at [679, 165] on button "查 询" at bounding box center [675, 163] width 31 height 15
click at [190, 366] on div "序号 账号 持卡人姓名 团队名称 银行 卡号 提现金额 变更前金额 类型 代付渠道 订单编号 系统备注 状态 备注信息 创建时间 是否锁单 操作 20553 …" at bounding box center [557, 311] width 824 height 186
drag, startPoint x: 218, startPoint y: 142, endPoint x: 131, endPoint y: 137, distance: 87.1
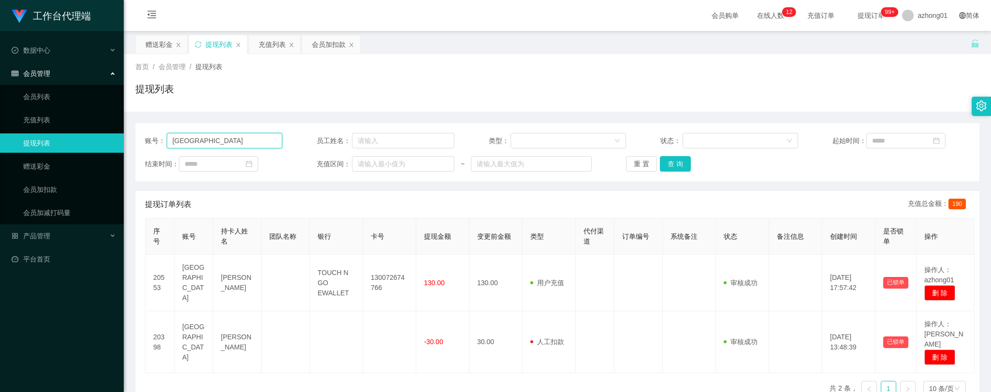
click at [133, 137] on main "关闭左侧 关闭右侧 关闭其它 刷新页面 赠送彩金 提现列表 充值列表 会员加扣款 首页 / 会员管理 / 提现列表 / 提现列表 账号： Lyechiacha…" at bounding box center [557, 238] width 867 height 415
click at [675, 163] on button "查 询" at bounding box center [675, 163] width 31 height 15
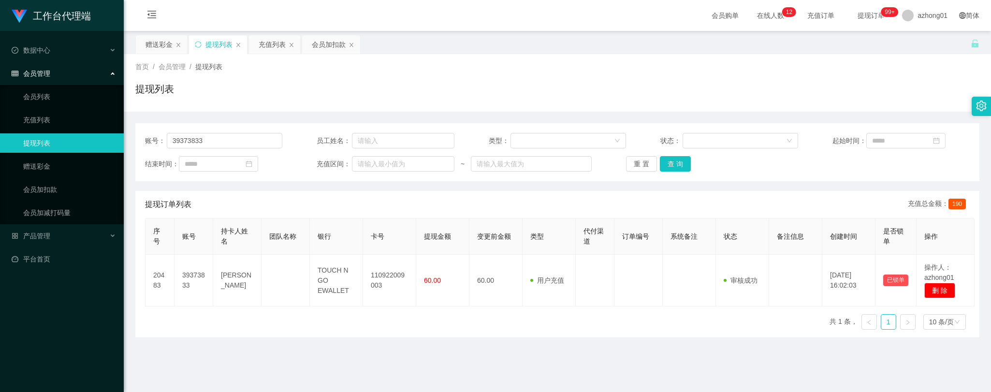
click at [519, 335] on div "序号 账号 持卡人姓名 团队名称 银行 卡号 提现金额 变更前金额 类型 代付渠道 订单编号 系统备注 状态 备注信息 创建时间 是否锁单 操作 20483 …" at bounding box center [557, 277] width 824 height 119
click at [48, 356] on div "工作台代理端 数据中心 会员管理 会员列表 充值列表 提现列表 赠送彩金 会员加扣款 会员加减打码量 产品管理 平台首页" at bounding box center [62, 196] width 124 height 392
drag, startPoint x: 217, startPoint y: 139, endPoint x: 133, endPoint y: 141, distance: 83.6
click at [126, 139] on main "关闭左侧 关闭右侧 关闭其它 刷新页面 赠送彩金 提现列表 充值列表 会员加扣款 首页 / 会员管理 / 提现列表 / 提现列表 账号： 39373833 员…" at bounding box center [557, 238] width 867 height 415
click at [678, 165] on button "查 询" at bounding box center [675, 163] width 31 height 15
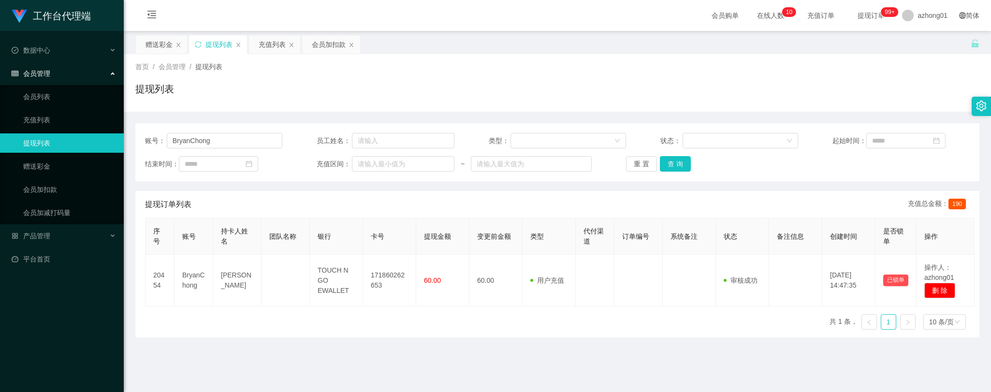
click at [224, 365] on main "关闭左侧 关闭右侧 关闭其它 刷新页面 赠送彩金 提现列表 充值列表 会员加扣款 首页 / 会员管理 / 提现列表 / 提现列表 账号： BryanChong…" at bounding box center [557, 238] width 867 height 415
drag, startPoint x: 205, startPoint y: 138, endPoint x: 96, endPoint y: 131, distance: 109.4
click at [96, 131] on section "工作台代理端 数据中心 会员管理 会员列表 充值列表 提现列表 赠送彩金 会员加扣款 会员加减打码量 产品管理 平台首页 保存配置 重置配置 整体风格设置 主…" at bounding box center [495, 245] width 991 height 491
click at [679, 166] on button "查 询" at bounding box center [675, 163] width 31 height 15
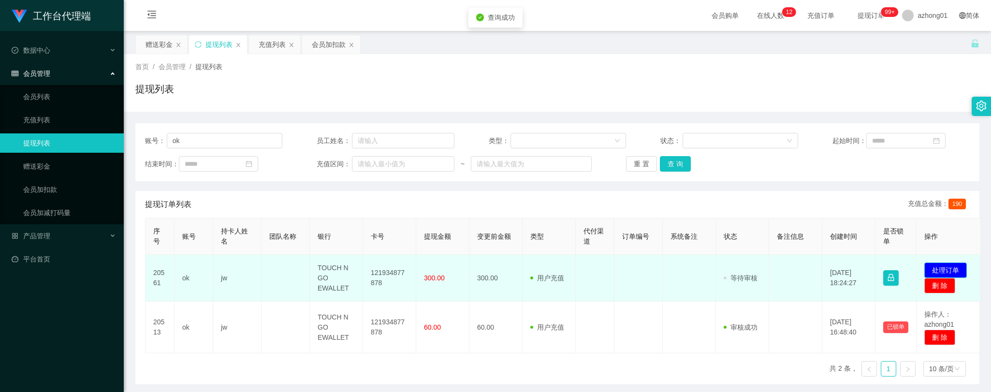
click at [946, 270] on button "处理订单" at bounding box center [945, 269] width 43 height 15
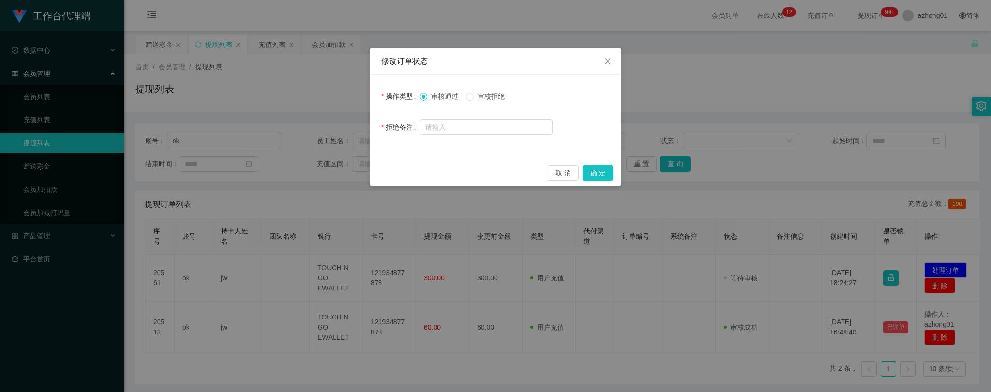
click at [482, 97] on span "审核拒绝" at bounding box center [491, 96] width 35 height 8
click at [600, 173] on button "确 定" at bounding box center [597, 172] width 31 height 15
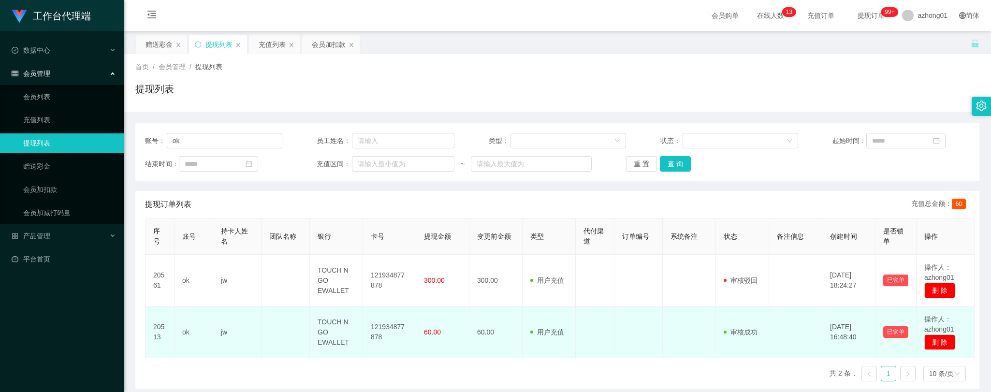
drag, startPoint x: 187, startPoint y: 360, endPoint x: 190, endPoint y: 335, distance: 24.9
click at [186, 360] on div "序号 账号 持卡人姓名 团队名称 银行 卡号 提现金额 变更前金额 类型 代付渠道 订单编号 系统备注 状态 备注信息 创建时间 是否锁单 操作 20561 …" at bounding box center [557, 303] width 824 height 171
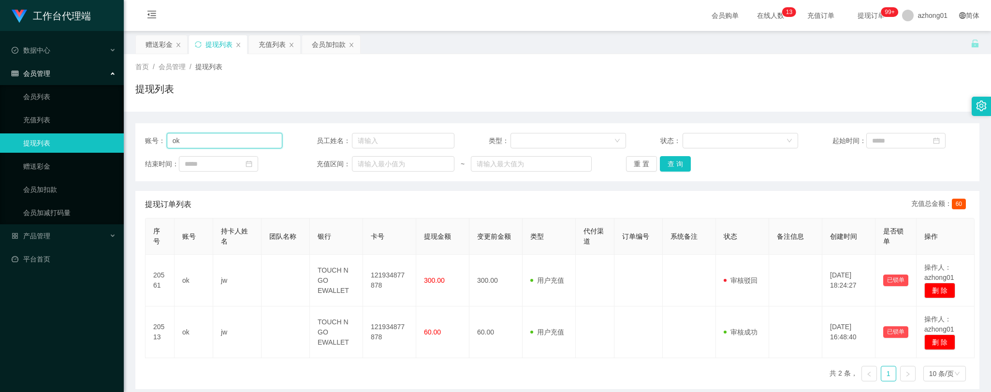
drag, startPoint x: 201, startPoint y: 136, endPoint x: 170, endPoint y: 132, distance: 31.2
click at [128, 125] on main "关闭左侧 关闭右侧 关闭其它 刷新页面 赠送彩金 提现列表 充值列表 会员加扣款 首页 / 会员管理 / 提现列表 / 提现列表 账号： ok 员工姓名： 类…" at bounding box center [557, 238] width 867 height 415
type input "Nickyap6293"
click at [672, 163] on button "查 询" at bounding box center [675, 163] width 31 height 15
click at [40, 167] on link "赠送彩金" at bounding box center [69, 166] width 93 height 19
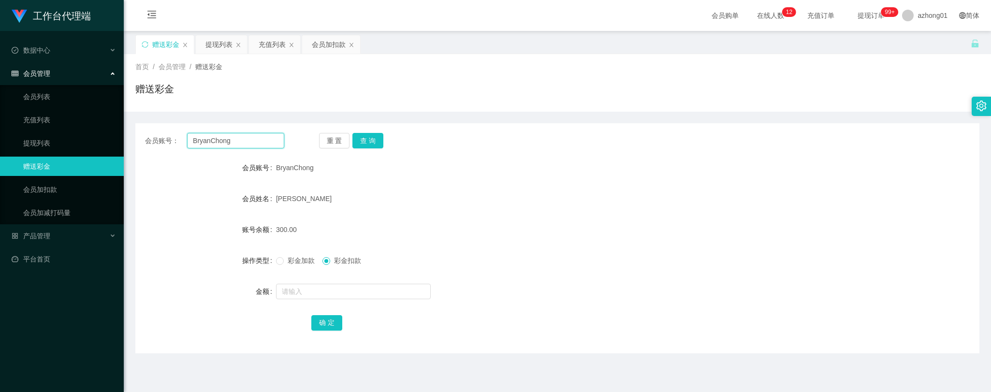
drag, startPoint x: 239, startPoint y: 138, endPoint x: 150, endPoint y: 130, distance: 89.7
click at [145, 128] on div "会员账号： [PERSON_NAME] 重 置 查 询 会员账号 BryanChong 会员姓名 [PERSON_NAME] 账号余额 300.00 操作类型…" at bounding box center [557, 238] width 844 height 230
click at [378, 139] on button "查 询" at bounding box center [367, 140] width 31 height 15
drag, startPoint x: 219, startPoint y: 364, endPoint x: 213, endPoint y: 346, distance: 19.1
click at [219, 364] on main "关闭左侧 关闭右侧 关闭其它 刷新页面 赠送彩金 提现列表 充值列表 会员加扣款 首页 / 会员管理 / 赠送彩金 / 赠送彩金 会员账号： Nickyap6…" at bounding box center [557, 238] width 867 height 415
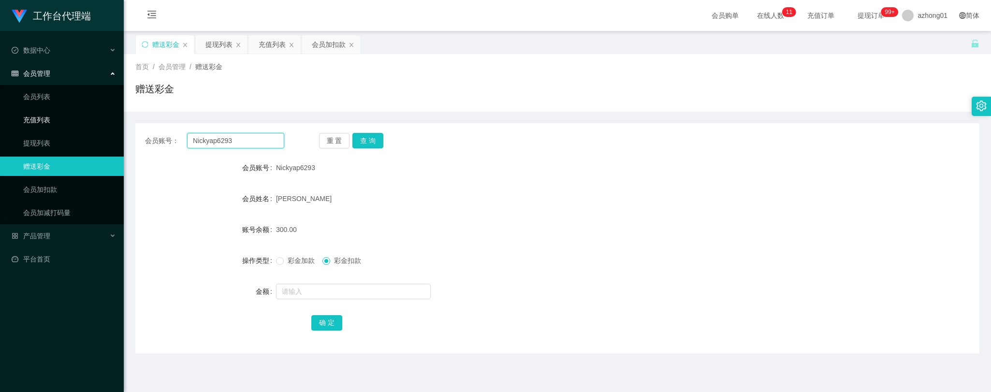
drag, startPoint x: 248, startPoint y: 142, endPoint x: 105, endPoint y: 126, distance: 143.9
click at [105, 126] on section "工作台代理端 数据中心 会员管理 会员列表 充值列表 提现列表 赠送彩金 会员加扣款 会员加减打码量 产品管理 平台首页 保存配置 重置配置 整体风格设置 主…" at bounding box center [495, 245] width 991 height 491
type input "ok"
click at [369, 141] on button "查 询" at bounding box center [367, 140] width 31 height 15
click at [37, 143] on link "提现列表" at bounding box center [69, 142] width 93 height 19
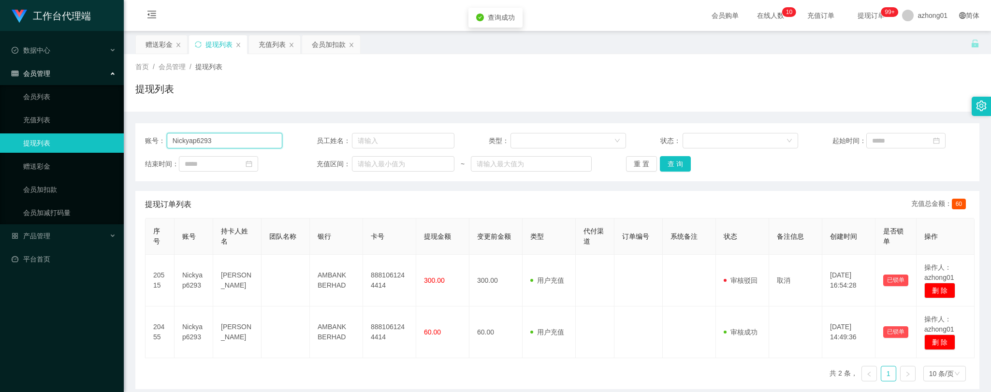
drag, startPoint x: 218, startPoint y: 143, endPoint x: 119, endPoint y: 134, distance: 99.5
click at [118, 133] on section "工作台代理端 数据中心 会员管理 会员列表 充值列表 提现列表 赠送彩金 会员加扣款 会员加减打码量 产品管理 平台首页 保存配置 重置配置 整体风格设置 主…" at bounding box center [495, 245] width 991 height 491
type input "ok"
click at [678, 165] on button "查 询" at bounding box center [675, 163] width 31 height 15
drag, startPoint x: 209, startPoint y: 134, endPoint x: 117, endPoint y: 133, distance: 91.8
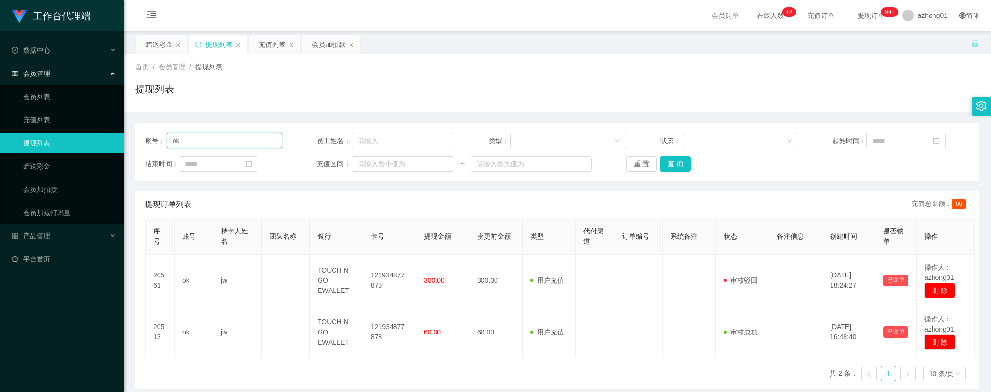
click at [117, 133] on section "工作台代理端 数据中心 会员管理 会员列表 充值列表 提现列表 赠送彩金 会员加扣款 会员加减打码量 产品管理 平台首页 保存配置 重置配置 整体风格设置 主…" at bounding box center [495, 245] width 991 height 491
click at [678, 162] on button "查 询" at bounding box center [675, 163] width 31 height 15
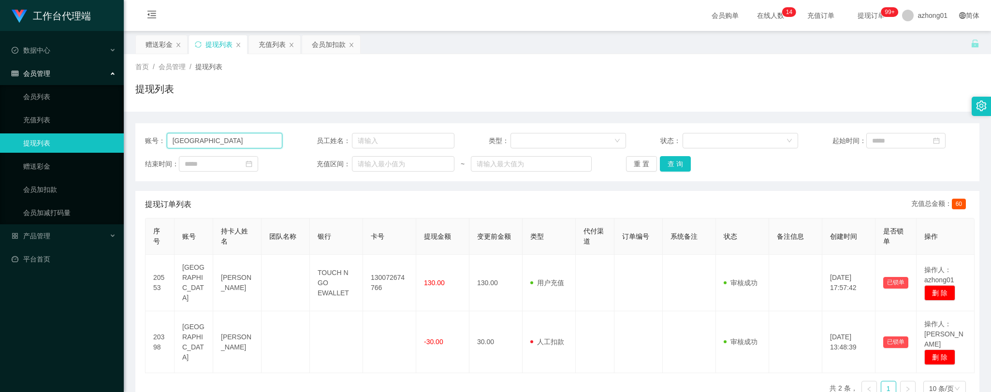
drag, startPoint x: 228, startPoint y: 142, endPoint x: 71, endPoint y: 140, distance: 157.1
click at [71, 140] on section "工作台代理端 数据中心 会员管理 会员列表 充值列表 提现列表 赠送彩金 会员加扣款 会员加减打码量 产品管理 平台首页 保存配置 重置配置 整体风格设置 主…" at bounding box center [495, 245] width 991 height 491
type input "loo"
click at [663, 164] on button "查 询" at bounding box center [675, 163] width 31 height 15
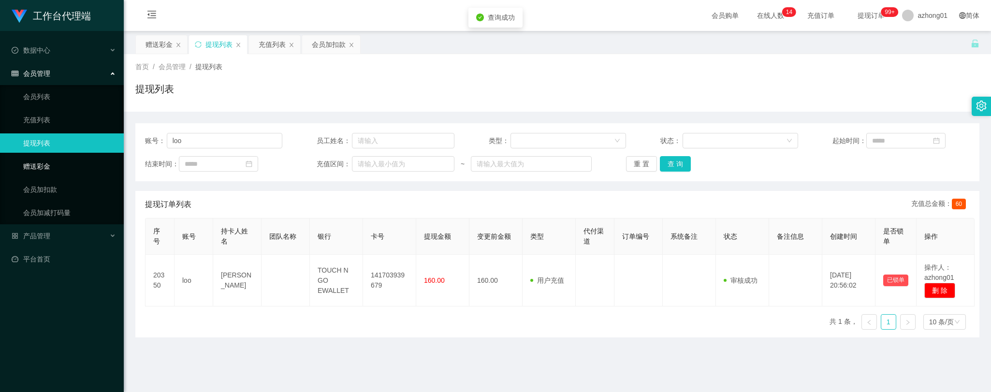
click at [39, 162] on link "赠送彩金" at bounding box center [69, 166] width 93 height 19
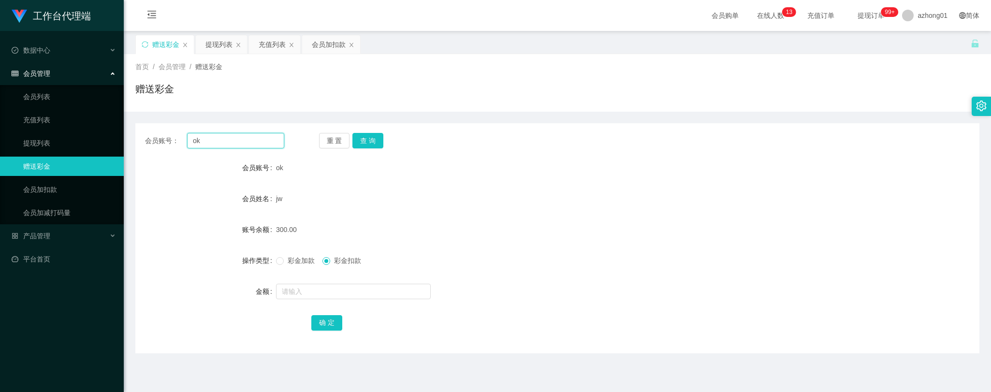
drag, startPoint x: 213, startPoint y: 138, endPoint x: 165, endPoint y: 138, distance: 47.4
click at [165, 138] on div "会员账号： ok" at bounding box center [214, 140] width 139 height 15
type input "loo"
click at [375, 138] on button "查 询" at bounding box center [367, 140] width 31 height 15
click at [41, 136] on link "提现列表" at bounding box center [69, 142] width 93 height 19
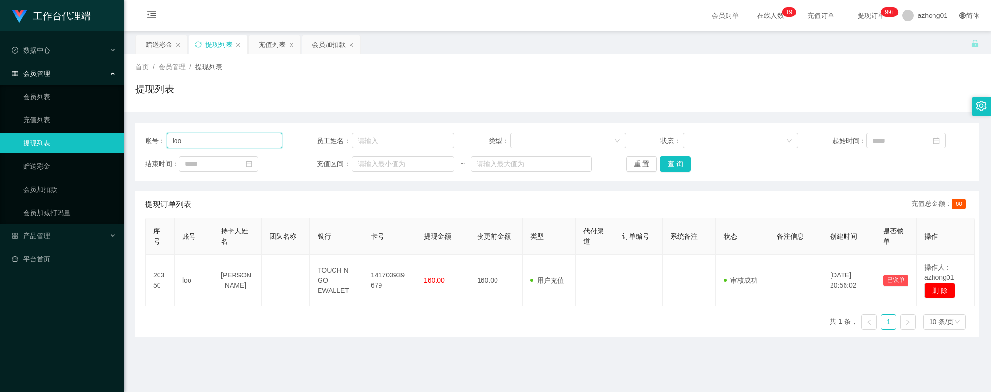
drag, startPoint x: 191, startPoint y: 139, endPoint x: 134, endPoint y: 129, distance: 57.9
click at [135, 129] on div "账号： loo 员工姓名： 类型： 状态： 起始时间： 结束时间： 充值区间： ~ 重 置 查 询" at bounding box center [557, 152] width 844 height 58
click at [674, 161] on button "查 询" at bounding box center [675, 163] width 31 height 15
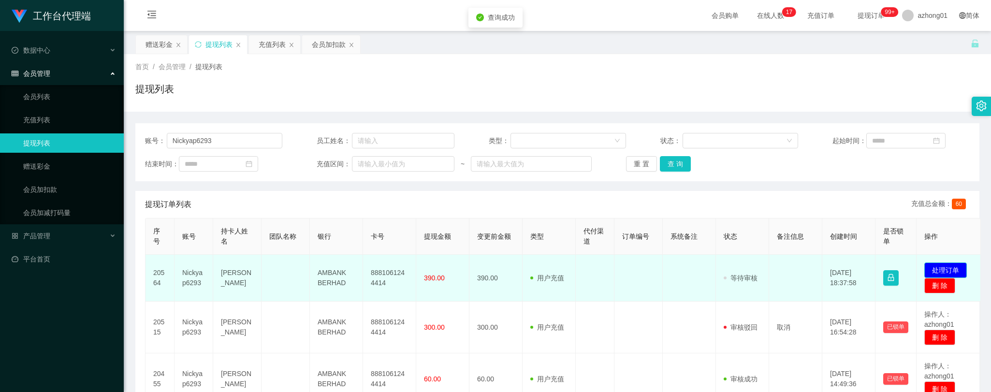
click at [946, 266] on button "处理订单" at bounding box center [945, 269] width 43 height 15
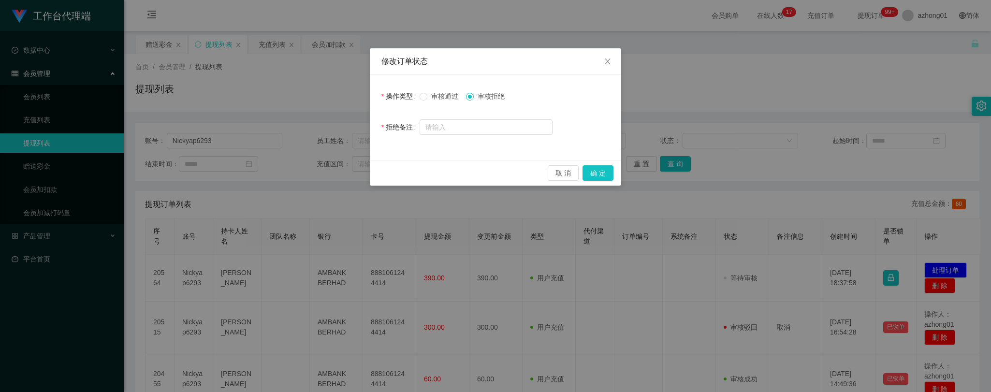
click at [423, 92] on label "审核通过" at bounding box center [440, 96] width 43 height 10
click at [601, 172] on button "确 定" at bounding box center [597, 172] width 31 height 15
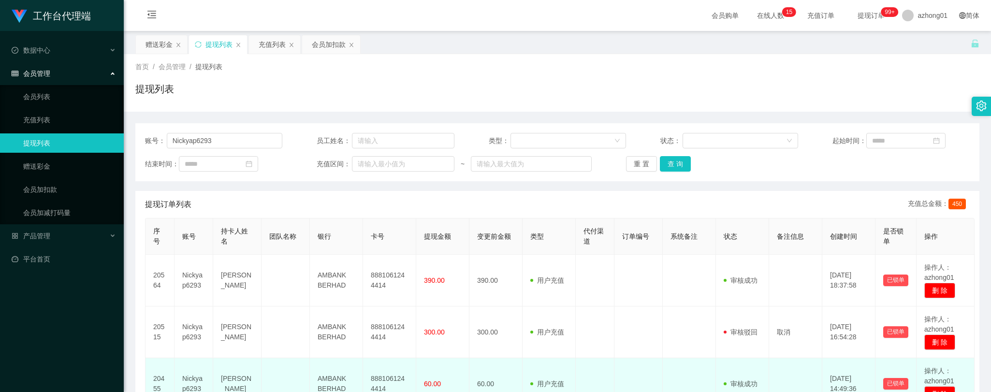
click at [649, 379] on td at bounding box center [638, 384] width 48 height 52
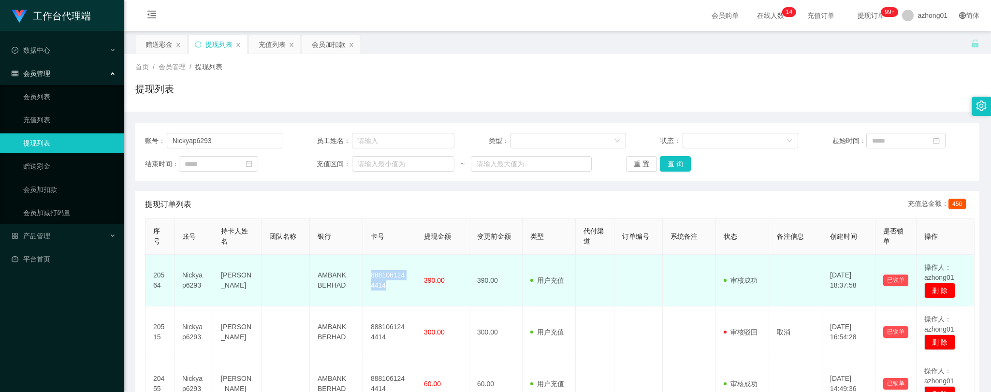
drag, startPoint x: 369, startPoint y: 273, endPoint x: 395, endPoint y: 288, distance: 30.3
click at [395, 288] on td "8881061244414" at bounding box center [389, 281] width 53 height 52
copy td "8881061244414"
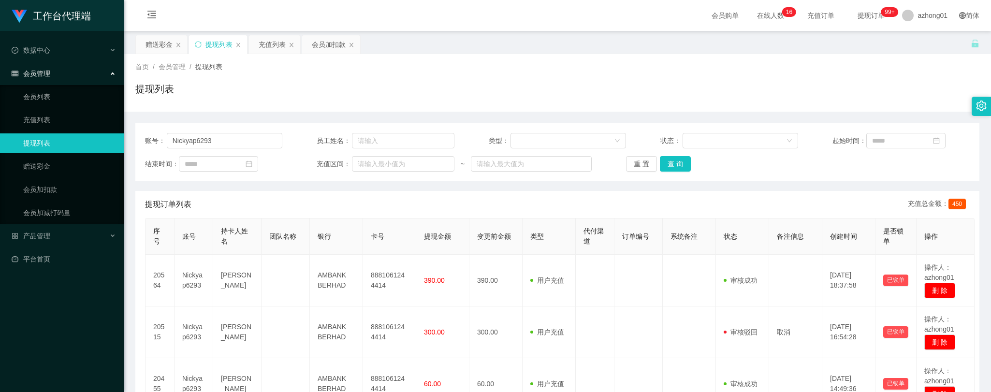
click at [592, 89] on div "提现列表" at bounding box center [557, 93] width 844 height 22
drag, startPoint x: 223, startPoint y: 141, endPoint x: 108, endPoint y: 134, distance: 115.7
click at [108, 134] on section "工作台代理端 数据中心 会员管理 会员列表 充值列表 提现列表 赠送彩金 会员加扣款 会员加减打码量 产品管理 平台首页 保存配置 重置配置 整体风格设置 主…" at bounding box center [495, 245] width 991 height 491
click at [678, 160] on button "查 询" at bounding box center [675, 163] width 31 height 15
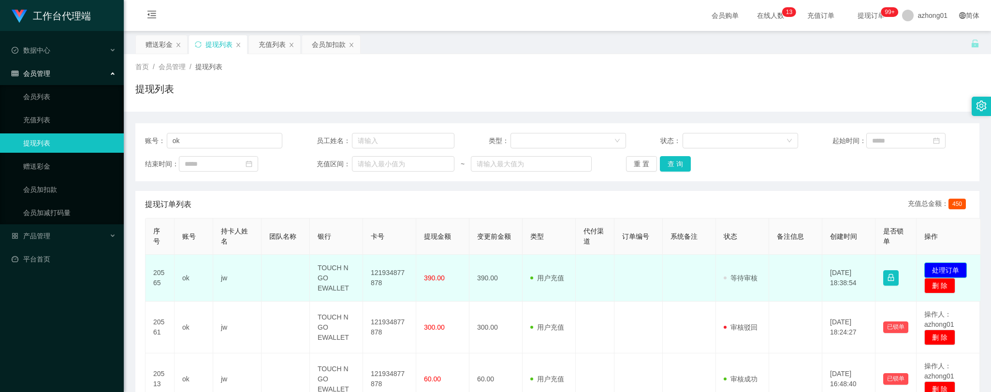
click at [949, 265] on button "处理订单" at bounding box center [945, 269] width 43 height 15
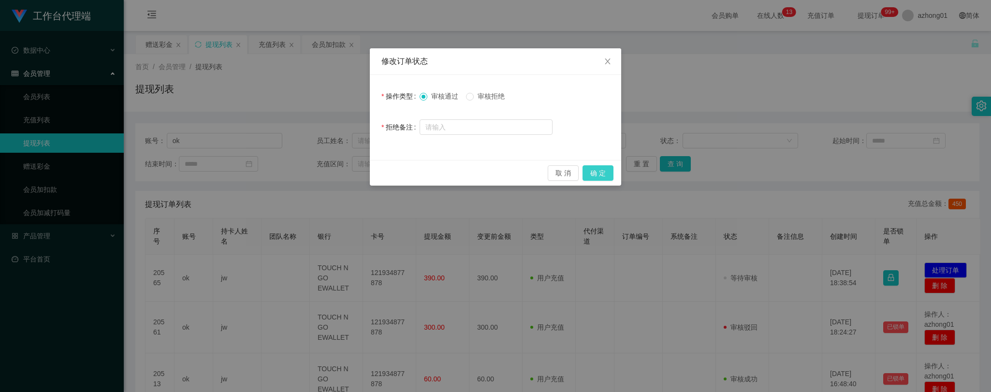
click at [604, 174] on button "确 定" at bounding box center [597, 172] width 31 height 15
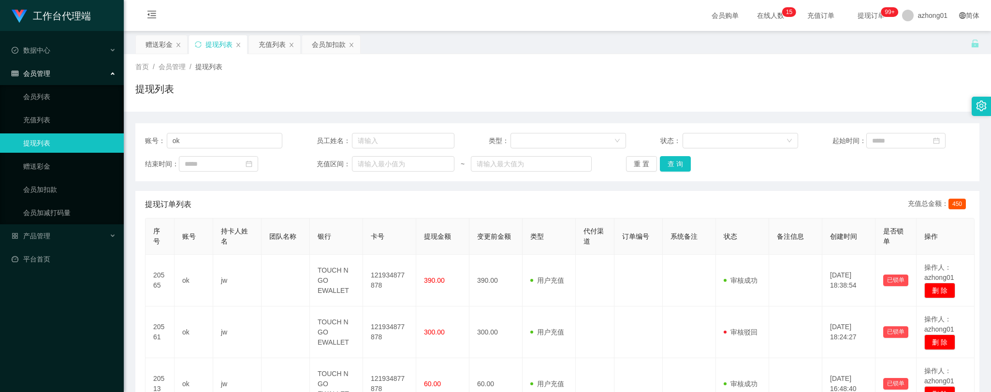
click at [511, 48] on div "赠送彩金 提现列表 充值列表 会员加扣款" at bounding box center [552, 51] width 835 height 33
drag, startPoint x: 190, startPoint y: 142, endPoint x: 142, endPoint y: 140, distance: 48.3
click at [133, 137] on main "关闭左侧 关闭右侧 关闭其它 刷新页面 赠送彩金 提现列表 充值列表 会员加扣款 首页 / 会员管理 / 提现列表 / 提现列表 账号： ok 员工姓名： 类…" at bounding box center [557, 238] width 867 height 415
type input "loripoplucky93"
click at [673, 159] on button "查 询" at bounding box center [675, 163] width 31 height 15
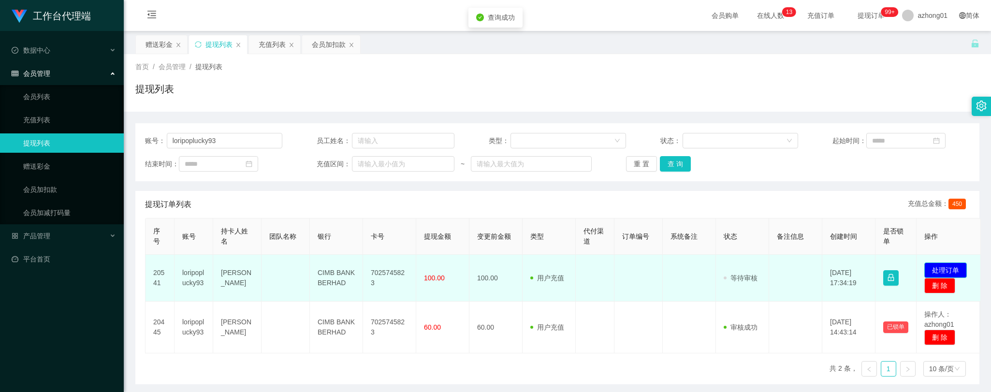
click at [948, 266] on button "处理订单" at bounding box center [945, 269] width 43 height 15
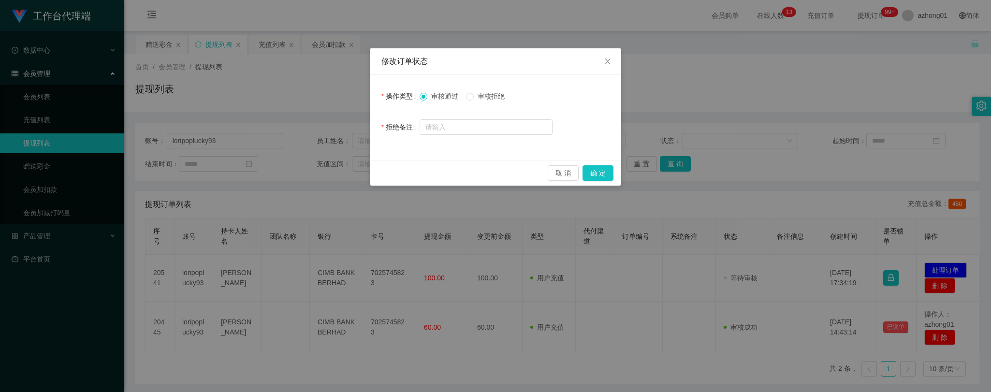
click at [479, 92] on span "审核拒绝" at bounding box center [491, 96] width 35 height 8
click at [596, 176] on button "确 定" at bounding box center [597, 172] width 31 height 15
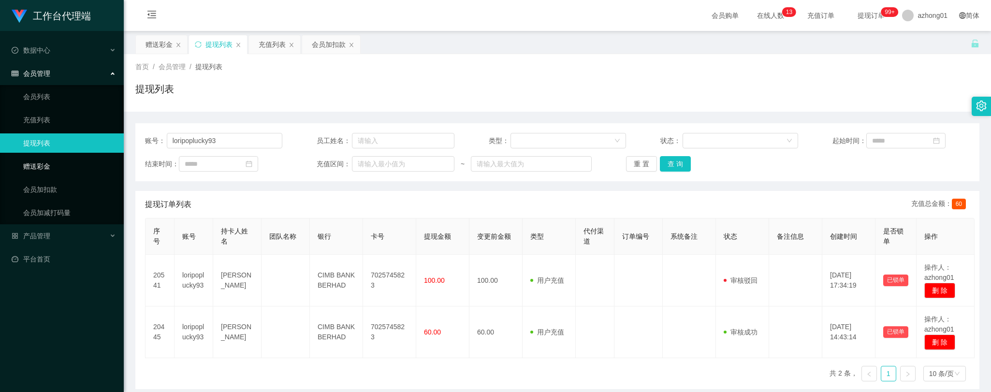
click at [37, 164] on link "赠送彩金" at bounding box center [69, 166] width 93 height 19
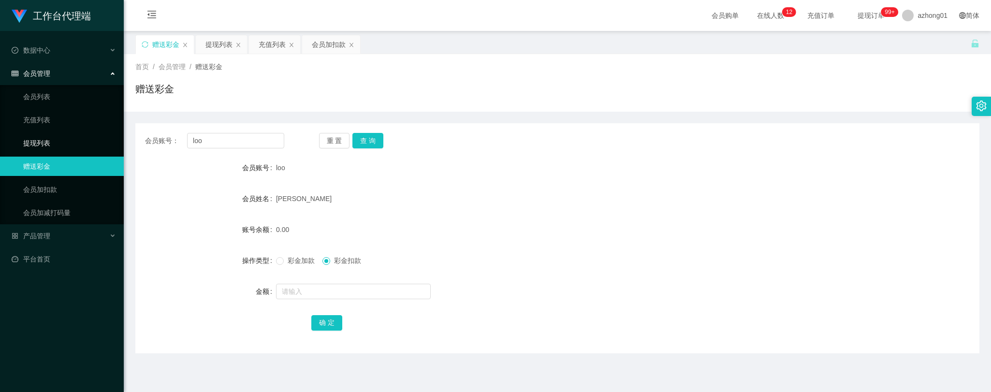
click at [41, 144] on link "提现列表" at bounding box center [69, 142] width 93 height 19
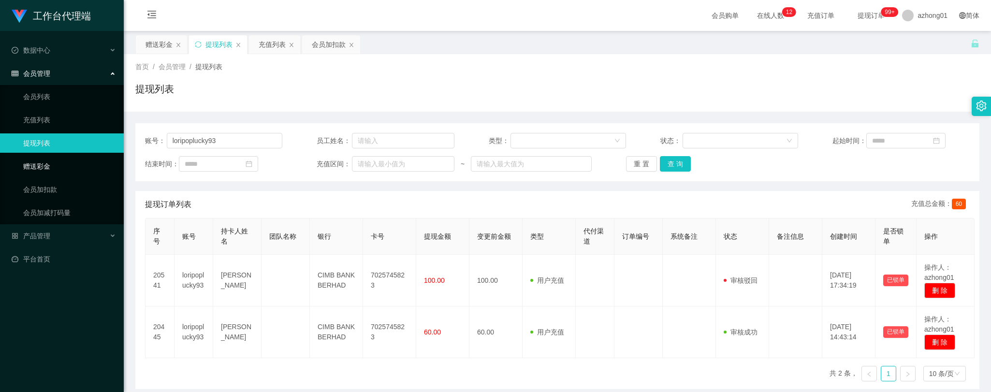
click at [40, 167] on link "赠送彩金" at bounding box center [69, 166] width 93 height 19
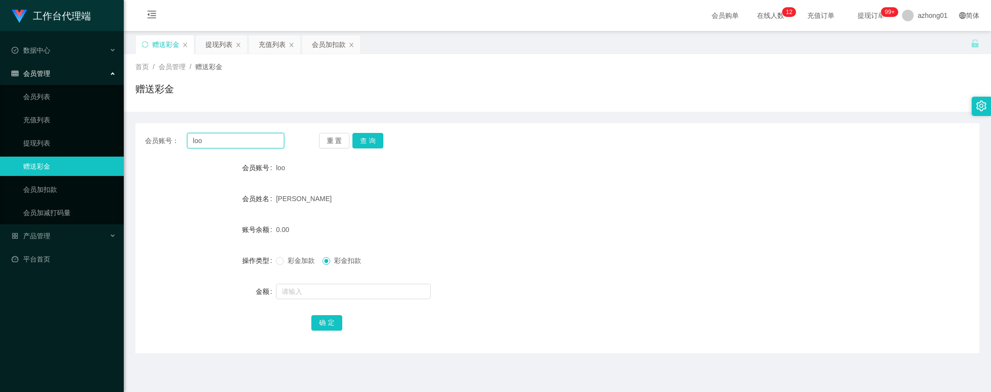
drag, startPoint x: 188, startPoint y: 141, endPoint x: 127, endPoint y: 136, distance: 61.6
click at [131, 136] on main "关闭左侧 关闭右侧 关闭其它 刷新页面 赠送彩金 提现列表 充值列表 会员加扣款 首页 / 会员管理 / 赠送彩金 / 赠送彩金 会员账号： [PERSON_…" at bounding box center [557, 238] width 867 height 415
click at [368, 139] on button "查 询" at bounding box center [367, 140] width 31 height 15
drag, startPoint x: 249, startPoint y: 142, endPoint x: 156, endPoint y: 143, distance: 92.8
click at [156, 143] on div "会员账号： loripoplucky93" at bounding box center [214, 140] width 139 height 15
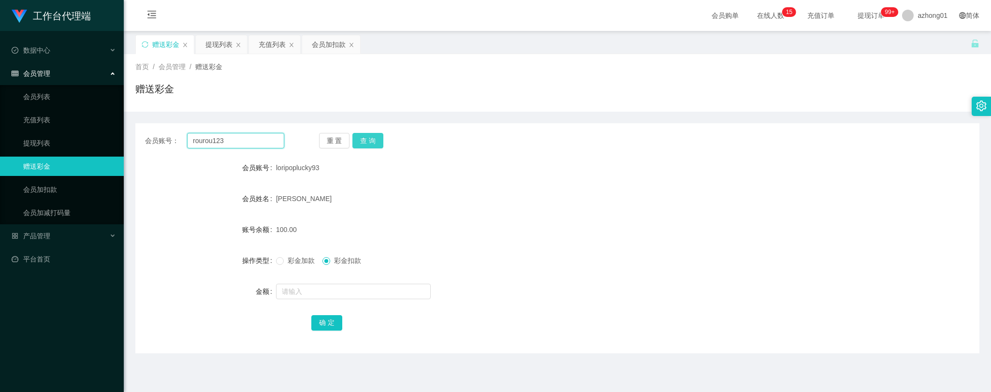
type input "rourou123"
click at [366, 141] on button "查 询" at bounding box center [367, 140] width 31 height 15
click at [335, 298] on input "text" at bounding box center [353, 291] width 155 height 15
type input "100"
click at [323, 324] on button "确 定" at bounding box center [326, 322] width 31 height 15
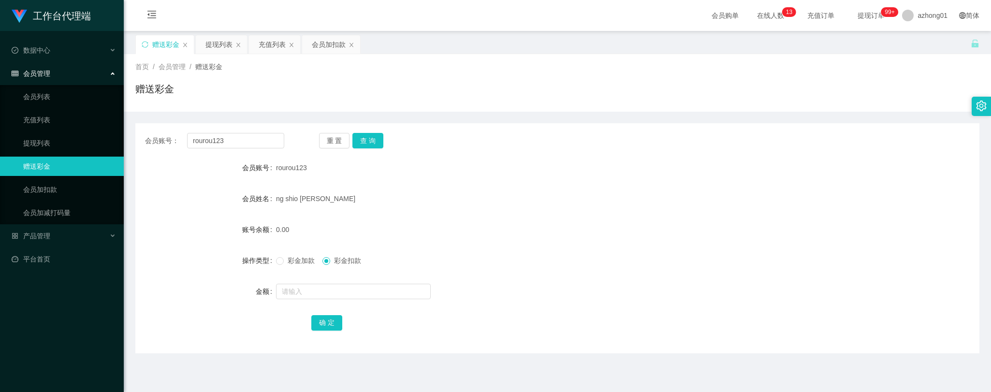
drag, startPoint x: 203, startPoint y: 381, endPoint x: 201, endPoint y: 376, distance: 5.8
click at [203, 380] on main "关闭左侧 关闭右侧 关闭其它 刷新页面 赠送彩金 提现列表 充值列表 会员加扣款 首页 / 会员管理 / 赠送彩金 / 赠送彩金 会员账号： rourou12…" at bounding box center [557, 238] width 867 height 415
click at [23, 136] on link "提现列表" at bounding box center [69, 142] width 93 height 19
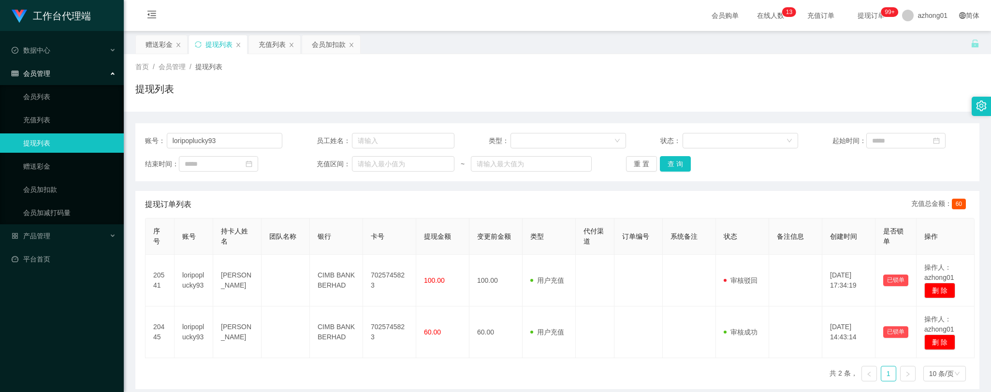
click at [26, 137] on link "提现列表" at bounding box center [69, 142] width 93 height 19
drag, startPoint x: 205, startPoint y: 133, endPoint x: 75, endPoint y: 123, distance: 130.4
click at [75, 123] on section "工作台代理端 数据中心 会员管理 会员列表 充值列表 提现列表 赠送彩金 会员加扣款 会员加减打码量 产品管理 平台首页 保存配置 重置配置 整体风格设置 主…" at bounding box center [495, 245] width 991 height 491
click at [669, 162] on button "查 询" at bounding box center [675, 163] width 31 height 15
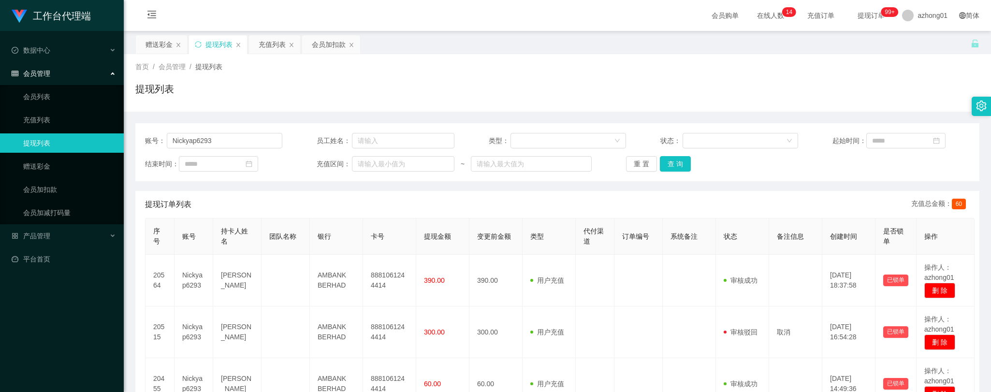
click at [128, 356] on main "关闭左侧 关闭右侧 关闭其它 刷新页面 赠送彩金 提现列表 充值列表 会员加扣款 首页 / 会员管理 / 提现列表 / 提现列表 账号： Nickyap629…" at bounding box center [557, 238] width 867 height 415
drag, startPoint x: 218, startPoint y: 139, endPoint x: 55, endPoint y: 124, distance: 163.6
click at [55, 124] on section "工作台代理端 数据中心 会员管理 会员列表 充值列表 提现列表 赠送彩金 会员加扣款 会员加减打码量 产品管理 平台首页 保存配置 重置配置 整体风格设置 主…" at bounding box center [495, 245] width 991 height 491
type input "BryanChong"
click at [678, 161] on button "查 询" at bounding box center [675, 163] width 31 height 15
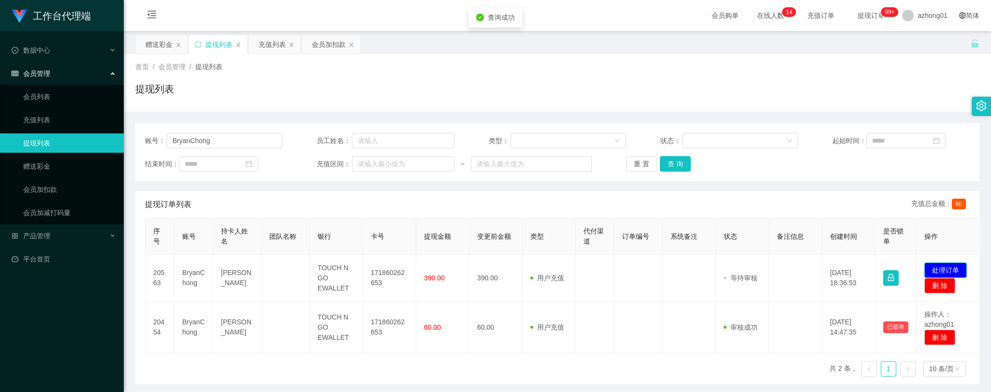
drag, startPoint x: 950, startPoint y: 268, endPoint x: 935, endPoint y: 266, distance: 15.6
click at [950, 268] on button "处理订单" at bounding box center [945, 269] width 43 height 15
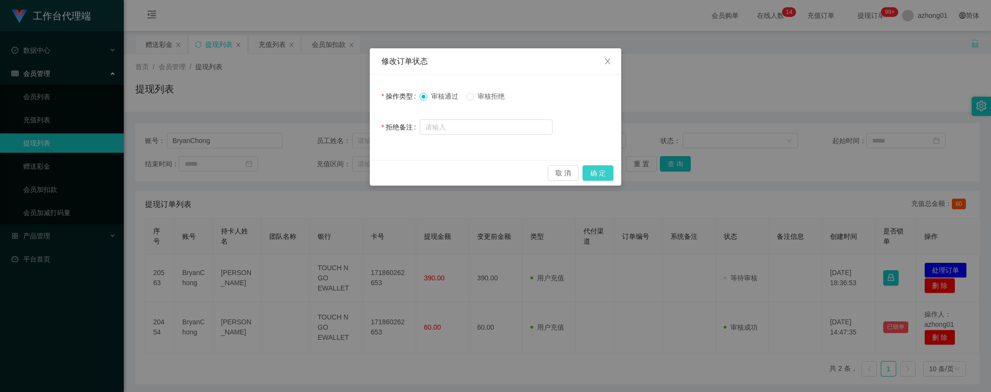
click at [598, 170] on button "确 定" at bounding box center [597, 172] width 31 height 15
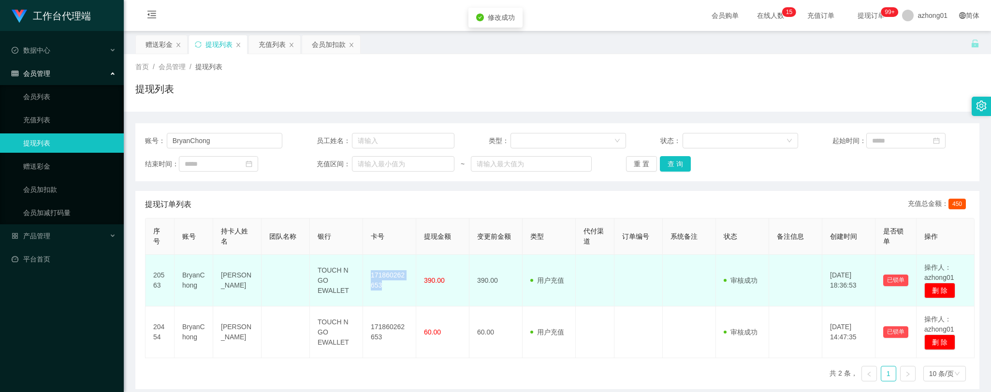
drag, startPoint x: 370, startPoint y: 274, endPoint x: 388, endPoint y: 286, distance: 21.5
click at [388, 286] on td "171860262653" at bounding box center [389, 281] width 53 height 52
copy td "171860262653"
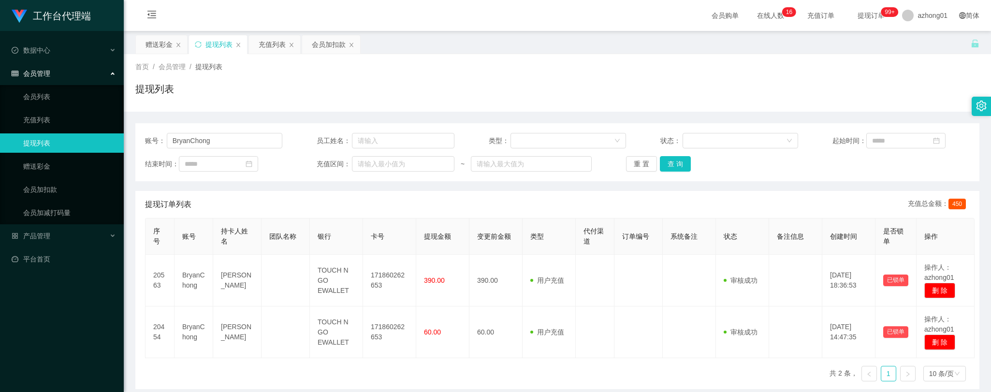
click at [241, 370] on div "序号 账号 持卡人姓名 团队名称 银行 卡号 提现金额 变更前金额 类型 代付渠道 订单编号 系统备注 状态 备注信息 创建时间 是否锁单 操作 20563 …" at bounding box center [557, 303] width 824 height 171
click at [45, 163] on link "赠送彩金" at bounding box center [69, 166] width 93 height 19
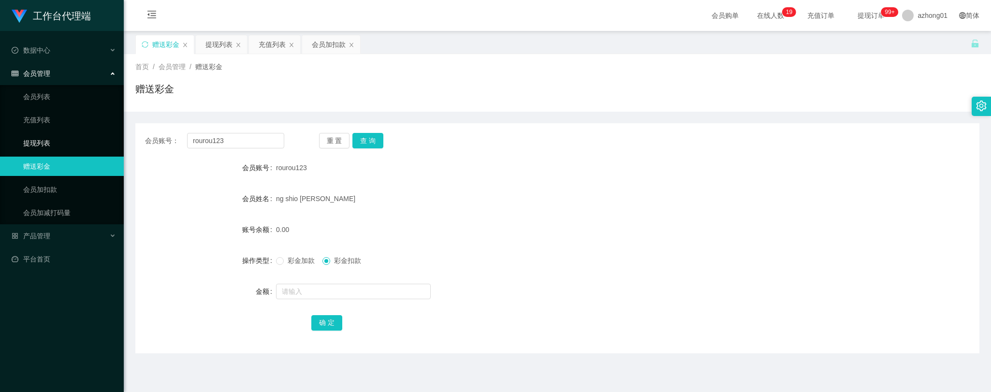
click at [36, 139] on link "提现列表" at bounding box center [69, 142] width 93 height 19
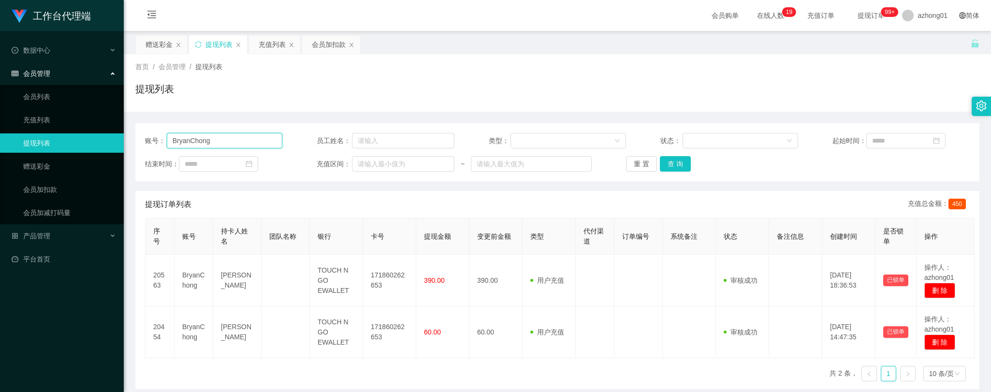
drag, startPoint x: 188, startPoint y: 141, endPoint x: 84, endPoint y: 138, distance: 104.9
click at [84, 138] on section "工作台代理端 数据中心 会员管理 会员列表 充值列表 提现列表 赠送彩金 会员加扣款 会员加减打码量 产品管理 平台首页 保存配置 重置配置 整体风格设置 主…" at bounding box center [495, 245] width 991 height 491
click at [679, 166] on button "查 询" at bounding box center [675, 163] width 31 height 15
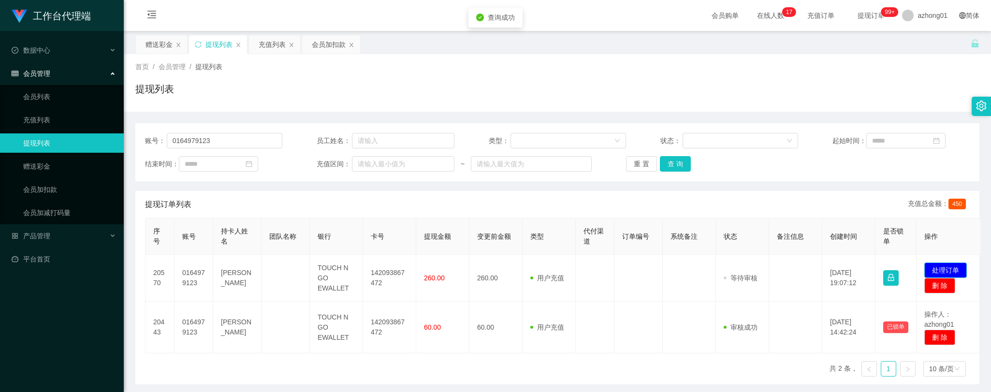
click at [938, 268] on button "处理订单" at bounding box center [945, 269] width 43 height 15
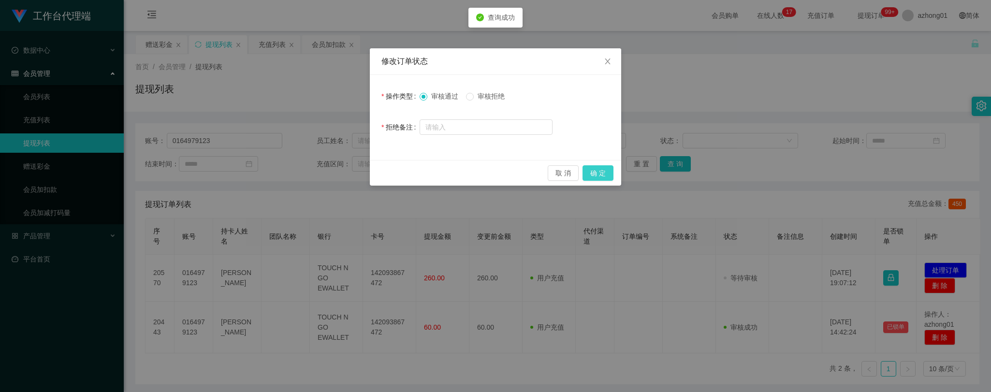
click at [590, 171] on button "确 定" at bounding box center [597, 172] width 31 height 15
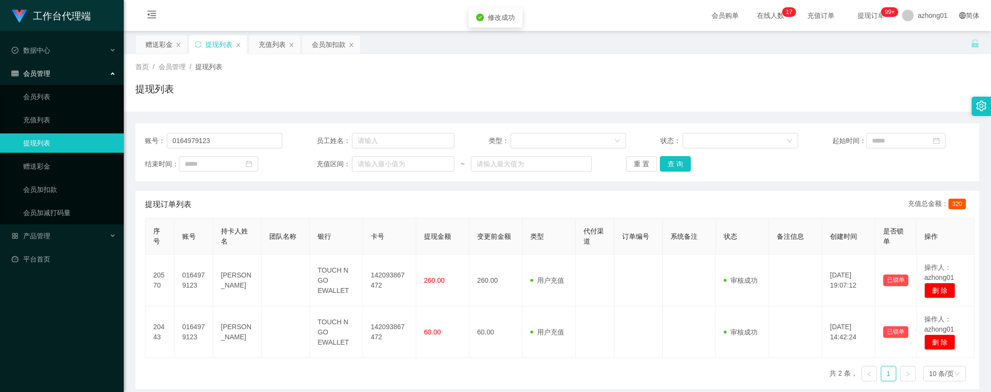
click at [441, 370] on div "序号 账号 持卡人姓名 团队名称 银行 卡号 提现金额 变更前金额 类型 代付渠道 订单编号 系统备注 状态 备注信息 创建时间 是否锁单 操作 20570 …" at bounding box center [557, 303] width 824 height 171
drag, startPoint x: 216, startPoint y: 139, endPoint x: 141, endPoint y: 129, distance: 76.1
click at [141, 129] on div "账号： 0164979123 员工姓名： 类型： 状态： 起始时间： 结束时间： 充值区间： ~ 重 置 查 询" at bounding box center [557, 152] width 844 height 58
type input "John95"
click at [673, 162] on button "查 询" at bounding box center [675, 163] width 31 height 15
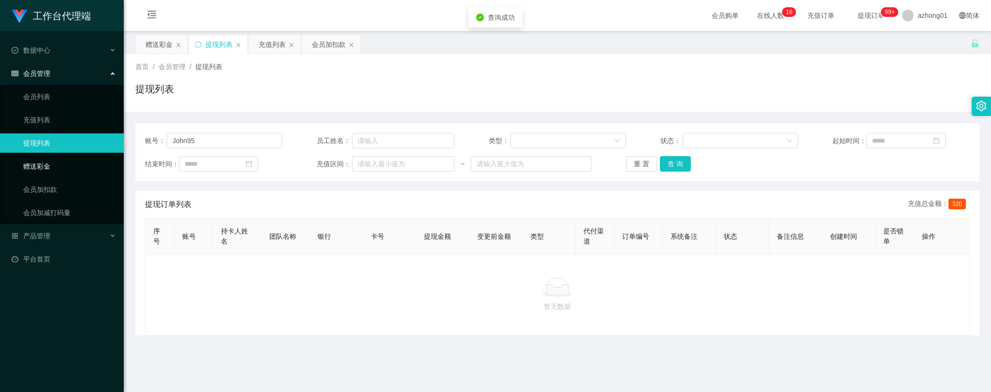
drag, startPoint x: 36, startPoint y: 166, endPoint x: 113, endPoint y: 167, distance: 76.4
click at [36, 165] on link "赠送彩金" at bounding box center [69, 166] width 93 height 19
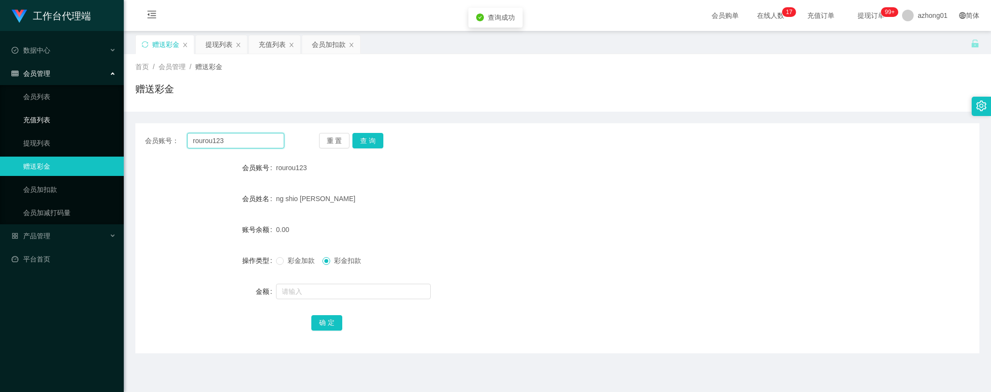
drag, startPoint x: 231, startPoint y: 139, endPoint x: 141, endPoint y: 132, distance: 90.1
click at [111, 123] on section "工作台代理端 数据中心 会员管理 会员列表 充值列表 提现列表 赠送彩金 会员加扣款 会员加减打码量 产品管理 平台首页 保存配置 重置配置 整体风格设置 主…" at bounding box center [495, 245] width 991 height 491
type input "John95"
drag, startPoint x: 371, startPoint y: 136, endPoint x: 375, endPoint y: 143, distance: 7.8
click at [371, 136] on button "查 询" at bounding box center [367, 140] width 31 height 15
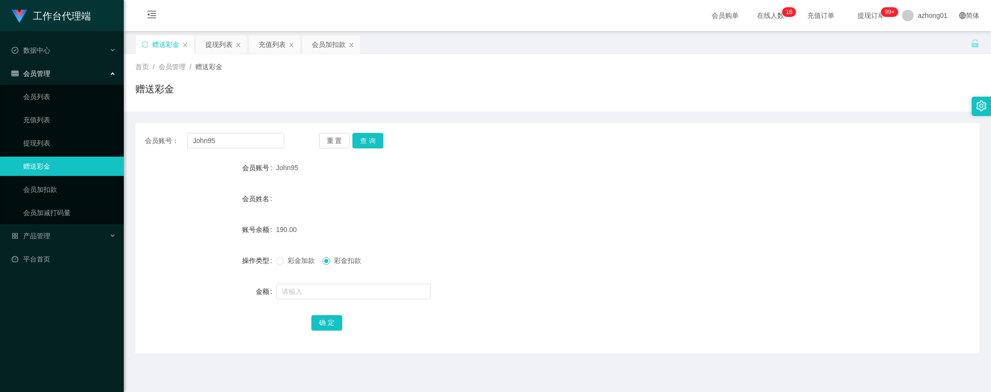
drag, startPoint x: 271, startPoint y: 375, endPoint x: 267, endPoint y: 350, distance: 24.9
click at [269, 376] on main "关闭左侧 关闭右侧 关闭其它 刷新页面 赠送彩金 提现列表 充值列表 会员加扣款 首页 / 会员管理 / 赠送彩金 / 赠送彩金 会员账号： John95 重…" at bounding box center [557, 238] width 867 height 415
click at [31, 144] on link "提现列表" at bounding box center [69, 142] width 93 height 19
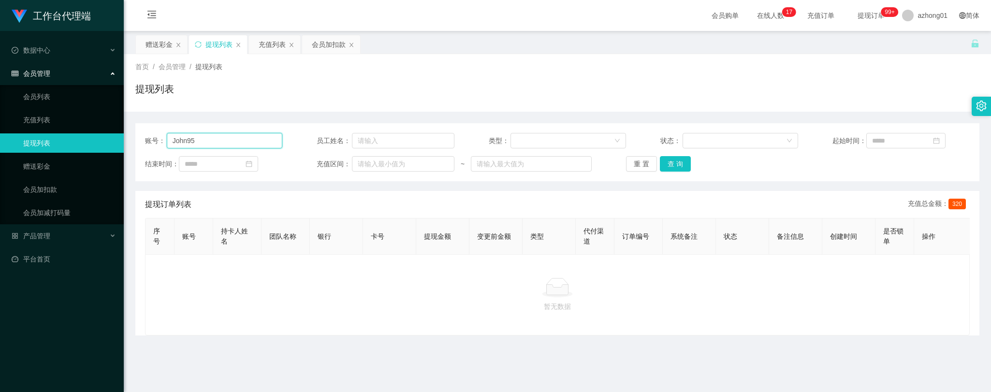
drag, startPoint x: 204, startPoint y: 142, endPoint x: 120, endPoint y: 130, distance: 84.8
click at [121, 130] on section "工作台代理端 数据中心 会员管理 会员列表 充值列表 提现列表 赠送彩金 会员加扣款 会员加减打码量 产品管理 平台首页 保存配置 重置配置 整体风格设置 主…" at bounding box center [495, 245] width 991 height 491
click at [672, 163] on button "查 询" at bounding box center [675, 163] width 31 height 15
drag, startPoint x: 227, startPoint y: 378, endPoint x: 211, endPoint y: 361, distance: 23.6
click at [226, 378] on main "关闭左侧 关闭右侧 关闭其它 刷新页面 赠送彩金 提现列表 充值列表 会员加扣款 首页 / 会员管理 / 提现列表 / 提现列表 账号： John95 员工姓…" at bounding box center [557, 238] width 867 height 415
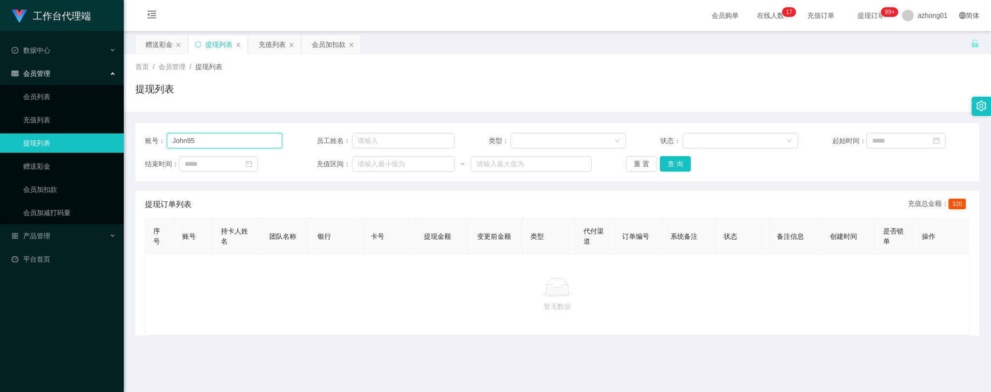
drag, startPoint x: 215, startPoint y: 141, endPoint x: 81, endPoint y: 136, distance: 134.4
click at [81, 136] on section "工作台代理端 数据中心 会员管理 会员列表 充值列表 提现列表 赠送彩金 会员加扣款 会员加减打码量 产品管理 平台首页 保存配置 重置配置 整体风格设置 主…" at bounding box center [495, 245] width 991 height 491
click at [670, 164] on button "查 询" at bounding box center [675, 163] width 31 height 15
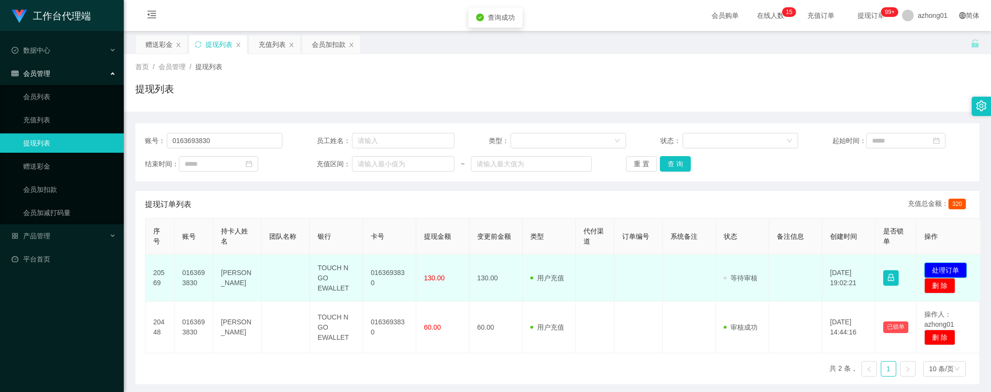
click at [952, 268] on button "处理订单" at bounding box center [945, 269] width 43 height 15
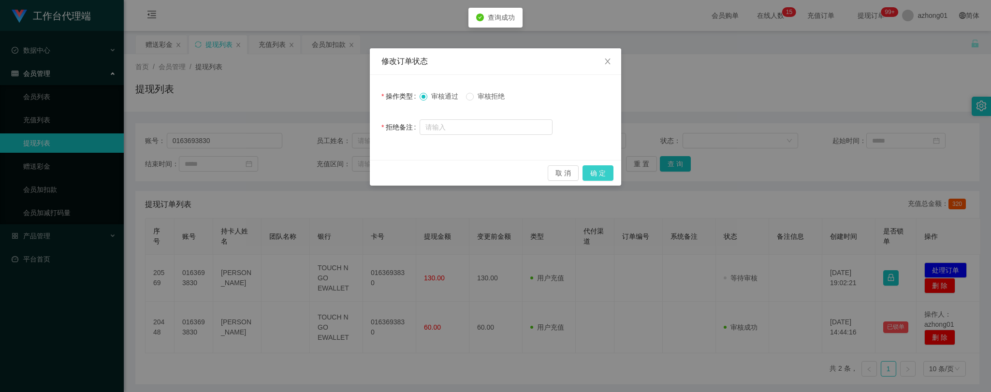
click at [600, 170] on button "确 定" at bounding box center [597, 172] width 31 height 15
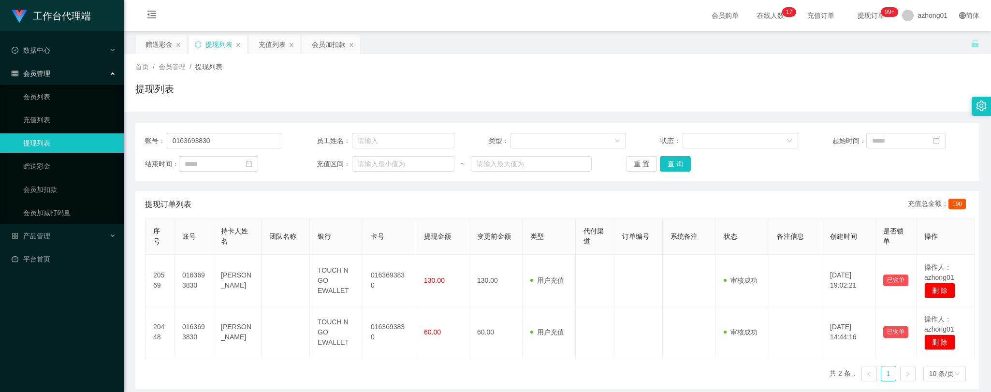
click at [278, 387] on div "序号 账号 持卡人姓名 团队名称 银行 卡号 提现金额 变更前金额 类型 代付渠道 订单编号 系统备注 状态 备注信息 创建时间 是否锁单 操作 20569 …" at bounding box center [557, 303] width 824 height 171
drag, startPoint x: 226, startPoint y: 139, endPoint x: 84, endPoint y: 129, distance: 142.9
click at [84, 129] on section "工作台代理端 数据中心 会员管理 会员列表 充值列表 提现列表 赠送彩金 会员加扣款 会员加减打码量 产品管理 平台首页 保存配置 重置配置 整体风格设置 主…" at bounding box center [495, 245] width 991 height 491
type input "rourou123"
click at [678, 160] on button "查 询" at bounding box center [675, 163] width 31 height 15
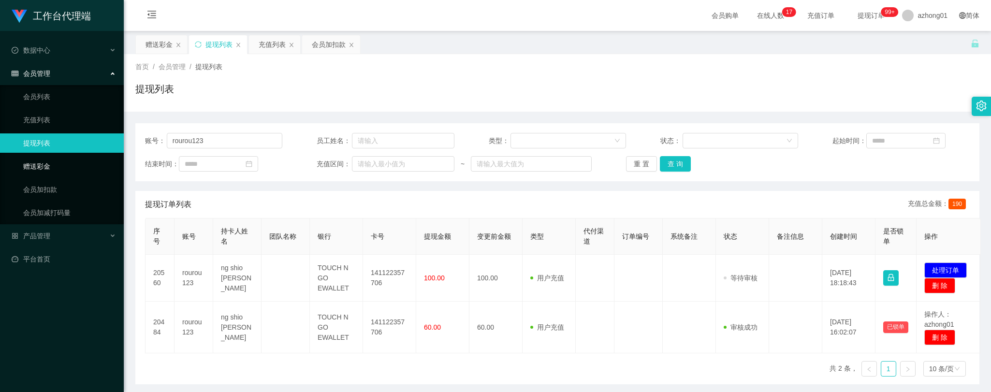
click at [45, 163] on link "赠送彩金" at bounding box center [69, 166] width 93 height 19
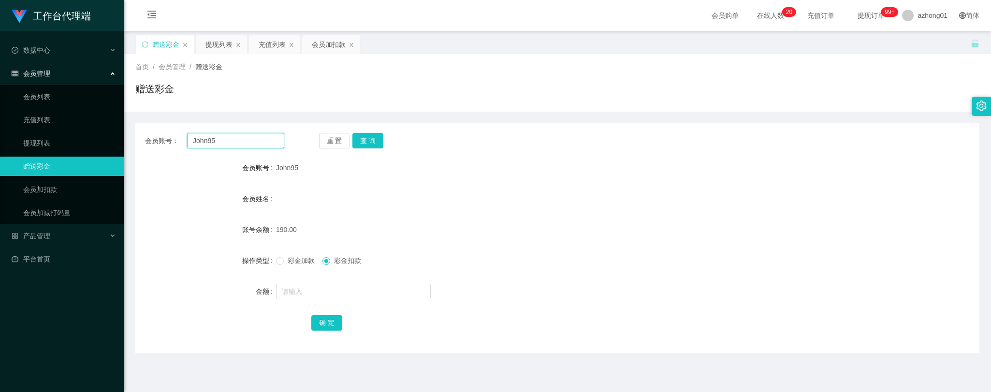
drag, startPoint x: 218, startPoint y: 138, endPoint x: 128, endPoint y: 138, distance: 90.4
click at [129, 138] on main "关闭左侧 关闭右侧 关闭其它 刷新页面 赠送彩金 提现列表 充值列表 会员加扣款 首页 / 会员管理 / 赠送彩金 / 赠送彩金 会员账号： John95 重…" at bounding box center [557, 238] width 867 height 415
type input "rourou123"
click at [366, 142] on button "查 询" at bounding box center [367, 140] width 31 height 15
click at [51, 147] on link "提现列表" at bounding box center [69, 142] width 93 height 19
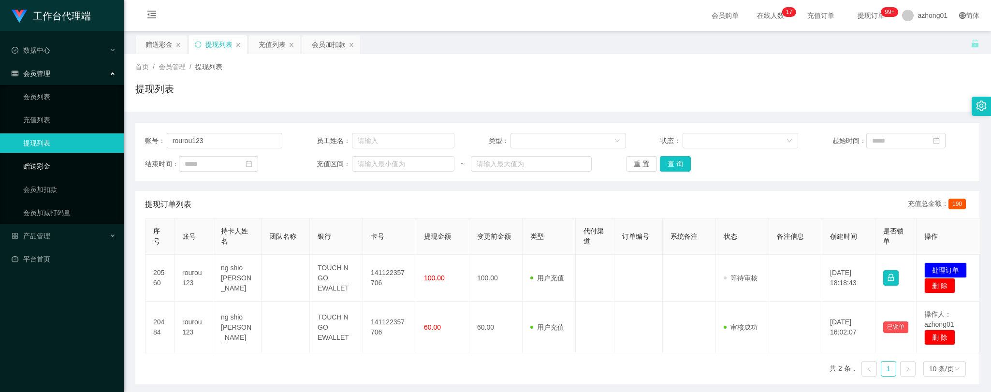
click at [30, 165] on link "赠送彩金" at bounding box center [69, 166] width 93 height 19
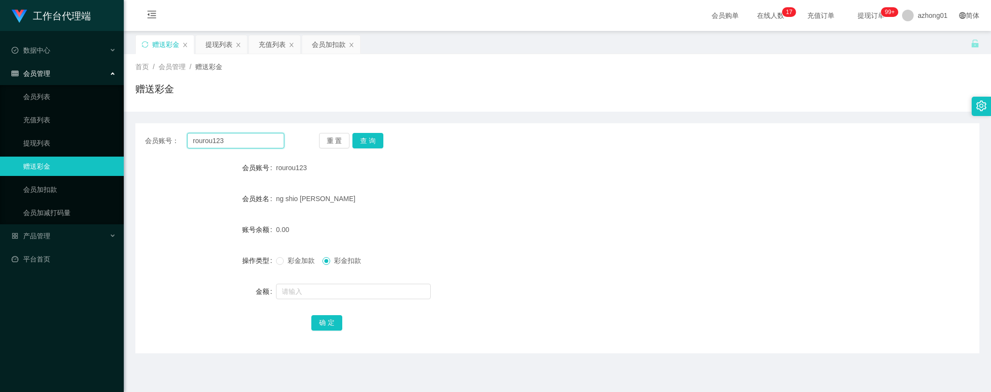
drag, startPoint x: 243, startPoint y: 142, endPoint x: 128, endPoint y: 140, distance: 114.5
click at [128, 139] on main "关闭左侧 关闭右侧 关闭其它 刷新页面 赠送彩金 提现列表 充值列表 会员加扣款 首页 / 会员管理 / 赠送彩金 / 赠送彩金 会员账号： rourou12…" at bounding box center [557, 238] width 867 height 415
click at [360, 141] on button "查 询" at bounding box center [367, 140] width 31 height 15
click at [32, 143] on link "提现列表" at bounding box center [69, 142] width 93 height 19
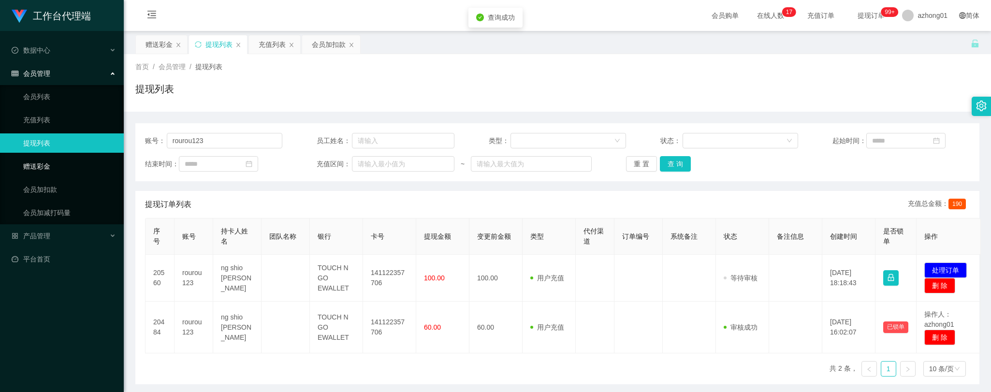
click at [48, 166] on link "赠送彩金" at bounding box center [69, 166] width 93 height 19
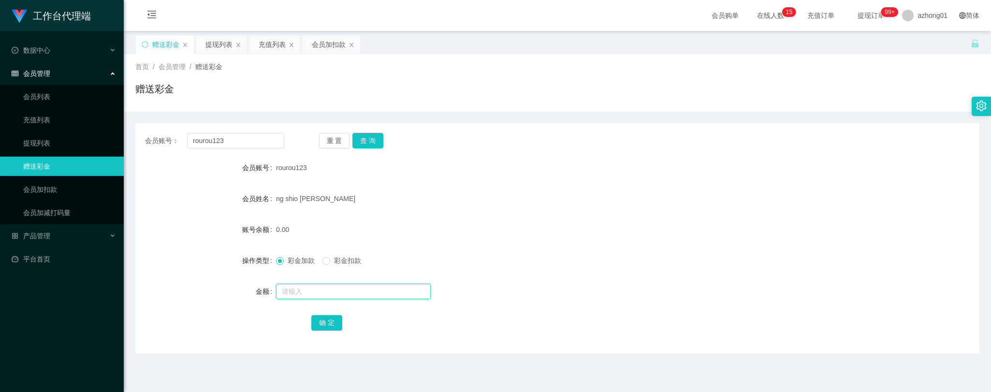
click at [329, 293] on input "text" at bounding box center [353, 291] width 155 height 15
type input "30"
click at [326, 321] on button "确 定" at bounding box center [326, 322] width 31 height 15
click at [41, 139] on link "提现列表" at bounding box center [69, 142] width 93 height 19
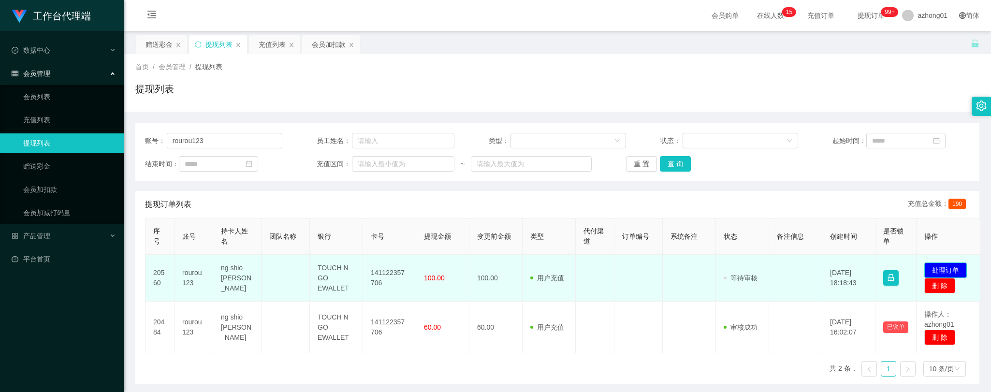
click at [941, 271] on button "处理订单" at bounding box center [945, 269] width 43 height 15
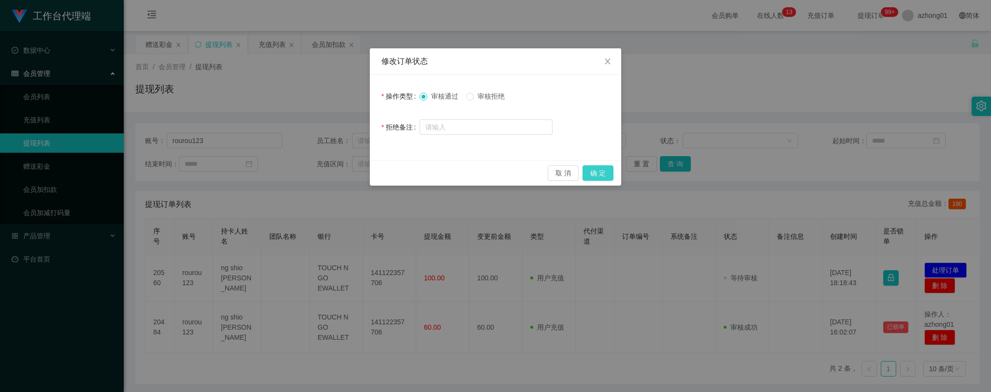
click at [596, 167] on button "确 定" at bounding box center [597, 172] width 31 height 15
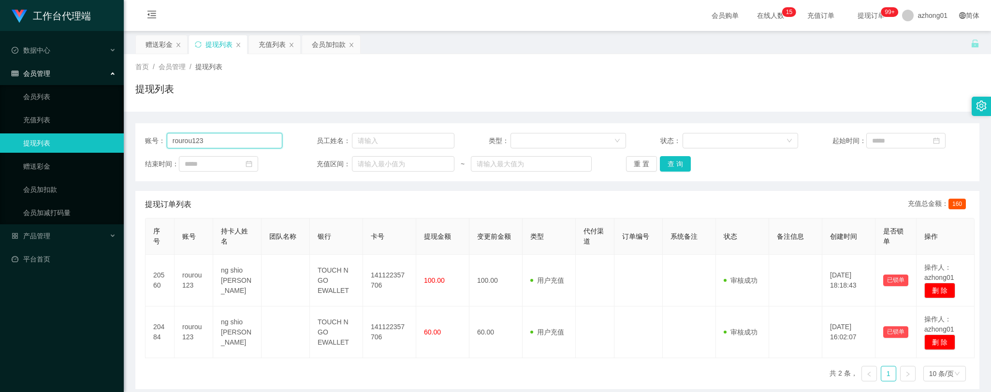
drag, startPoint x: 205, startPoint y: 141, endPoint x: 105, endPoint y: 145, distance: 100.1
click at [105, 145] on section "工作台代理端 数据中心 会员管理 会员列表 充值列表 提现列表 赠送彩金 会员加扣款 会员加减打码量 产品管理 平台首页 保存配置 重置配置 整体风格设置 主…" at bounding box center [495, 245] width 991 height 491
type input "John95"
click at [675, 163] on button "查 询" at bounding box center [675, 163] width 31 height 15
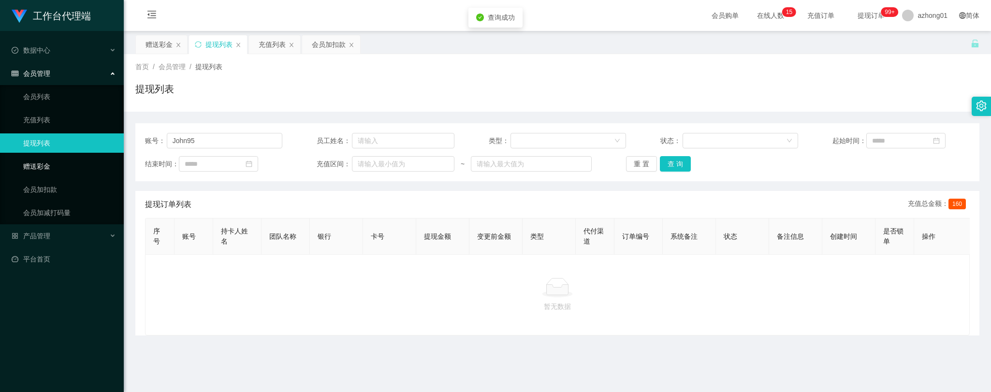
click at [32, 165] on link "赠送彩金" at bounding box center [69, 166] width 93 height 19
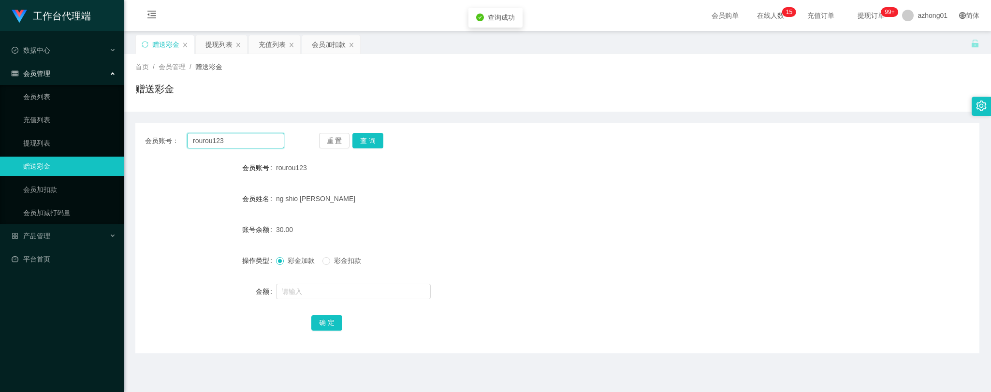
drag, startPoint x: 159, startPoint y: 139, endPoint x: 150, endPoint y: 142, distance: 9.8
click at [136, 139] on div "会员账号： rourou123 重 置 查 询" at bounding box center [557, 140] width 844 height 15
type input "John95"
click at [364, 135] on button "查 询" at bounding box center [367, 140] width 31 height 15
click at [34, 145] on link "提现列表" at bounding box center [69, 142] width 93 height 19
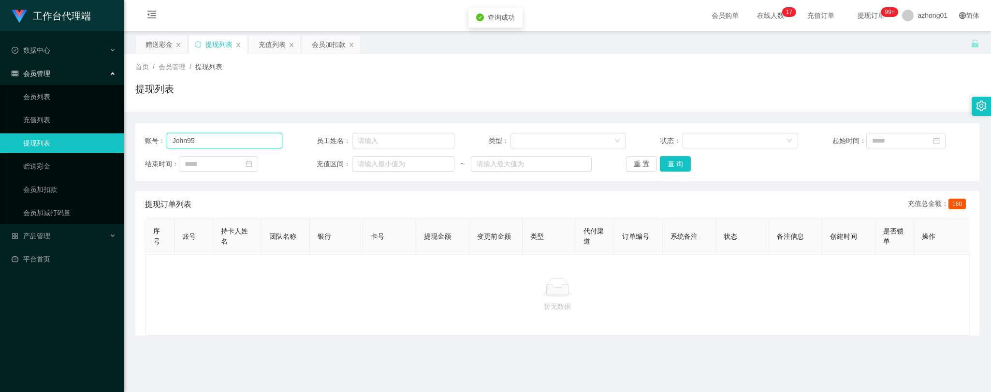
drag, startPoint x: 219, startPoint y: 144, endPoint x: 130, endPoint y: 155, distance: 89.6
click at [97, 145] on section "工作台代理端 数据中心 会员管理 会员列表 充值列表 提现列表 赠送彩金 会员加扣款 会员加减打码量 产品管理 平台首页 保存配置 重置配置 整体风格设置 主…" at bounding box center [495, 245] width 991 height 491
click at [675, 164] on button "查 询" at bounding box center [675, 163] width 31 height 15
click at [403, 312] on p "暂无数据" at bounding box center [557, 306] width 808 height 11
